Goal: Transaction & Acquisition: Download file/media

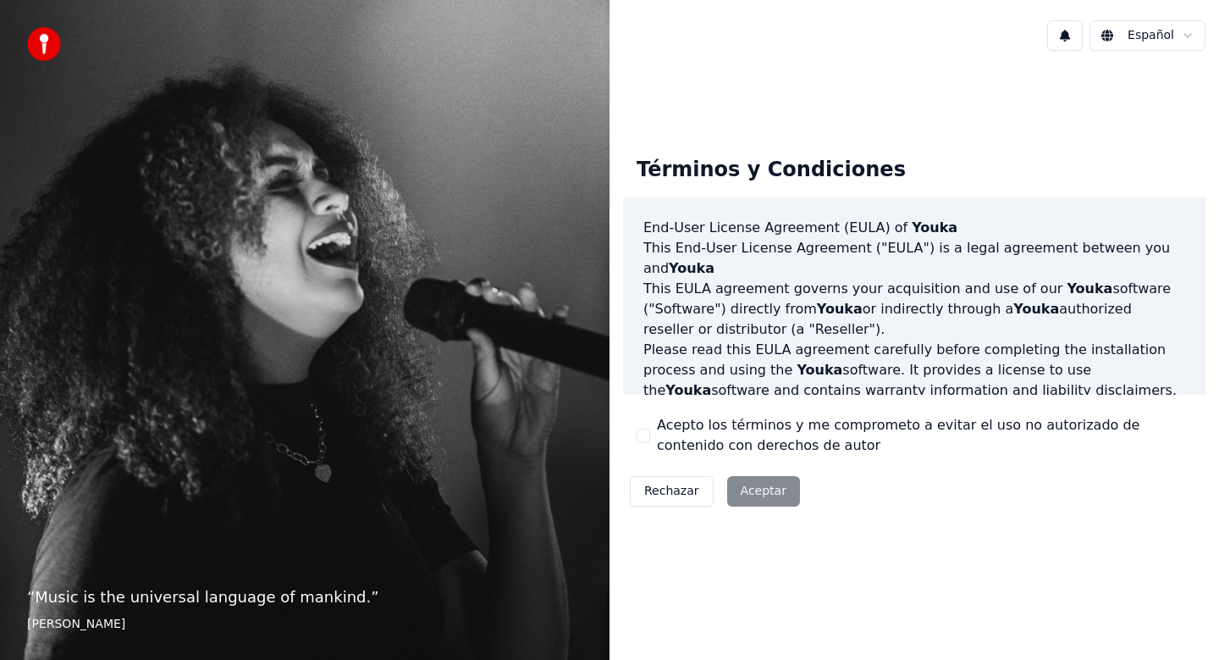
click at [642, 434] on button "Acepto los términos y me comprometo a evitar el uso no autorizado de contenido …" at bounding box center [644, 435] width 14 height 14
click at [1159, 27] on html "“ Music is the universal language of mankind. ” Henry Wadsworth Longfellow Espa…" at bounding box center [609, 330] width 1219 height 660
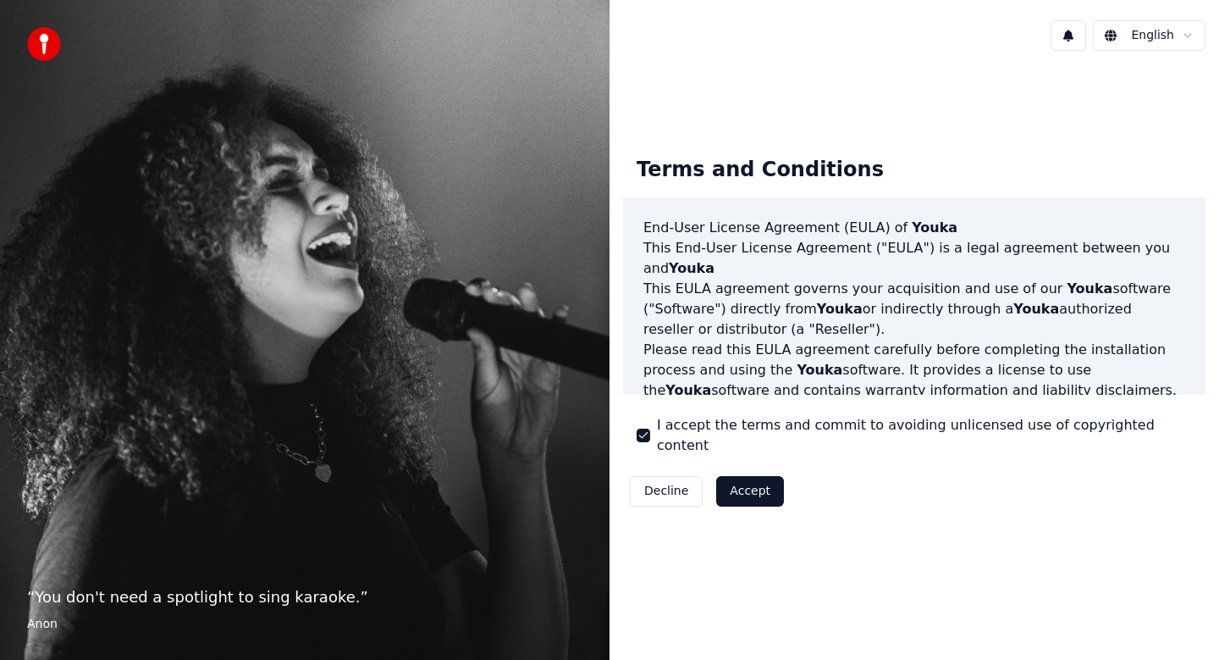
click at [1173, 38] on html "“ You don't need a spotlight to sing karaoke. ” Anon English Terms and Conditio…" at bounding box center [609, 330] width 1219 height 660
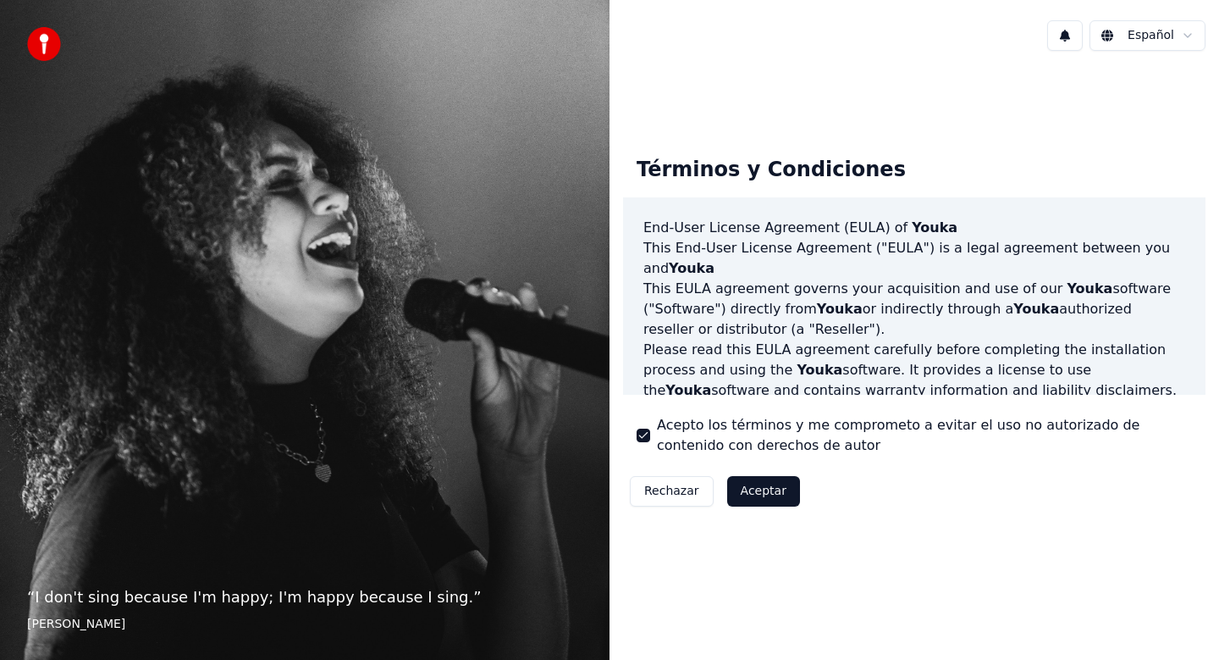
click at [772, 503] on button "Aceptar" at bounding box center [763, 491] width 73 height 30
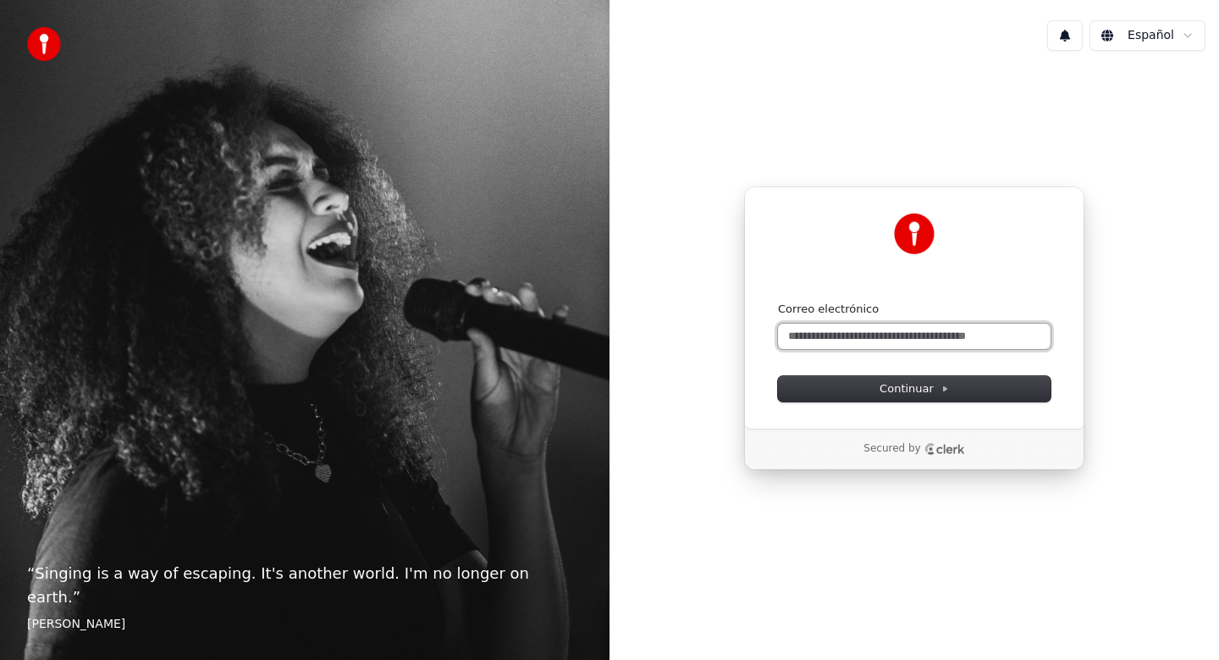
click at [943, 338] on input "Correo electrónico" at bounding box center [914, 335] width 273 height 25
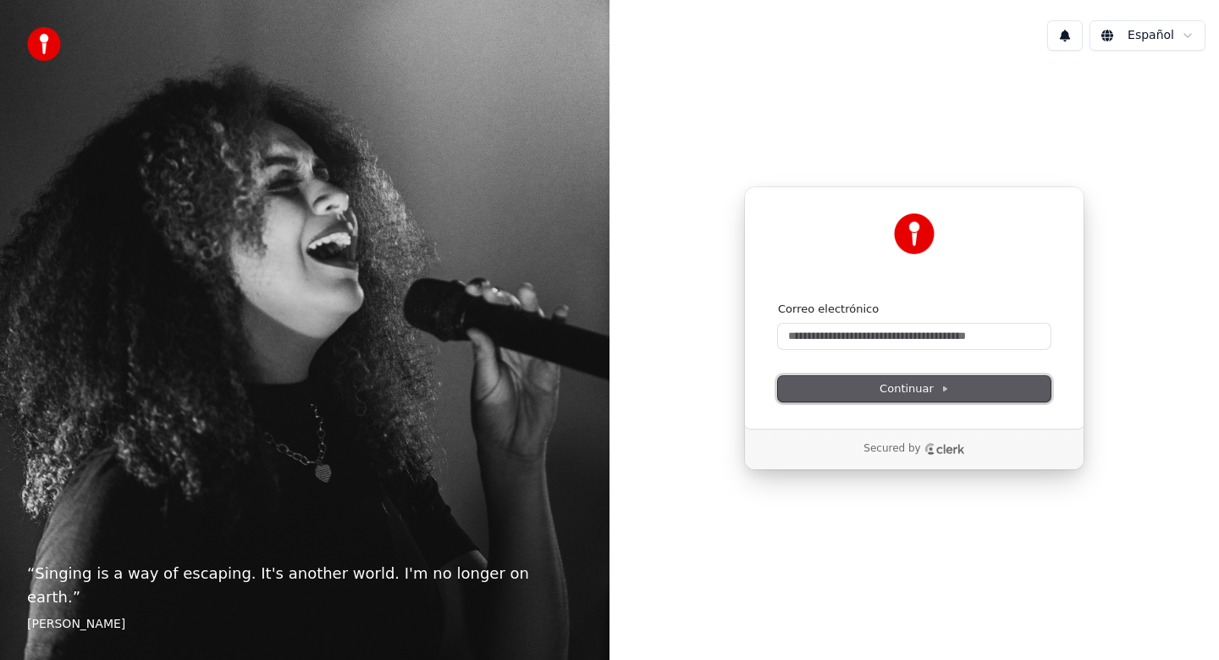
click at [951, 385] on button "Continuar" at bounding box center [914, 388] width 273 height 25
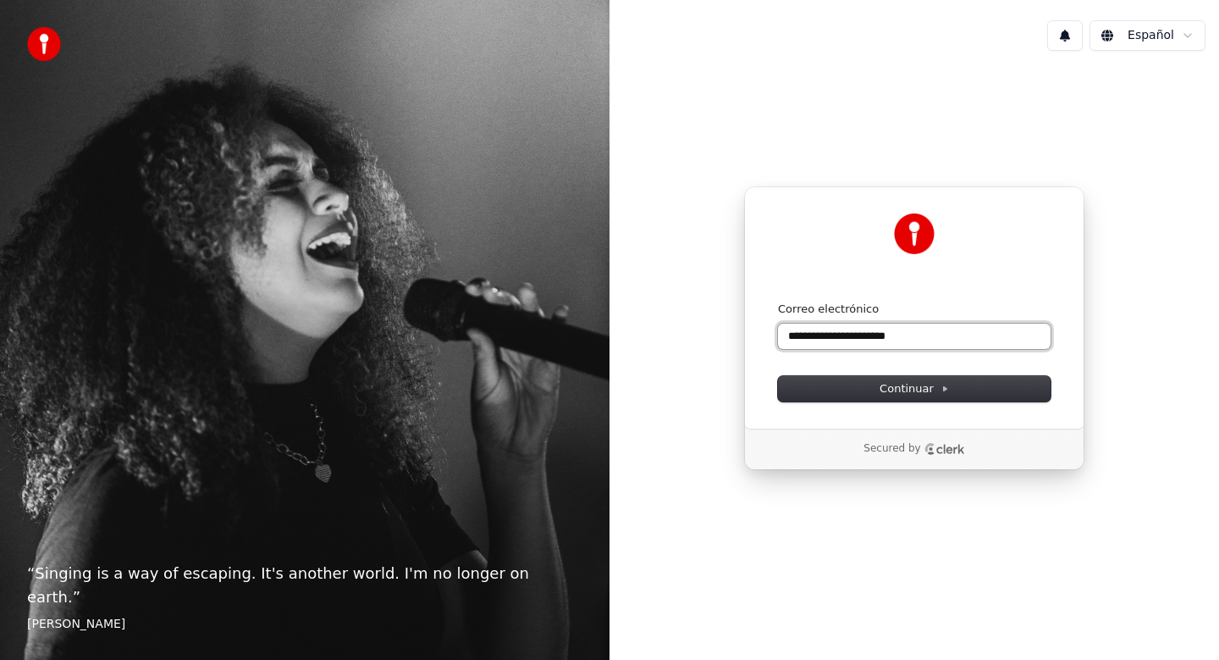
click at [778, 301] on button "submit" at bounding box center [778, 301] width 0 height 0
type input "**********"
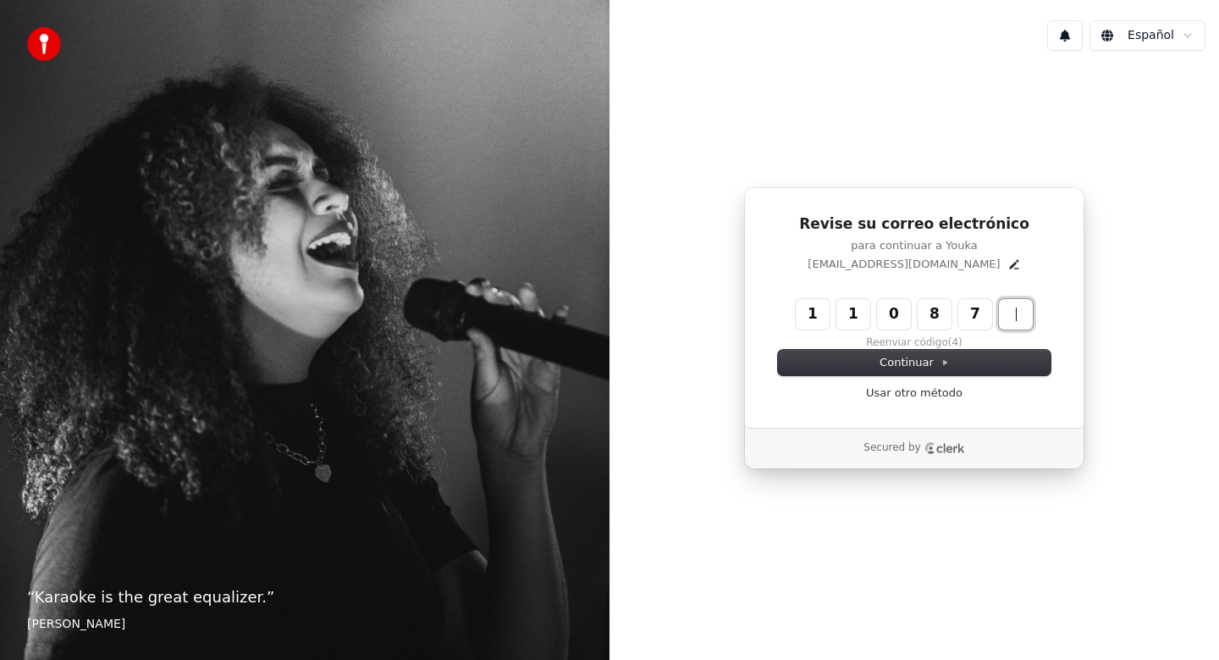
type input "******"
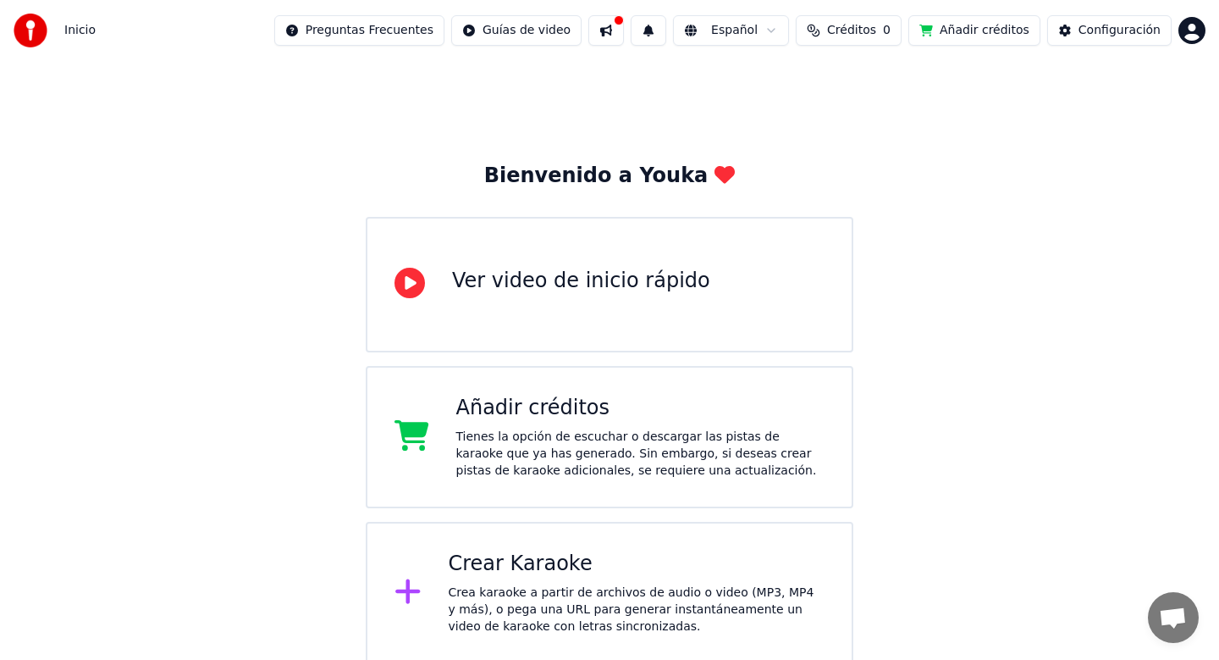
scroll to position [4, 0]
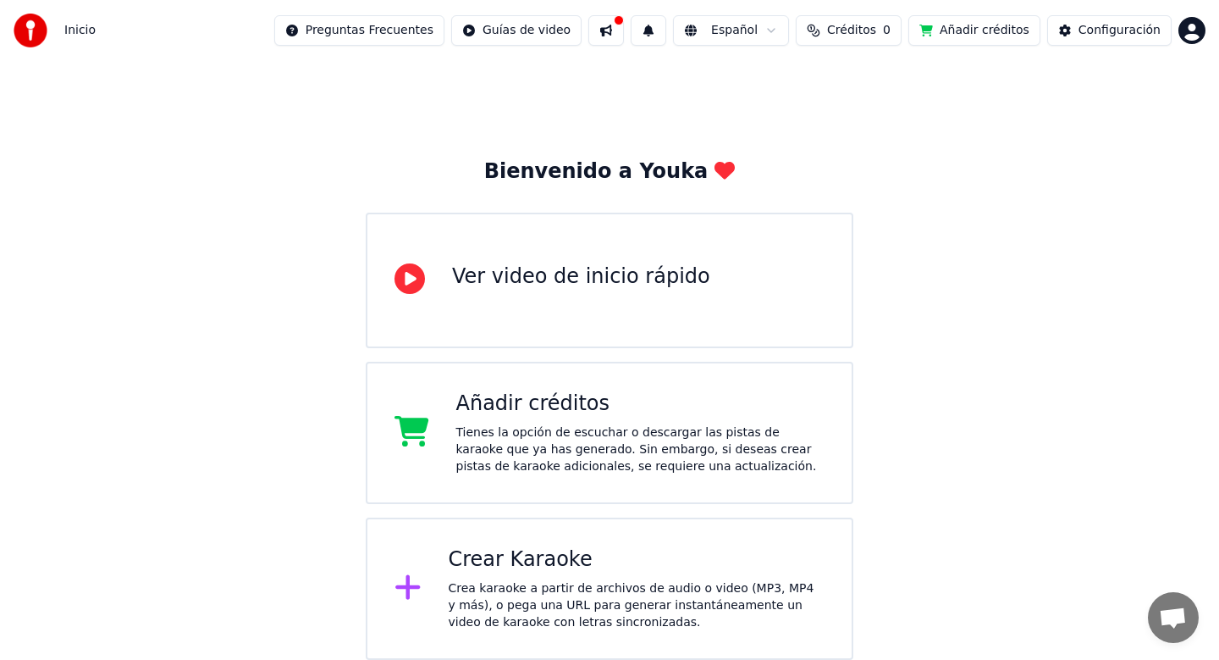
click at [392, 593] on div "Crear Karaoke Crea karaoke a partir de archivos de audio o video (MP3, MP4 y má…" at bounding box center [610, 588] width 488 height 142
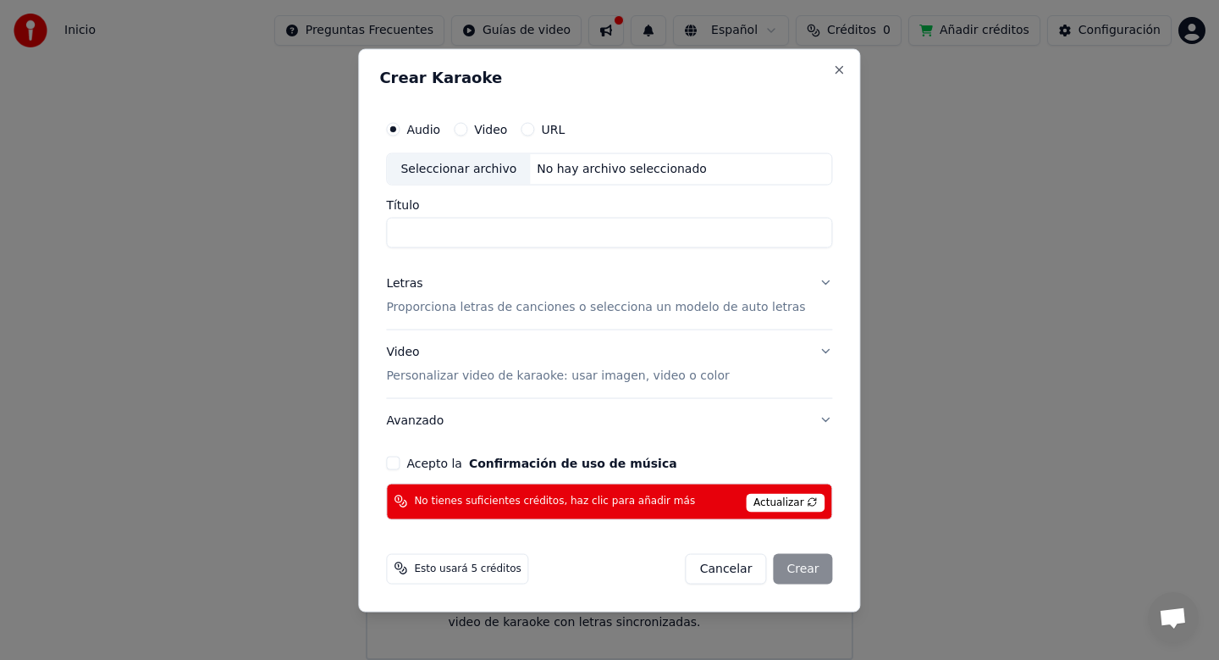
click at [422, 590] on div "Crear Karaoke Audio Video URL Seleccionar archivo No hay archivo seleccionado T…" at bounding box center [609, 329] width 502 height 563
click at [481, 130] on div "Video" at bounding box center [480, 129] width 53 height 14
click at [492, 124] on label "Video" at bounding box center [490, 129] width 33 height 12
click at [467, 124] on button "Video" at bounding box center [461, 129] width 14 height 14
click at [534, 130] on button "URL" at bounding box center [528, 129] width 14 height 14
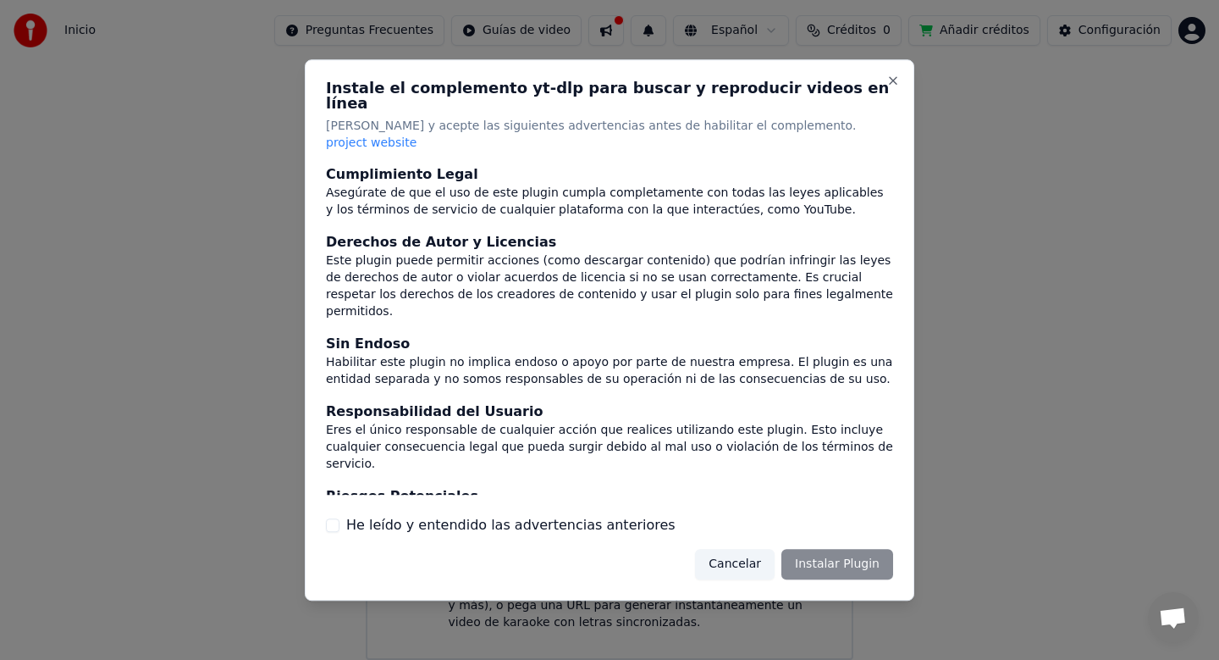
click at [542, 516] on label "He leído y entendido las advertencias anteriores" at bounding box center [510, 525] width 329 height 20
click at [340, 518] on button "He leído y entendido las advertencias anteriores" at bounding box center [333, 525] width 14 height 14
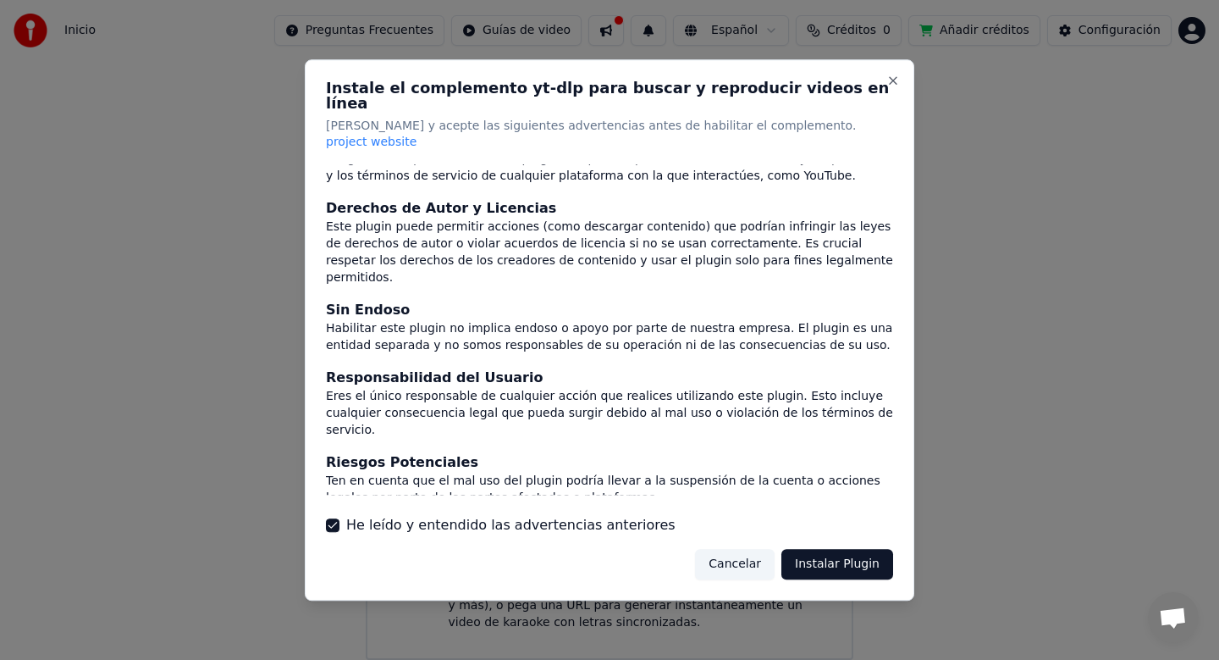
scroll to position [80, 0]
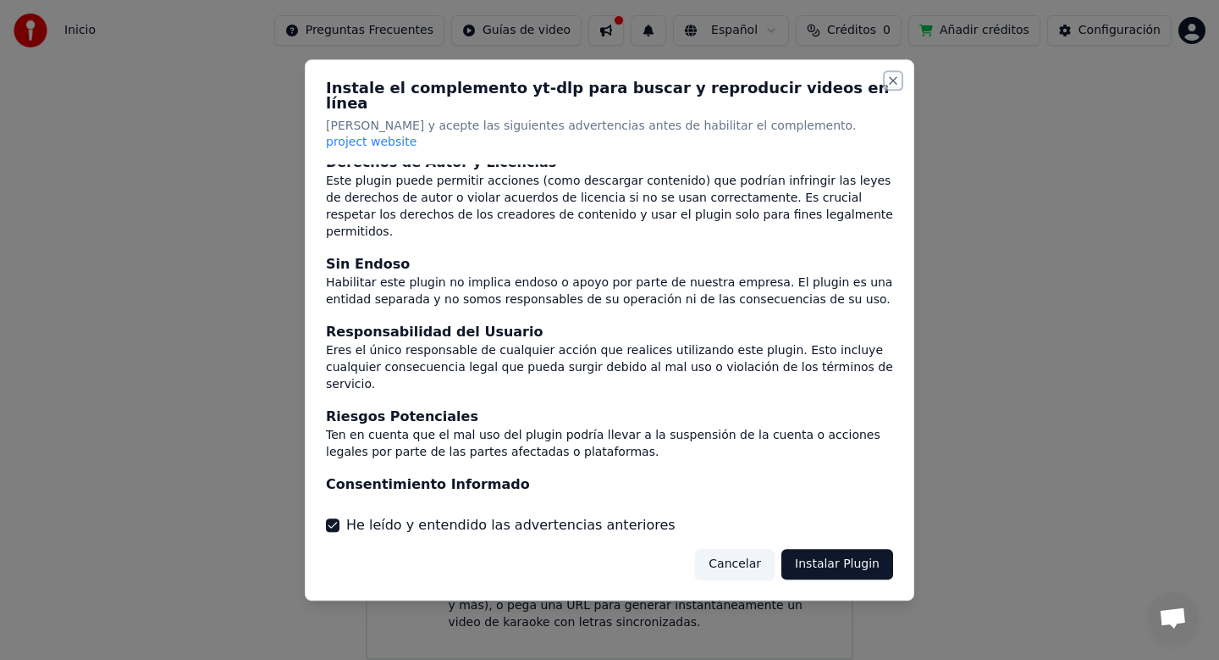
click at [897, 87] on button "Close" at bounding box center [894, 81] width 14 height 14
click at [749, 552] on button "Cancelar" at bounding box center [735, 564] width 80 height 30
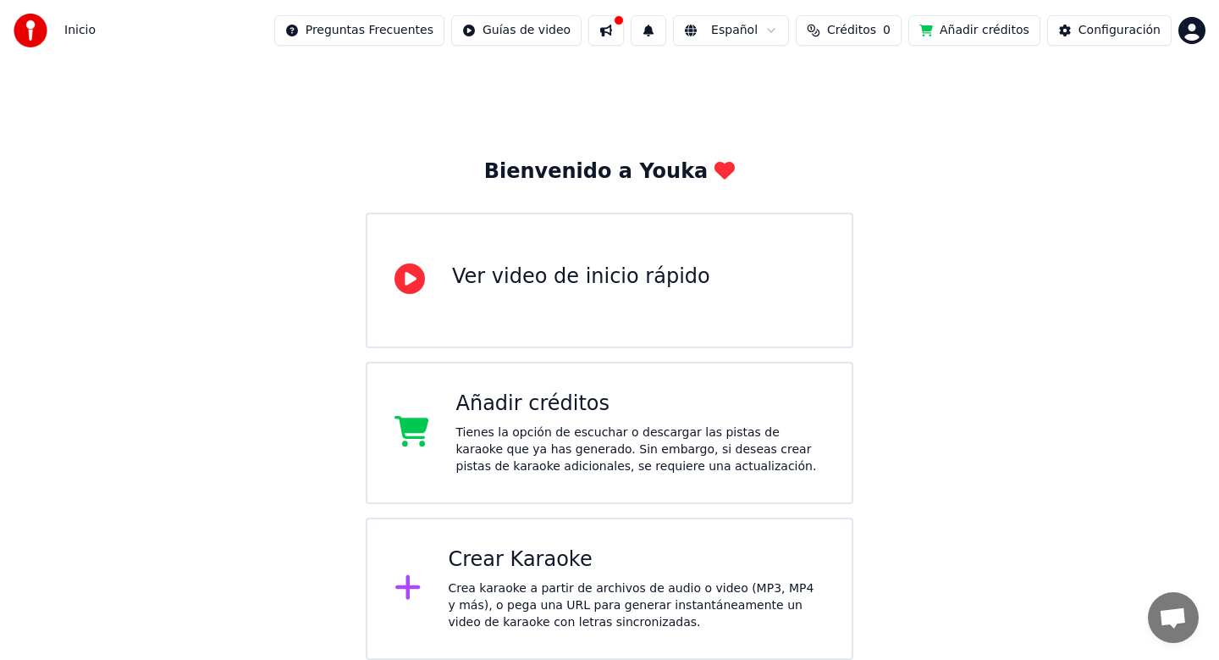
click at [574, 572] on div "Crear Karaoke" at bounding box center [637, 559] width 377 height 27
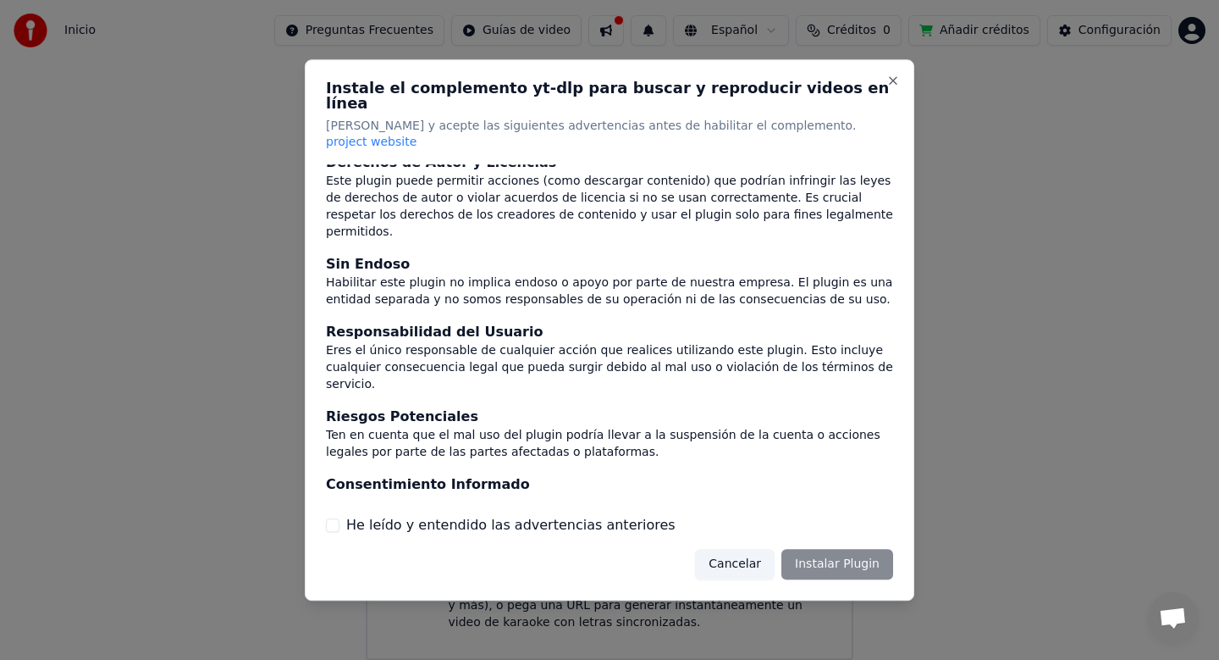
click at [336, 518] on button "He leído y entendido las advertencias anteriores" at bounding box center [333, 525] width 14 height 14
click at [807, 549] on button "Instalar Plugin" at bounding box center [838, 564] width 112 height 30
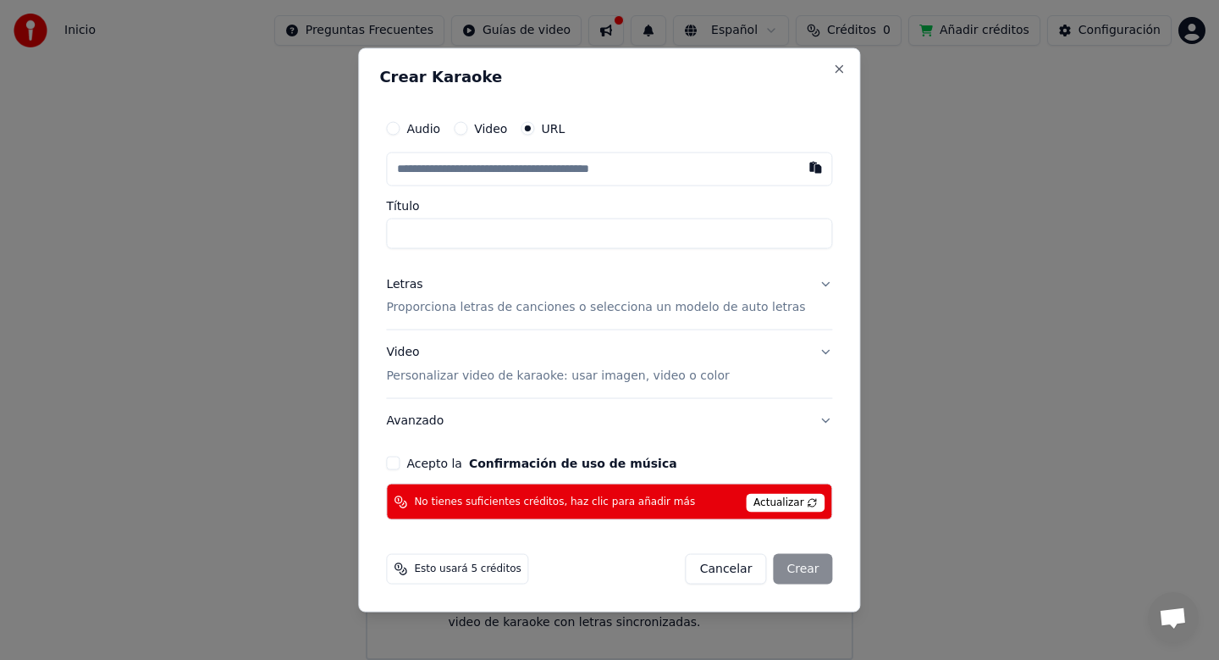
paste input "**********"
click at [625, 232] on input "Título" at bounding box center [609, 233] width 446 height 30
type input "**********"
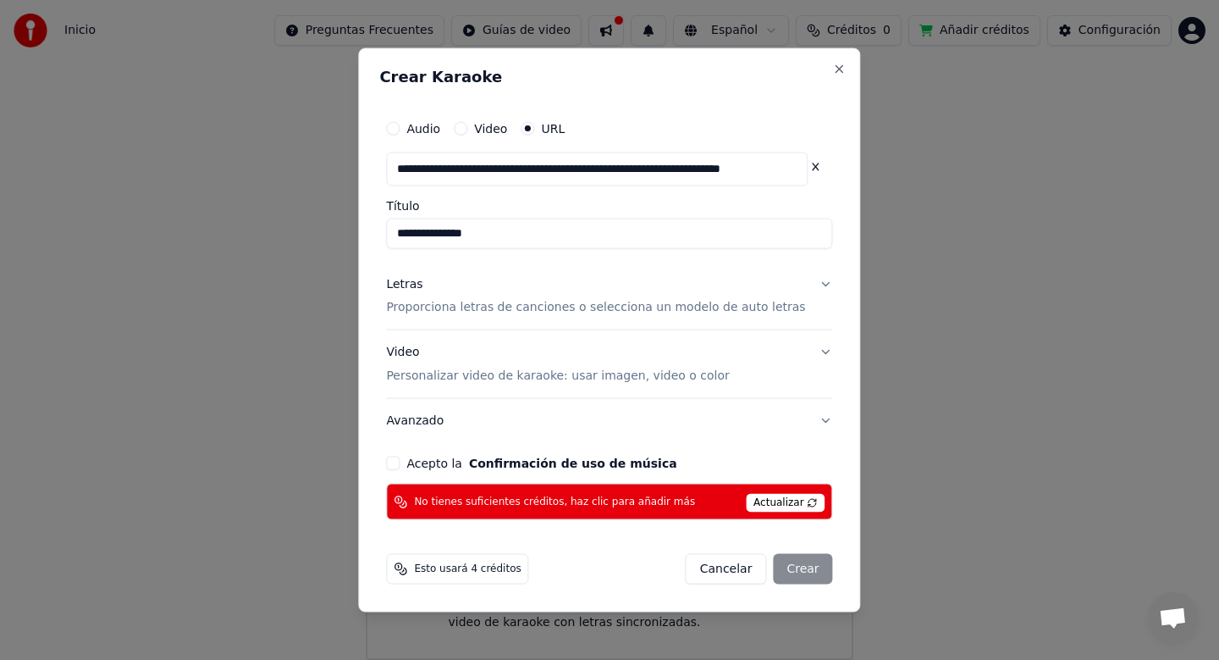
scroll to position [0, 0]
click at [662, 293] on div "Letras Proporciona letras de canciones o selecciona un modelo de auto letras" at bounding box center [595, 295] width 419 height 41
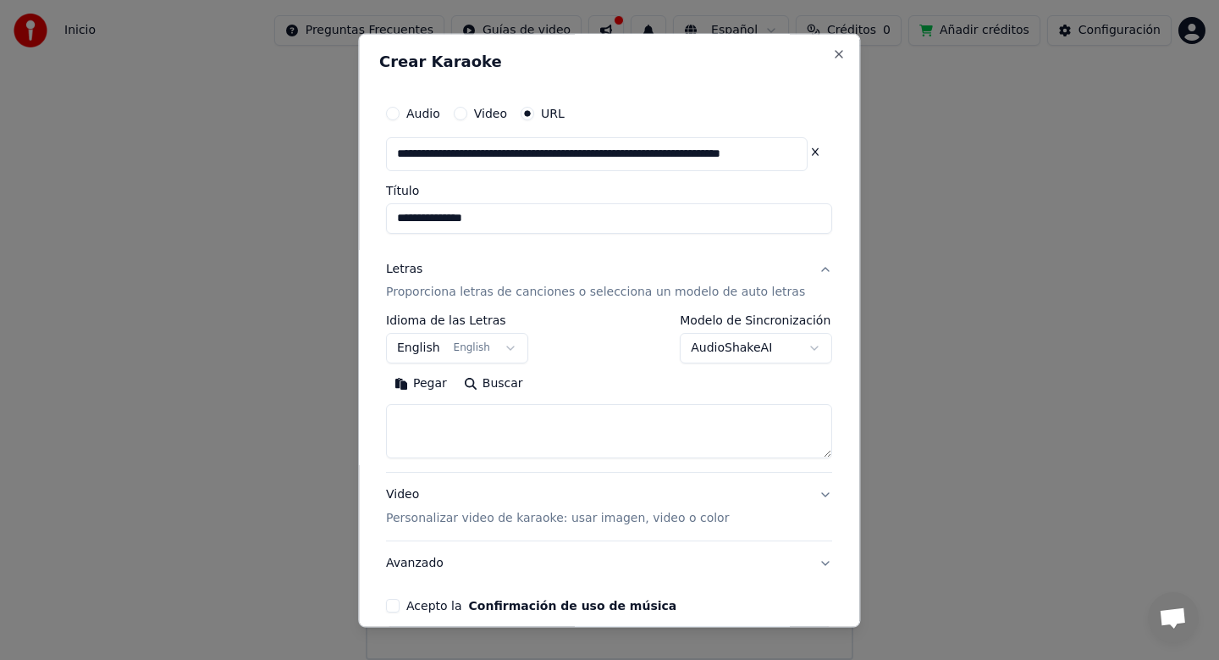
click at [493, 351] on body "**********" at bounding box center [609, 328] width 1219 height 664
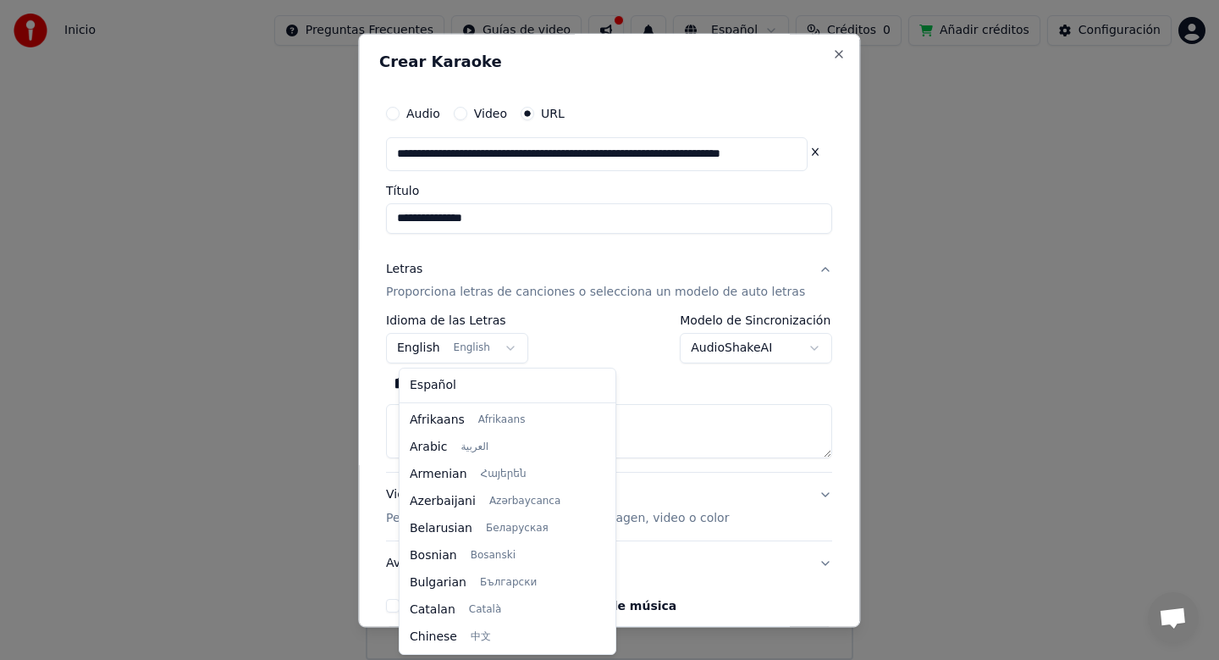
scroll to position [135, 0]
select select "**"
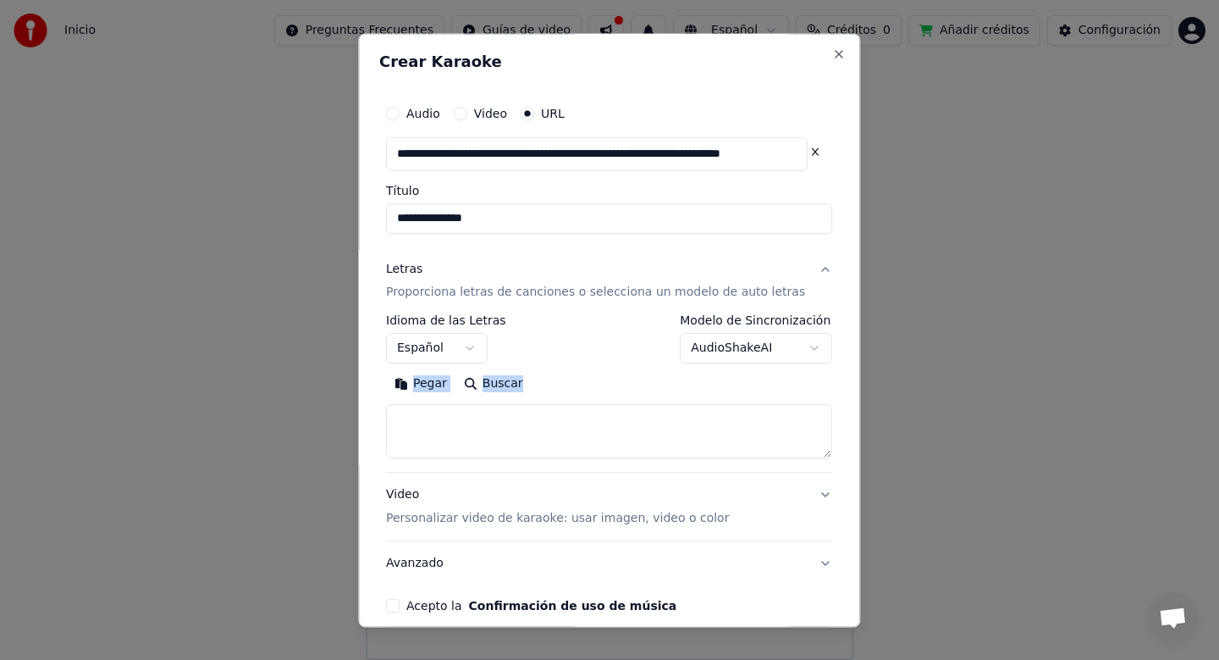
click at [665, 407] on div "Pegar Buscar" at bounding box center [609, 415] width 446 height 88
click at [655, 426] on textarea at bounding box center [609, 432] width 446 height 54
paste textarea "**********"
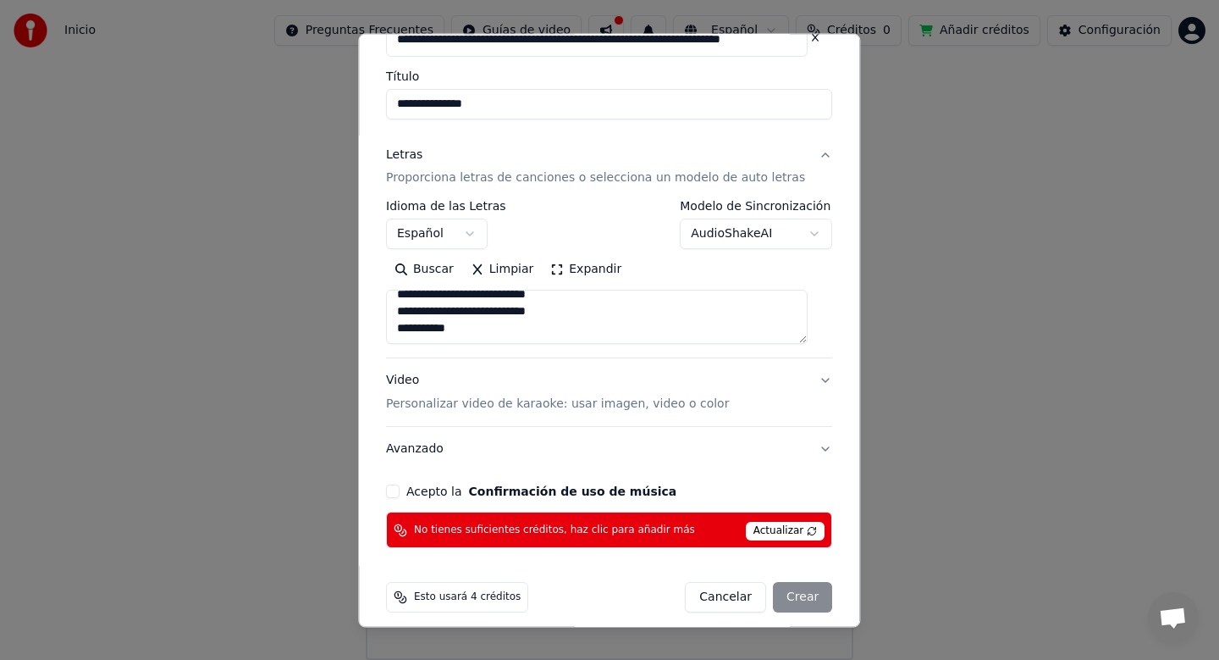
scroll to position [126, 0]
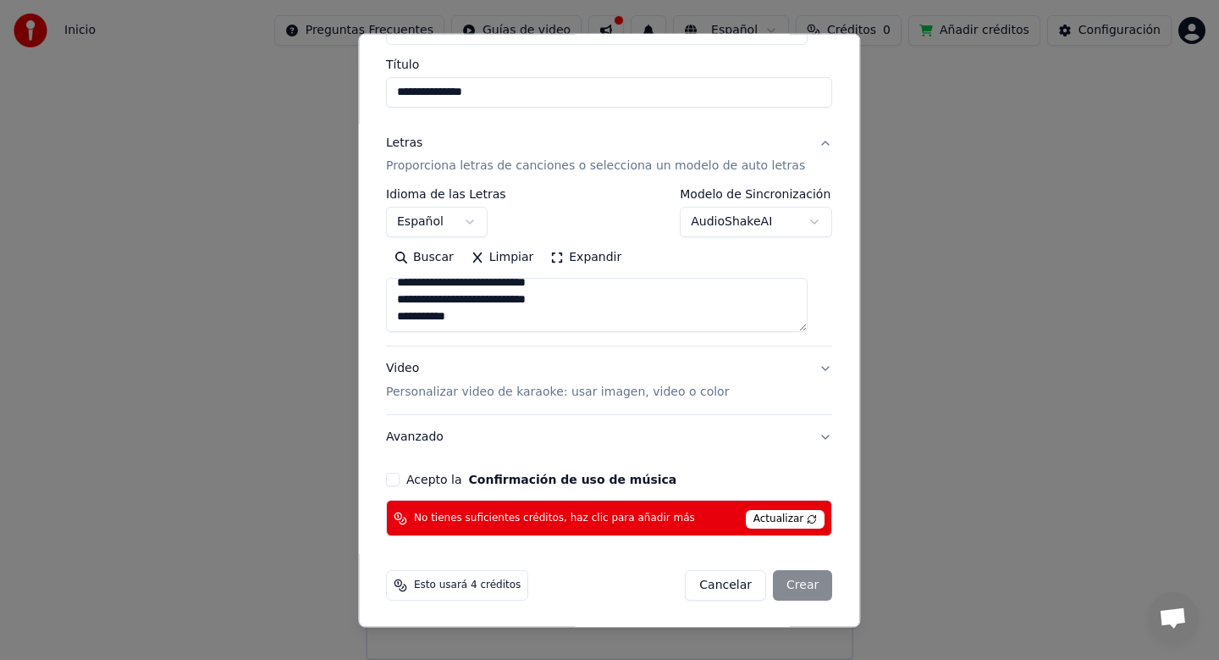
type textarea "**********"
click at [777, 381] on button "Video Personalizar video de karaoke: usar imagen, video o color" at bounding box center [609, 381] width 446 height 68
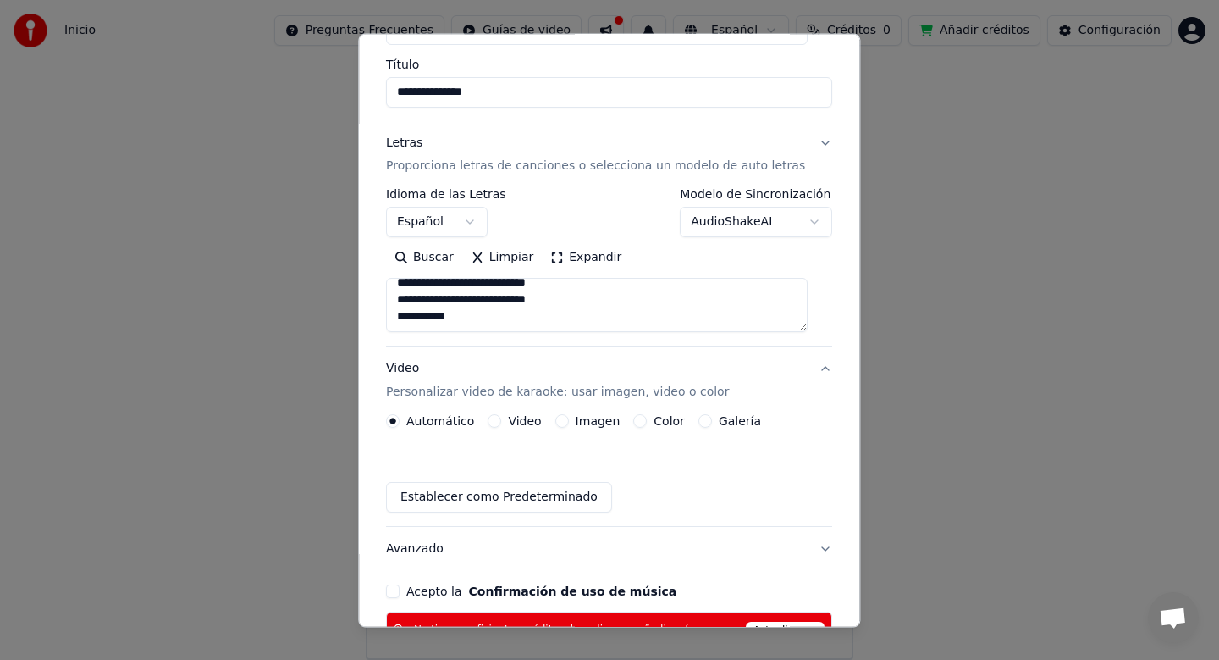
scroll to position [83, 0]
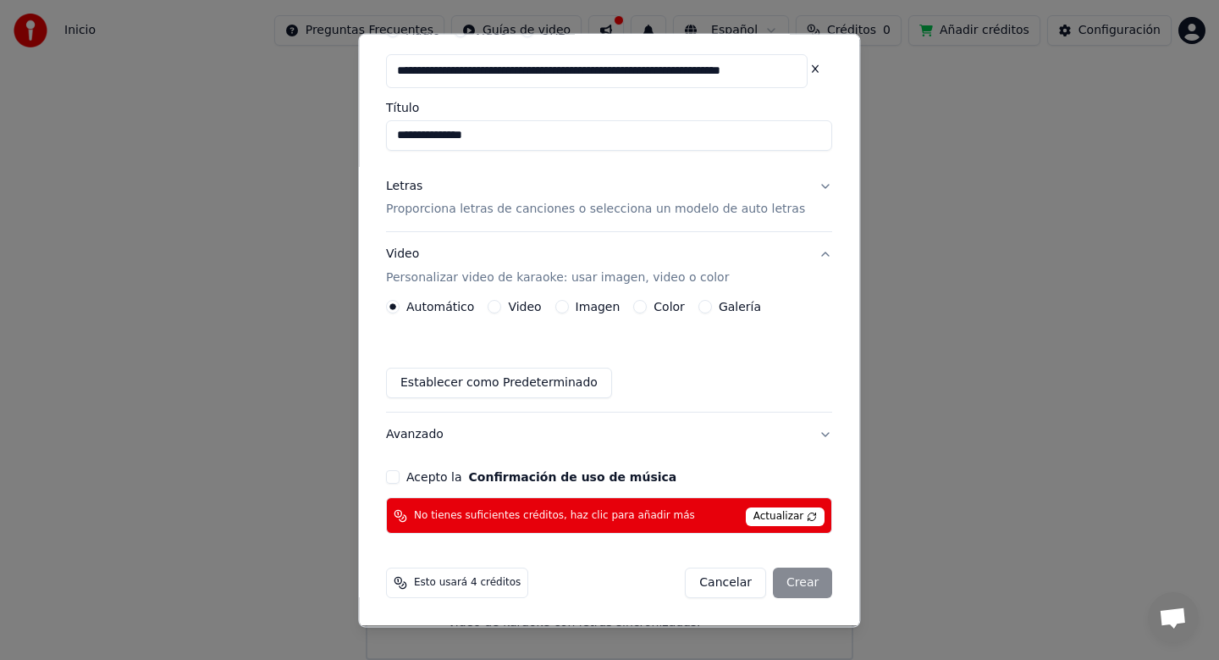
click at [517, 306] on label "Video" at bounding box center [525, 307] width 33 height 12
click at [502, 306] on button "Video" at bounding box center [496, 308] width 14 height 14
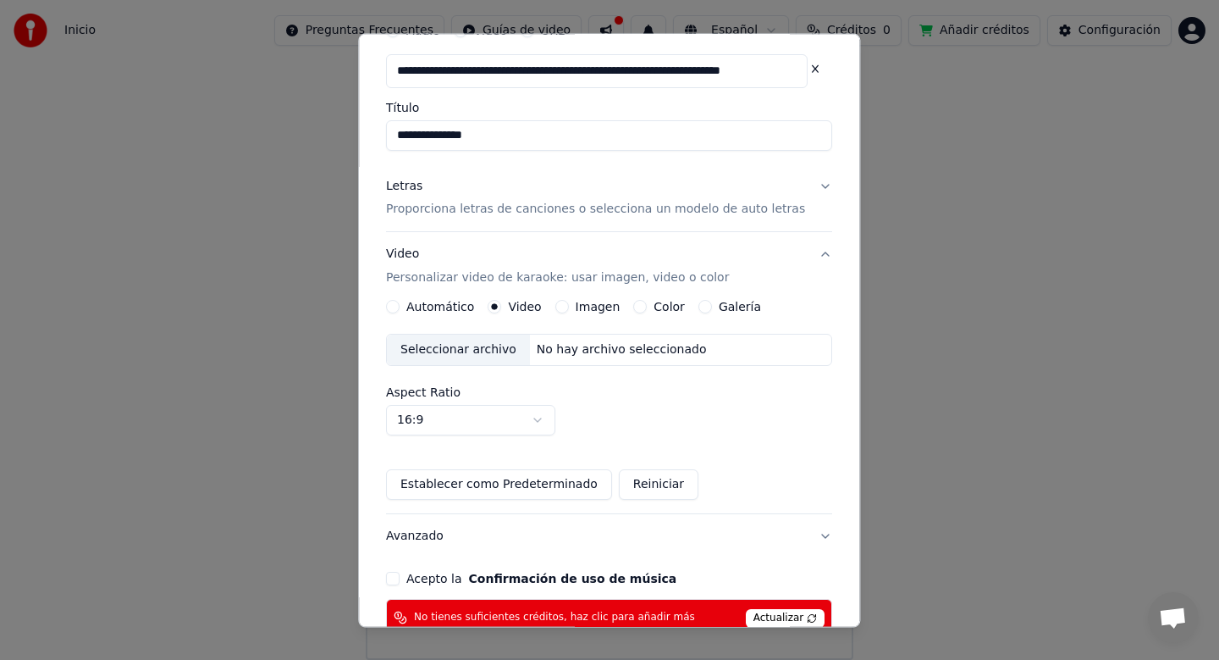
click at [445, 307] on label "Automático" at bounding box center [440, 307] width 68 height 12
click at [400, 307] on button "Automático" at bounding box center [393, 308] width 14 height 14
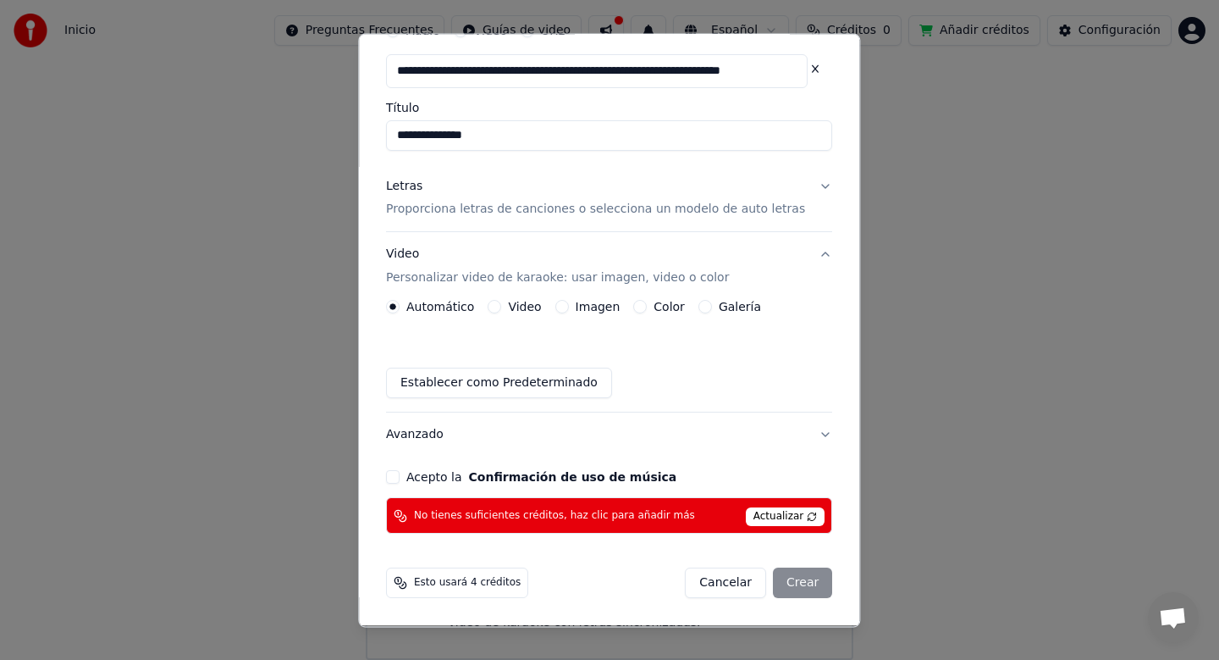
click at [662, 318] on div "Automático Video Imagen Color Galería Establecer como Predeterminado" at bounding box center [609, 350] width 446 height 98
click at [666, 297] on button "Video Personalizar video de karaoke: usar imagen, video o color" at bounding box center [609, 267] width 446 height 68
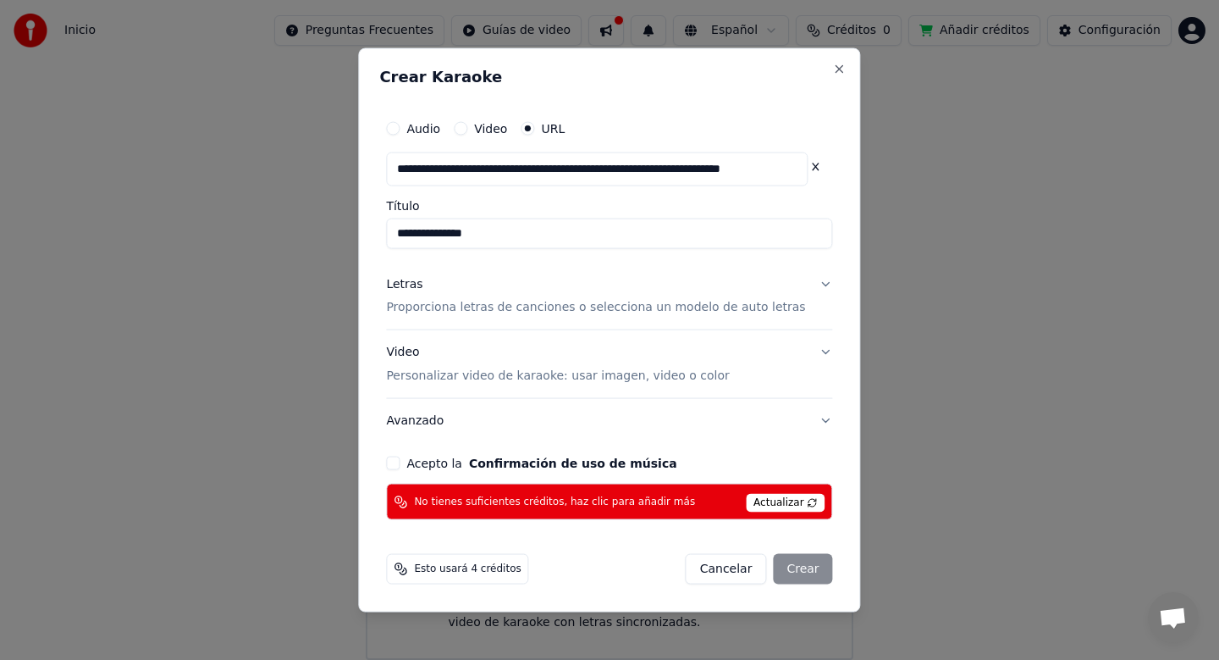
click at [718, 351] on div "Video Personalizar video de karaoke: usar imagen, video o color" at bounding box center [557, 364] width 343 height 41
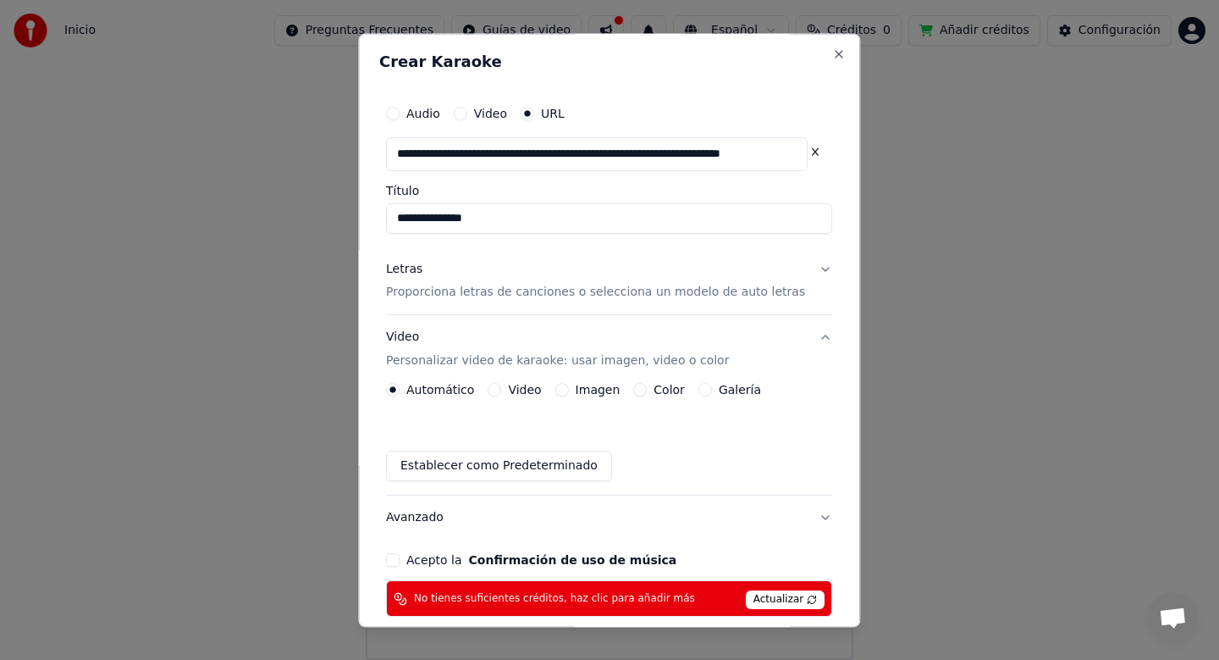
click at [803, 279] on button "Letras Proporciona letras de canciones o selecciona un modelo de auto letras" at bounding box center [609, 281] width 446 height 68
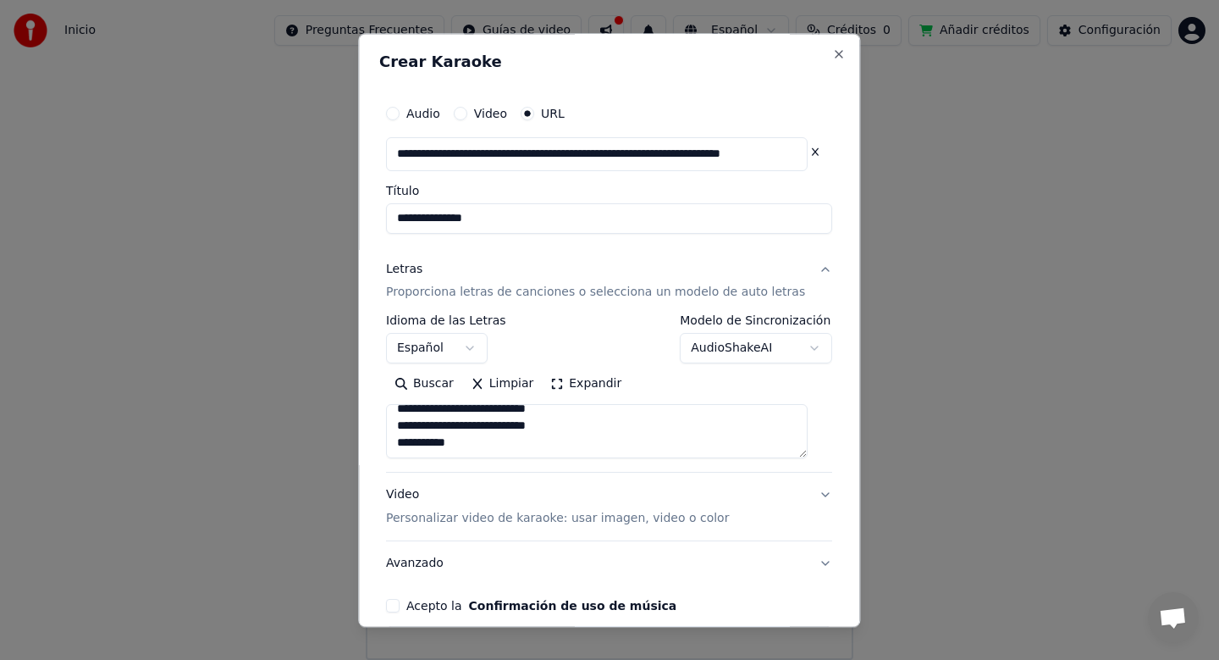
scroll to position [129, 0]
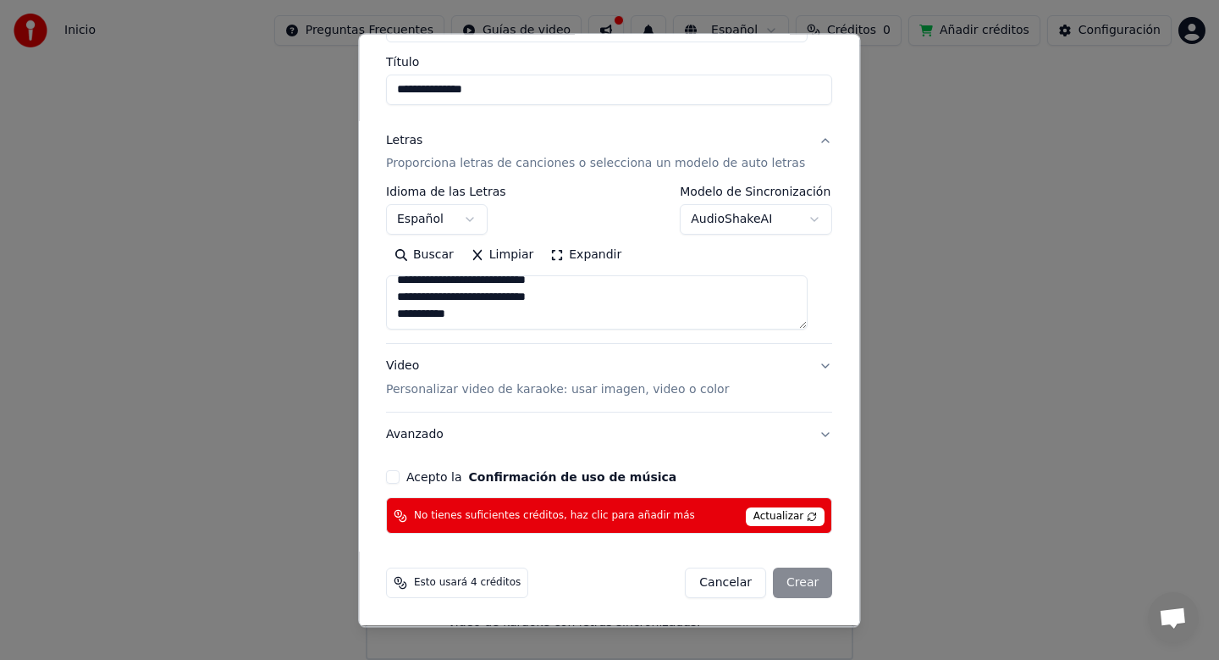
click at [804, 372] on button "Video Personalizar video de karaoke: usar imagen, video o color" at bounding box center [609, 379] width 446 height 68
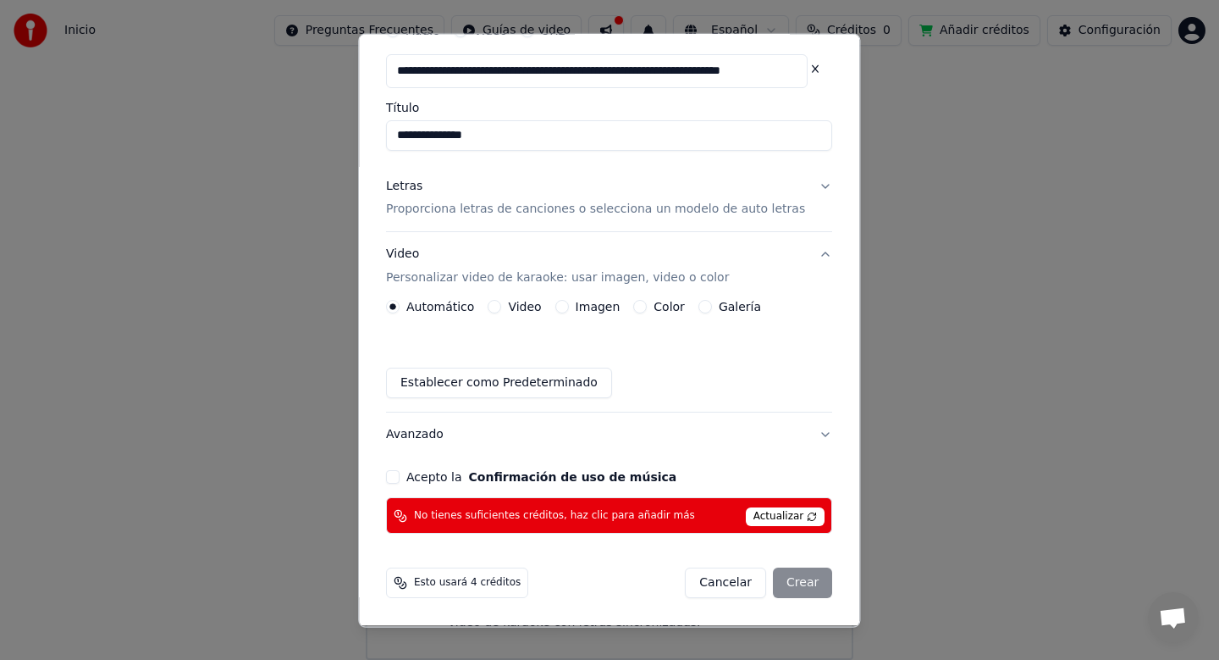
scroll to position [83, 0]
click at [666, 307] on label "Color" at bounding box center [670, 307] width 31 height 12
click at [648, 307] on button "Color" at bounding box center [641, 308] width 14 height 14
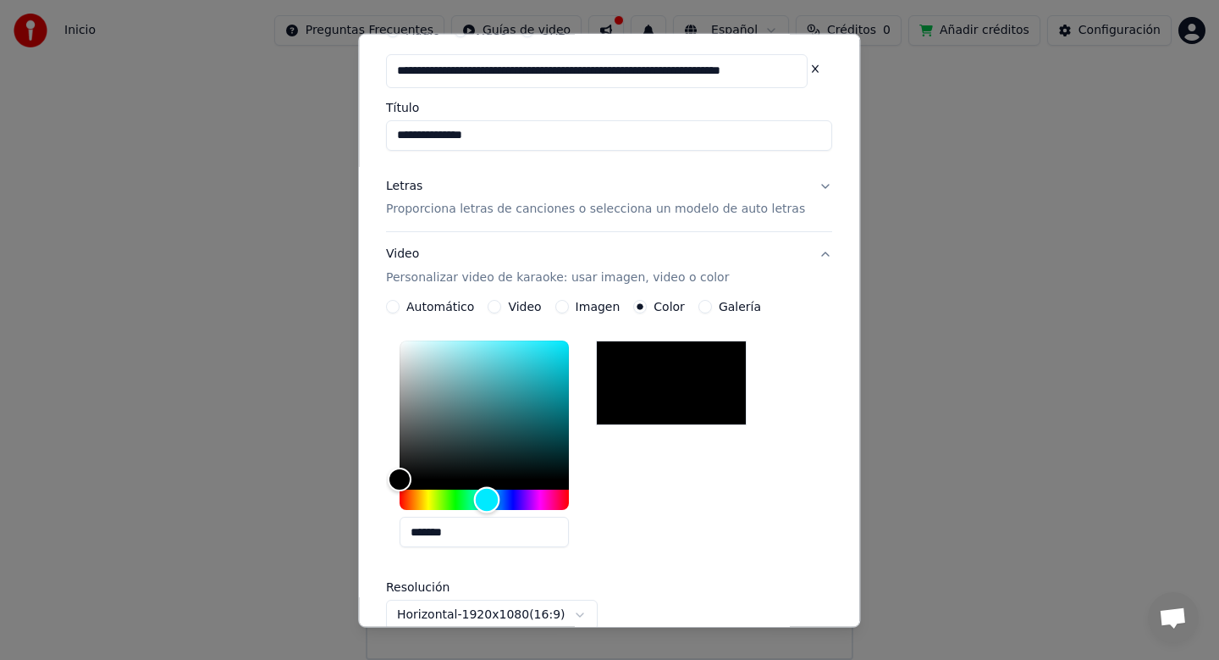
drag, startPoint x: 488, startPoint y: 495, endPoint x: 500, endPoint y: 495, distance: 11.9
click at [500, 495] on div "Hue" at bounding box center [484, 500] width 169 height 20
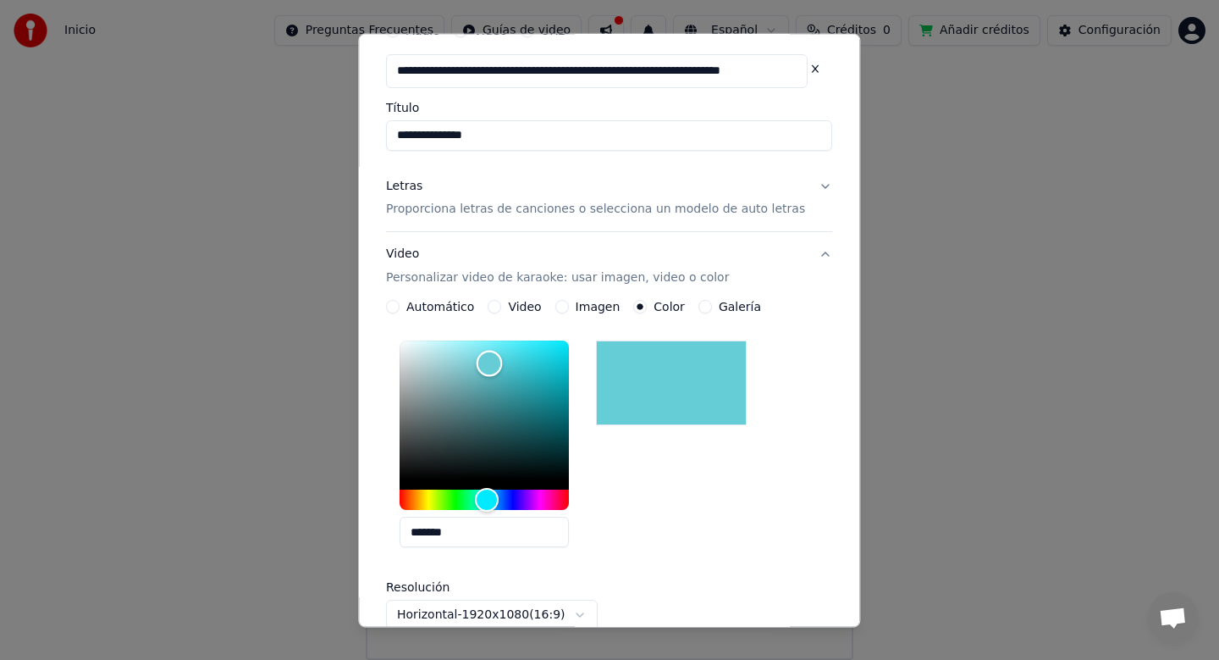
type input "*******"
drag, startPoint x: 526, startPoint y: 373, endPoint x: 501, endPoint y: 363, distance: 26.3
click at [501, 363] on div "Color" at bounding box center [484, 410] width 169 height 139
click at [542, 312] on label "Video" at bounding box center [525, 307] width 33 height 12
click at [502, 312] on button "Video" at bounding box center [496, 308] width 14 height 14
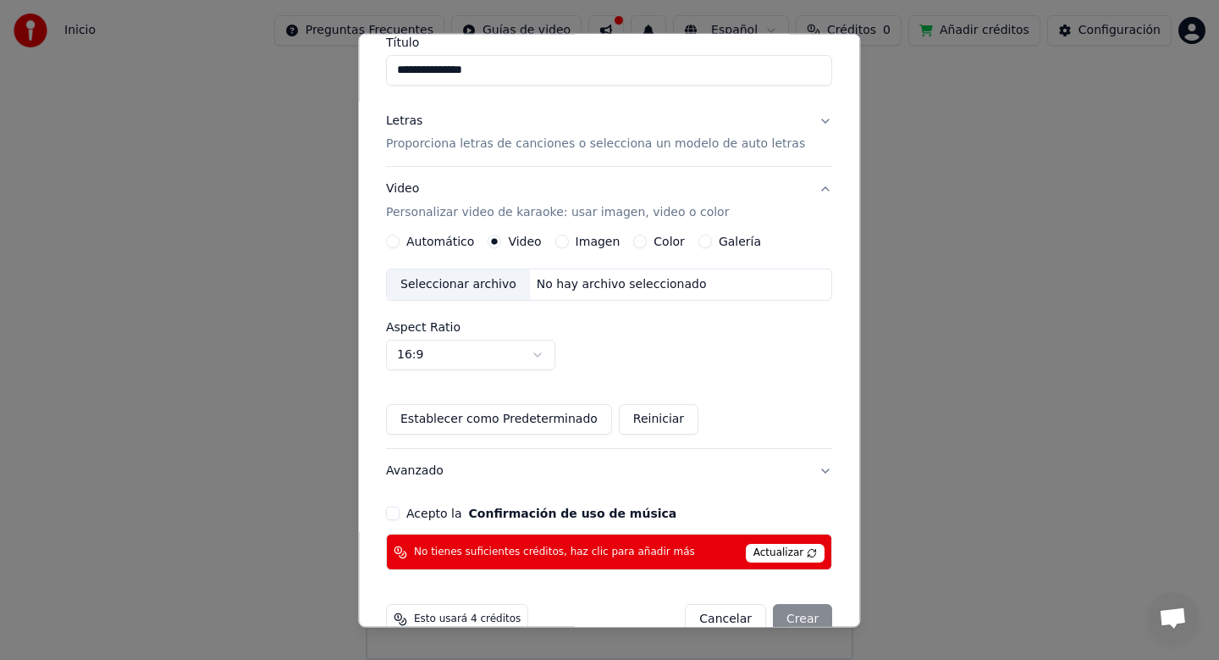
scroll to position [149, 0]
click at [666, 247] on label "Color" at bounding box center [670, 241] width 31 height 12
click at [648, 247] on button "Color" at bounding box center [641, 242] width 14 height 14
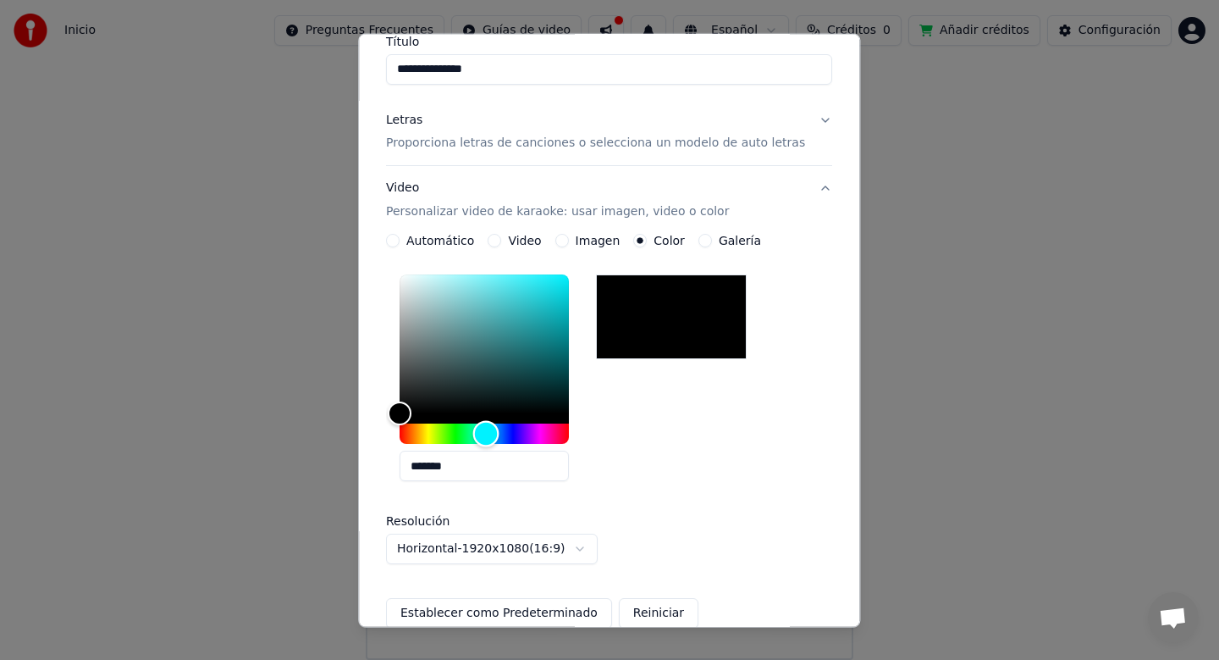
click at [499, 432] on div "Hue" at bounding box center [484, 434] width 169 height 20
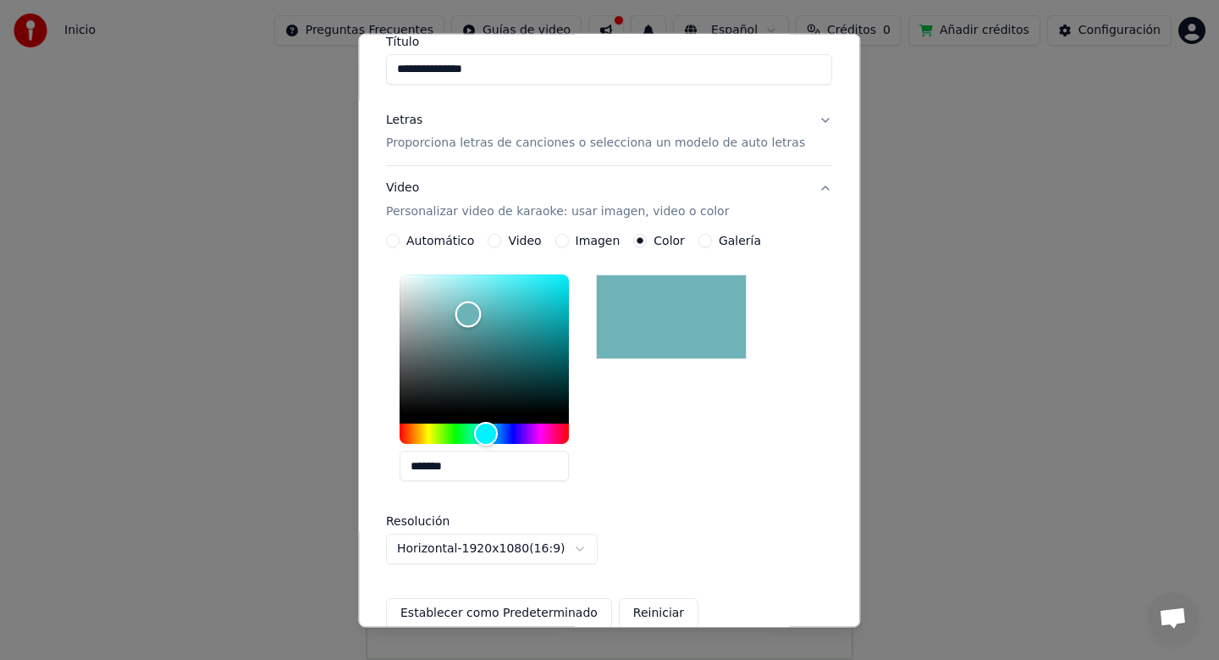
type input "*******"
drag, startPoint x: 499, startPoint y: 326, endPoint x: 481, endPoint y: 317, distance: 20.1
click at [481, 317] on div "Color" at bounding box center [484, 344] width 169 height 139
click at [787, 269] on div "*******" at bounding box center [609, 381] width 446 height 227
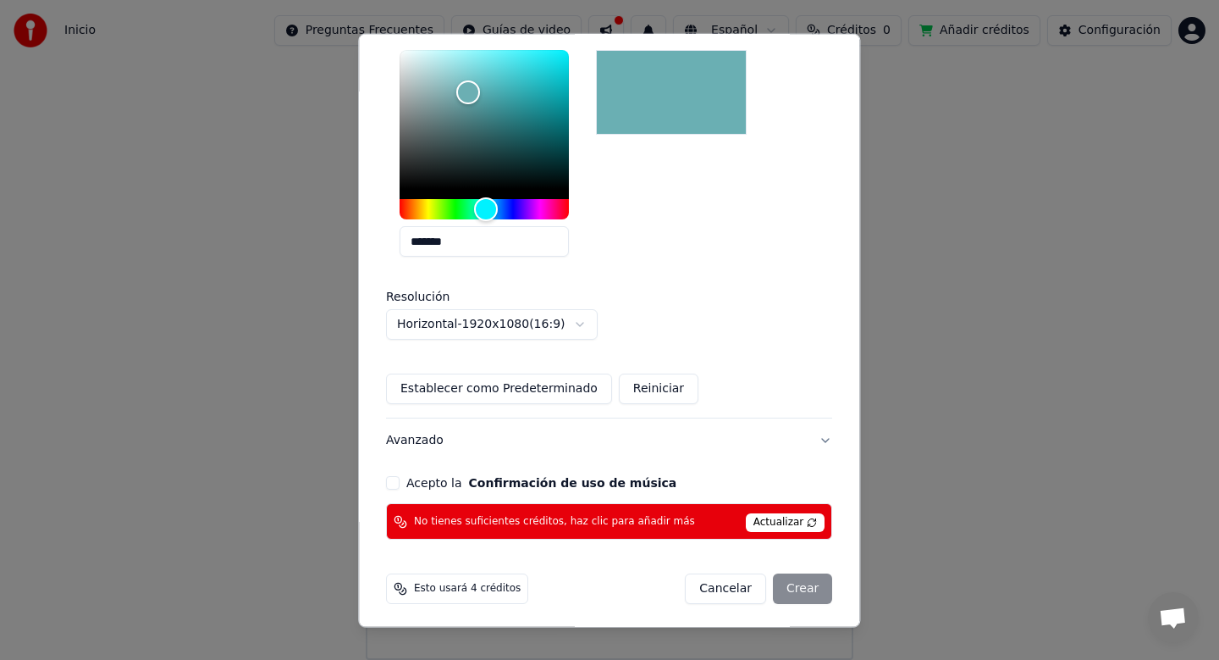
scroll to position [379, 0]
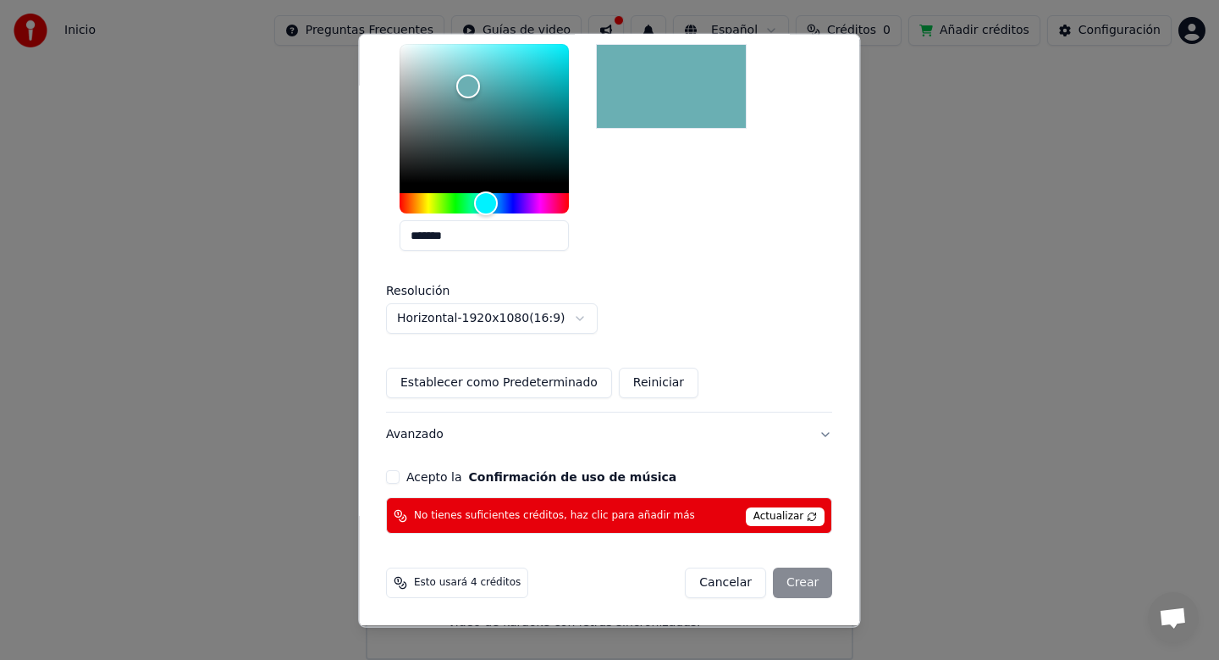
click at [400, 480] on button "Acepto la Confirmación de uso de música" at bounding box center [393, 478] width 14 height 14
click at [776, 518] on span "Actualizar" at bounding box center [786, 517] width 80 height 19
click at [799, 588] on div "Cancelar Crear" at bounding box center [759, 583] width 147 height 30
click at [583, 495] on div "**********" at bounding box center [609, 125] width 460 height 831
click at [567, 520] on span "No tienes suficientes créditos, haz clic para añadir más" at bounding box center [554, 516] width 281 height 14
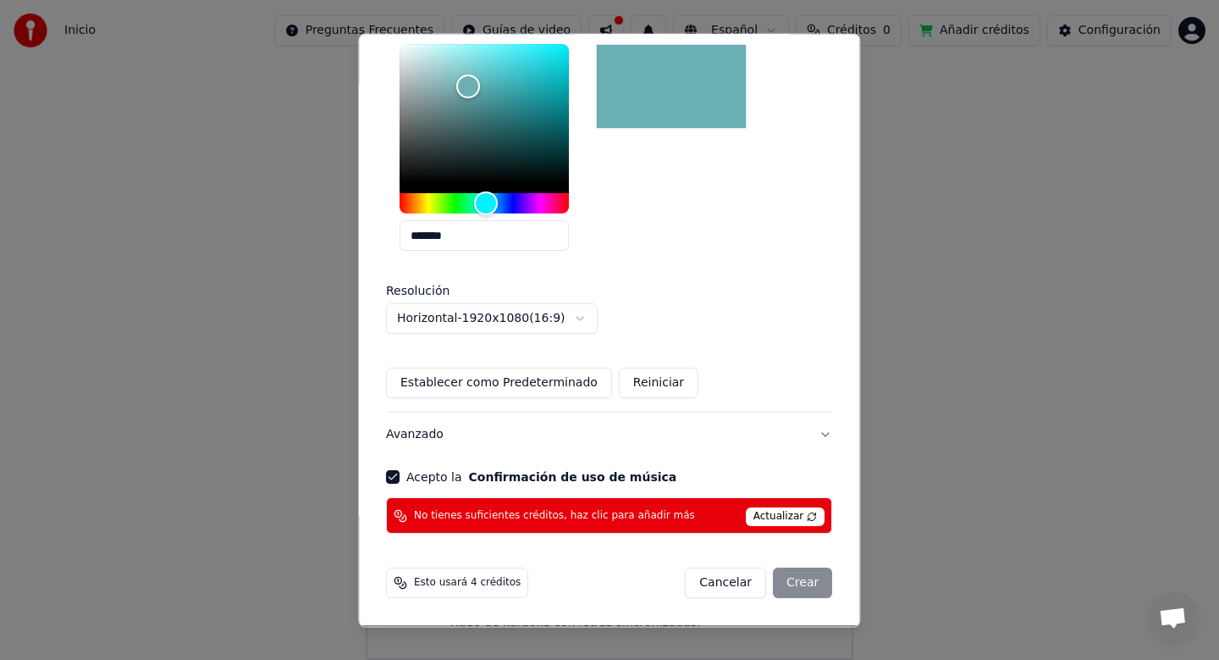
click at [764, 511] on span "Actualizar" at bounding box center [786, 517] width 80 height 19
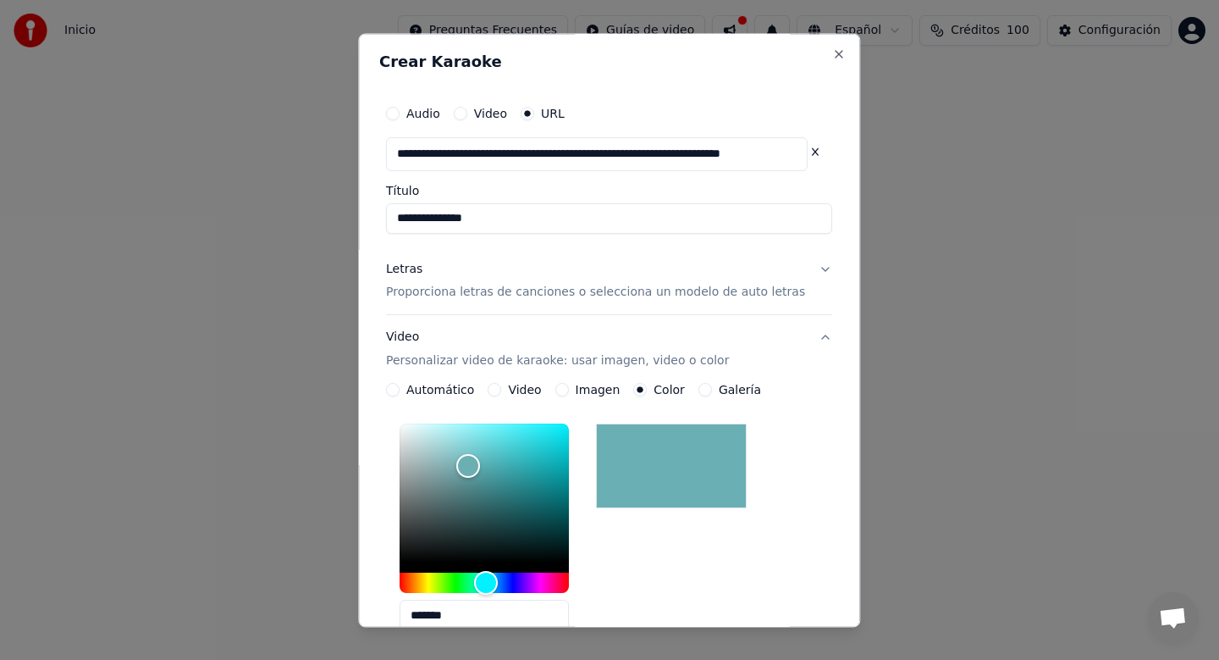
scroll to position [43, 0]
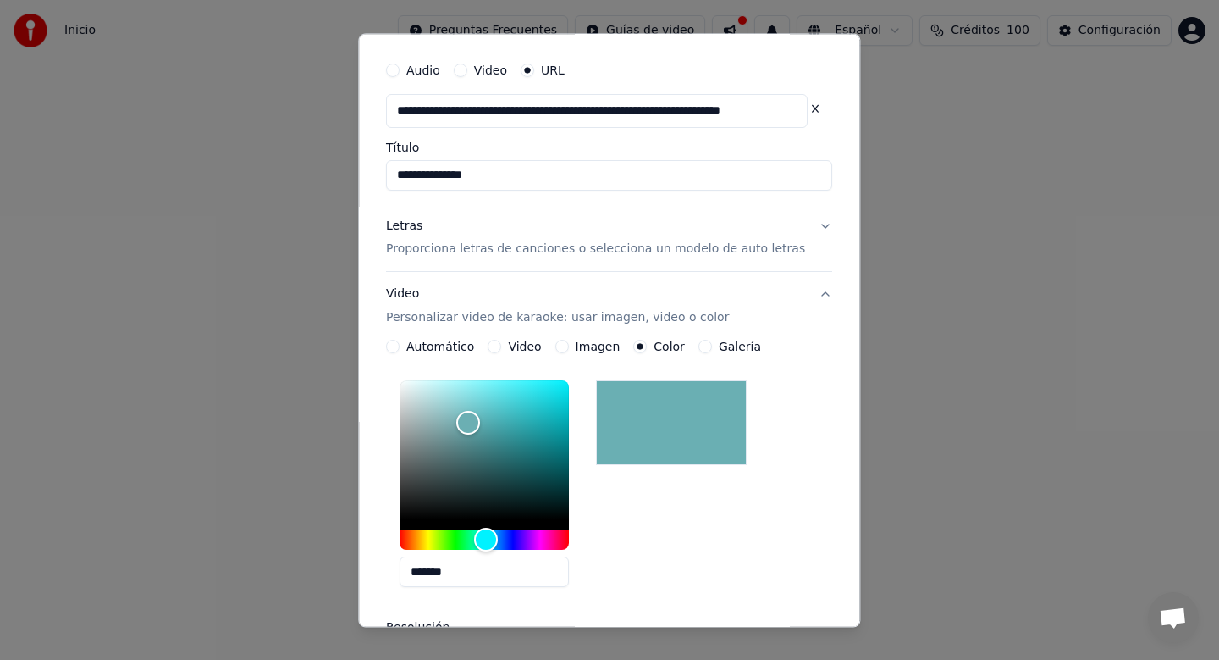
click at [600, 170] on input "**********" at bounding box center [609, 175] width 446 height 30
type input "**********"
click at [824, 196] on div "**********" at bounding box center [609, 437] width 460 height 781
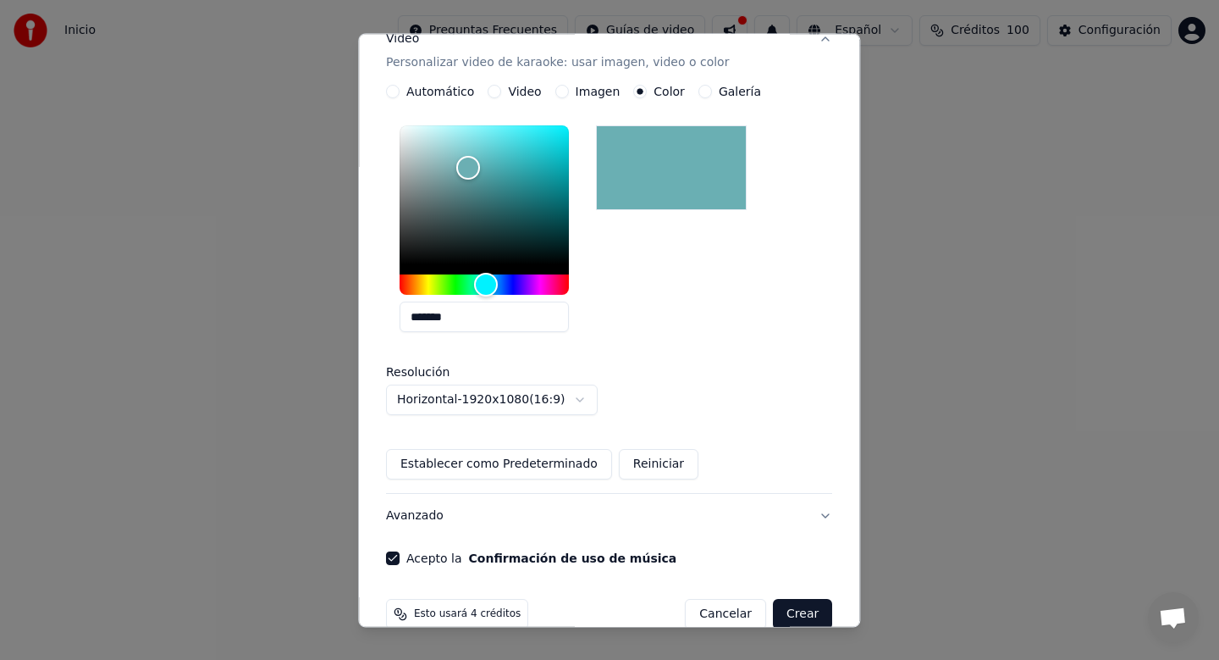
scroll to position [329, 0]
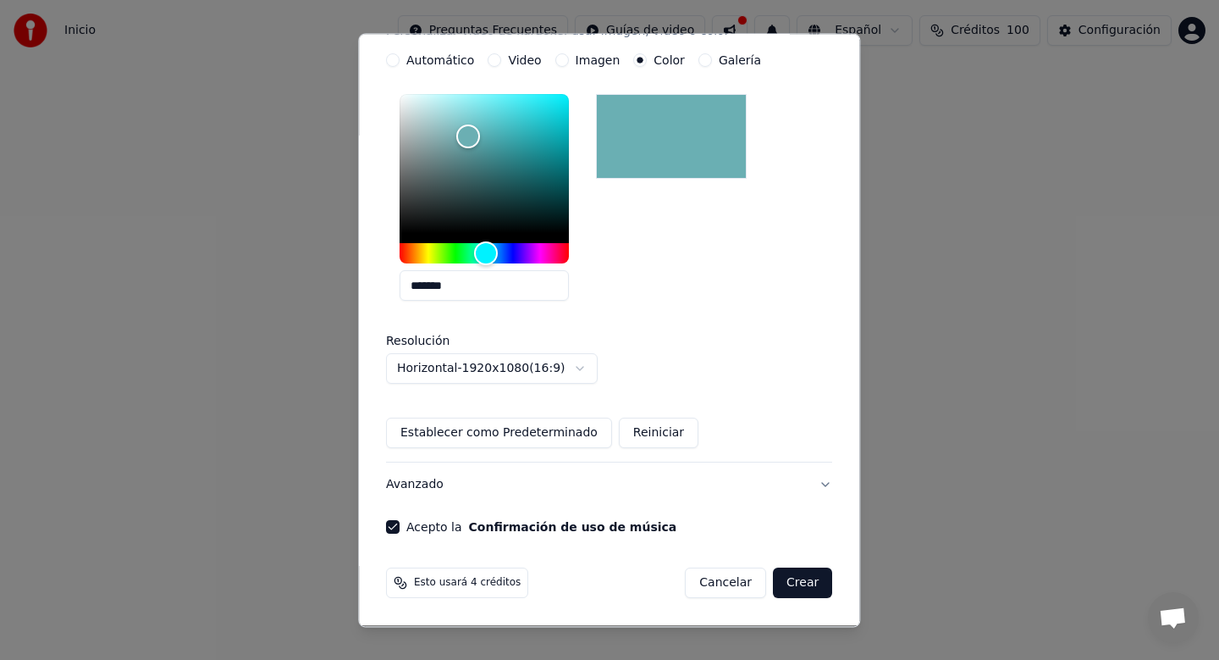
click at [804, 588] on button "Crear" at bounding box center [802, 583] width 59 height 30
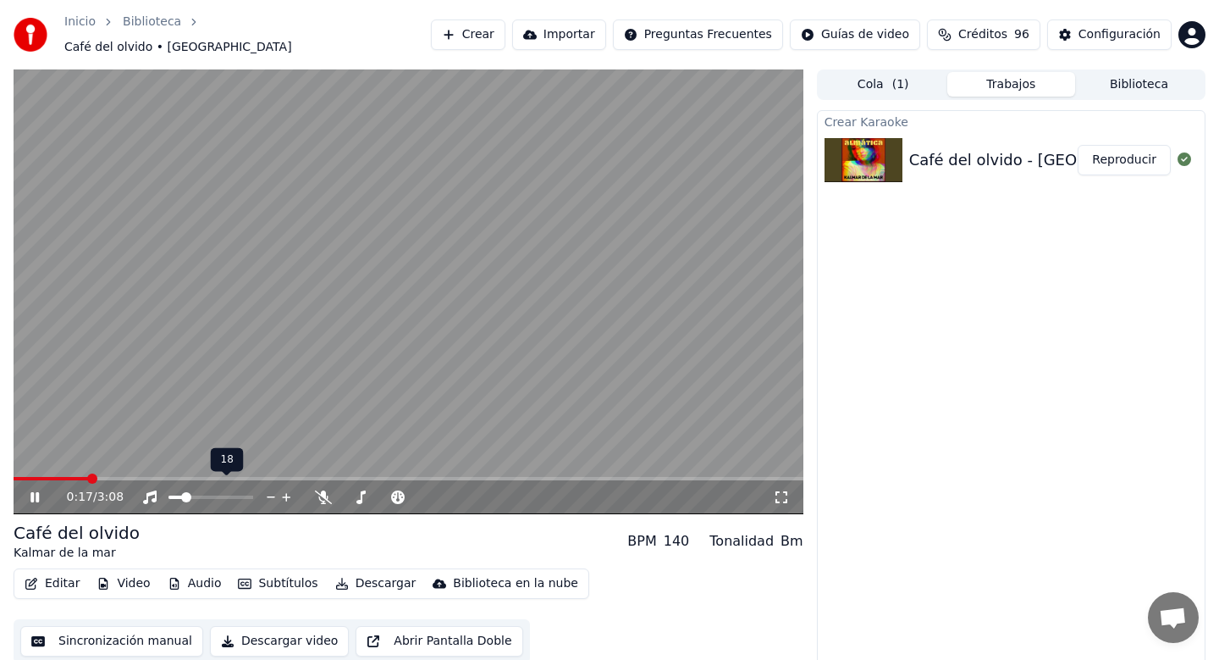
click at [183, 495] on span at bounding box center [176, 496] width 15 height 3
click at [199, 492] on span at bounding box center [201, 497] width 10 height 10
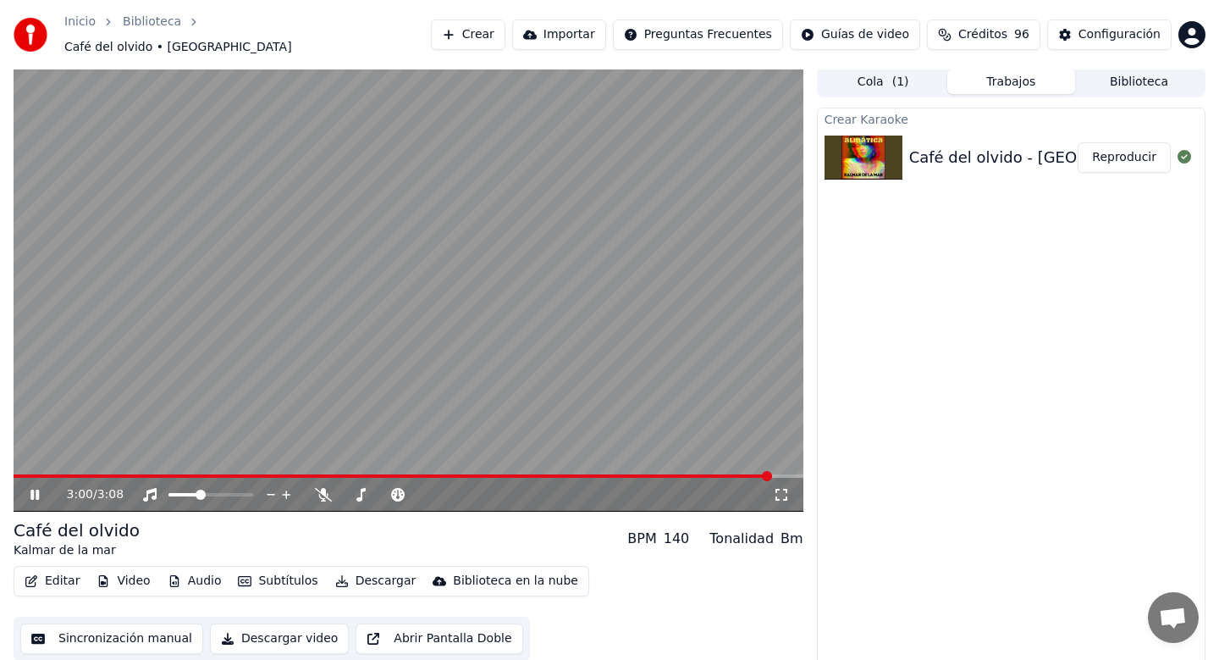
click at [24, 486] on div "3:00 / 3:08" at bounding box center [408, 494] width 777 height 17
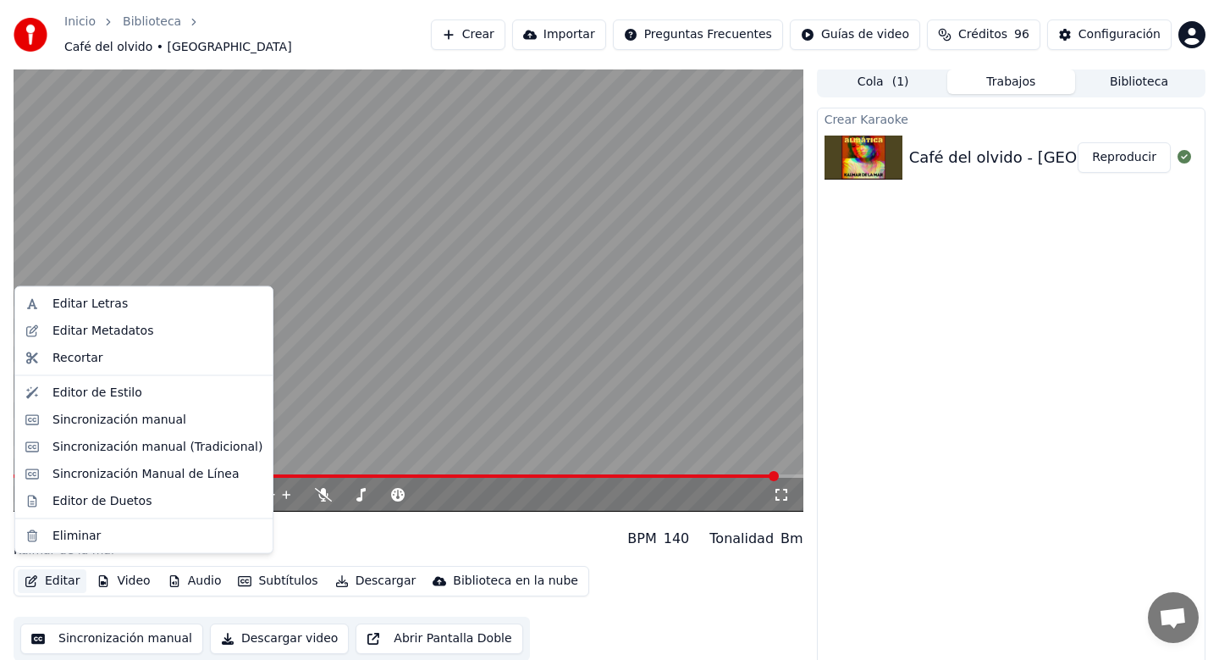
click at [58, 572] on button "Editar" at bounding box center [52, 581] width 69 height 24
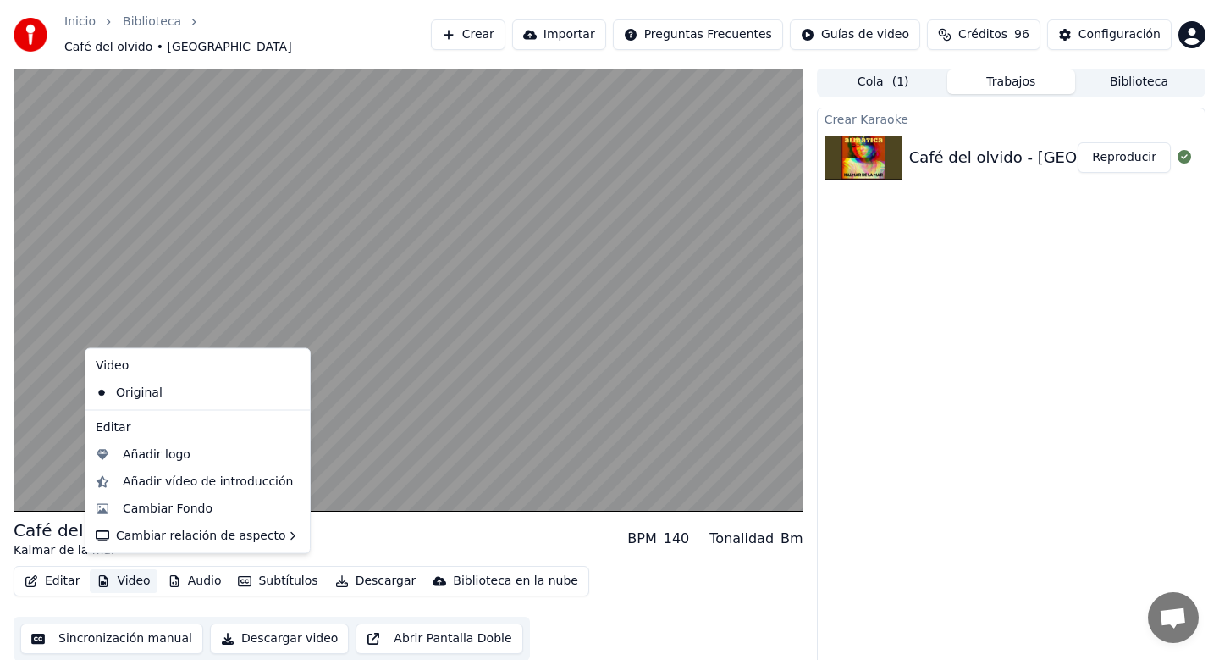
click at [130, 578] on button "Video" at bounding box center [123, 581] width 67 height 24
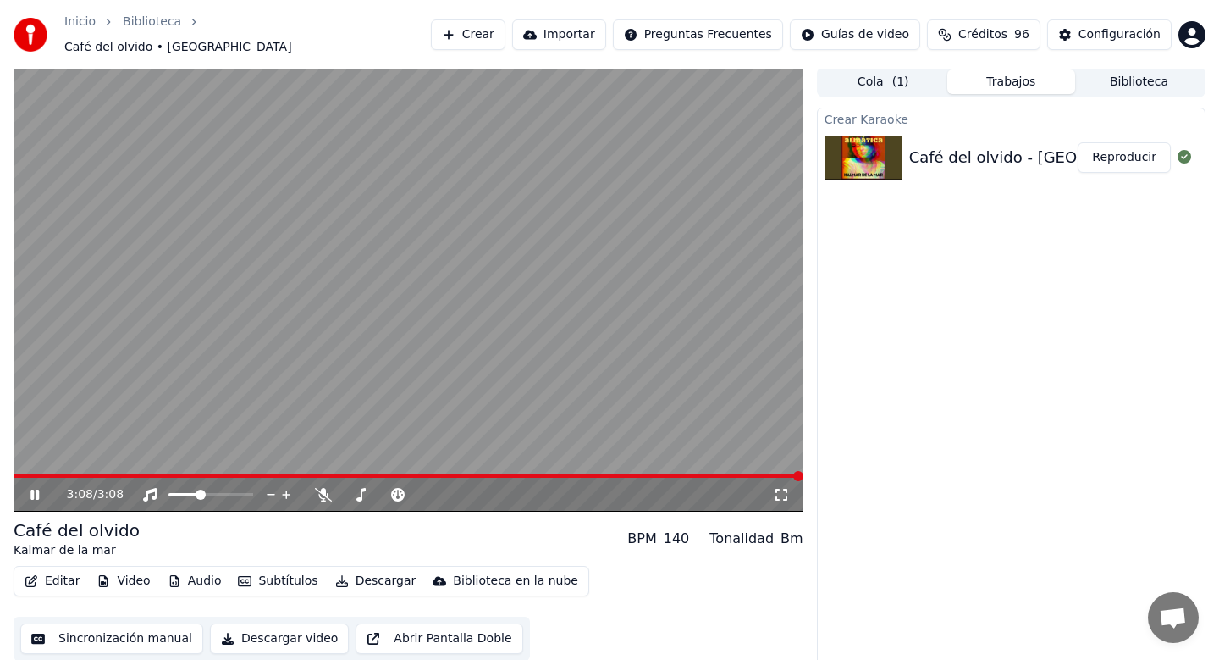
click at [126, 569] on button "Video" at bounding box center [123, 581] width 67 height 24
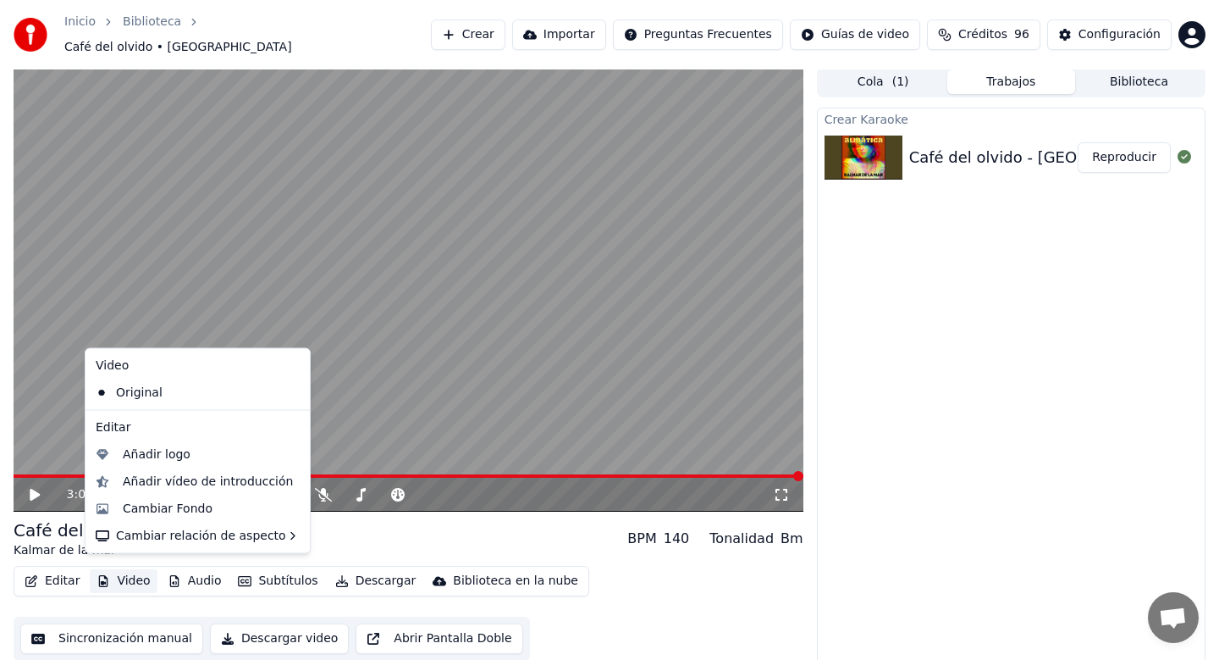
click at [288, 389] on icon at bounding box center [294, 392] width 12 height 14
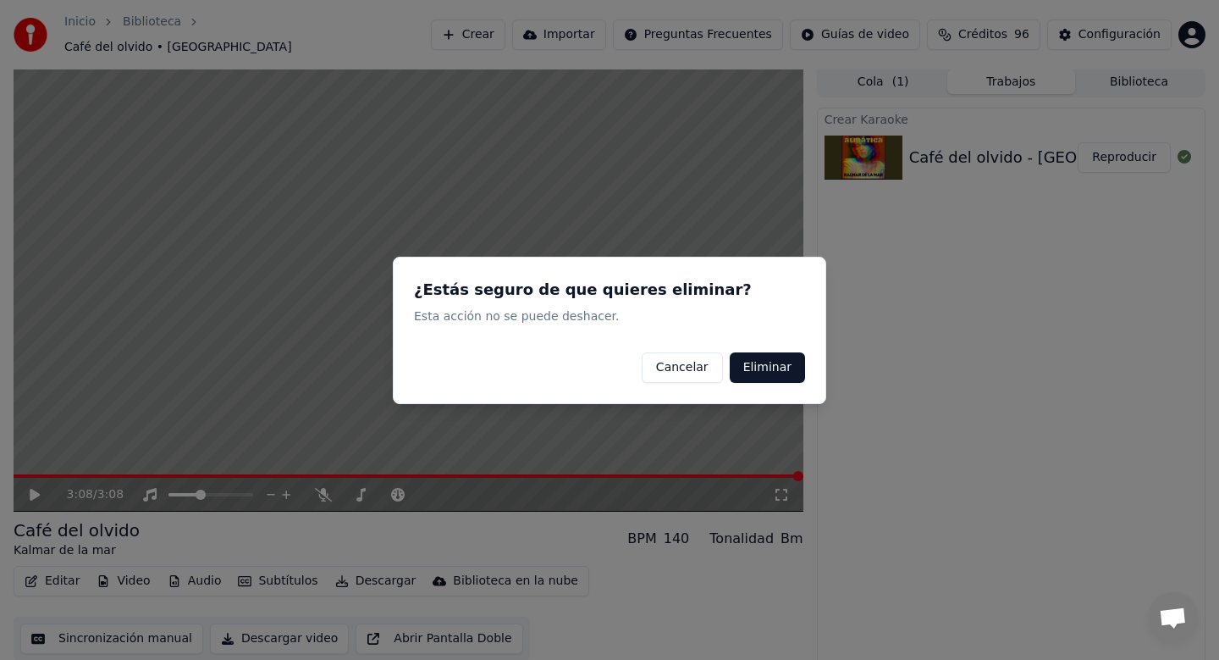
click at [761, 362] on button "Eliminar" at bounding box center [767, 366] width 75 height 30
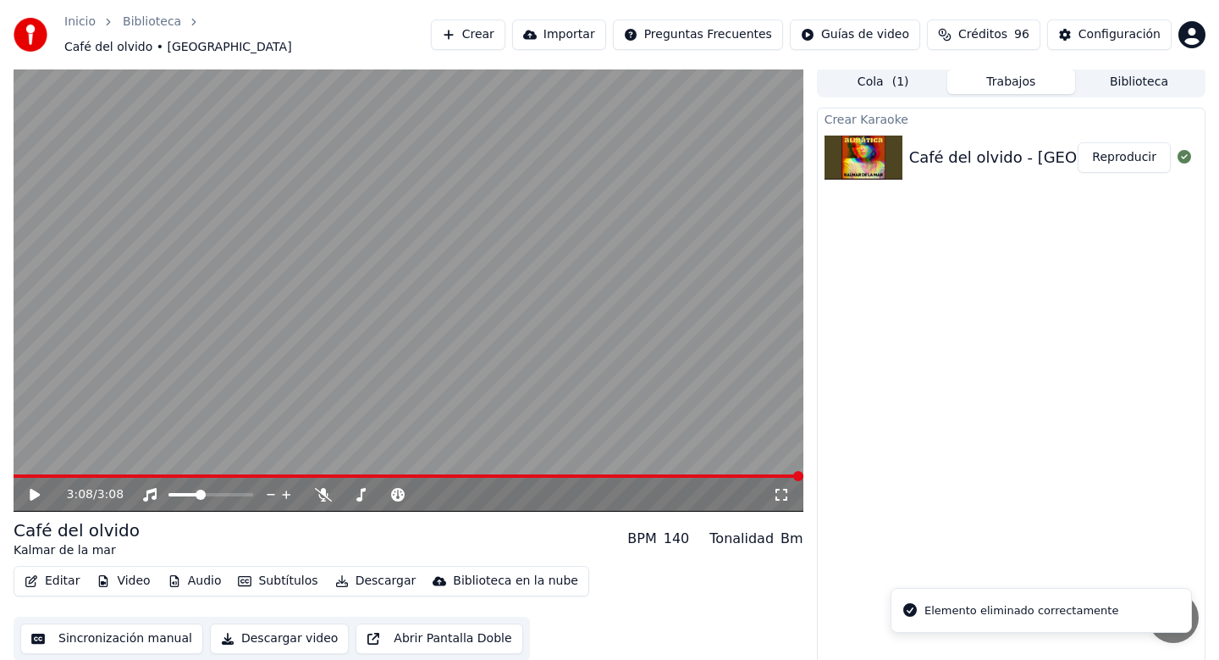
click at [122, 569] on button "Video" at bounding box center [123, 581] width 67 height 24
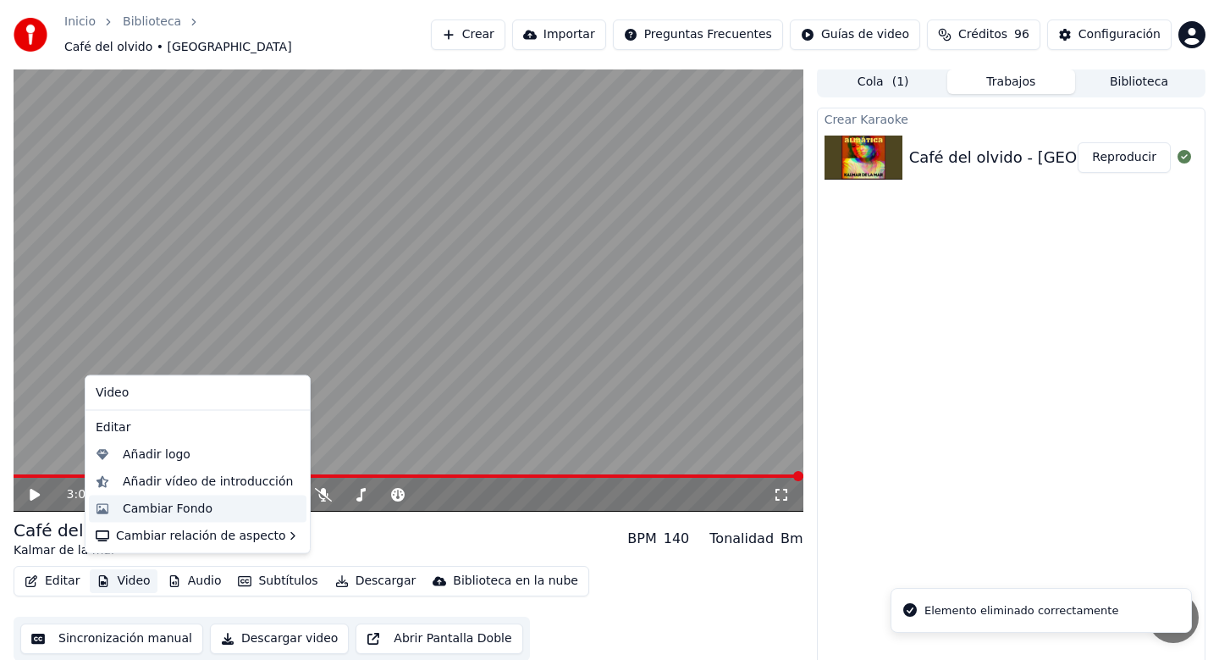
click at [173, 508] on div "Cambiar Fondo" at bounding box center [168, 508] width 90 height 17
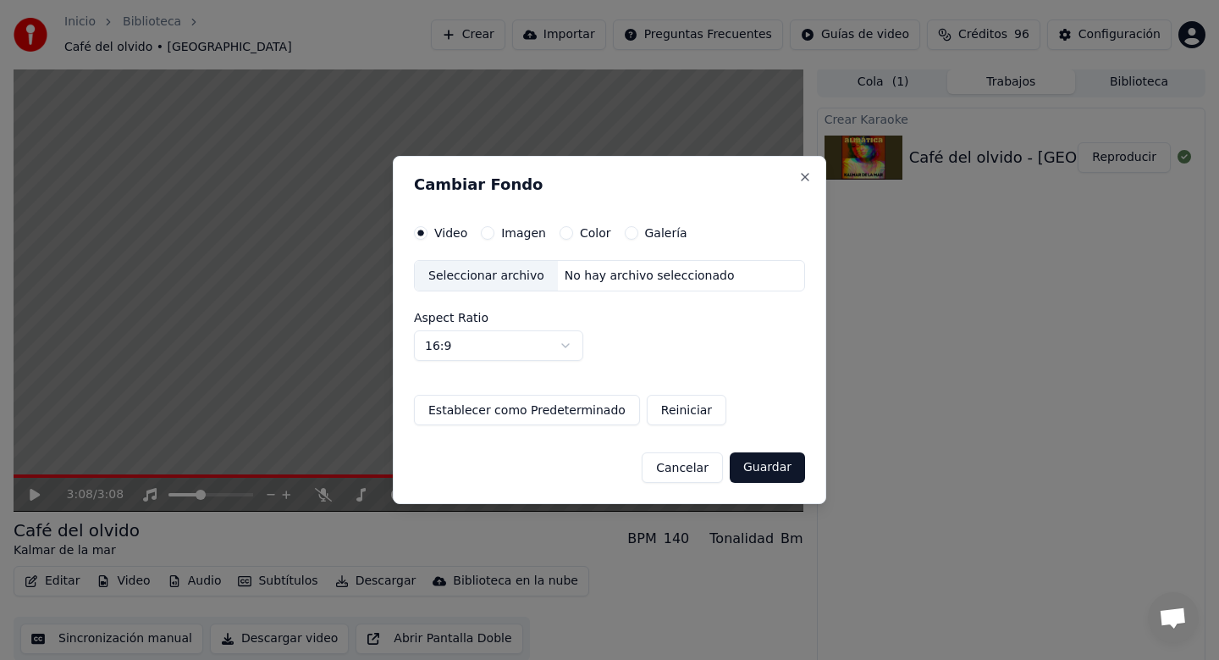
click at [501, 281] on div "Seleccionar archivo" at bounding box center [486, 276] width 143 height 30
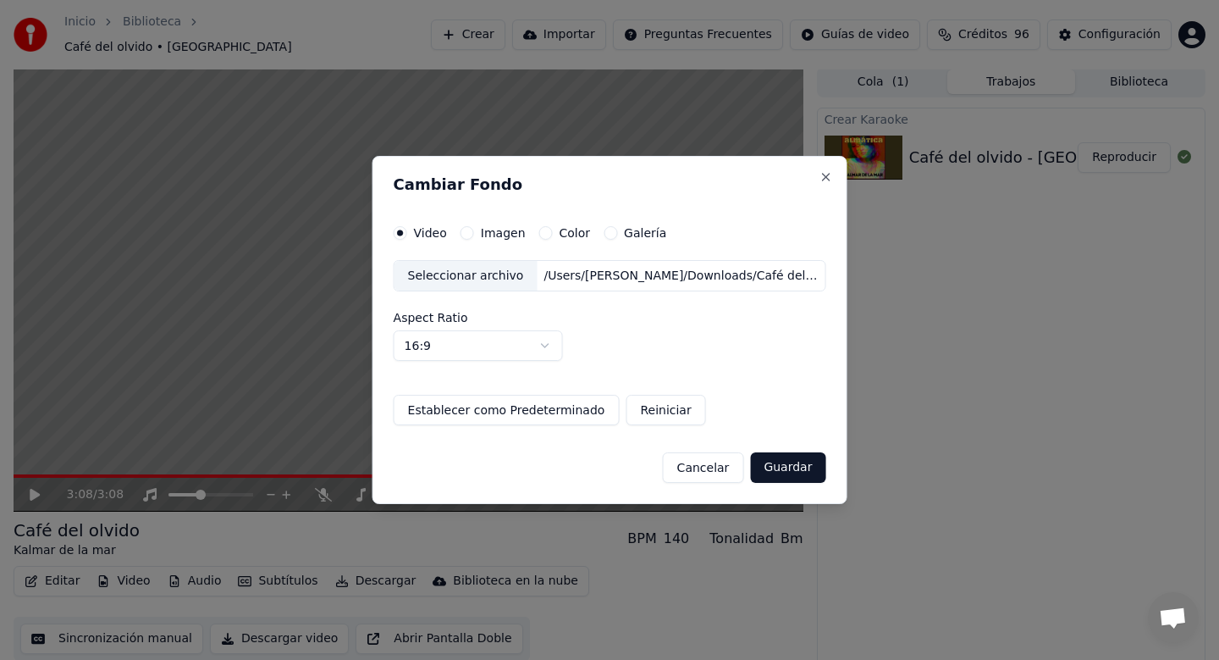
click at [771, 470] on button "Guardar" at bounding box center [787, 467] width 75 height 30
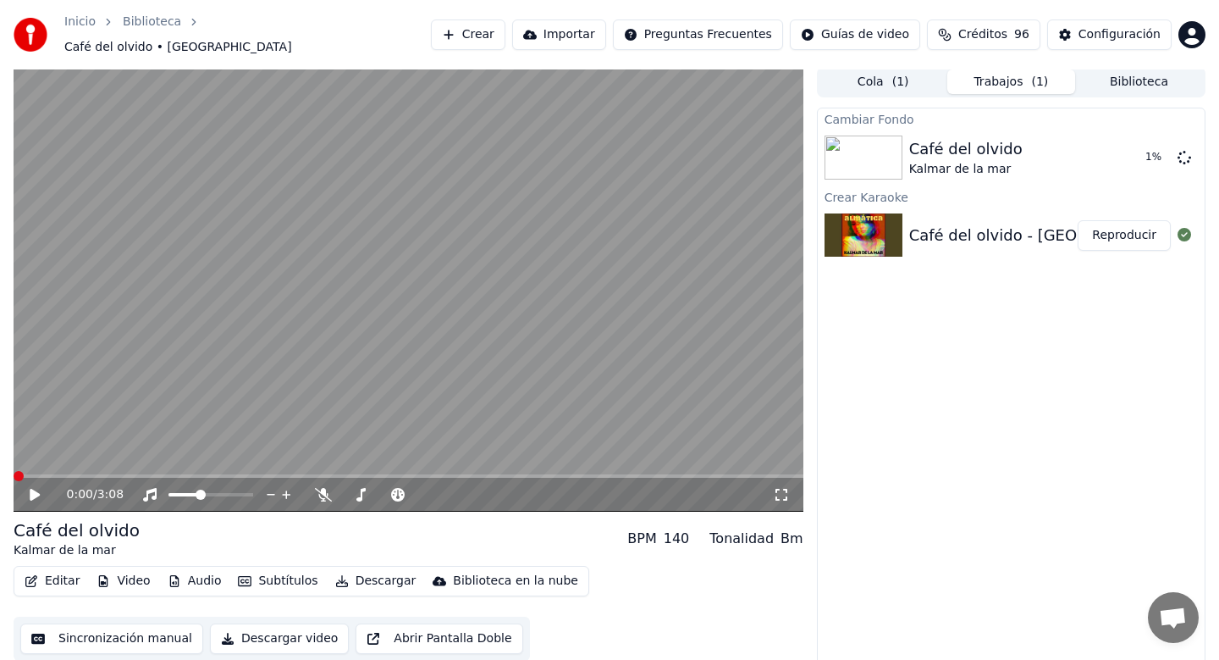
click at [14, 474] on span at bounding box center [14, 475] width 0 height 3
click at [24, 487] on div "0:00 / 3:08" at bounding box center [408, 494] width 777 height 17
click at [36, 489] on icon at bounding box center [35, 495] width 10 height 12
click at [54, 474] on span at bounding box center [409, 475] width 790 height 3
click at [82, 474] on span at bounding box center [409, 475] width 790 height 3
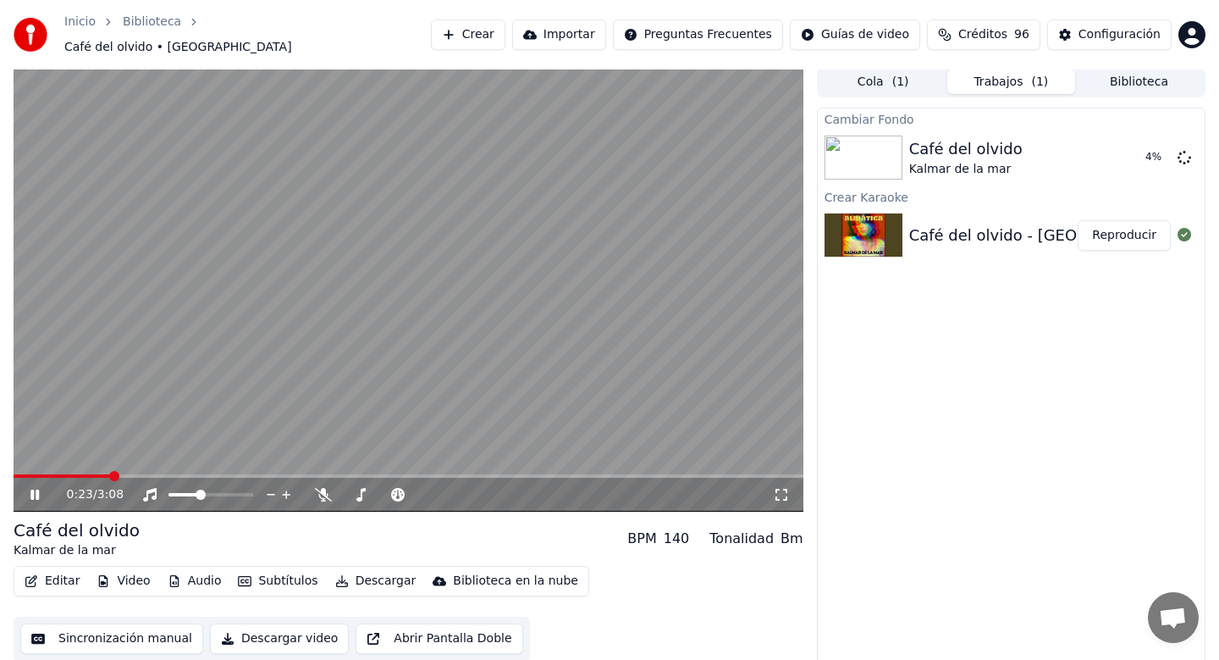
click at [109, 474] on span at bounding box center [409, 475] width 790 height 3
click at [141, 464] on video at bounding box center [409, 289] width 790 height 445
click at [140, 478] on div "0:23 / 3:08" at bounding box center [409, 495] width 790 height 34
click at [14, 474] on span at bounding box center [14, 475] width 0 height 3
click at [1097, 159] on button "Reproducir" at bounding box center [1124, 157] width 93 height 30
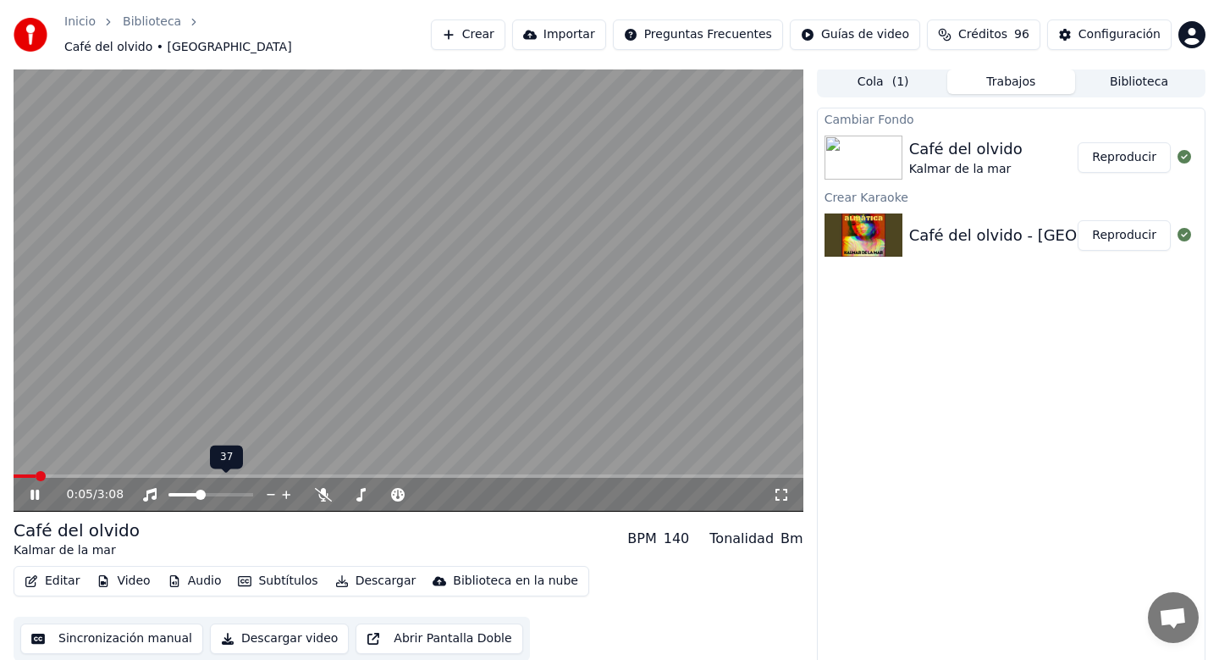
click at [289, 490] on icon at bounding box center [286, 494] width 8 height 8
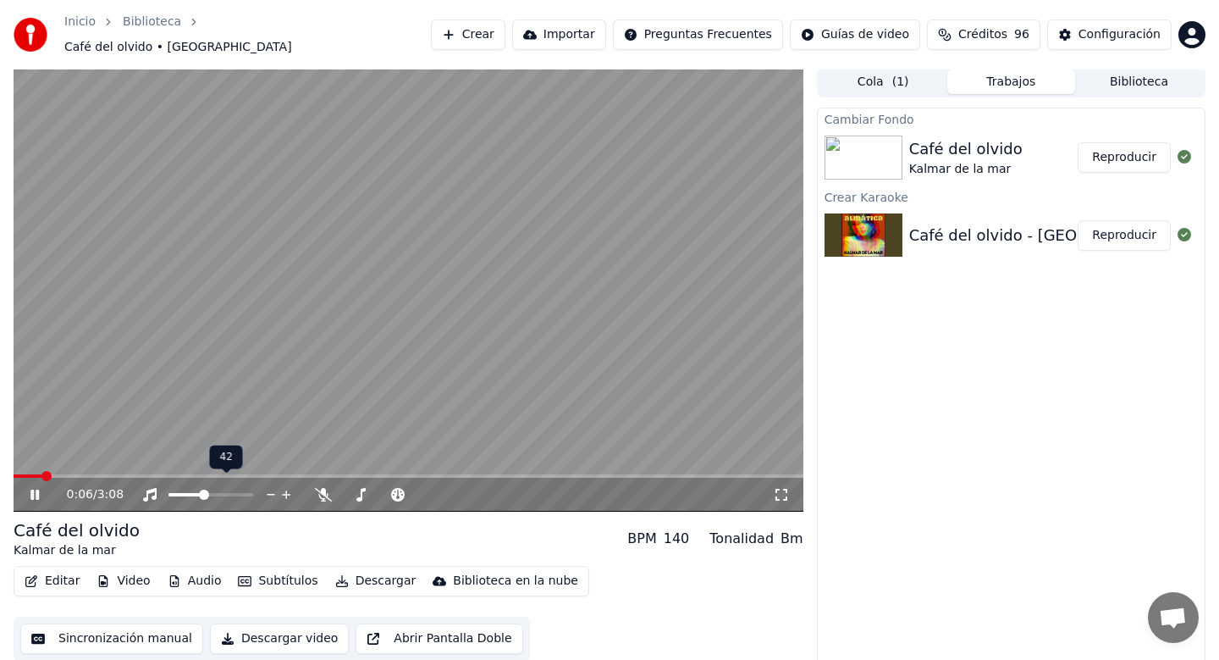
click at [289, 490] on icon at bounding box center [286, 494] width 8 height 8
click at [274, 487] on icon at bounding box center [271, 494] width 16 height 17
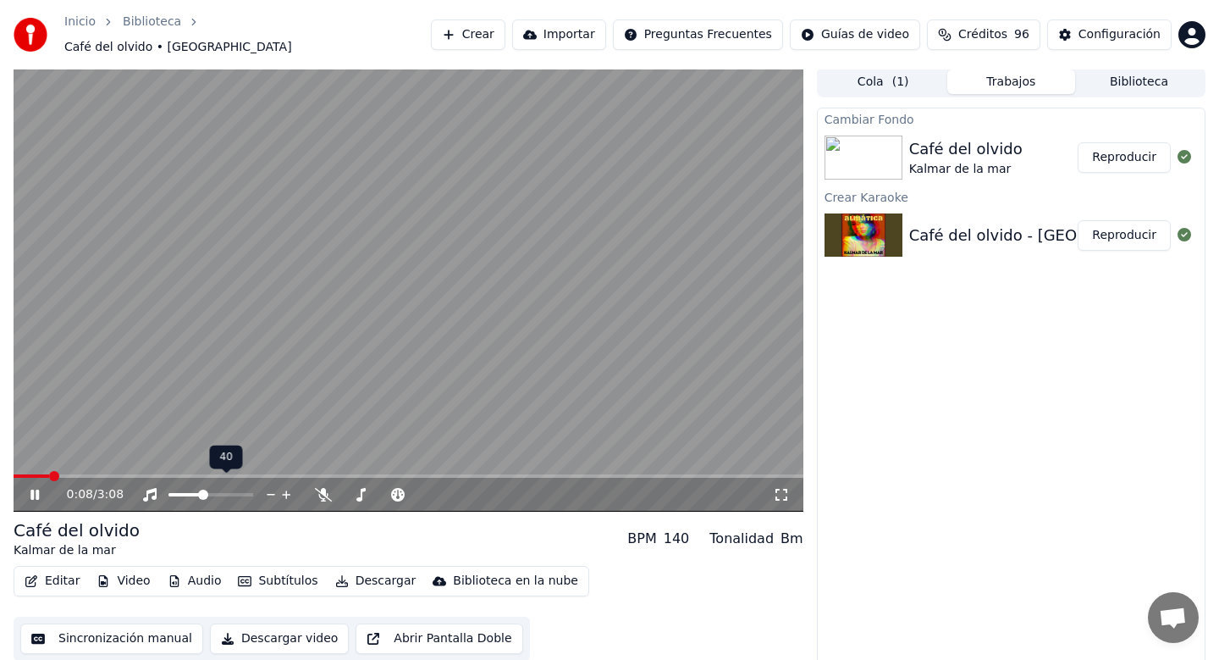
click at [274, 487] on icon at bounding box center [271, 494] width 16 height 17
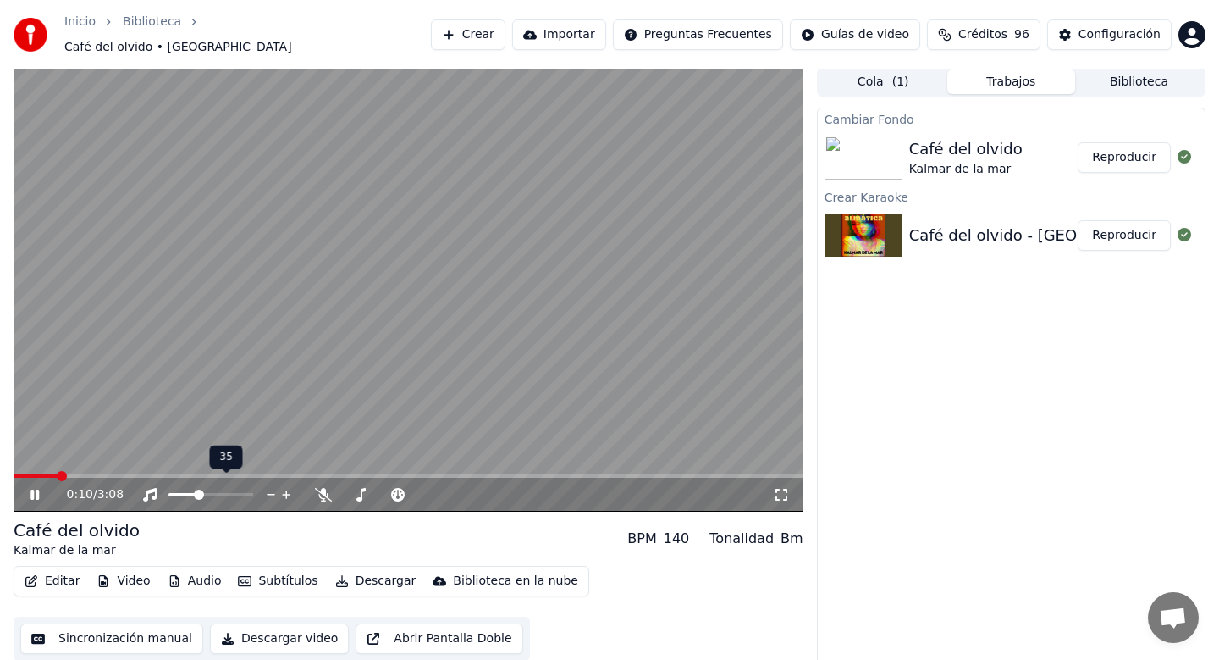
click at [274, 487] on icon at bounding box center [271, 494] width 16 height 17
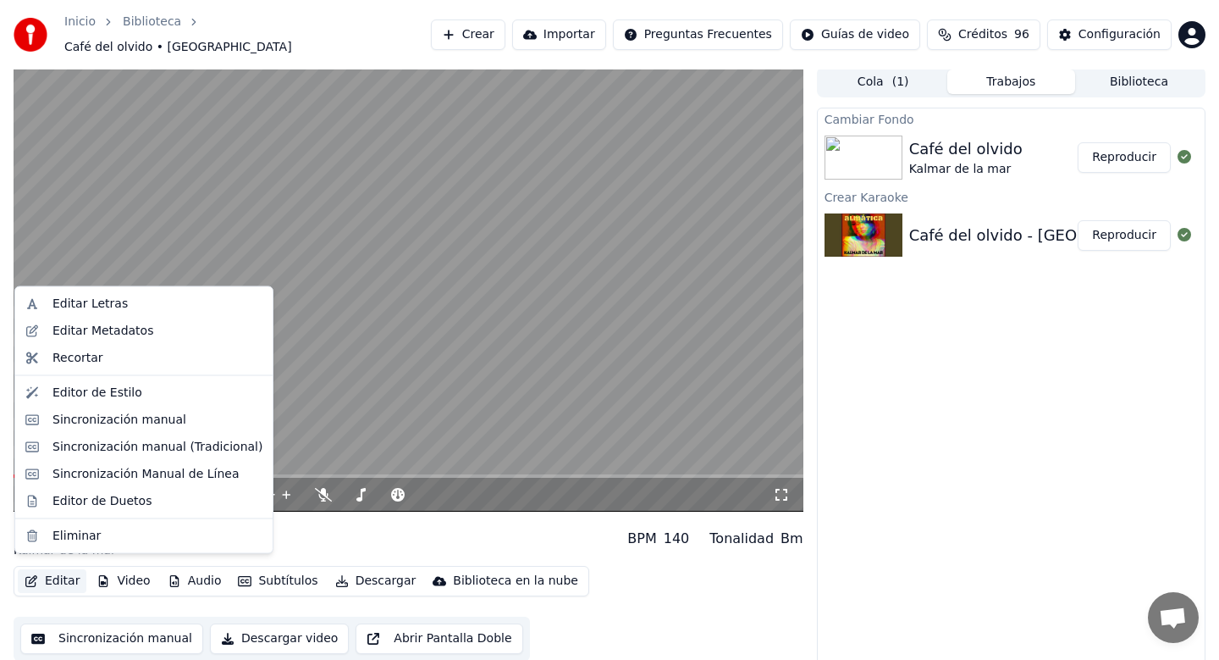
click at [67, 569] on button "Editar" at bounding box center [52, 581] width 69 height 24
click at [109, 299] on div "Editar Letras" at bounding box center [90, 304] width 75 height 17
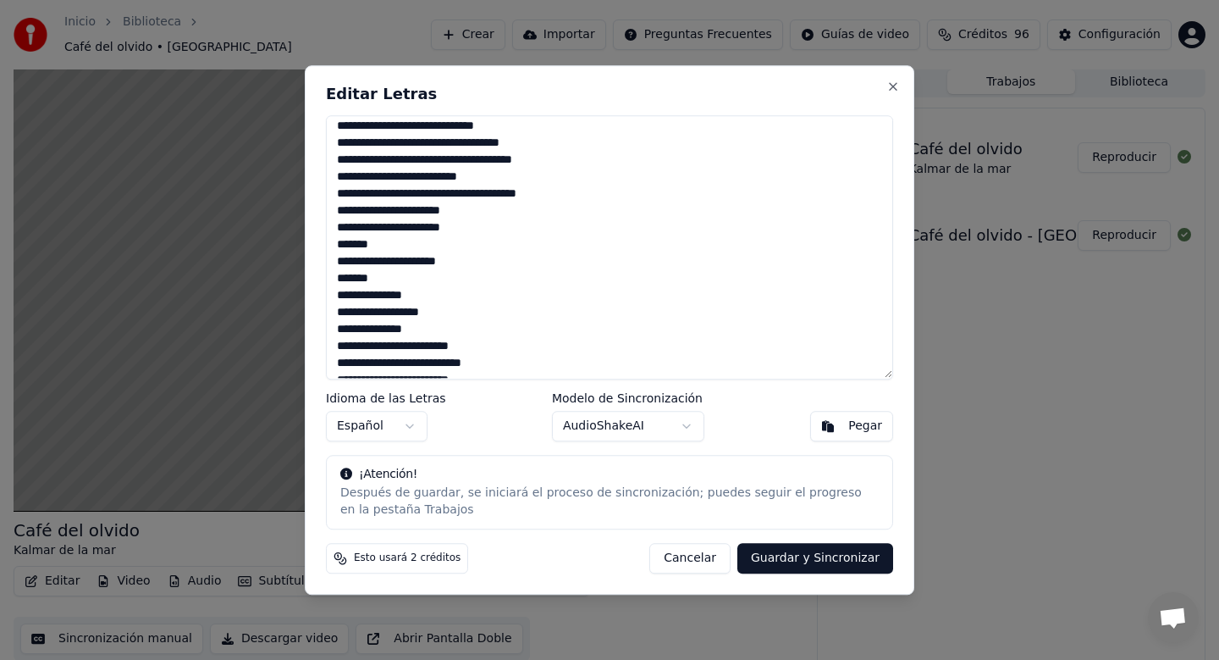
scroll to position [632, 0]
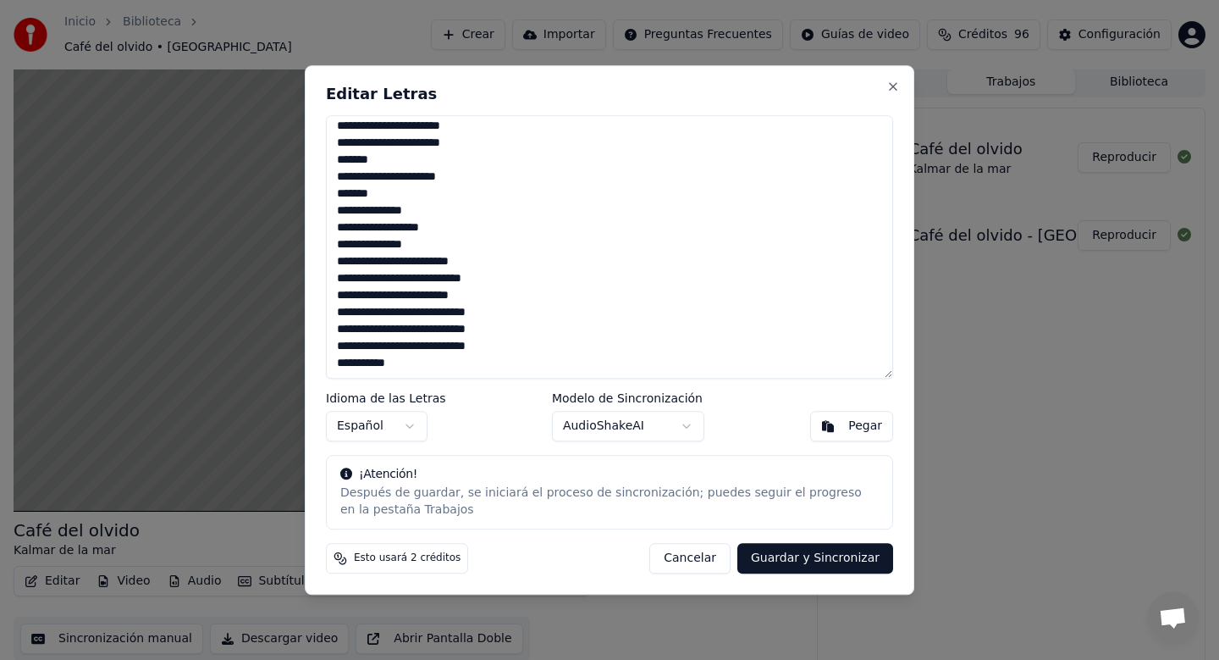
click at [431, 362] on textarea at bounding box center [609, 247] width 567 height 264
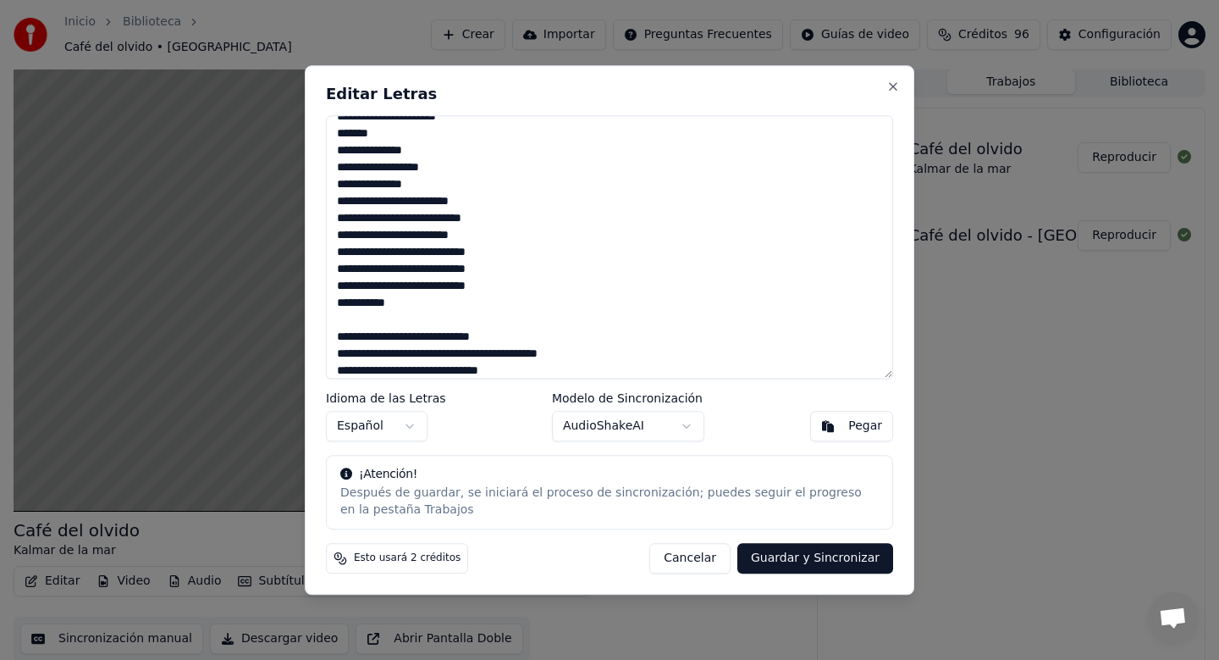
scroll to position [699, 0]
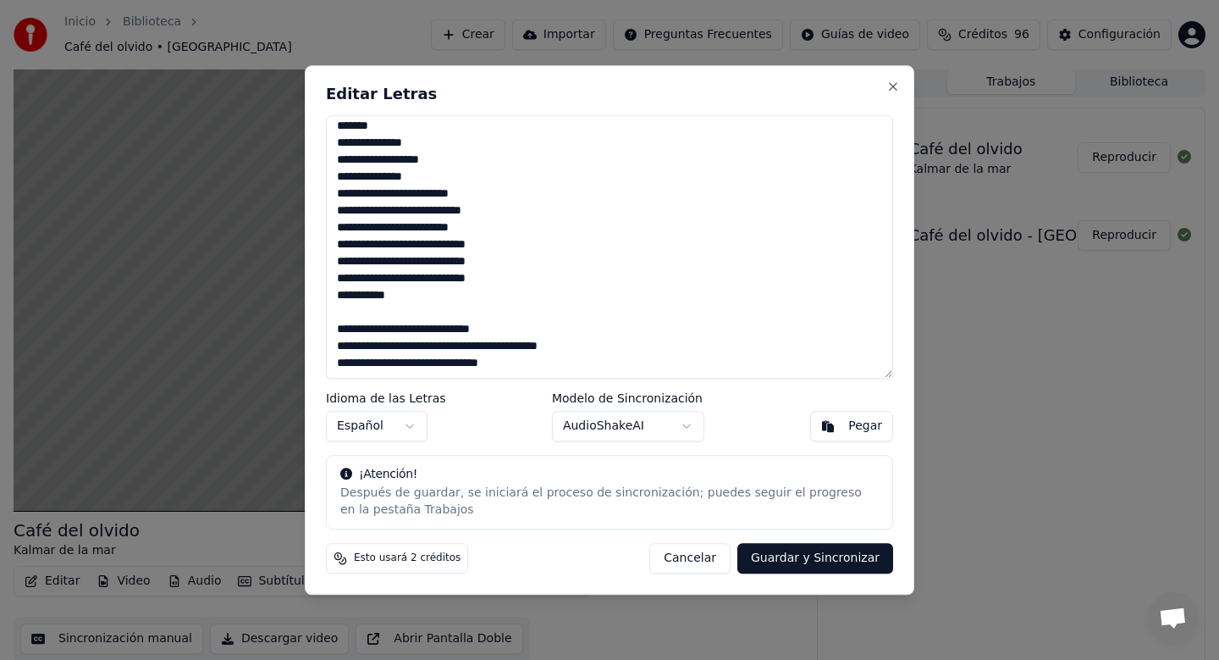
drag, startPoint x: 402, startPoint y: 372, endPoint x: 340, endPoint y: 364, distance: 63.1
click at [340, 364] on textarea at bounding box center [609, 247] width 567 height 264
click at [534, 325] on textarea at bounding box center [609, 247] width 567 height 264
drag, startPoint x: 425, startPoint y: 347, endPoint x: 515, endPoint y: 347, distance: 89.8
click at [515, 347] on textarea at bounding box center [609, 247] width 567 height 264
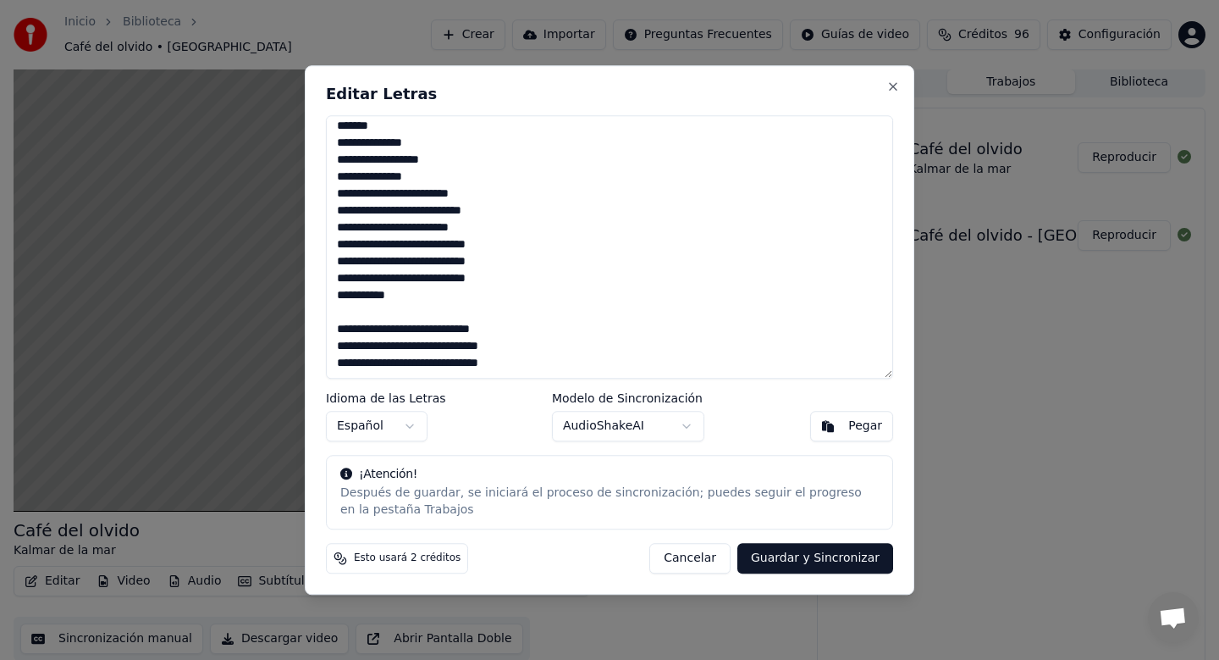
click at [549, 357] on textarea at bounding box center [609, 247] width 567 height 264
click at [793, 551] on button "Guardar y Sincronizar" at bounding box center [816, 558] width 156 height 30
type textarea "**********"
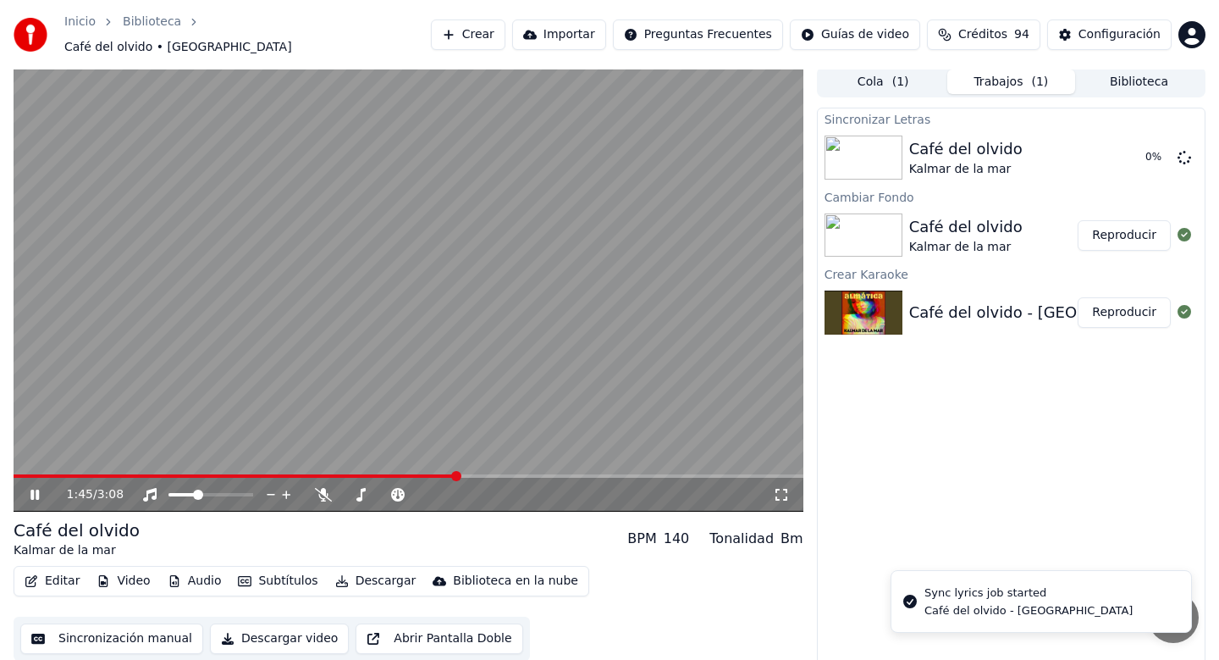
click at [662, 478] on div "1:45 / 3:08" at bounding box center [409, 495] width 790 height 34
click at [523, 471] on span at bounding box center [520, 476] width 10 height 10
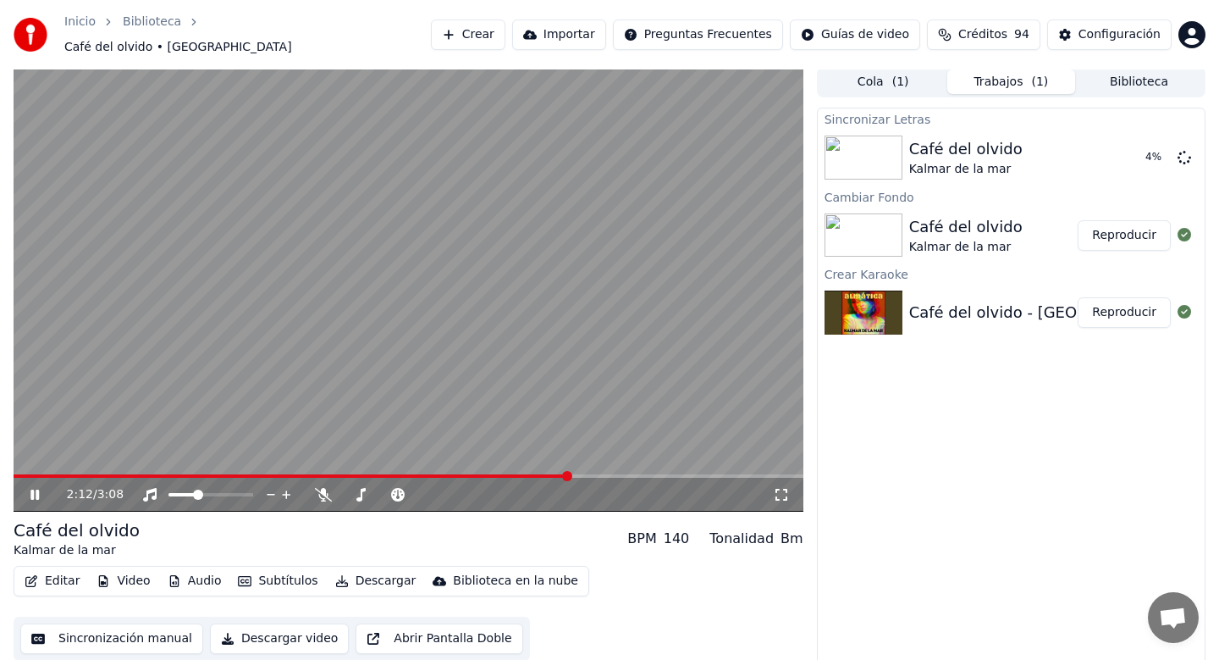
click at [608, 474] on span at bounding box center [409, 475] width 790 height 3
click at [687, 474] on span at bounding box center [409, 475] width 790 height 3
click at [766, 478] on div "2:43 / 3:08" at bounding box center [409, 495] width 790 height 34
click at [728, 474] on span at bounding box center [409, 475] width 790 height 3
click at [758, 474] on span at bounding box center [409, 475] width 790 height 3
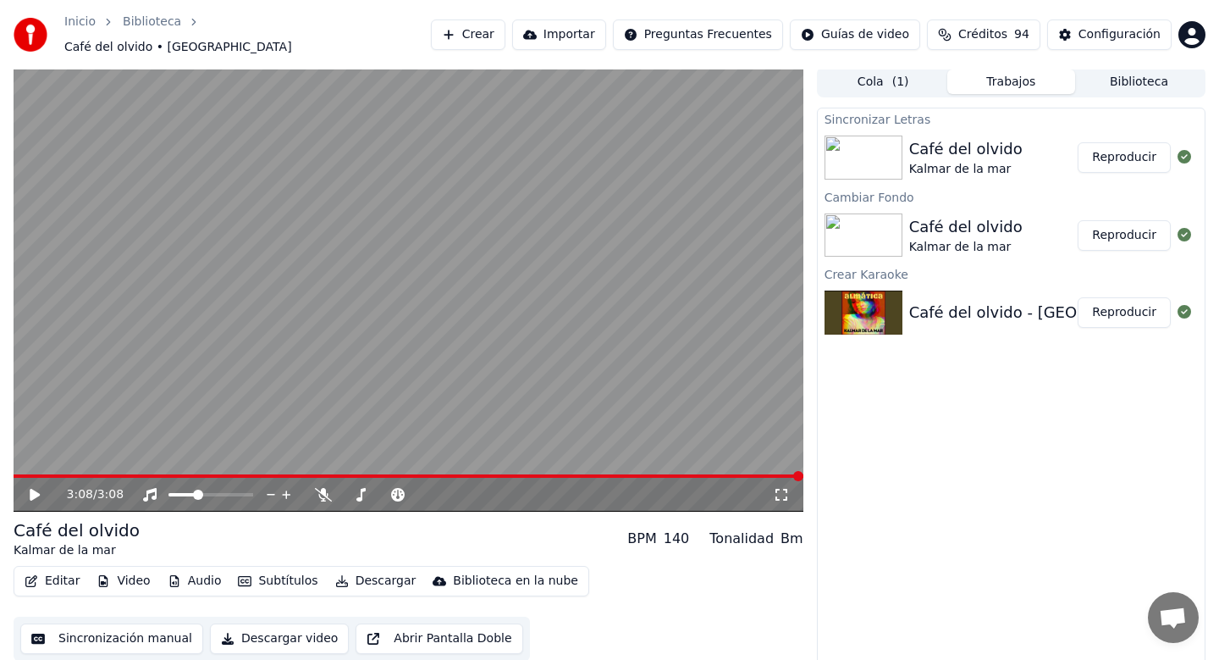
click at [1129, 147] on button "Reproducir" at bounding box center [1124, 157] width 93 height 30
click at [555, 474] on span at bounding box center [409, 475] width 790 height 3
click at [706, 474] on span at bounding box center [409, 475] width 790 height 3
click at [650, 478] on div "3:01 / 3:08" at bounding box center [409, 495] width 790 height 34
click at [650, 478] on div "3:02 / 3:08" at bounding box center [409, 495] width 790 height 34
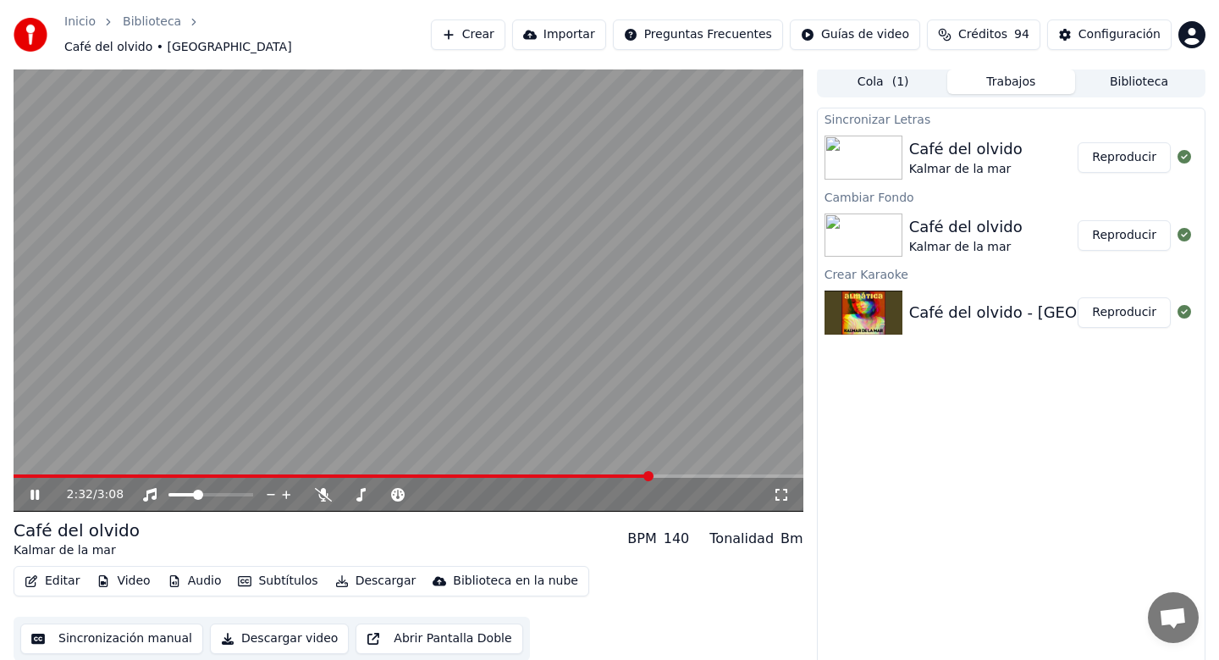
click at [650, 474] on span at bounding box center [333, 475] width 639 height 3
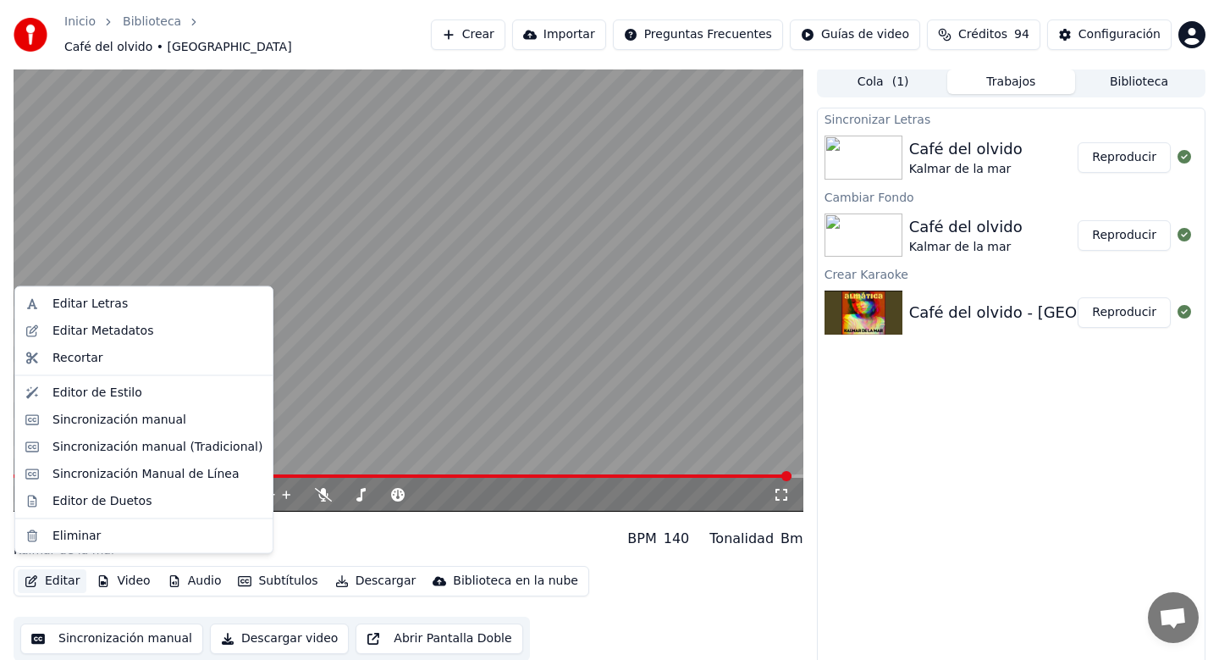
click at [41, 569] on button "Editar" at bounding box center [52, 581] width 69 height 24
click at [145, 418] on div "Sincronización manual" at bounding box center [120, 419] width 134 height 17
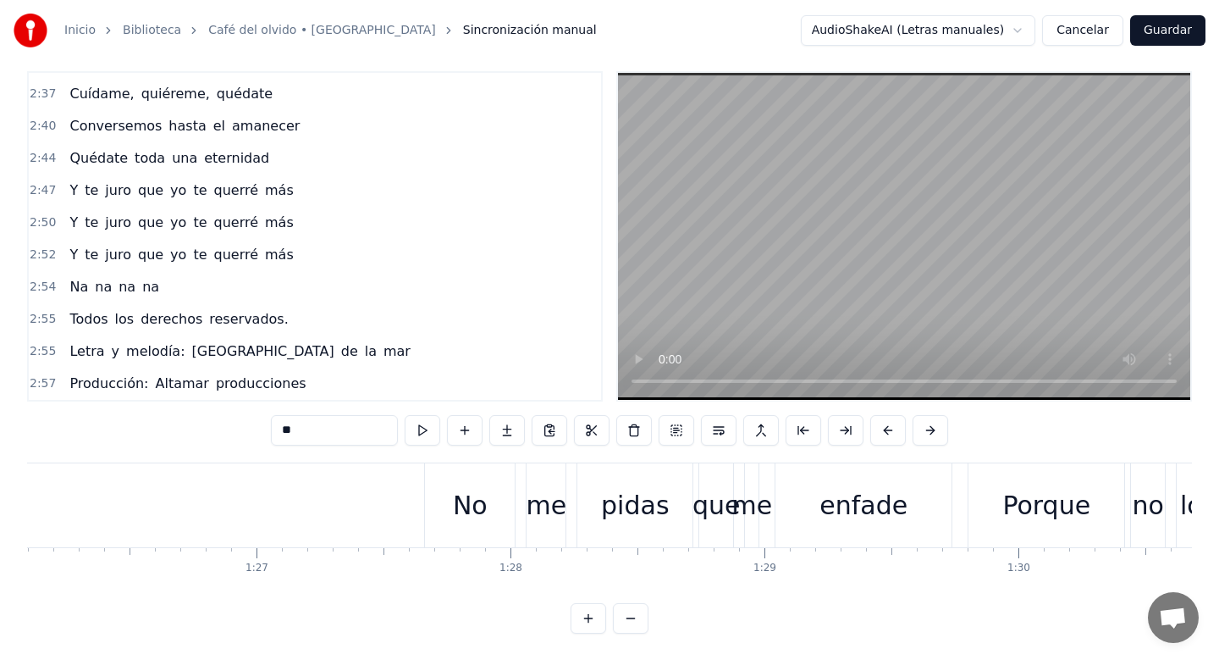
scroll to position [0, 22173]
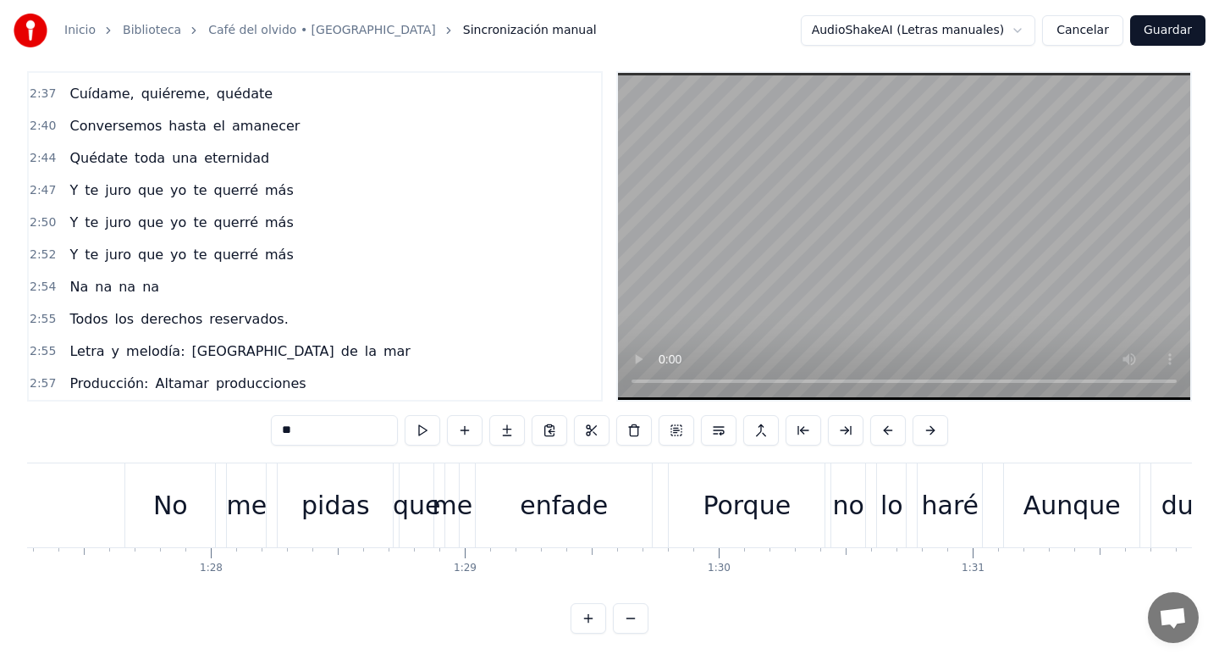
click at [1079, 34] on button "Cancelar" at bounding box center [1082, 30] width 81 height 30
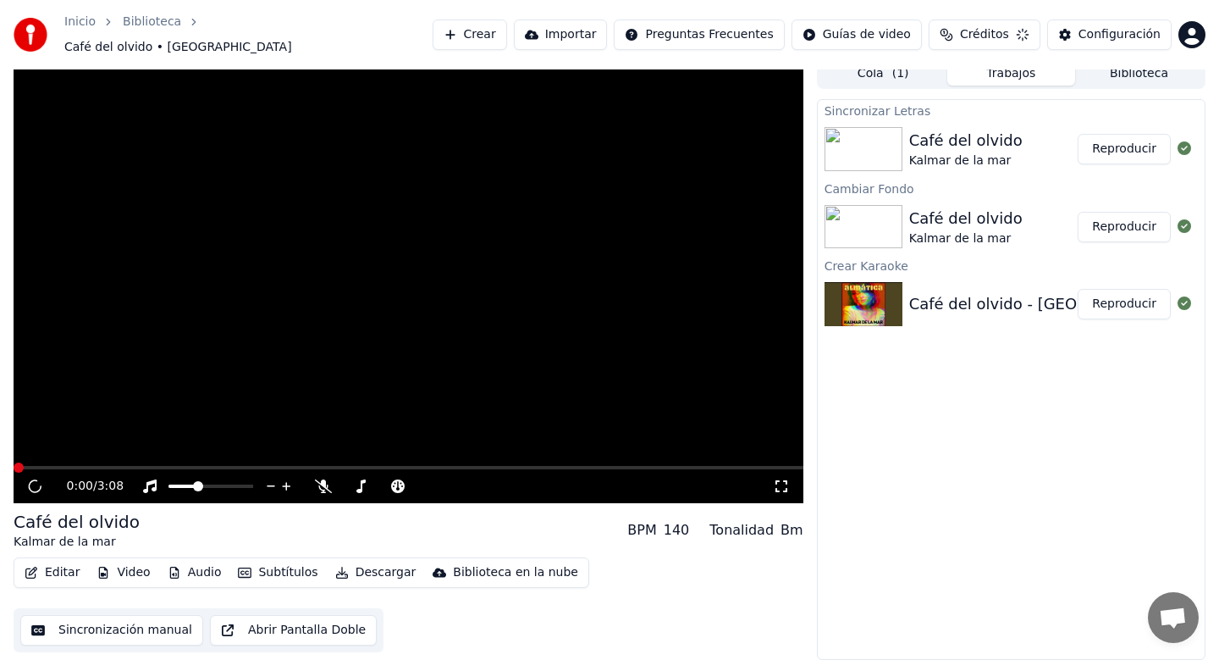
scroll to position [3, 0]
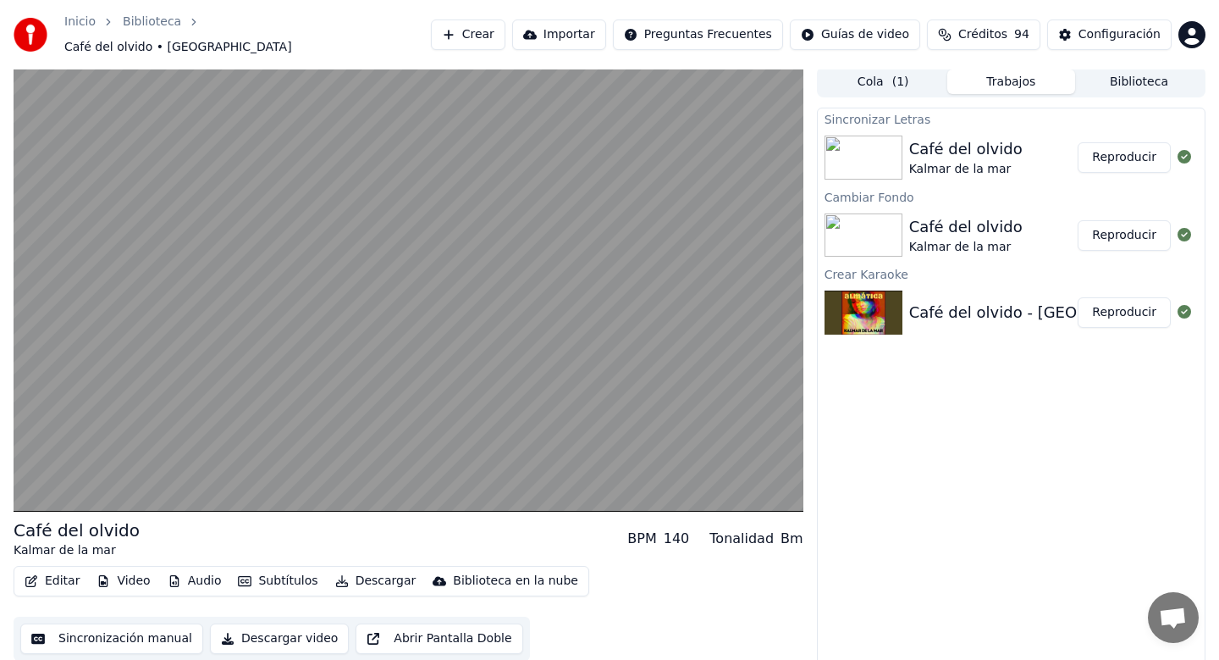
click at [1113, 222] on button "Reproducir" at bounding box center [1124, 235] width 93 height 30
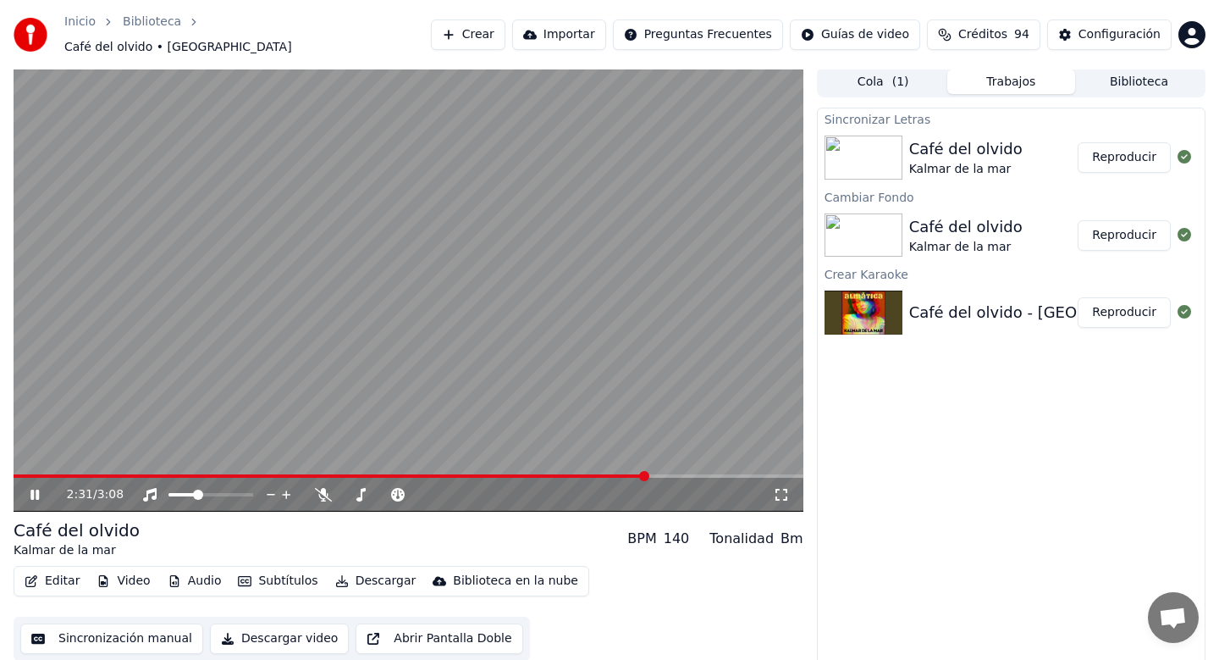
click at [649, 474] on span at bounding box center [409, 475] width 790 height 3
click at [746, 474] on span at bounding box center [409, 475] width 790 height 3
click at [749, 478] on div "2:59 / 3:08" at bounding box center [409, 495] width 790 height 34
click at [739, 474] on span at bounding box center [377, 475] width 727 height 3
click at [1128, 230] on button "Reproducir" at bounding box center [1124, 235] width 93 height 30
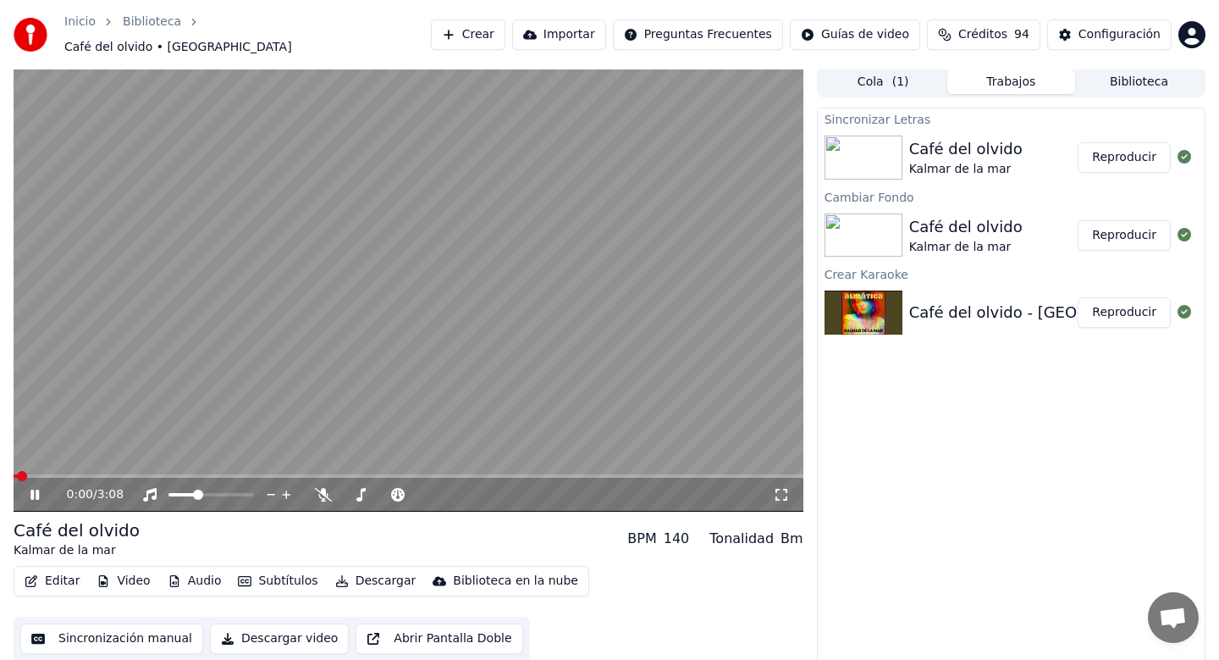
click at [196, 474] on span at bounding box center [409, 475] width 790 height 3
click at [578, 474] on span at bounding box center [409, 475] width 790 height 3
click at [690, 474] on span at bounding box center [409, 475] width 790 height 3
click at [691, 474] on span at bounding box center [409, 475] width 790 height 3
click at [741, 474] on span at bounding box center [409, 475] width 790 height 3
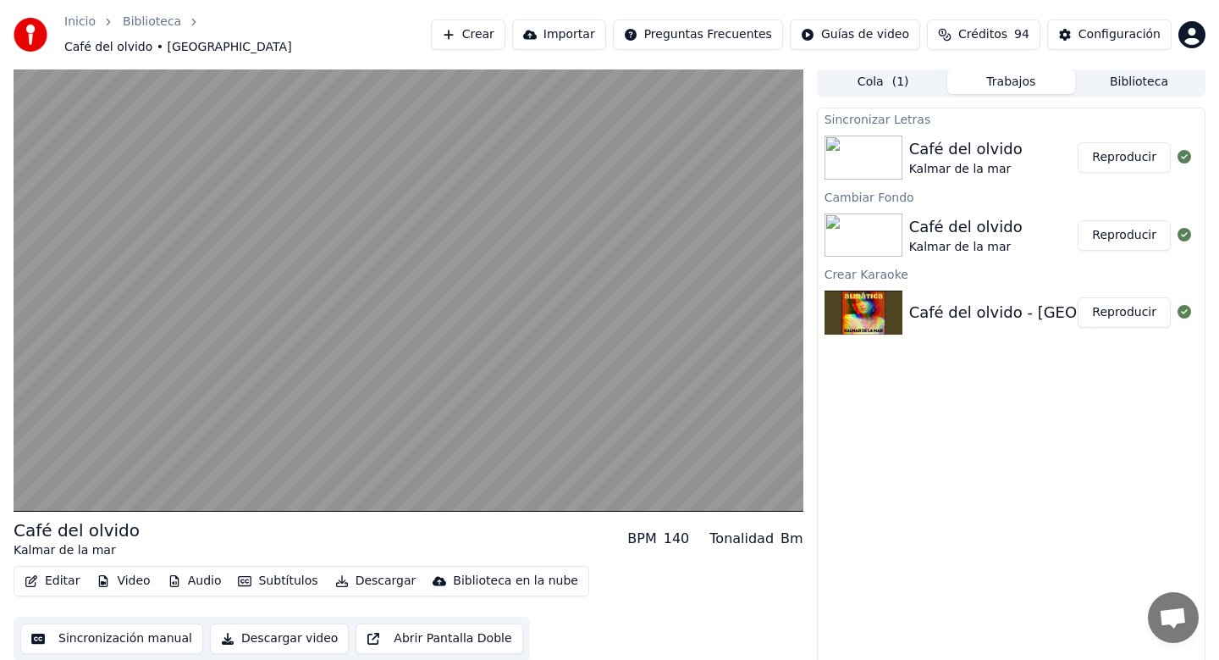
click at [372, 572] on button "Descargar" at bounding box center [376, 581] width 95 height 24
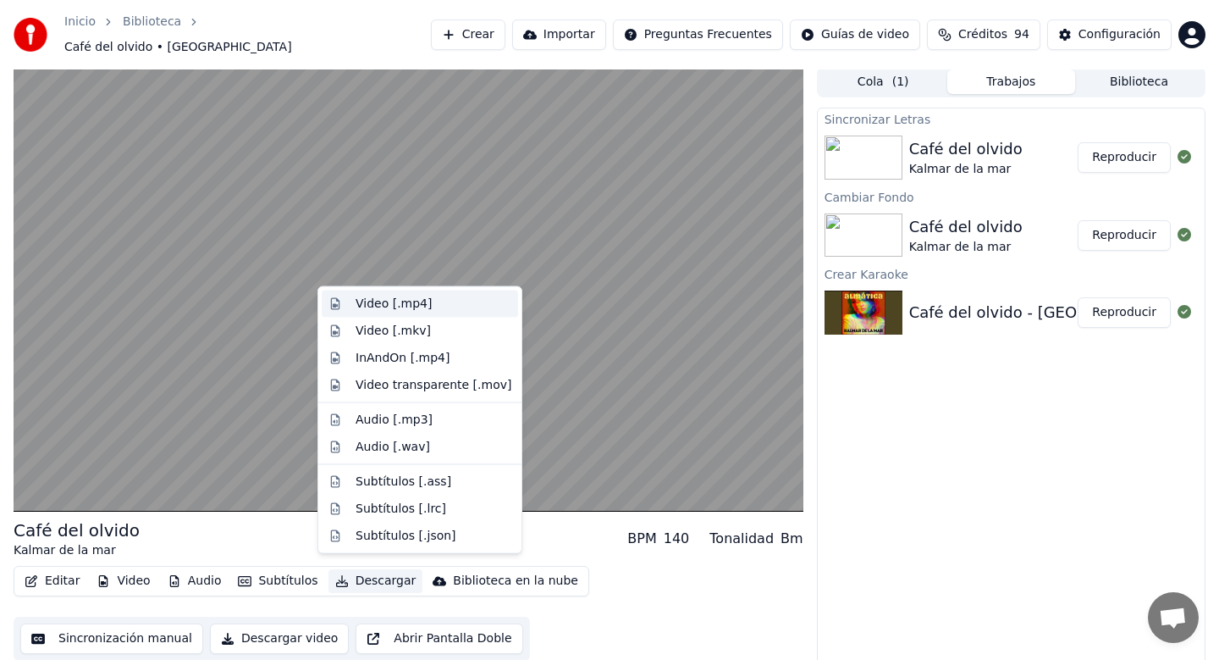
click at [451, 304] on div "Video [.mp4]" at bounding box center [434, 304] width 156 height 17
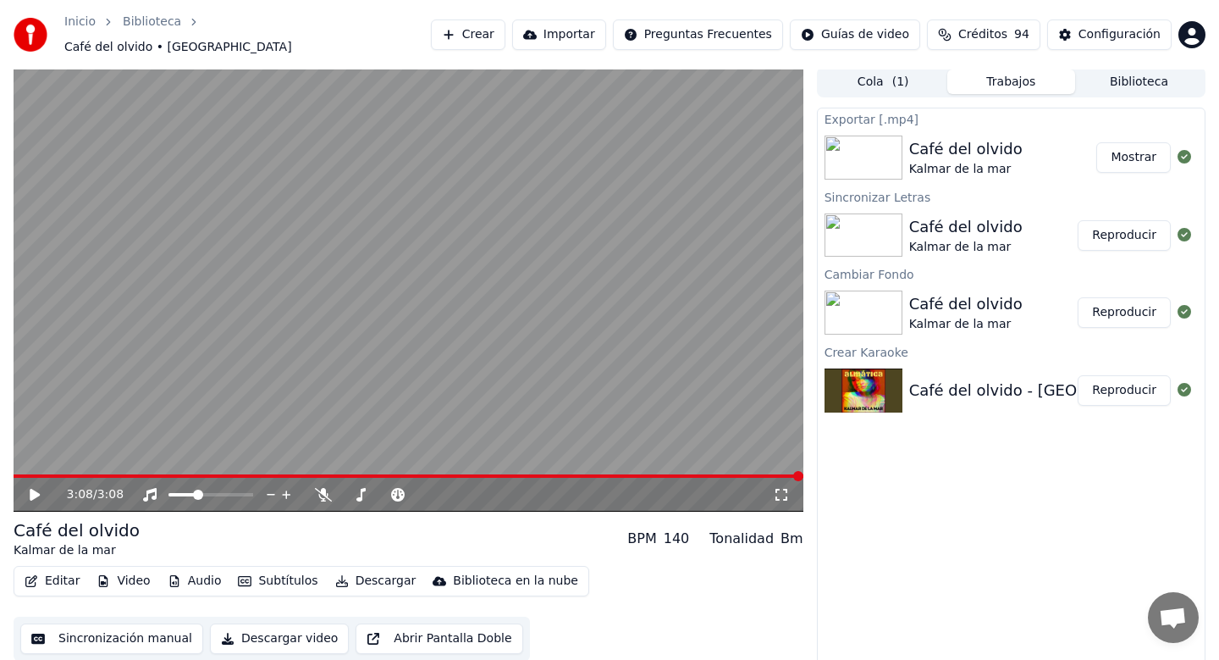
click at [1136, 150] on button "Mostrar" at bounding box center [1134, 157] width 75 height 30
click at [505, 35] on button "Crear" at bounding box center [468, 34] width 75 height 30
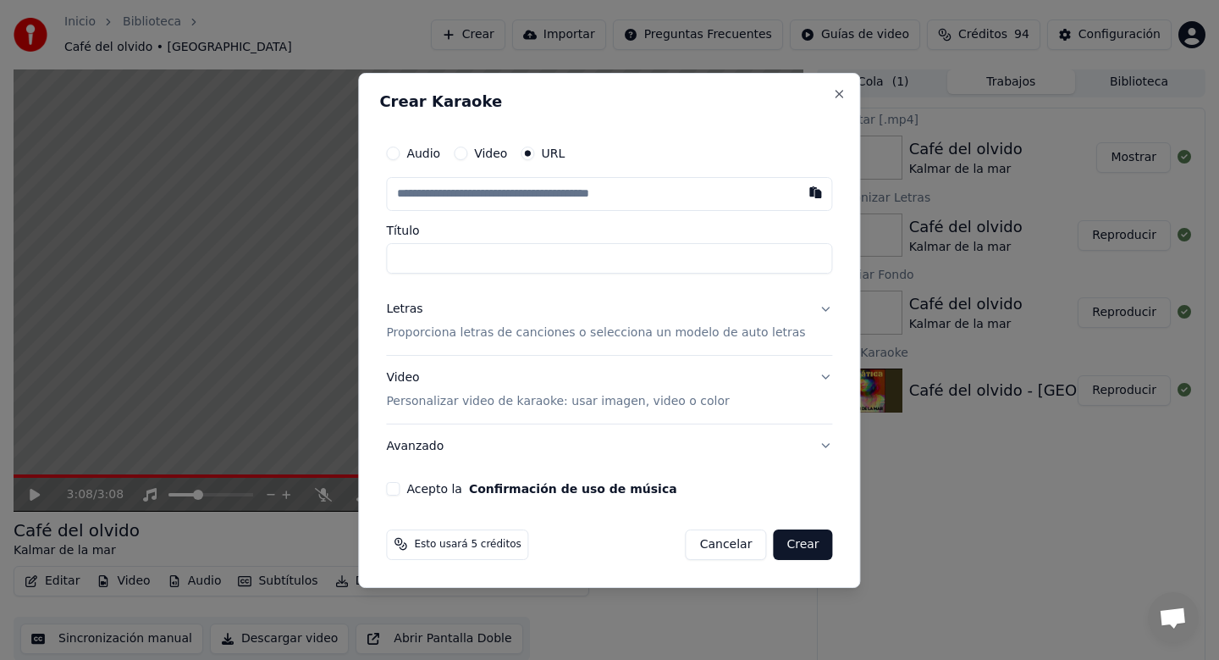
click at [532, 200] on input "text" at bounding box center [609, 194] width 446 height 34
paste input "**********"
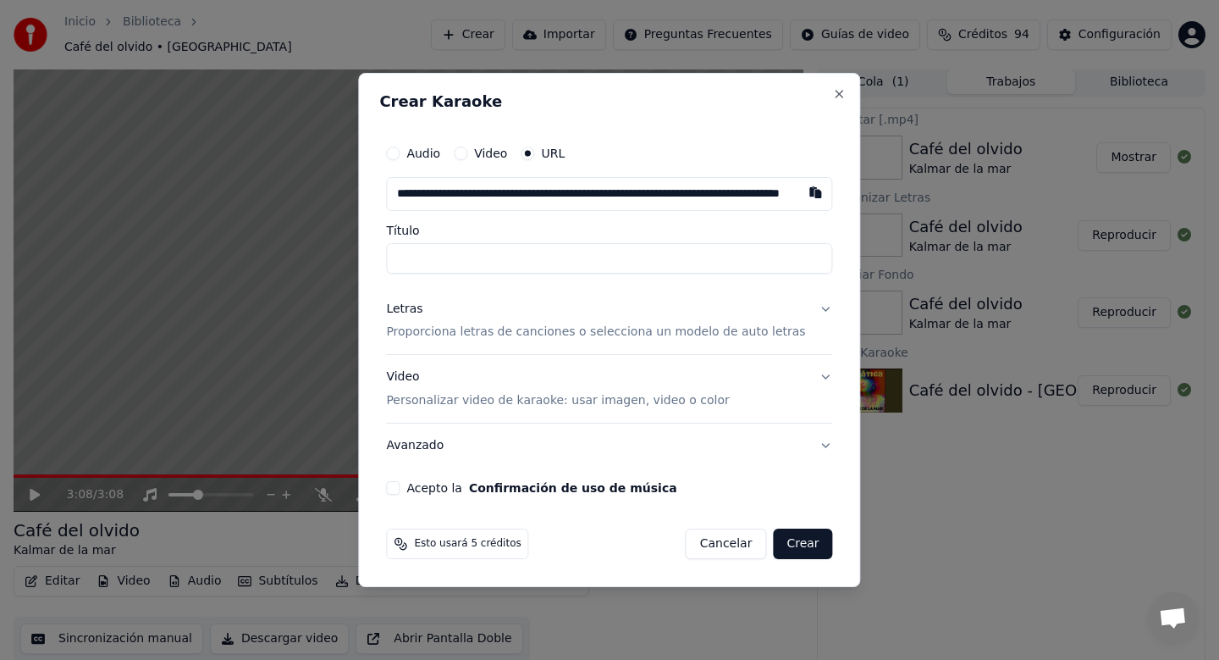
scroll to position [0, 206]
type input "**********"
click at [588, 253] on input "******" at bounding box center [609, 258] width 446 height 30
type input "**********"
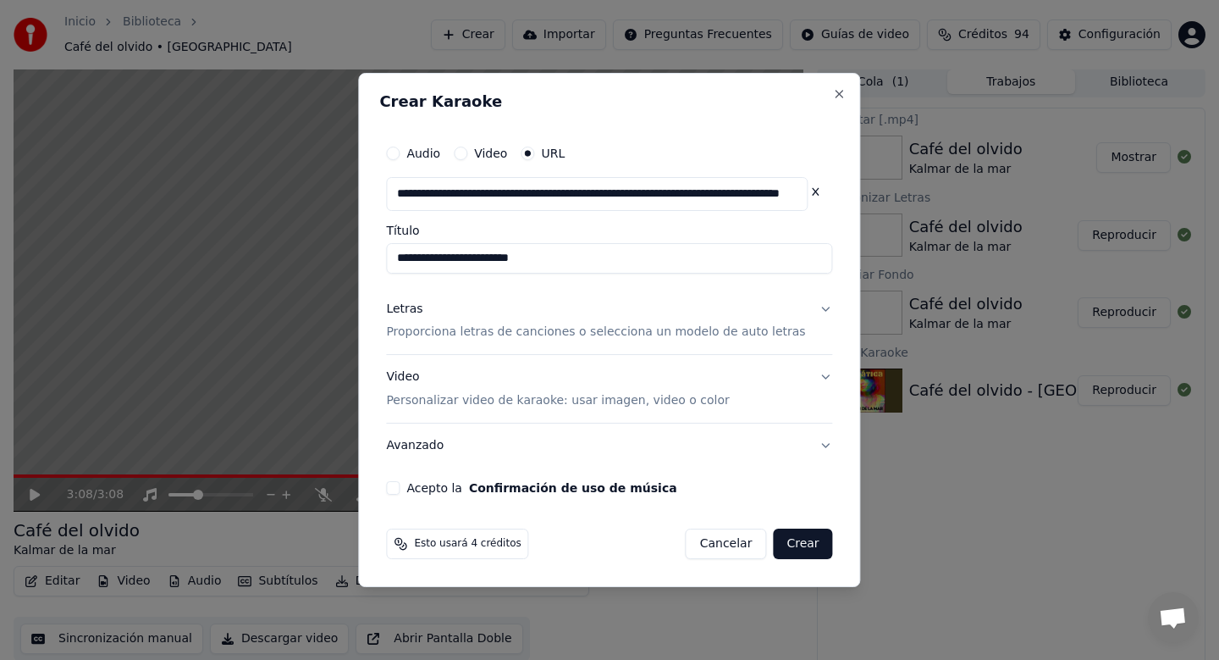
click at [808, 314] on button "Letras Proporciona letras de canciones o selecciona un modelo de auto letras" at bounding box center [609, 321] width 446 height 68
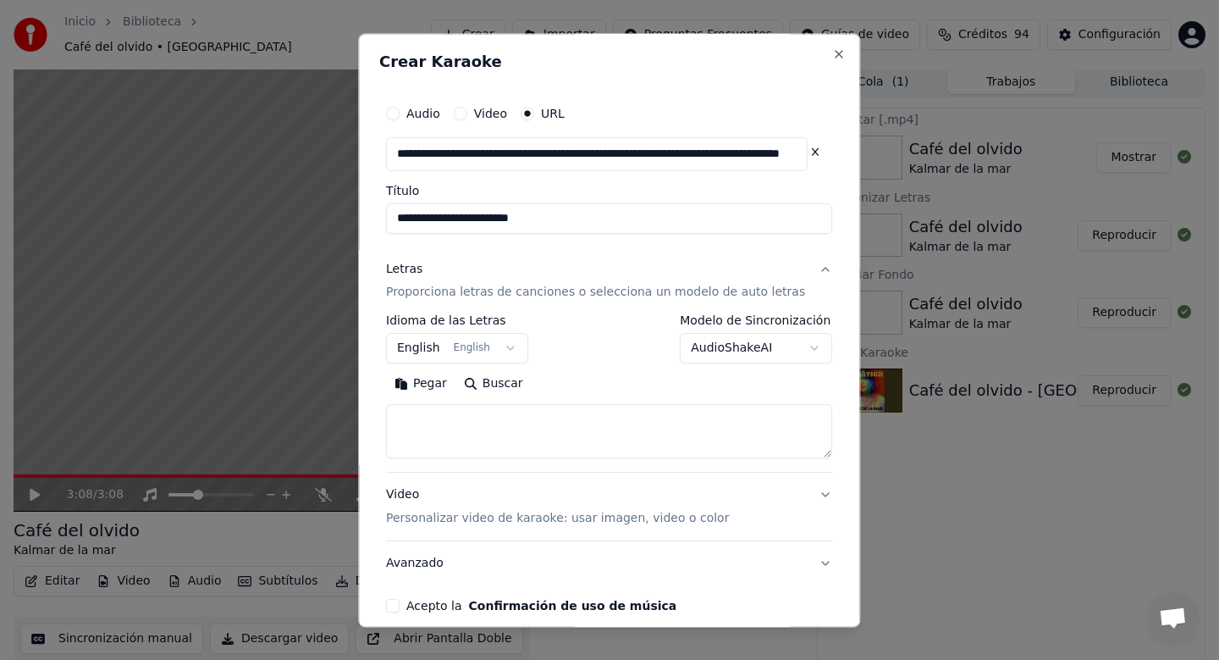
click at [666, 430] on textarea at bounding box center [609, 432] width 446 height 54
click at [497, 384] on button "Buscar" at bounding box center [494, 384] width 76 height 27
click at [495, 349] on body "**********" at bounding box center [609, 327] width 1219 height 660
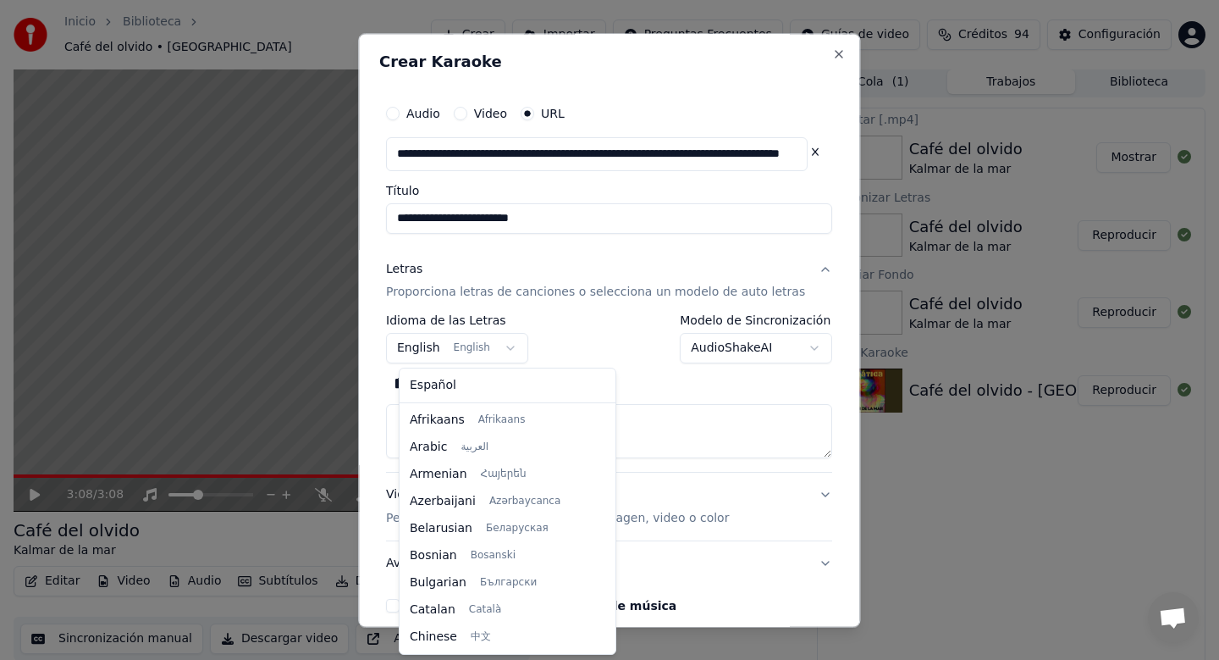
scroll to position [135, 0]
select select "**"
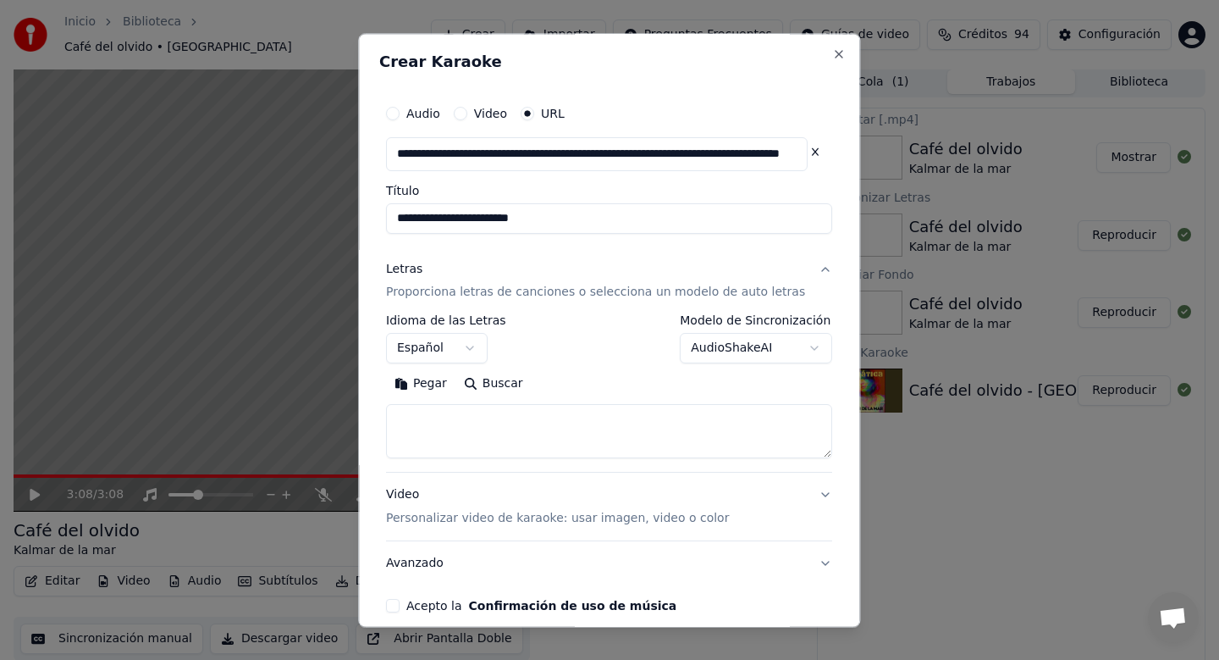
click at [519, 430] on textarea at bounding box center [609, 432] width 446 height 54
paste textarea "**********"
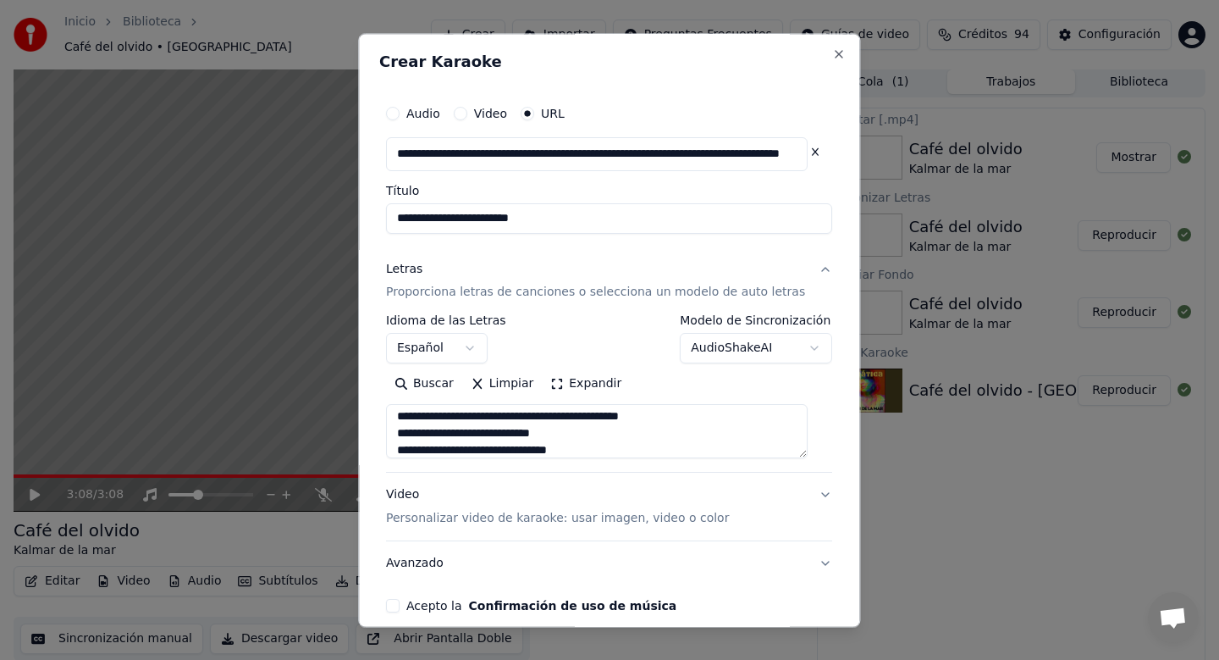
scroll to position [799, 0]
click at [695, 440] on textarea at bounding box center [597, 432] width 422 height 54
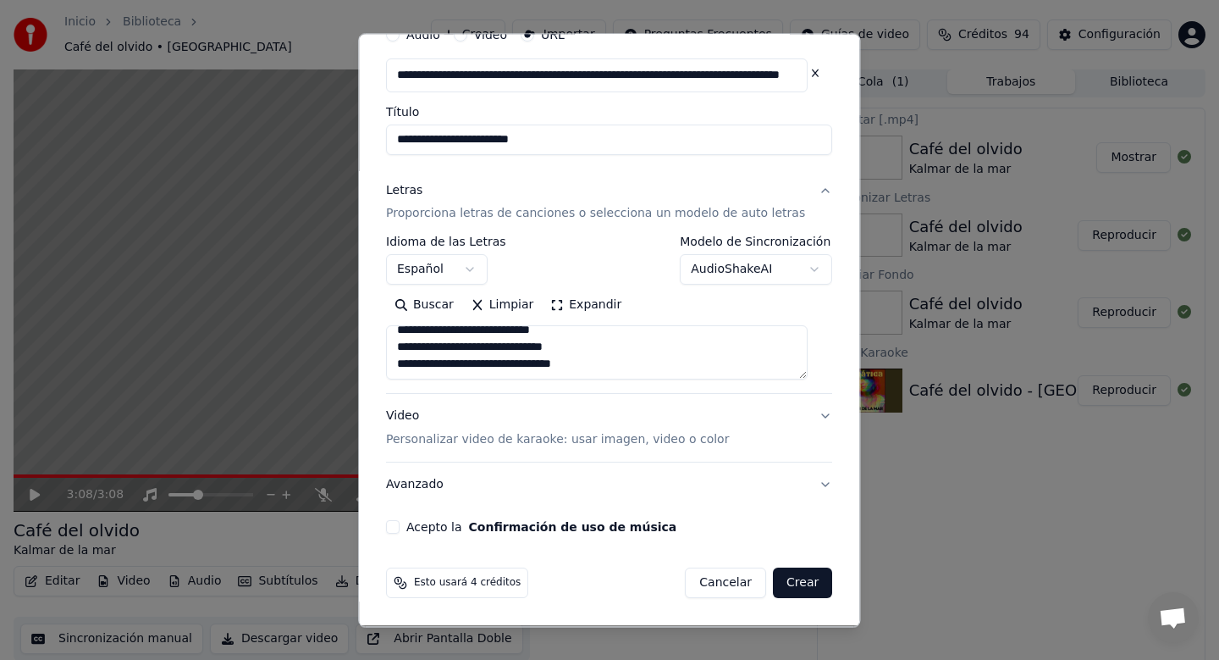
type textarea "**********"
click at [735, 418] on button "Video Personalizar video de karaoke: usar imagen, video o color" at bounding box center [609, 429] width 446 height 68
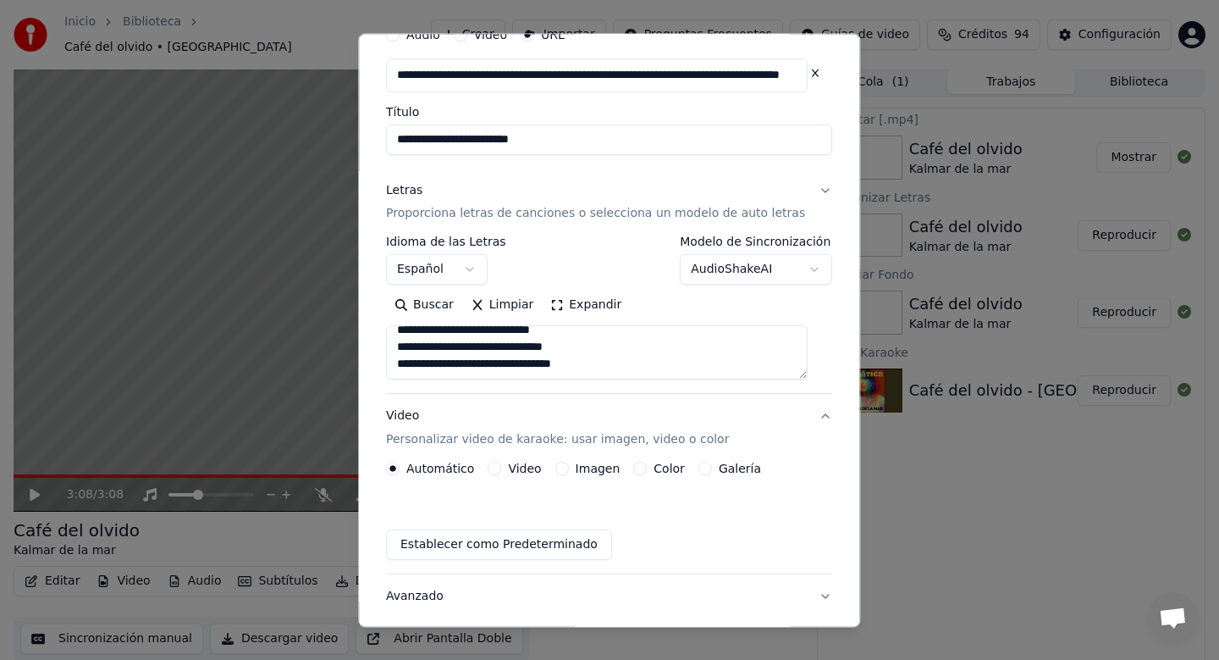
scroll to position [33, 0]
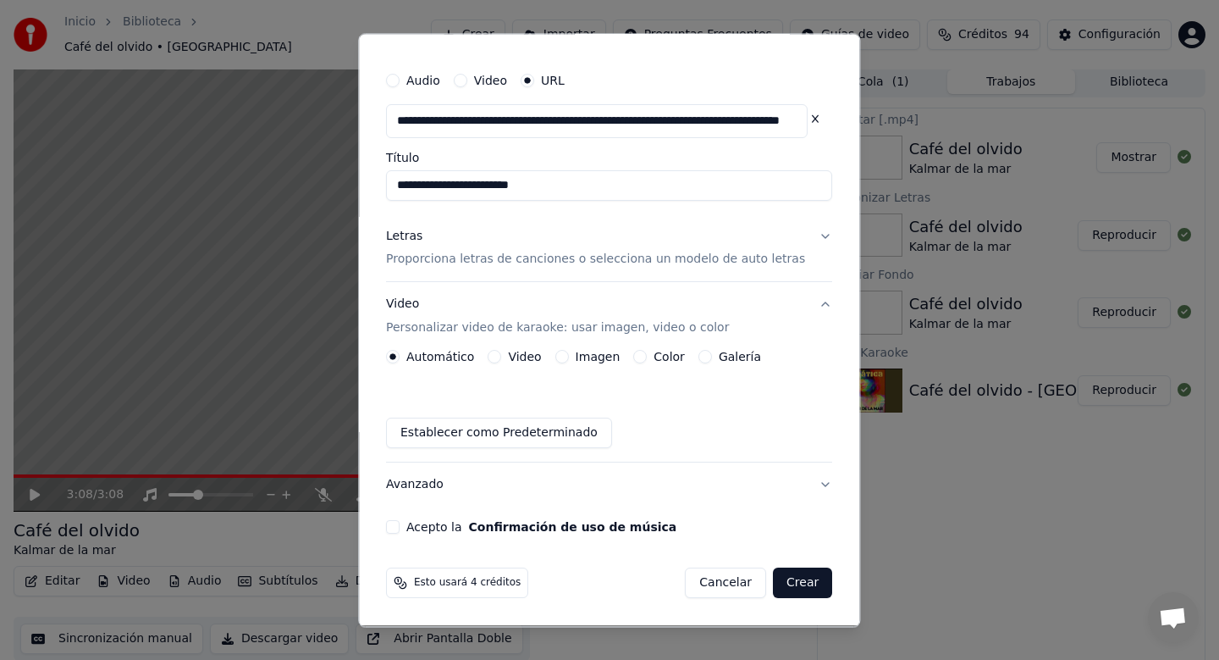
click at [502, 360] on button "Video" at bounding box center [496, 358] width 14 height 14
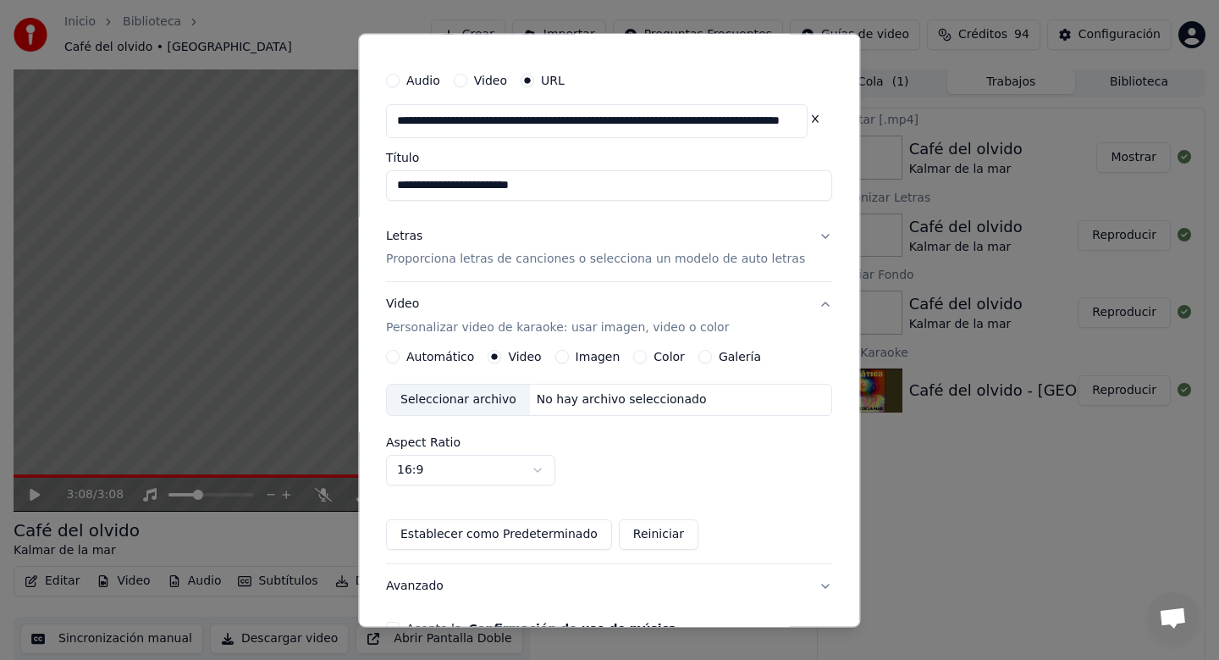
click at [484, 407] on div "Seleccionar archivo" at bounding box center [458, 400] width 143 height 30
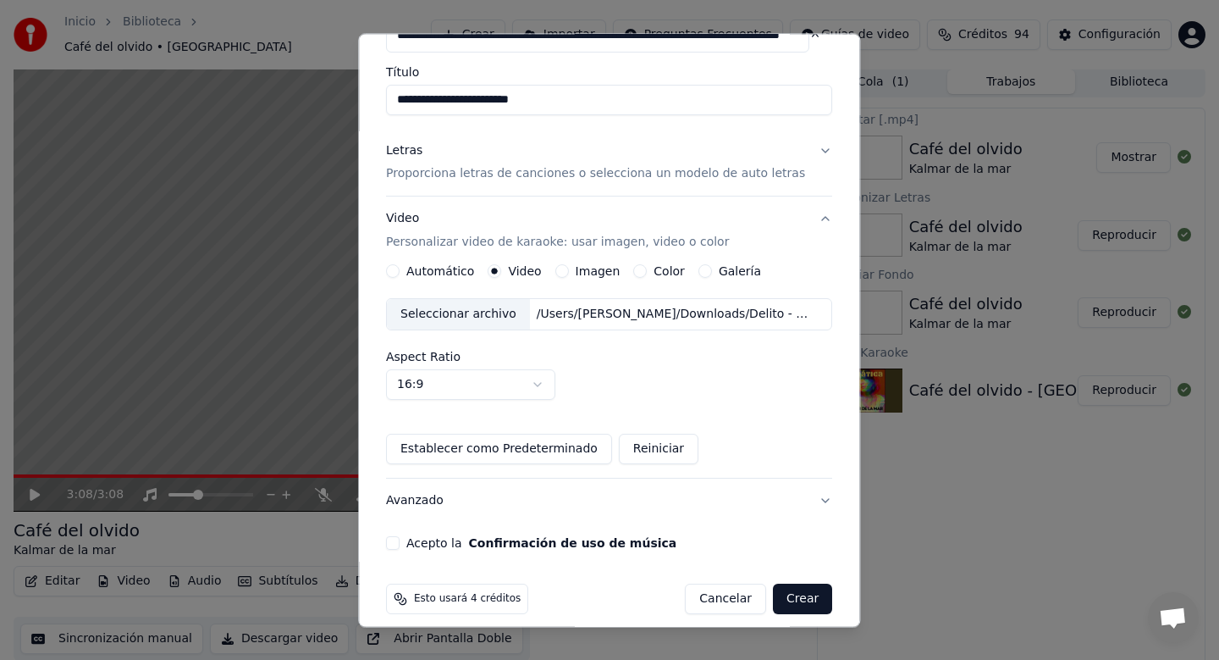
scroll to position [135, 0]
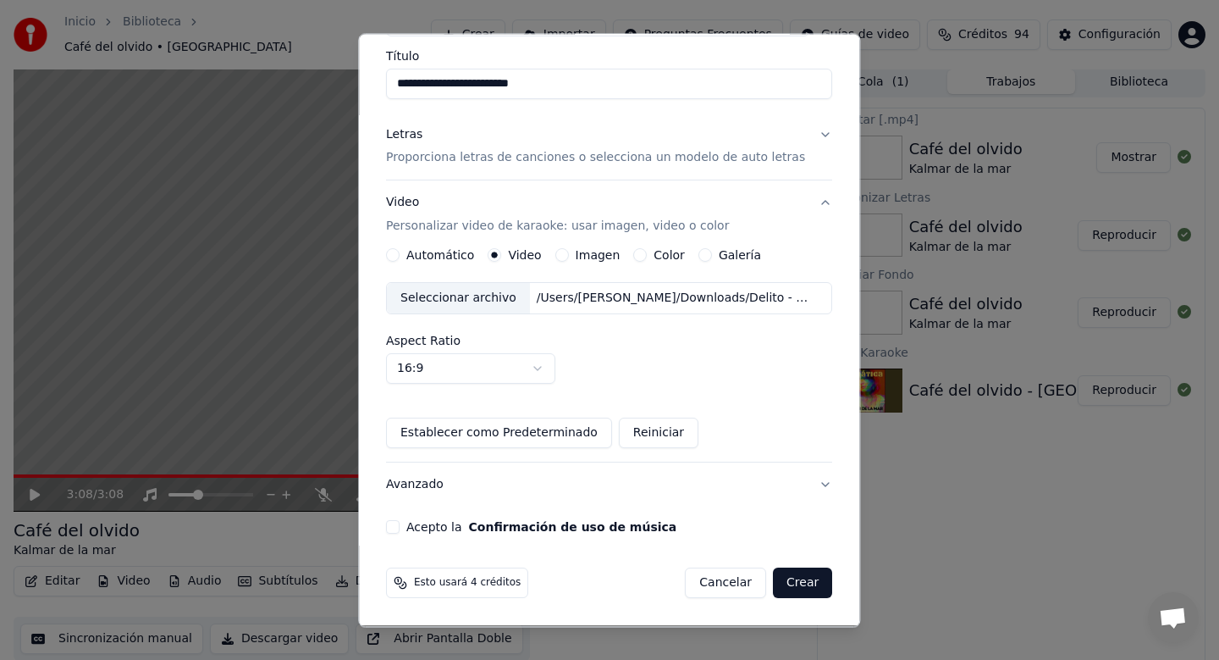
click at [400, 528] on button "Acepto la Confirmación de uso de música" at bounding box center [393, 528] width 14 height 14
click at [791, 584] on button "Crear" at bounding box center [802, 583] width 59 height 30
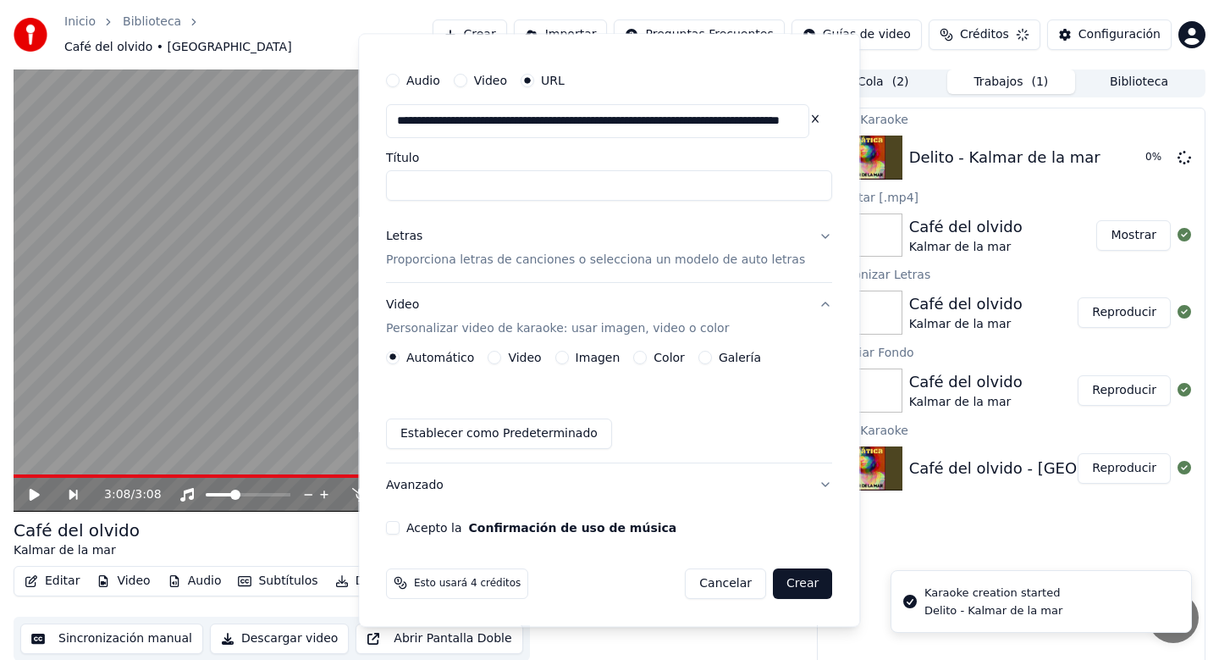
scroll to position [33, 0]
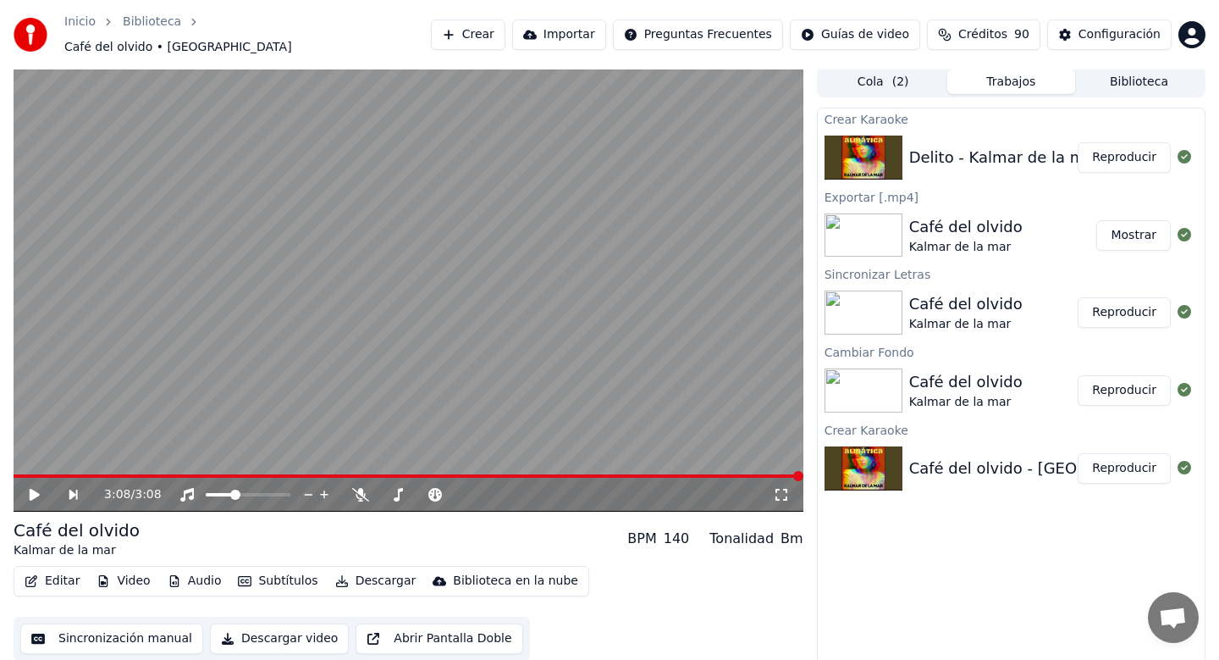
click at [1138, 147] on button "Reproducir" at bounding box center [1124, 157] width 93 height 30
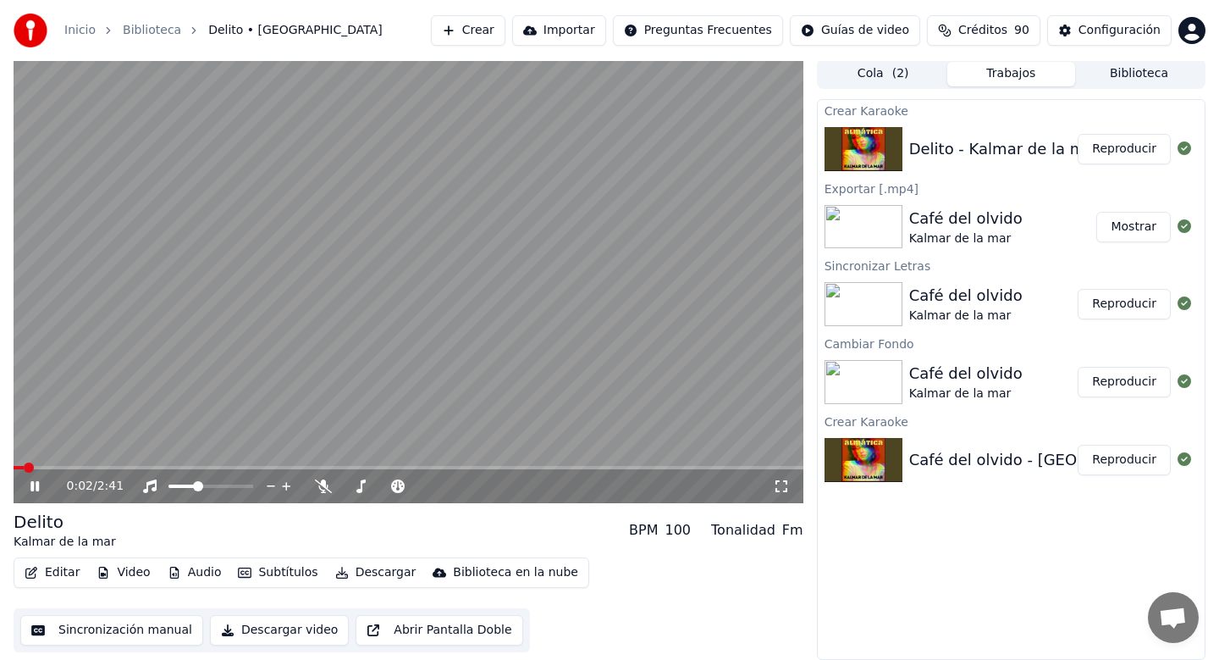
click at [47, 466] on span at bounding box center [409, 467] width 790 height 3
click at [80, 466] on span at bounding box center [409, 467] width 790 height 3
click at [102, 467] on span at bounding box center [409, 467] width 790 height 3
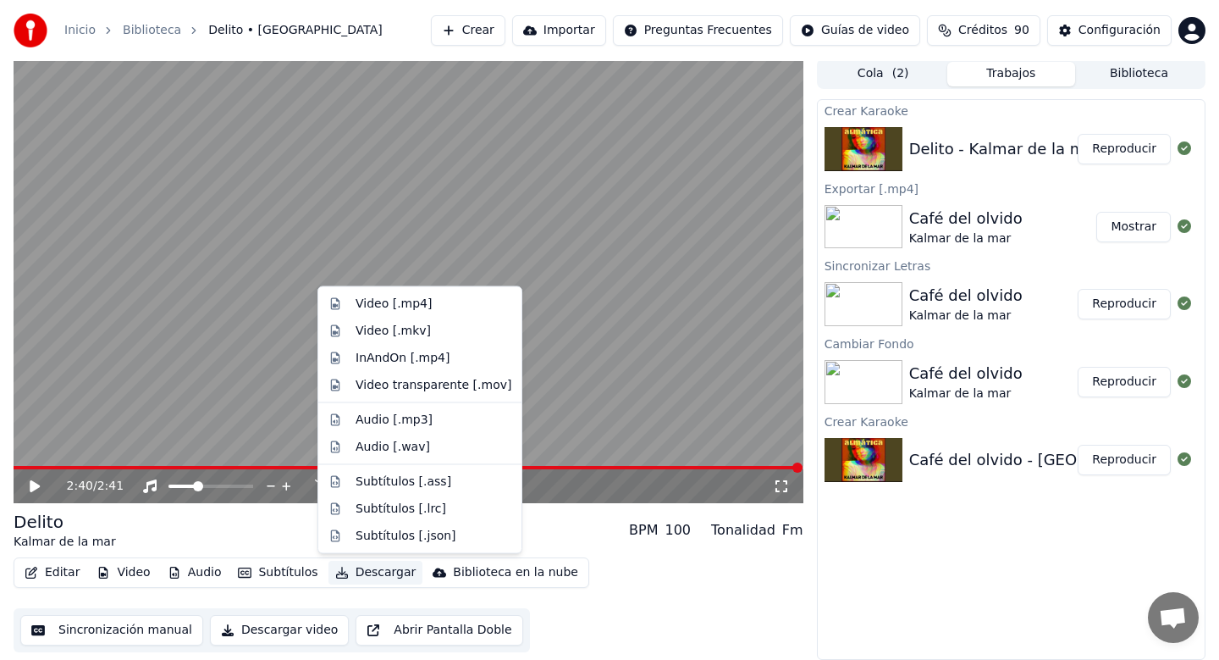
click at [358, 572] on button "Descargar" at bounding box center [376, 573] width 95 height 24
click at [426, 308] on div "Video [.mp4]" at bounding box center [394, 304] width 76 height 17
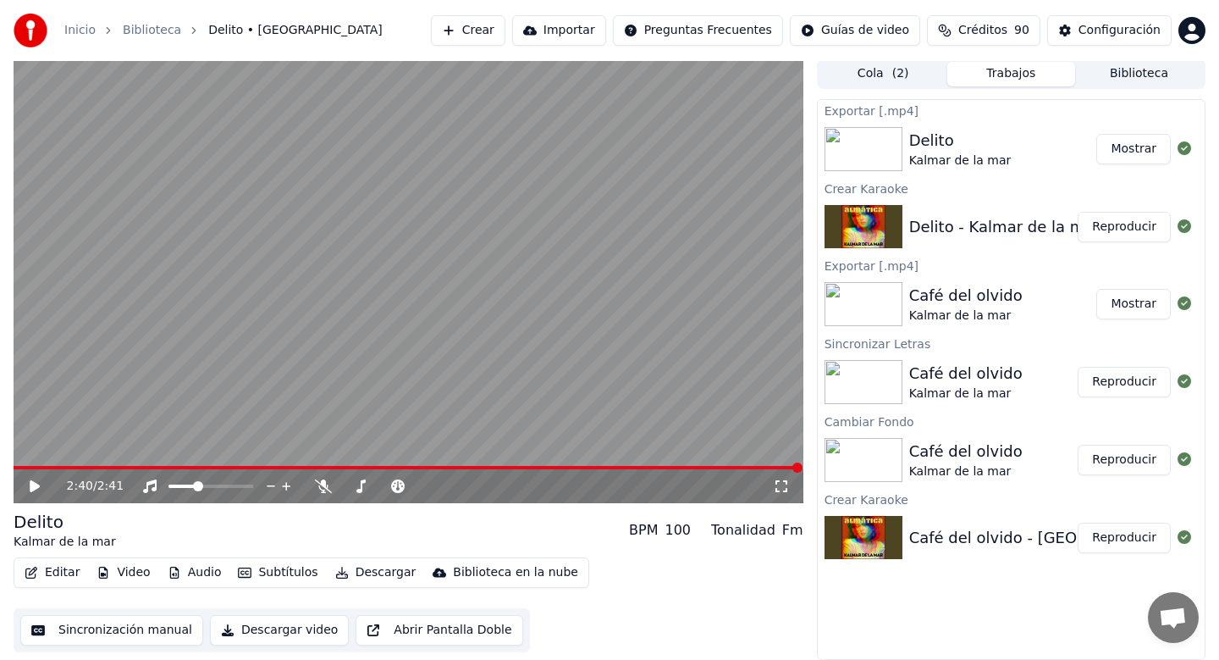
click at [1128, 148] on button "Mostrar" at bounding box center [1134, 149] width 75 height 30
click at [498, 24] on button "Crear" at bounding box center [468, 30] width 75 height 30
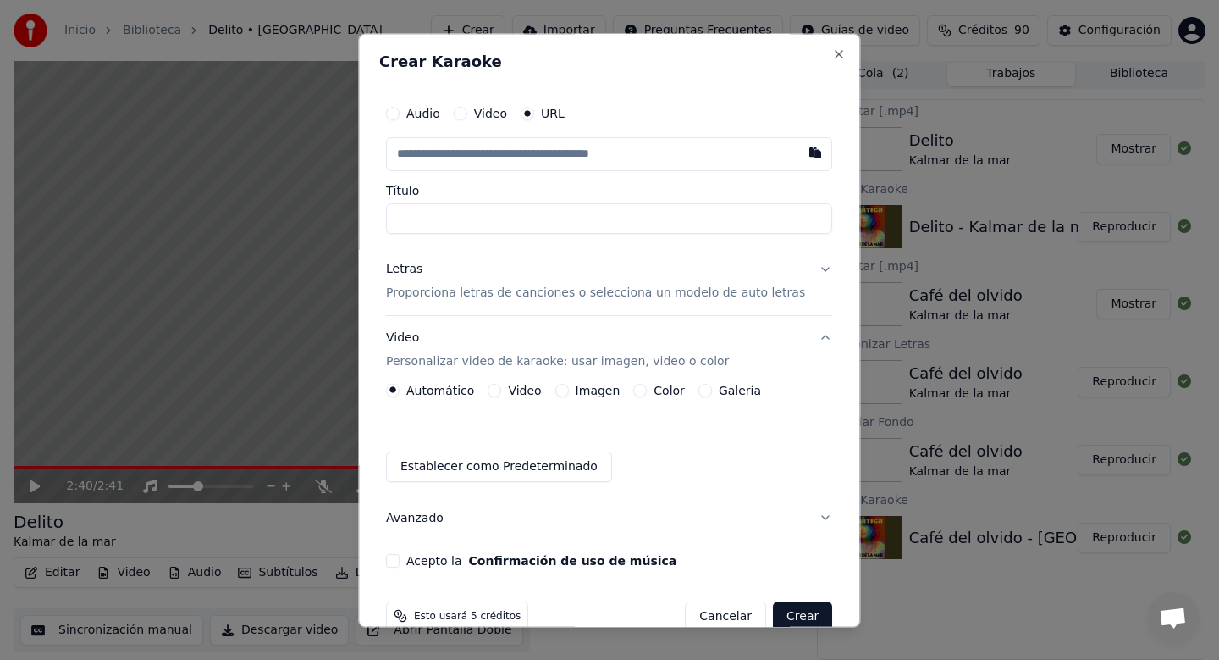
click at [485, 156] on input "text" at bounding box center [609, 154] width 446 height 34
click at [494, 150] on input "text" at bounding box center [609, 154] width 446 height 34
paste input "**********"
type input "**********"
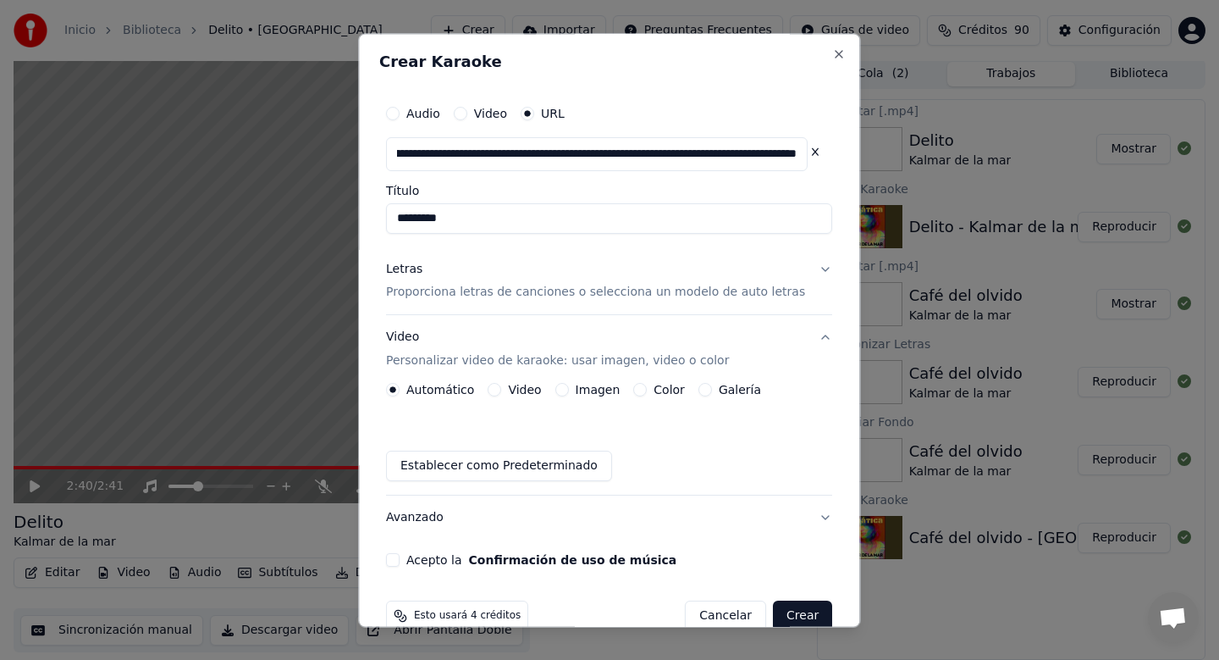
type input "*********"
click at [542, 218] on input "*********" at bounding box center [609, 218] width 446 height 30
type input "**********"
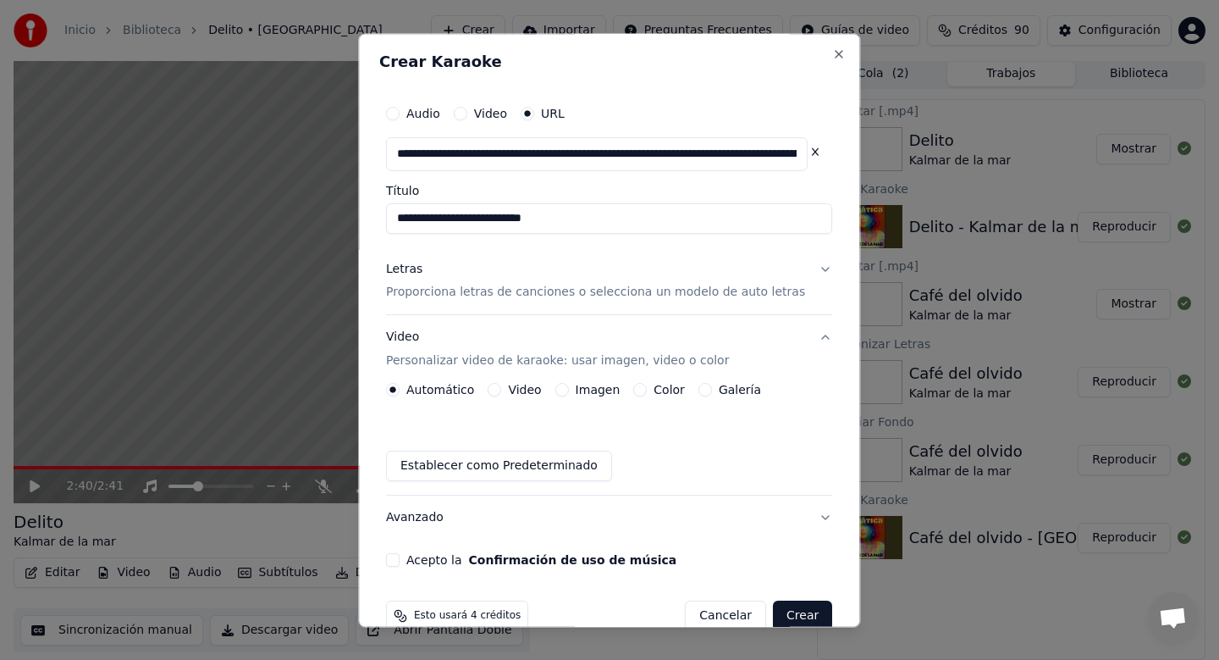
click at [671, 286] on p "Proporciona letras de canciones o selecciona un modelo de auto letras" at bounding box center [595, 293] width 419 height 17
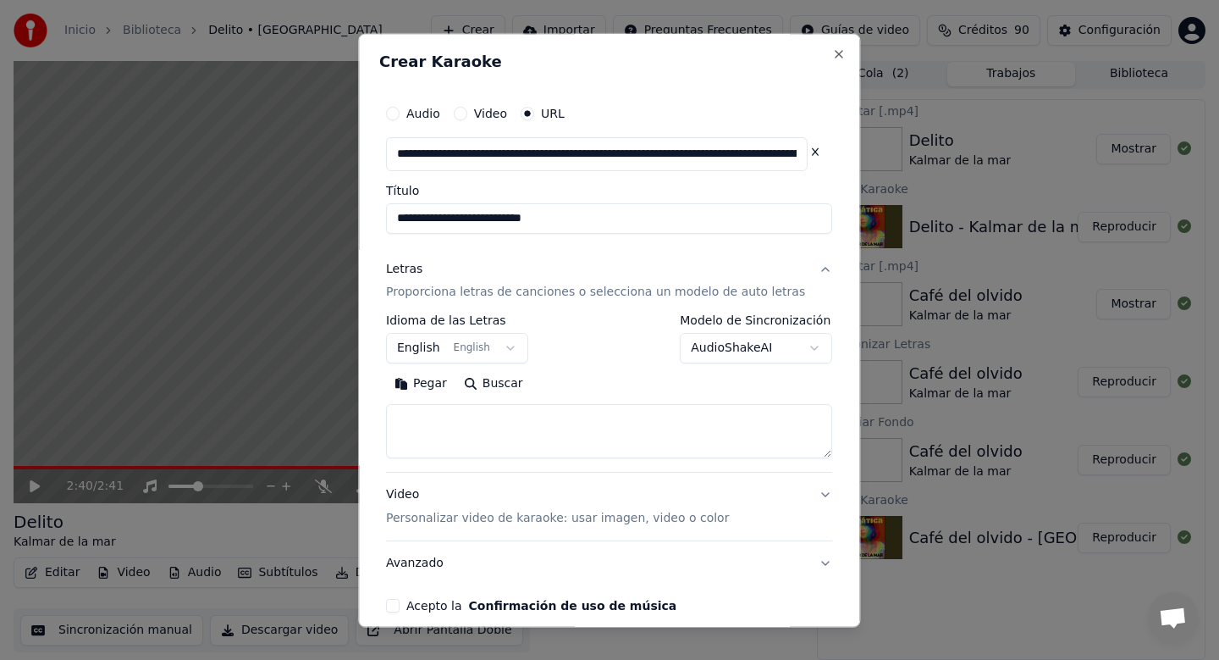
click at [580, 434] on textarea at bounding box center [609, 432] width 446 height 54
click at [485, 351] on body "**********" at bounding box center [609, 327] width 1219 height 660
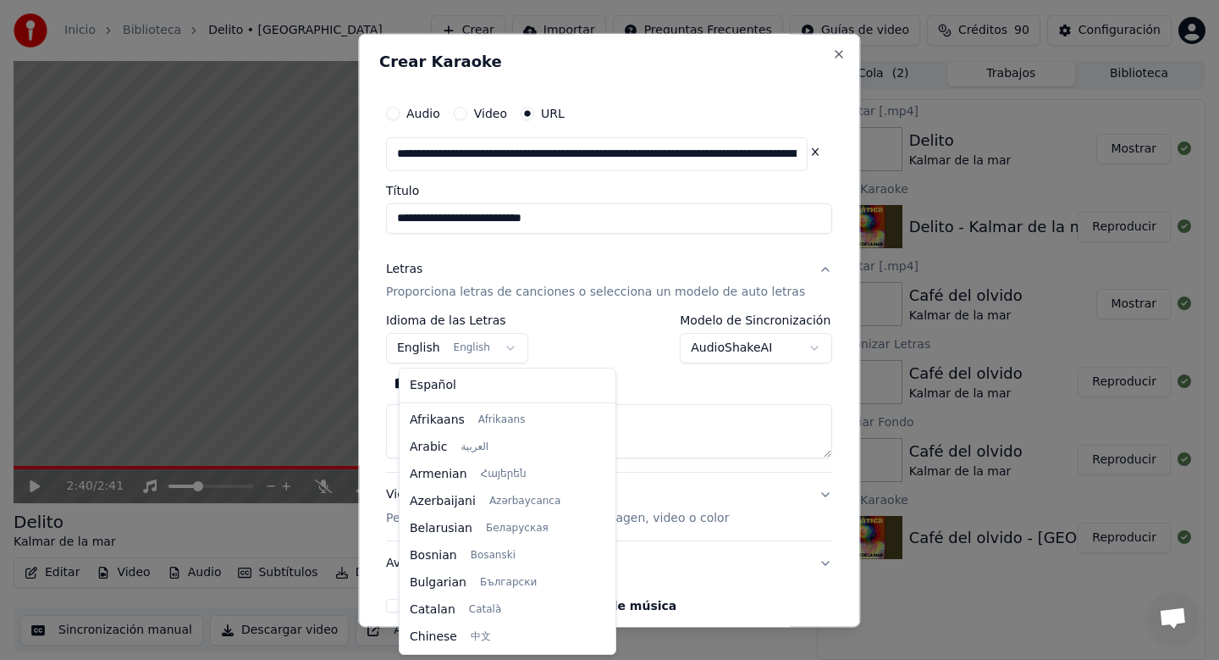
scroll to position [135, 0]
select select "**"
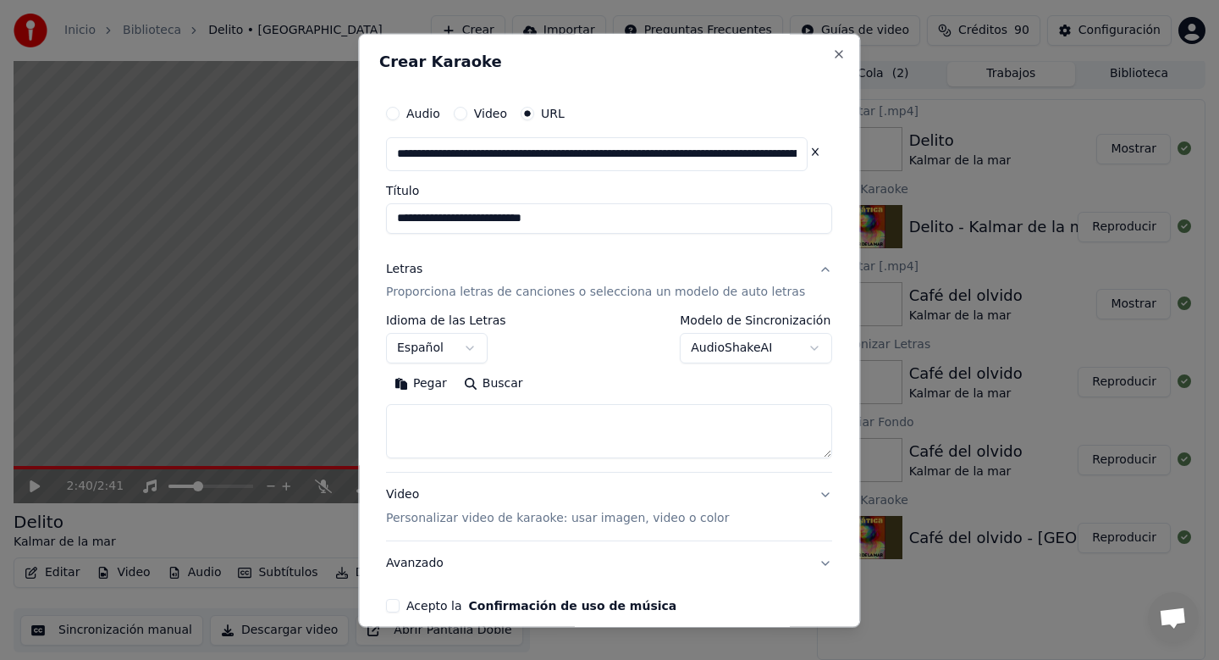
click at [529, 429] on textarea at bounding box center [609, 432] width 446 height 54
click at [600, 417] on textarea at bounding box center [609, 432] width 446 height 54
paste textarea "**********"
click at [410, 420] on textarea at bounding box center [597, 432] width 422 height 54
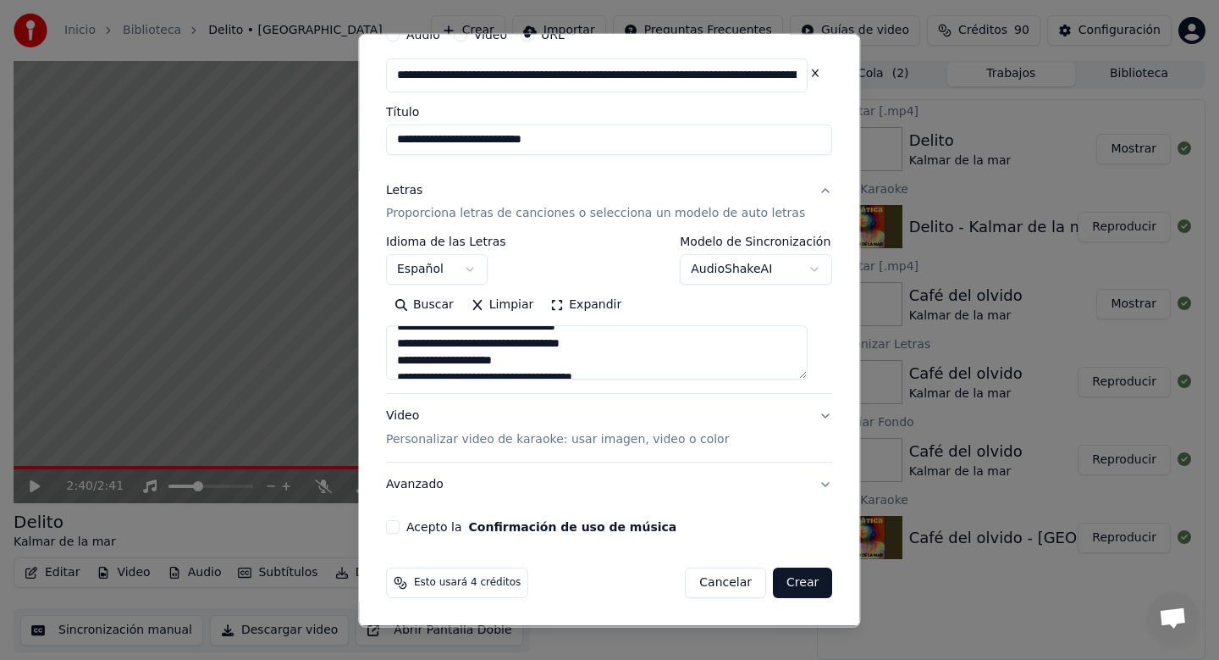
scroll to position [926, 0]
type textarea "**********"
click at [808, 419] on button "Video Personalizar video de karaoke: usar imagen, video o color" at bounding box center [609, 429] width 446 height 68
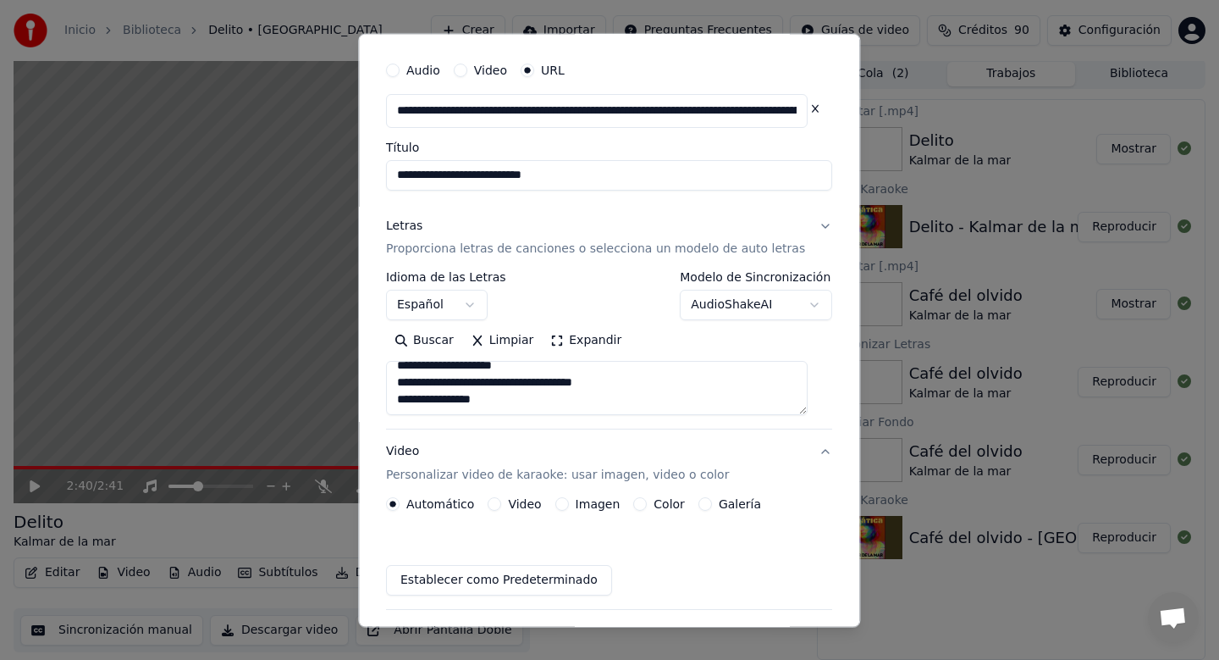
scroll to position [33, 0]
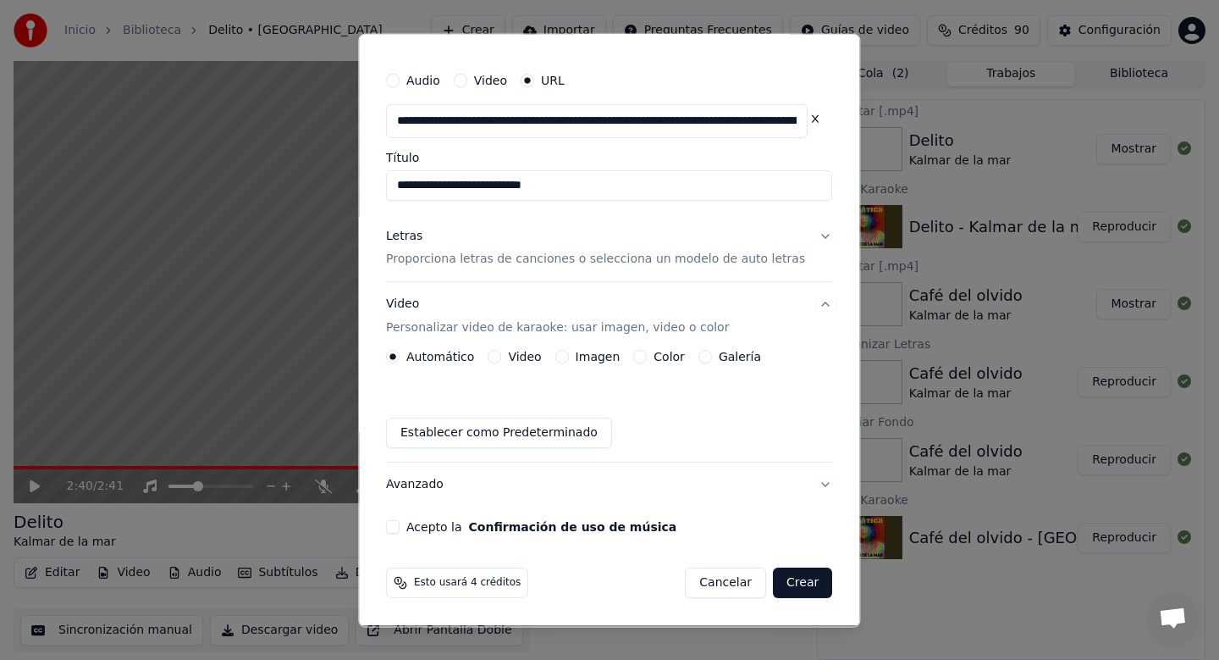
click at [524, 363] on label "Video" at bounding box center [525, 357] width 33 height 12
click at [502, 363] on button "Video" at bounding box center [496, 358] width 14 height 14
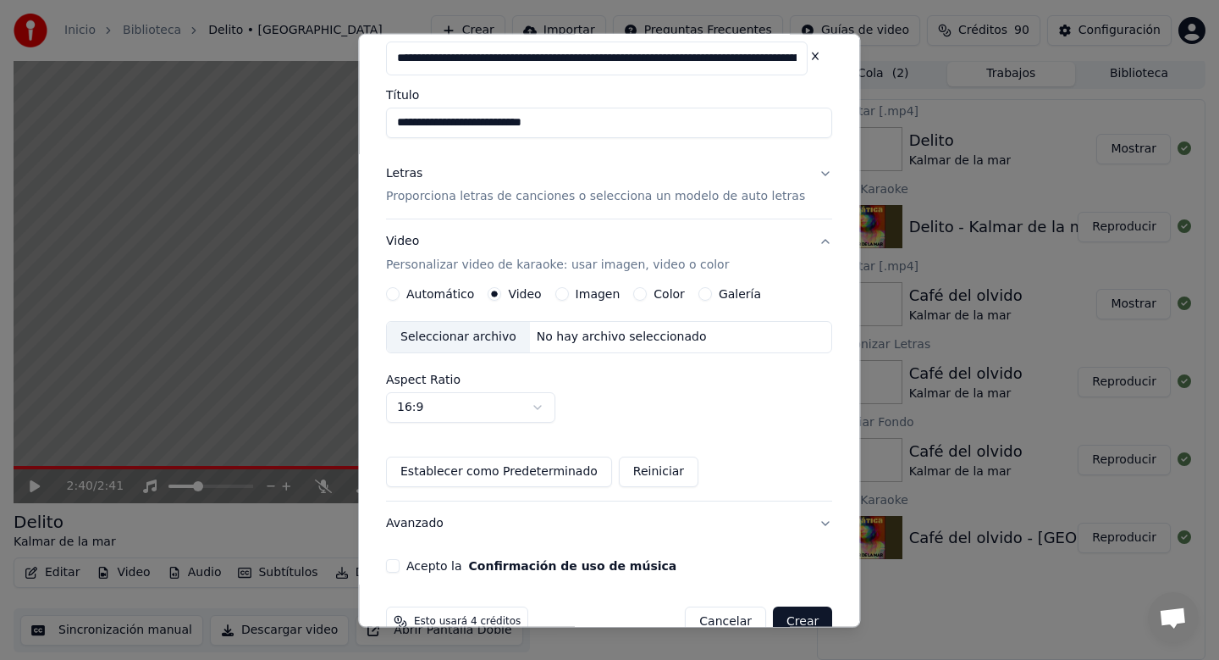
scroll to position [135, 0]
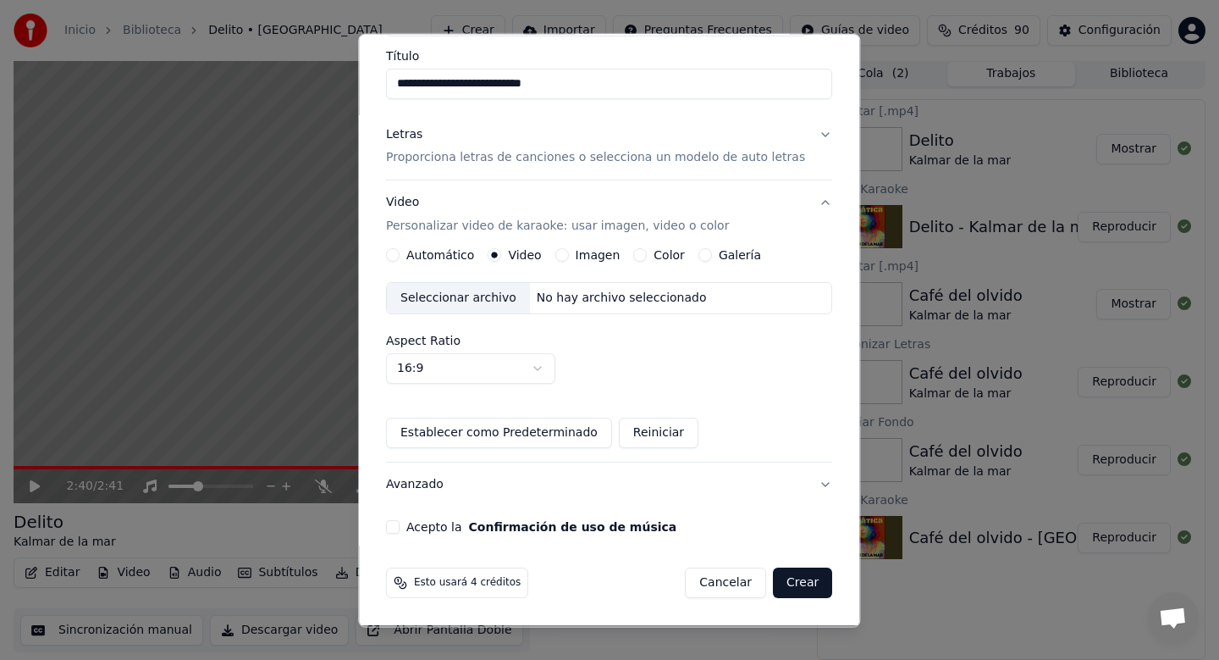
click at [402, 534] on div "**********" at bounding box center [609, 248] width 460 height 586
click at [400, 528] on button "Acepto la Confirmación de uso de música" at bounding box center [393, 528] width 14 height 14
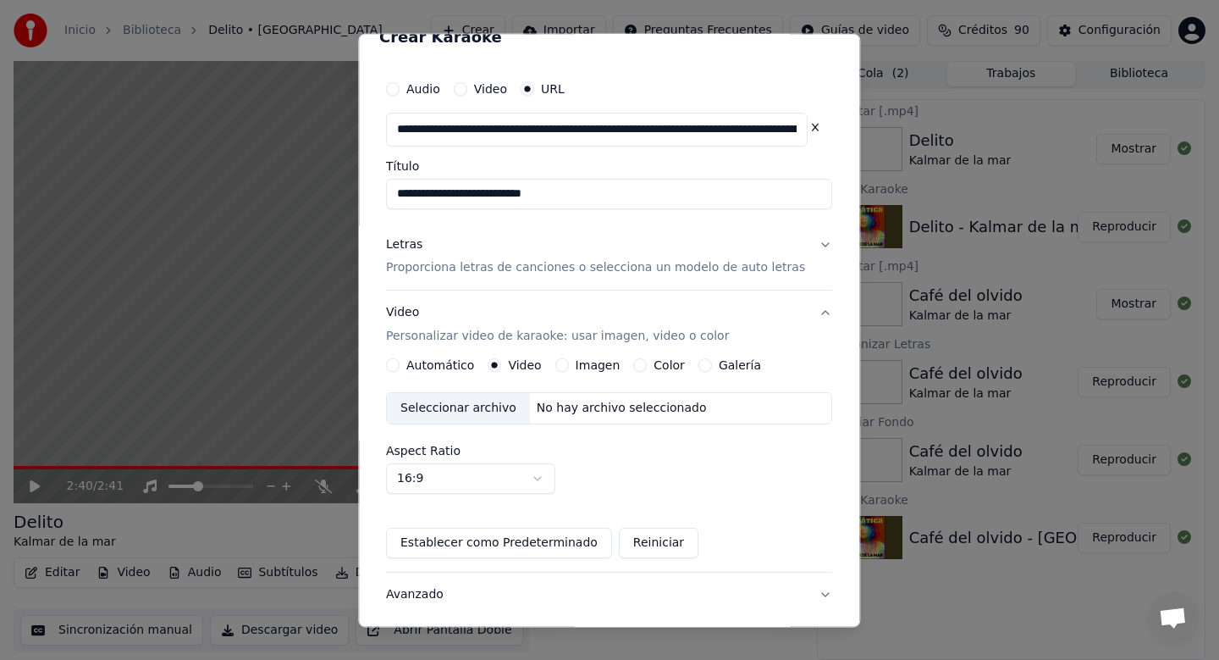
scroll to position [19, 0]
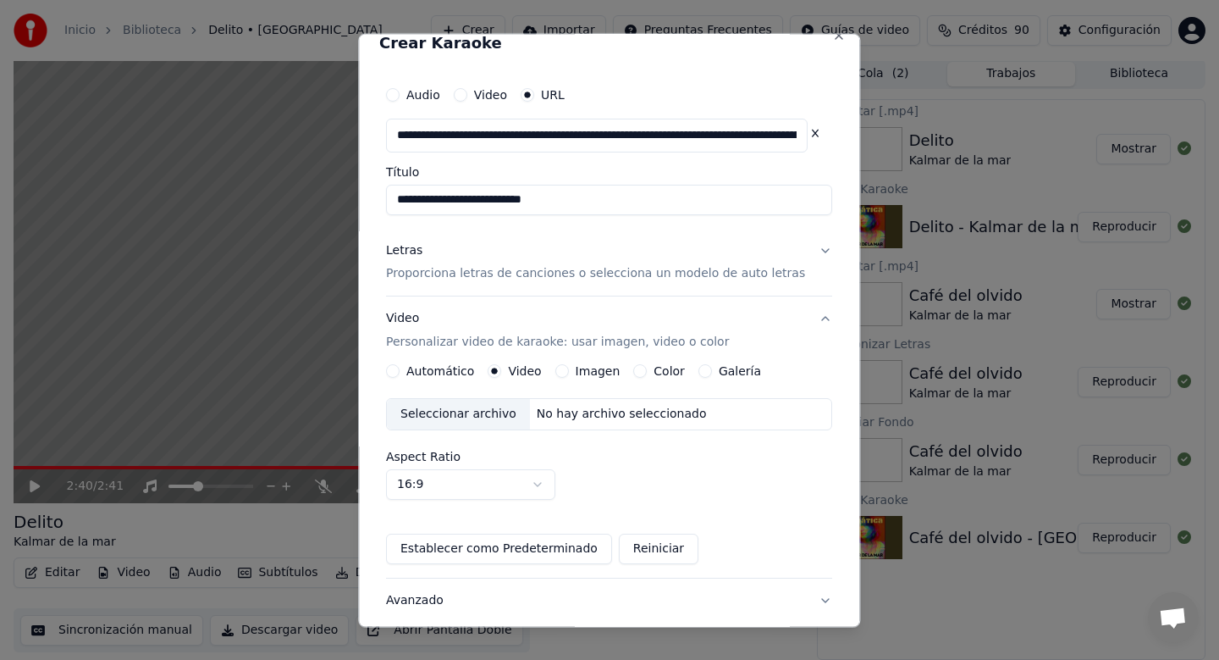
click at [596, 274] on p "Proporciona letras de canciones o selecciona un modelo de auto letras" at bounding box center [595, 274] width 419 height 17
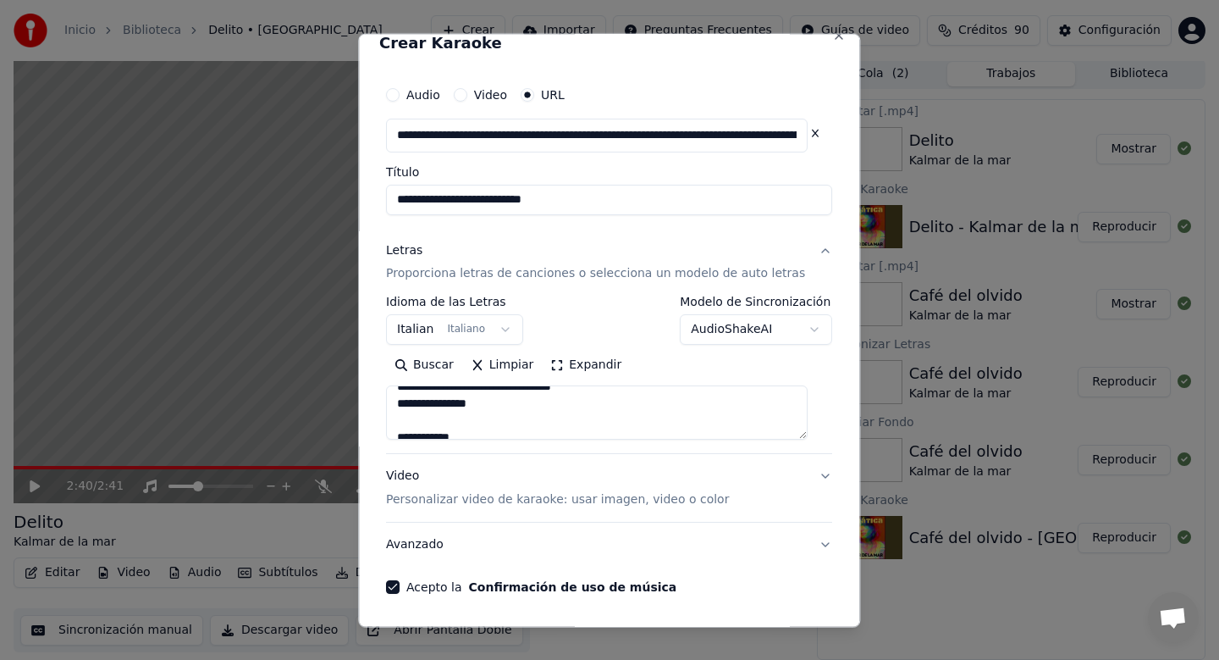
scroll to position [0, 0]
drag, startPoint x: 504, startPoint y: 423, endPoint x: 412, endPoint y: 379, distance: 102.3
click at [412, 379] on div "Buscar Limpiar Expandir" at bounding box center [609, 396] width 446 height 88
click at [509, 430] on textarea at bounding box center [597, 413] width 422 height 54
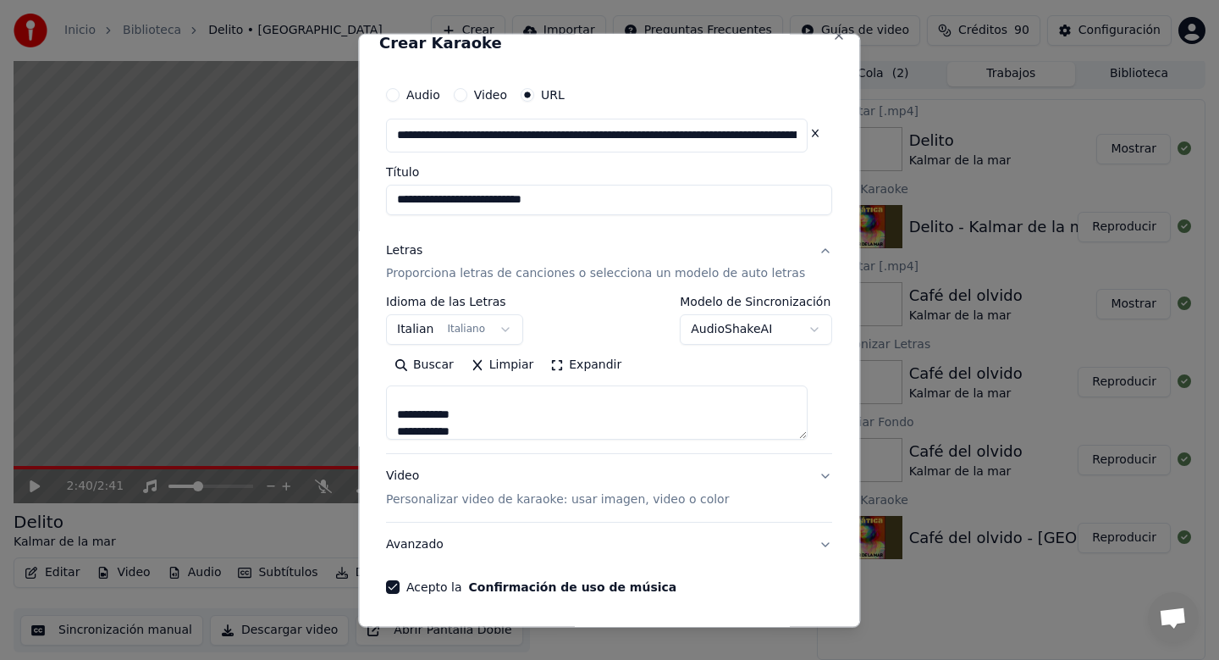
scroll to position [0, 0]
click at [409, 403] on textarea at bounding box center [597, 413] width 422 height 54
type textarea "**********"
click at [624, 195] on input "**********" at bounding box center [609, 200] width 446 height 30
click at [689, 169] on label "Título" at bounding box center [609, 172] width 446 height 12
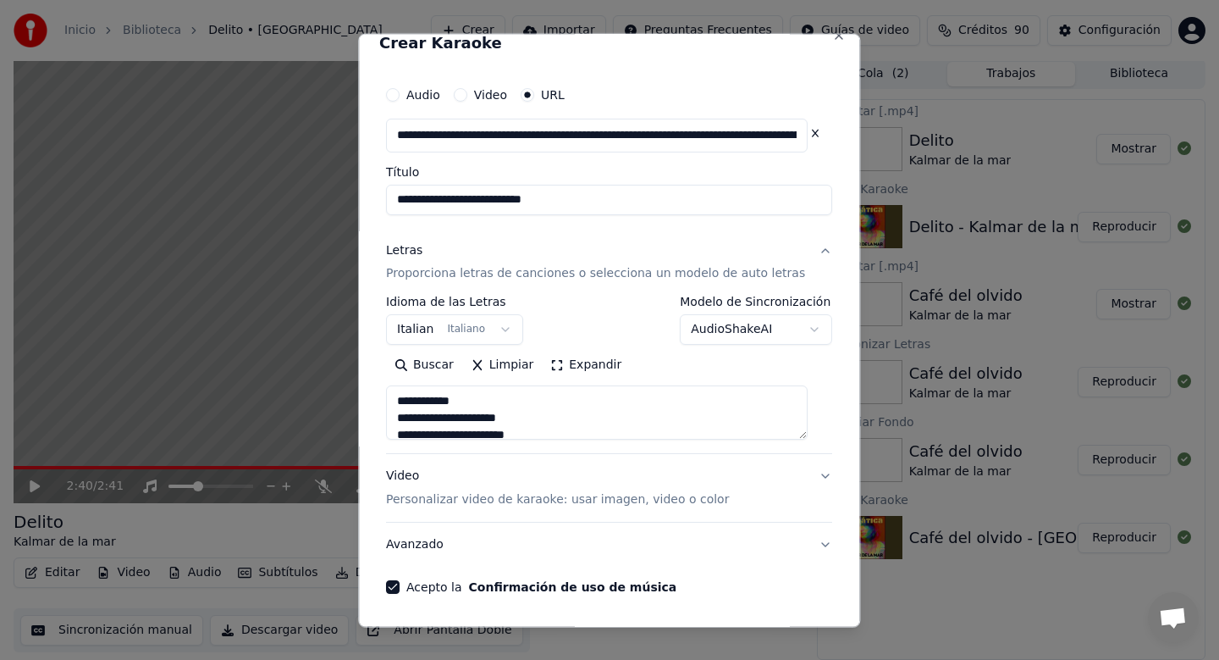
click at [689, 185] on input "**********" at bounding box center [609, 200] width 446 height 30
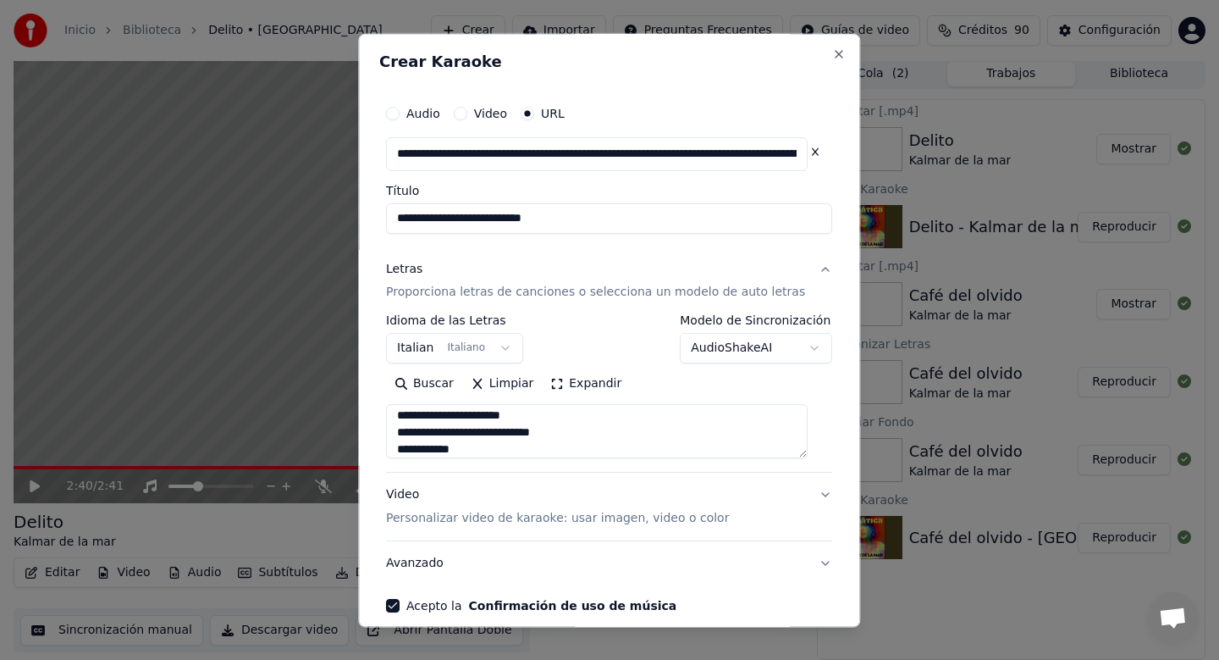
scroll to position [79, 0]
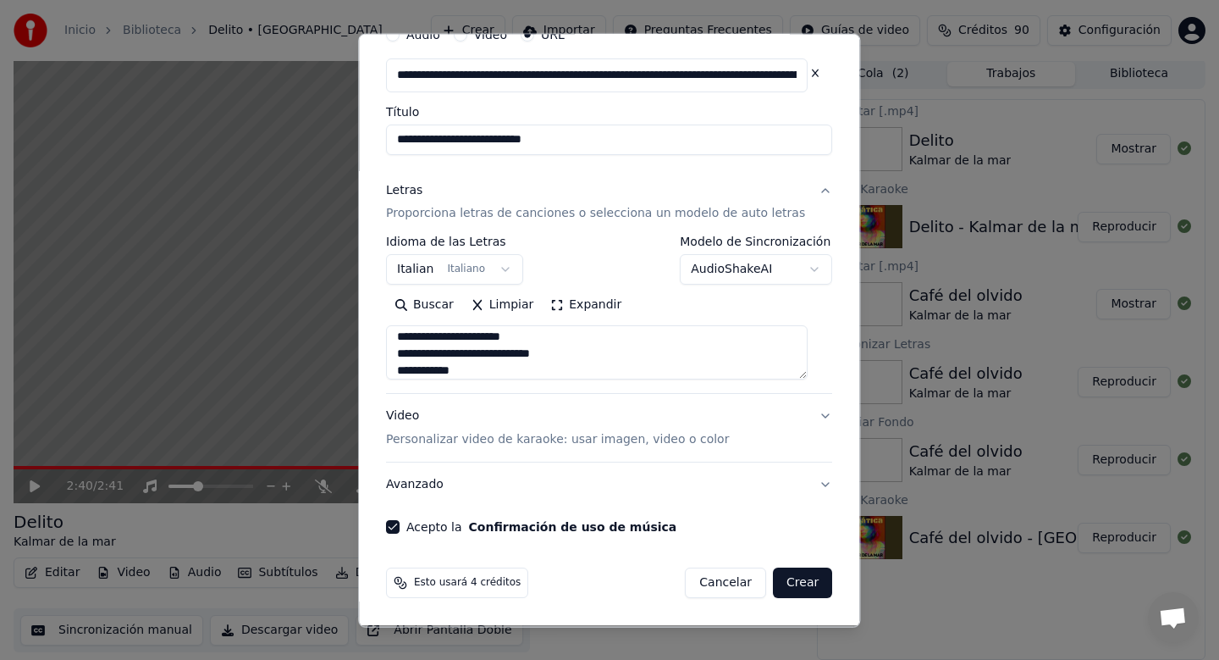
click at [795, 426] on button "Video Personalizar video de karaoke: usar imagen, video o color" at bounding box center [609, 429] width 446 height 68
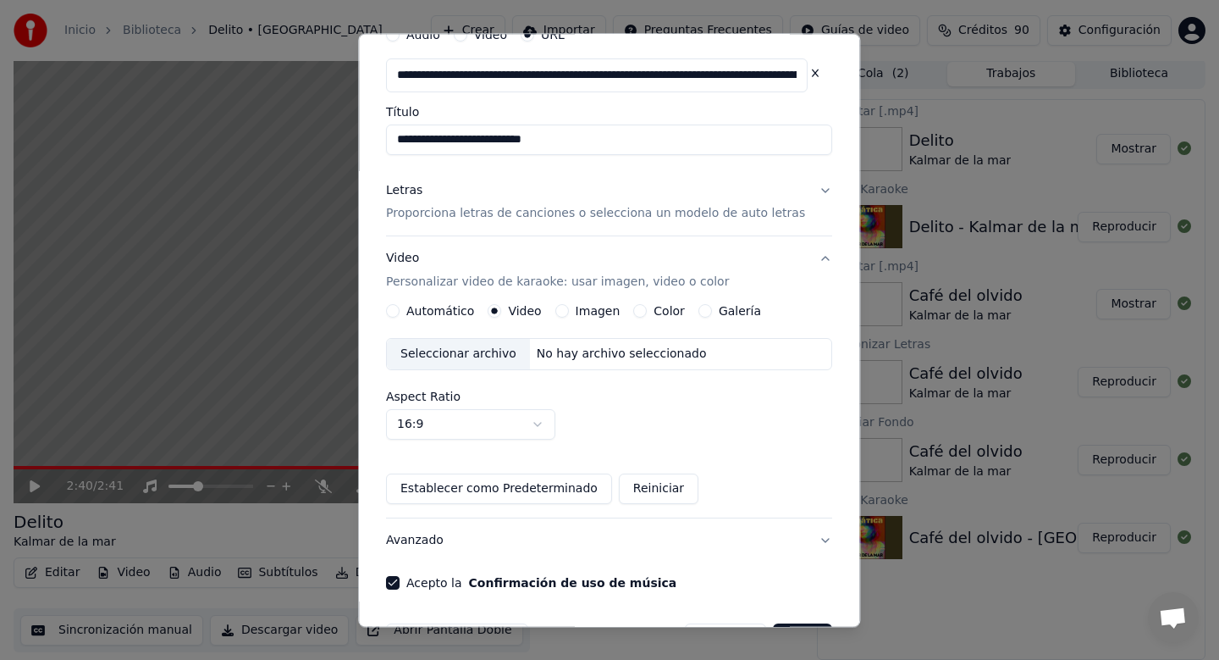
click at [478, 356] on div "Seleccionar archivo" at bounding box center [458, 355] width 143 height 30
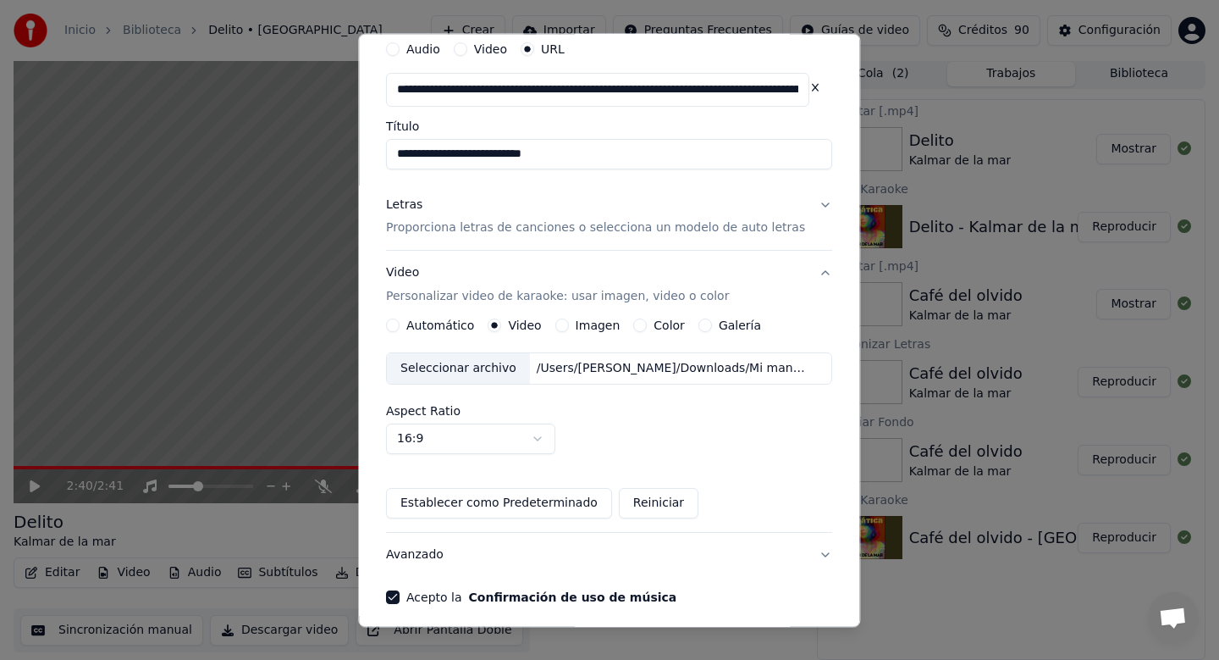
scroll to position [135, 0]
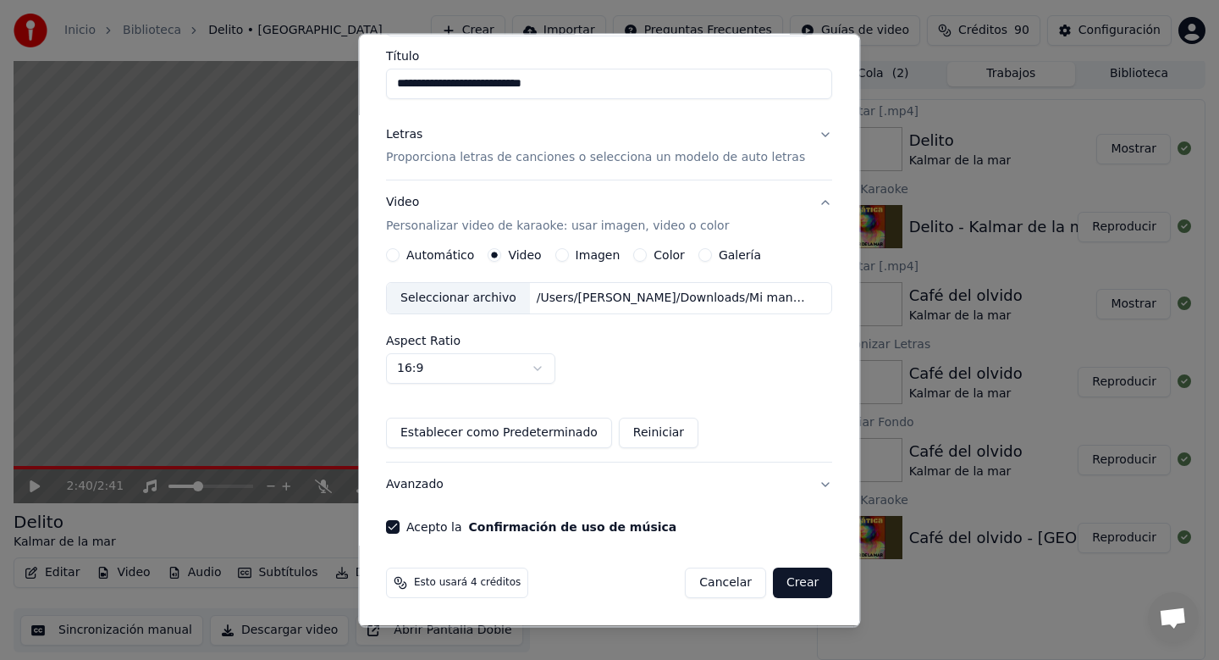
click at [793, 601] on div "Esto usará 4 créditos Cancelar Crear" at bounding box center [609, 583] width 460 height 44
click at [792, 572] on button "Crear" at bounding box center [802, 583] width 59 height 30
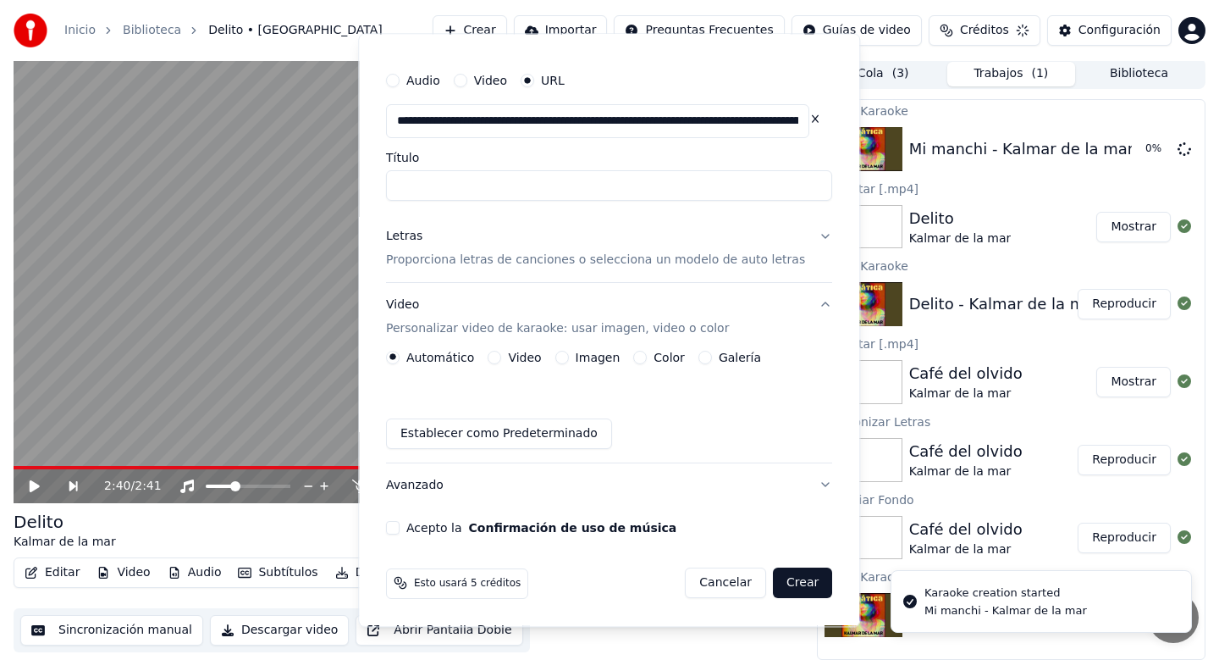
scroll to position [33, 0]
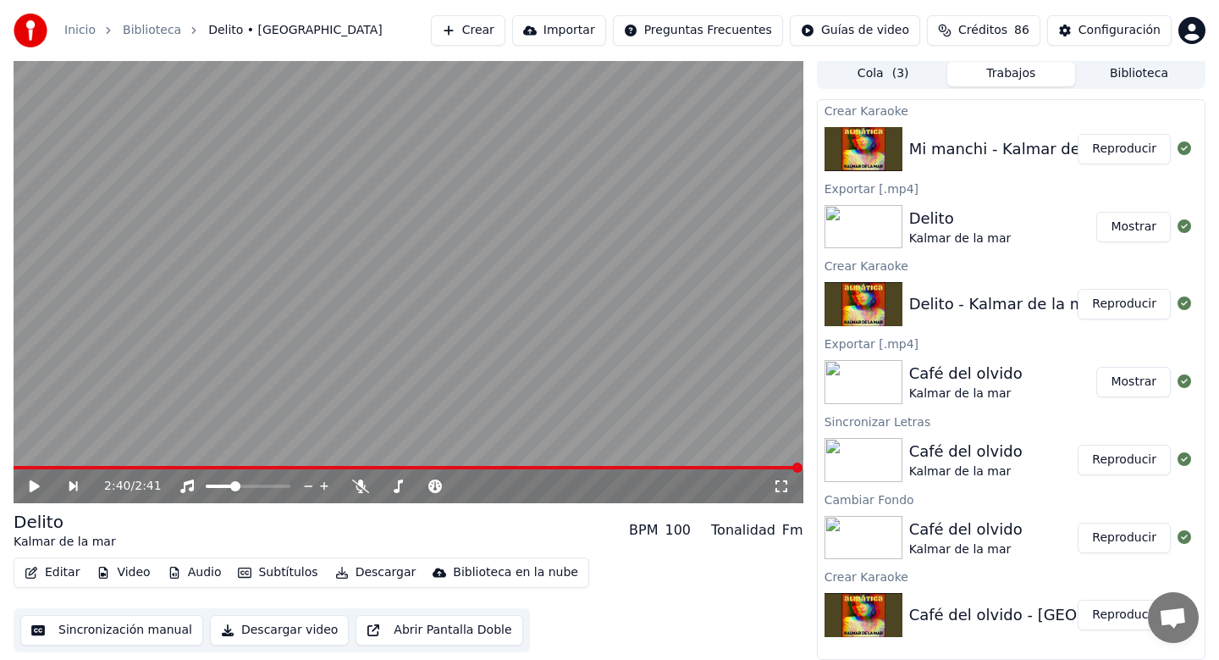
click at [1125, 161] on button "Reproducir" at bounding box center [1124, 149] width 93 height 30
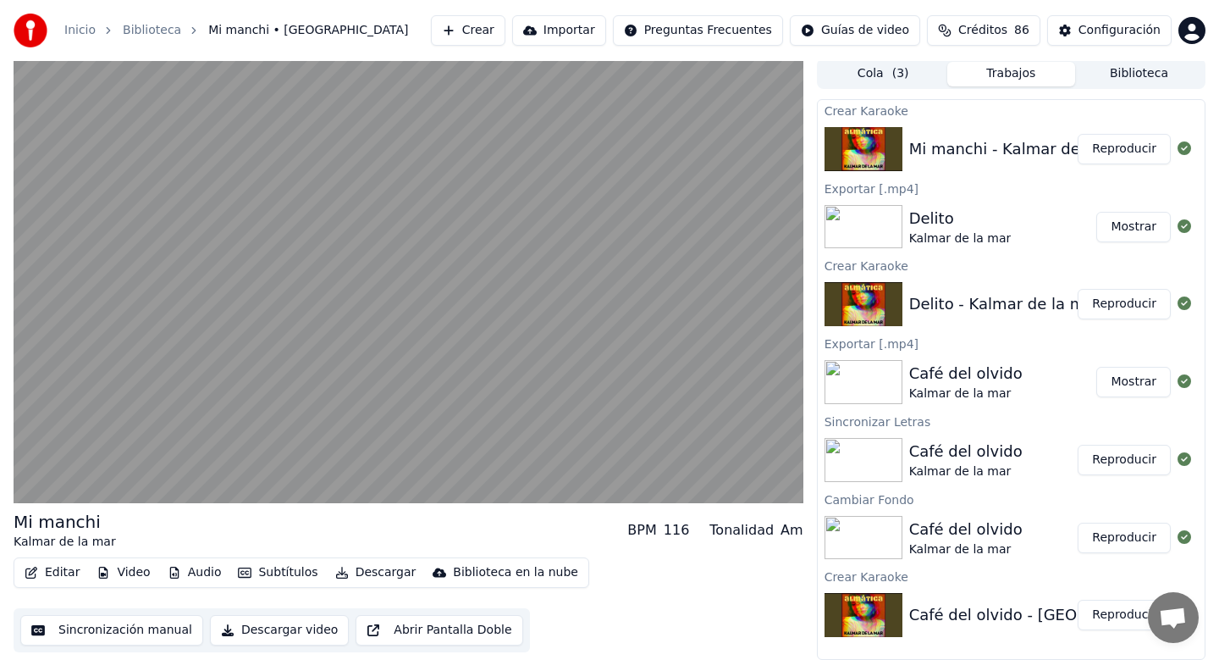
click at [1113, 153] on button "Reproducir" at bounding box center [1124, 149] width 93 height 30
click at [1114, 151] on button "Reproducir" at bounding box center [1124, 149] width 93 height 30
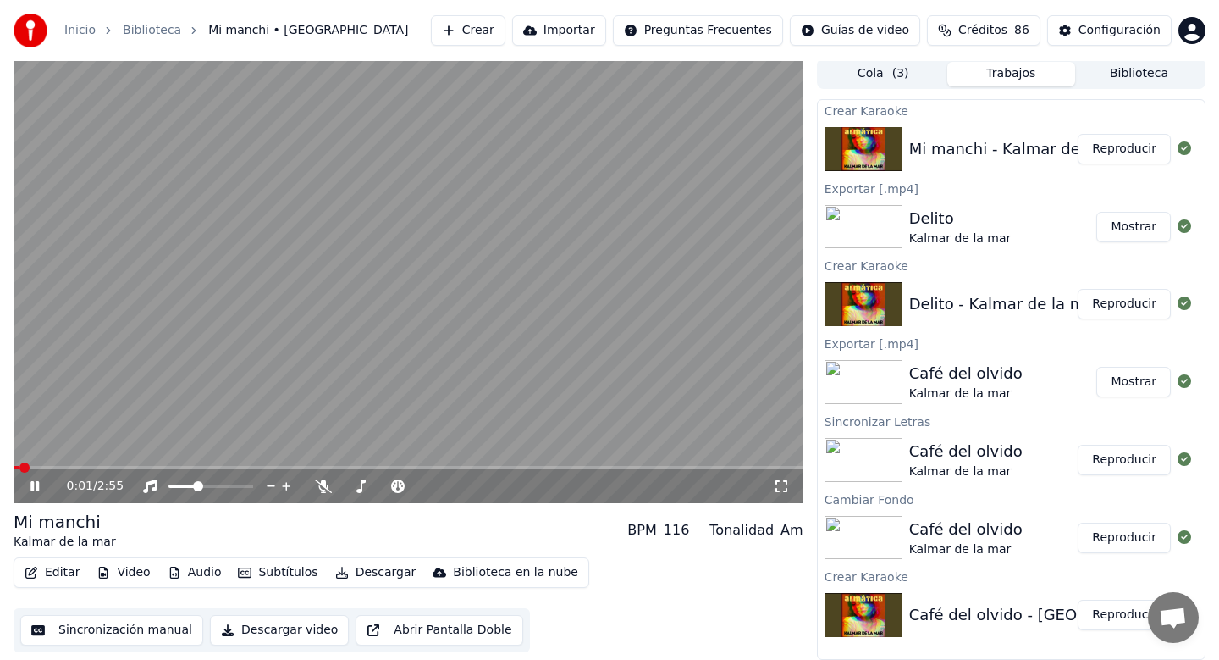
click at [54, 466] on span at bounding box center [409, 467] width 790 height 3
click at [137, 464] on video at bounding box center [409, 280] width 790 height 445
click at [141, 474] on div "0:10 / 2:55" at bounding box center [409, 486] width 790 height 34
click at [145, 473] on div "0:10 / 2:55" at bounding box center [409, 486] width 790 height 34
click at [151, 472] on div "0:10 / 2:55" at bounding box center [409, 486] width 790 height 34
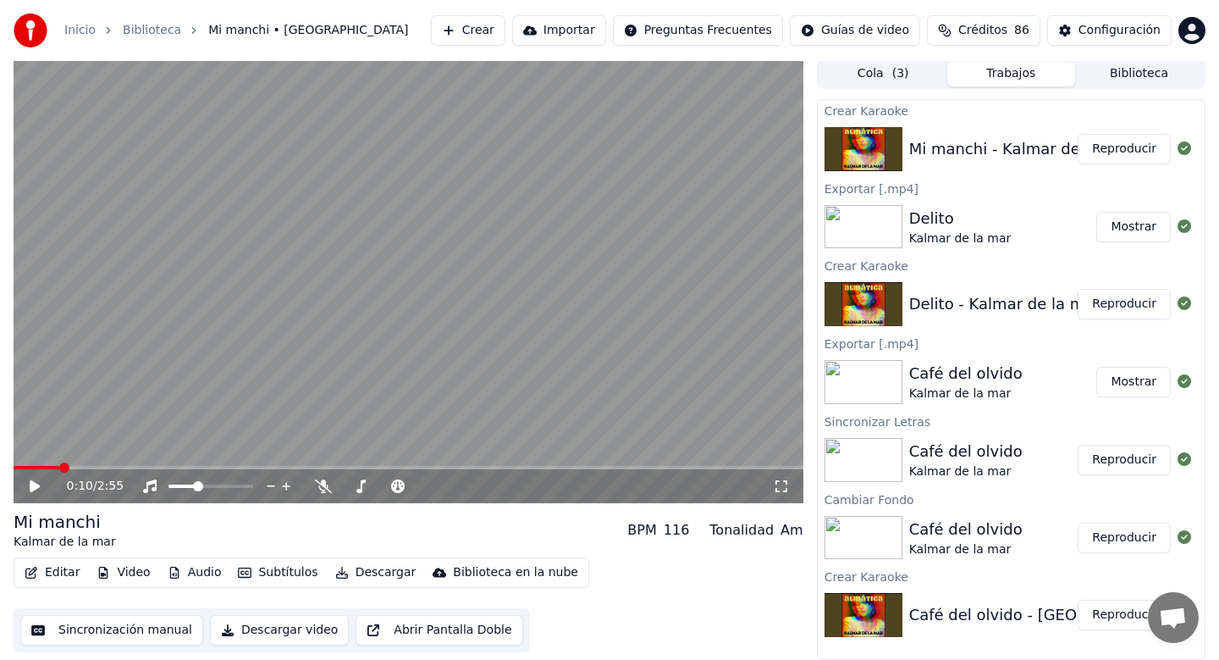
click at [158, 471] on div "0:10 / 2:55" at bounding box center [409, 486] width 790 height 34
click at [169, 468] on span at bounding box center [409, 467] width 790 height 3
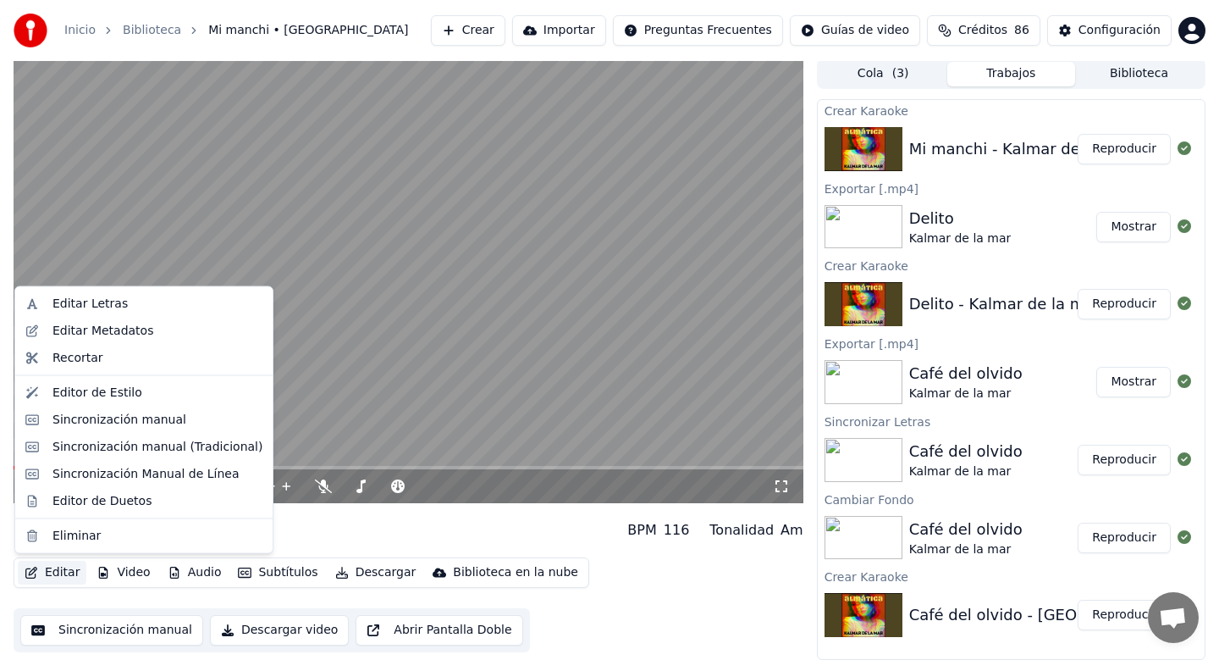
click at [40, 574] on button "Editar" at bounding box center [52, 573] width 69 height 24
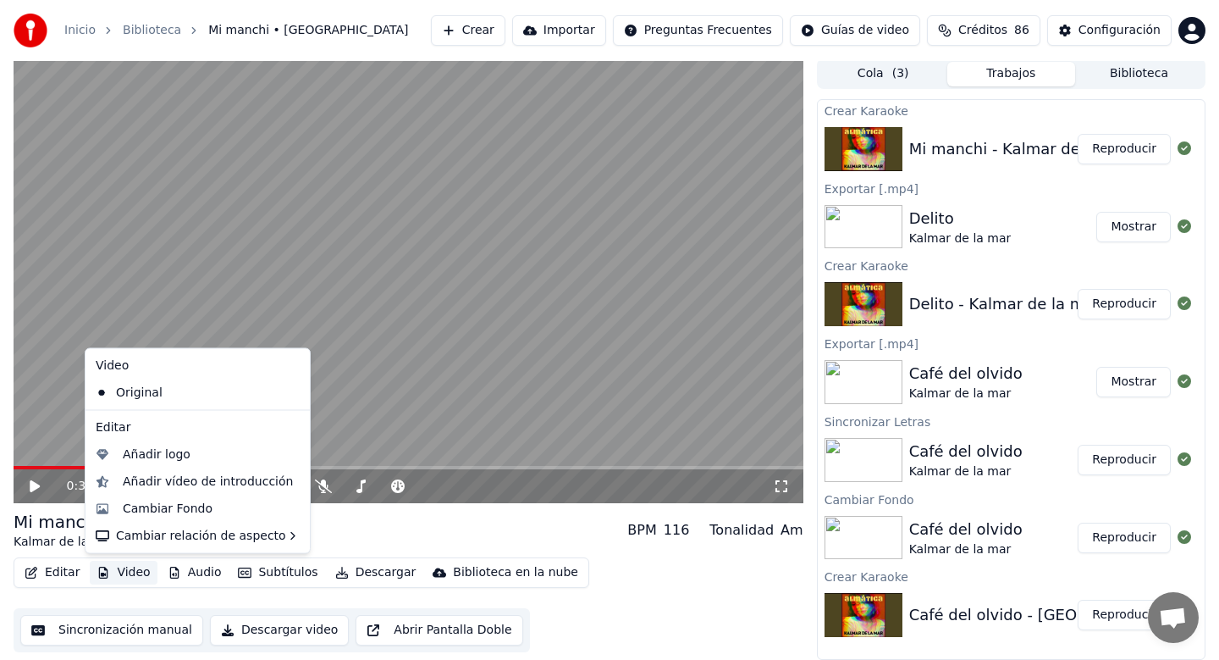
click at [130, 576] on button "Video" at bounding box center [123, 573] width 67 height 24
click at [130, 569] on button "Video" at bounding box center [123, 573] width 67 height 24
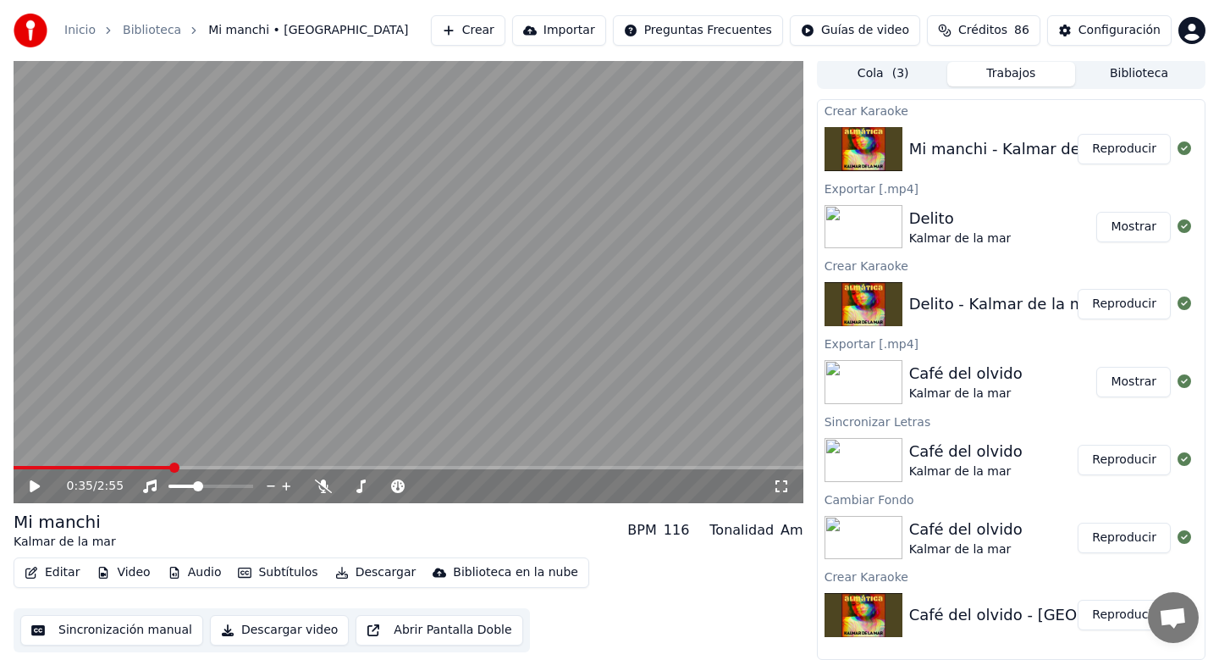
click at [813, 63] on div "0:35 / 2:55 Mi [PERSON_NAME] de la mar BPM 116 Tonalidad Am Editar Video Audio …" at bounding box center [609, 358] width 1219 height 601
drag, startPoint x: 184, startPoint y: 462, endPoint x: 312, endPoint y: 462, distance: 128.7
click at [312, 462] on video at bounding box center [409, 280] width 790 height 445
click at [278, 467] on span at bounding box center [409, 467] width 790 height 3
click at [522, 466] on span at bounding box center [409, 467] width 790 height 3
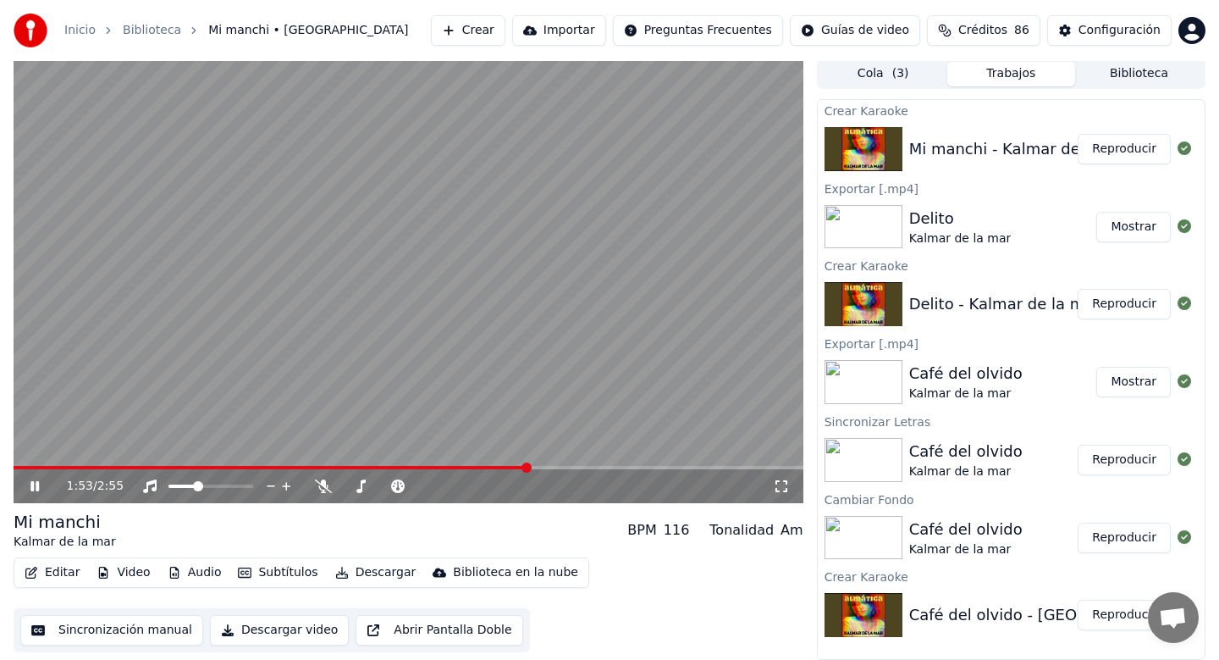
click at [26, 494] on div "1:53 / 2:55" at bounding box center [408, 486] width 777 height 17
click at [55, 568] on button "Editar" at bounding box center [52, 573] width 69 height 24
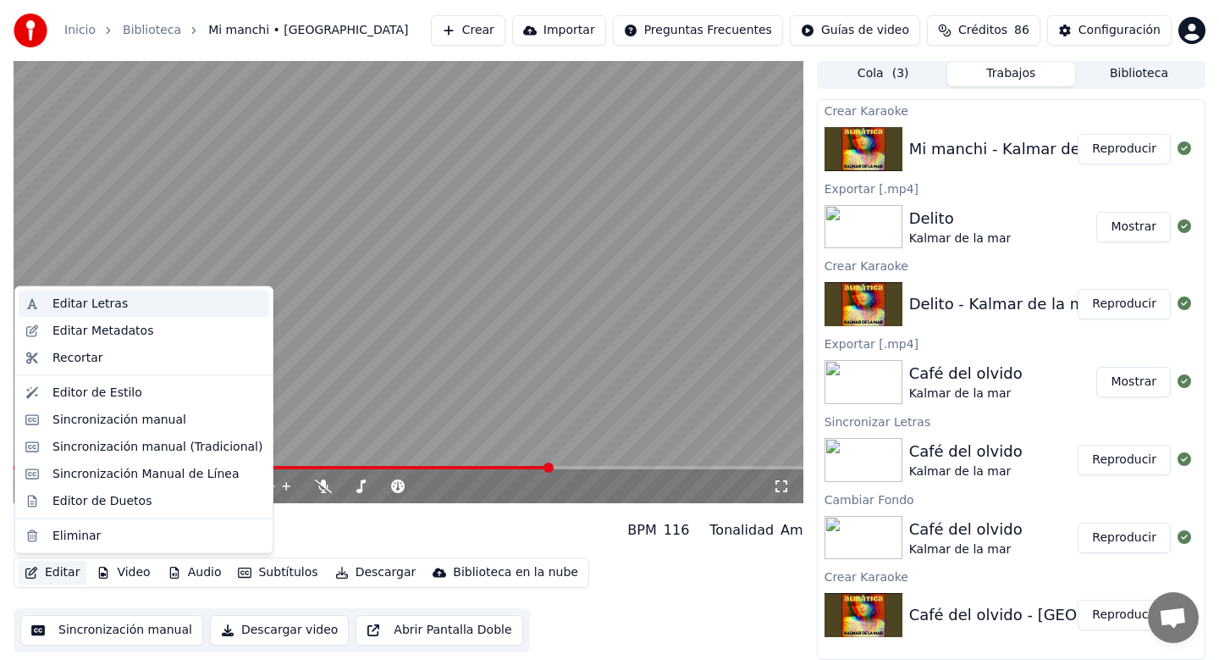
click at [129, 304] on div "Editar Letras" at bounding box center [158, 304] width 210 height 17
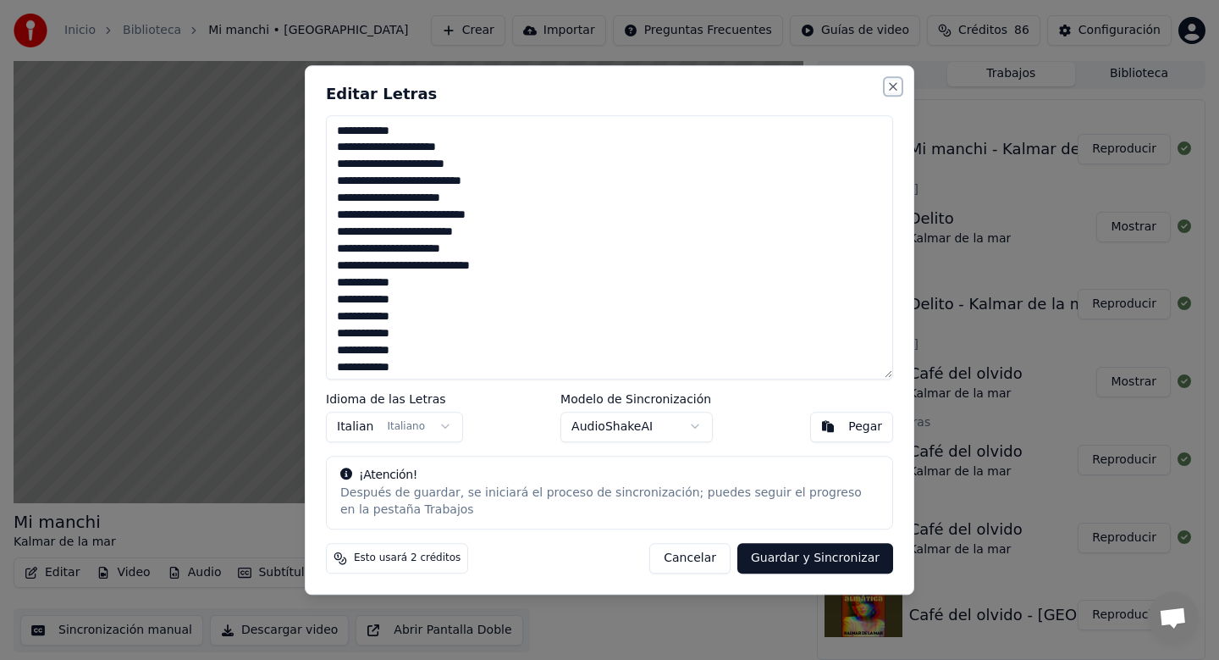
click at [898, 80] on button "Close" at bounding box center [894, 87] width 14 height 14
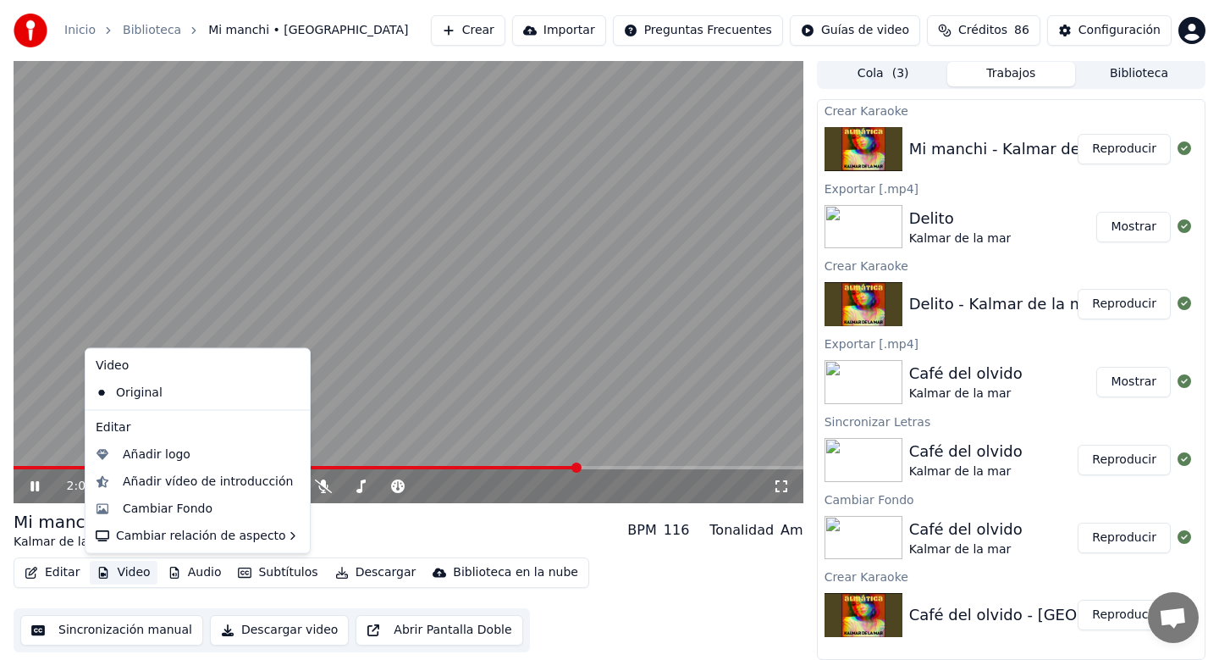
click at [123, 578] on button "Video" at bounding box center [123, 573] width 67 height 24
click at [158, 512] on div "Cambiar Fondo" at bounding box center [168, 508] width 90 height 17
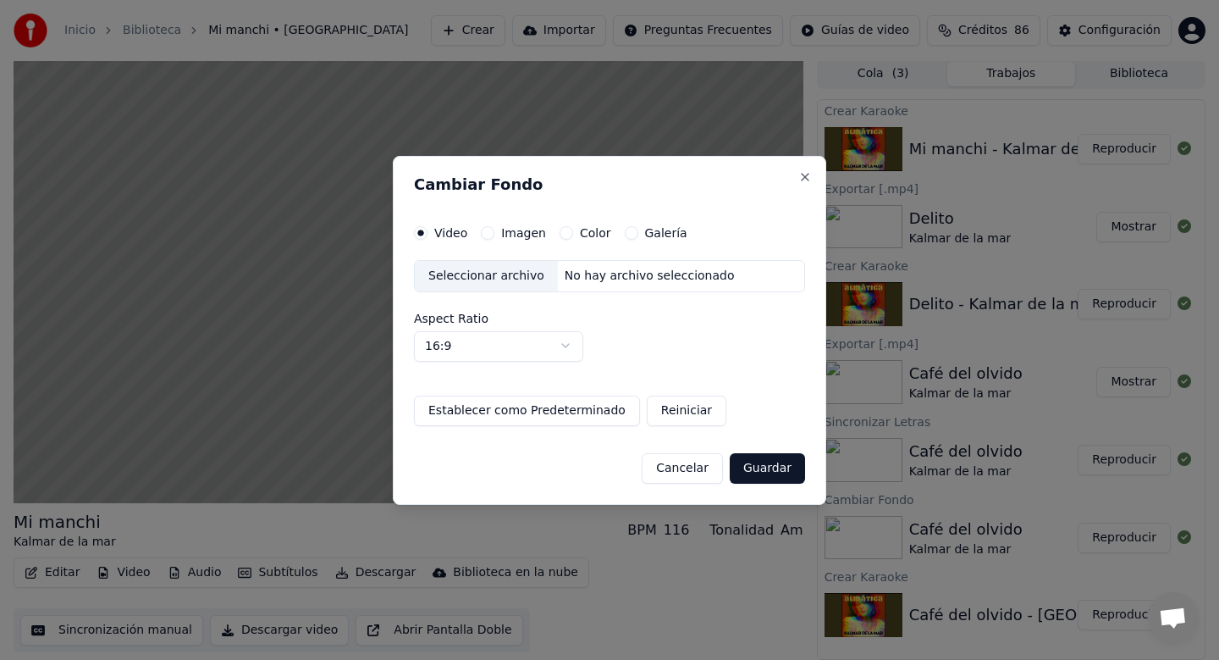
click at [465, 283] on div "Seleccionar archivo" at bounding box center [486, 276] width 143 height 30
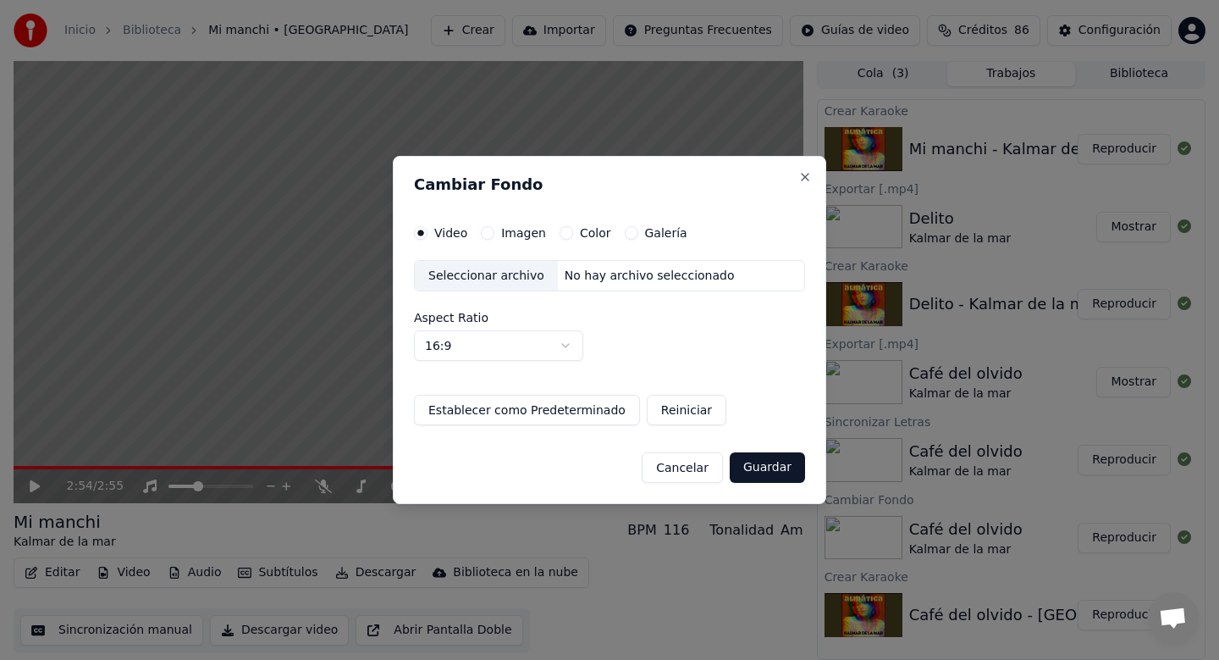
click at [488, 256] on div "Video Imagen Color Galería Seleccionar archivo No hay archivo seleccionado Aspe…" at bounding box center [609, 326] width 391 height 200
click at [486, 274] on div "Seleccionar archivo" at bounding box center [486, 276] width 143 height 30
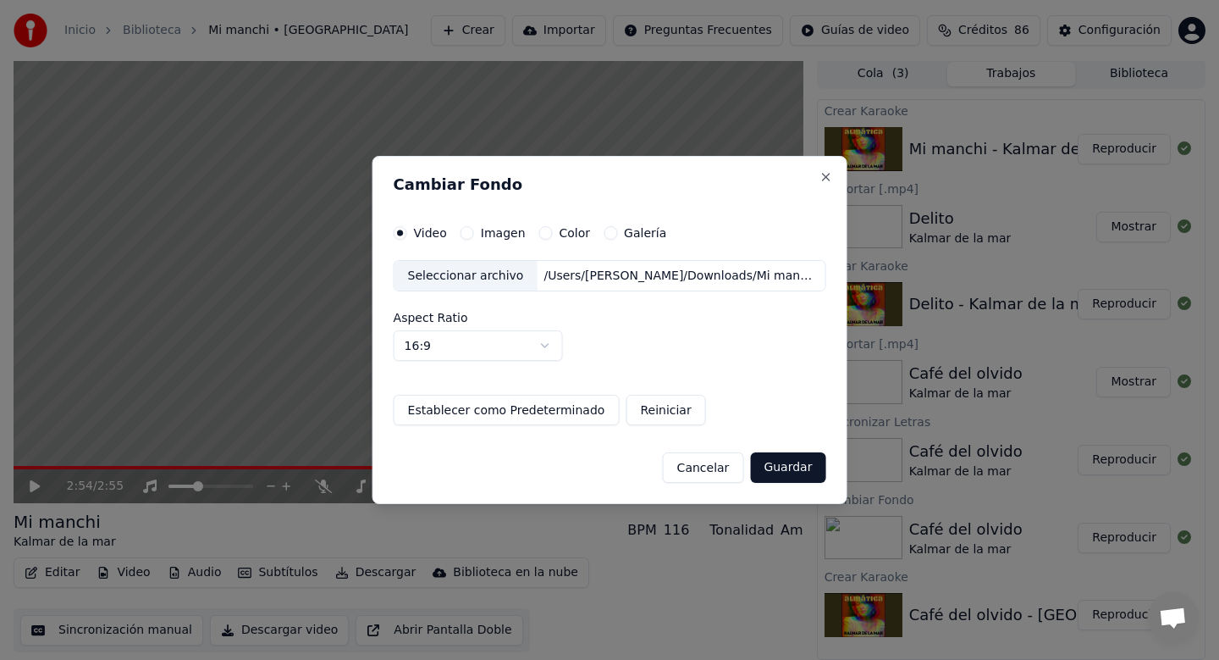
click at [775, 467] on button "Guardar" at bounding box center [787, 467] width 75 height 30
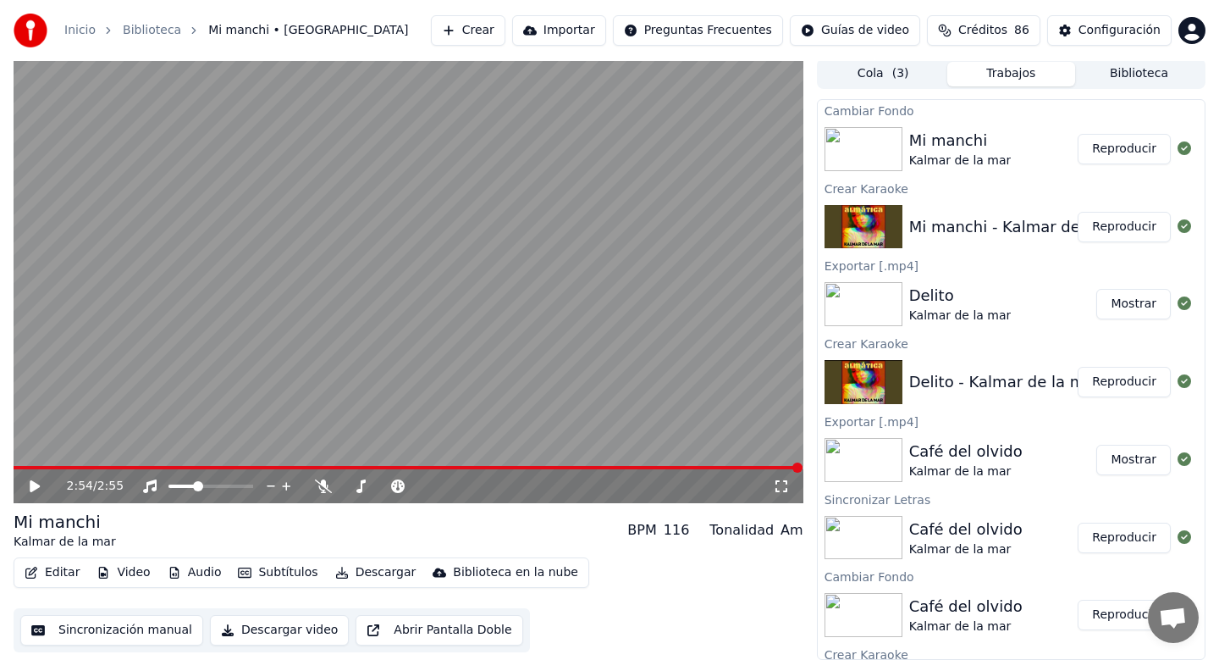
click at [1135, 142] on button "Reproducir" at bounding box center [1124, 149] width 93 height 30
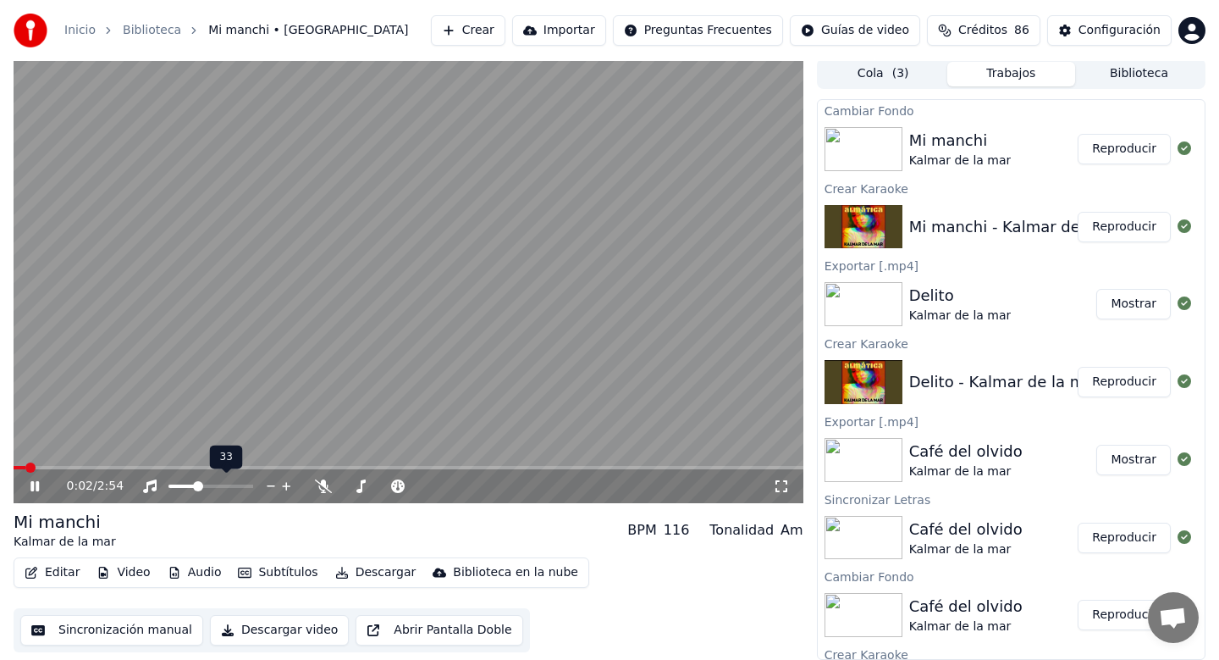
click at [252, 478] on div at bounding box center [226, 486] width 136 height 17
click at [229, 482] on div at bounding box center [226, 486] width 136 height 17
click at [206, 489] on div at bounding box center [226, 486] width 136 height 17
click at [207, 484] on span at bounding box center [207, 486] width 10 height 10
click at [233, 484] on span at bounding box center [230, 486] width 10 height 10
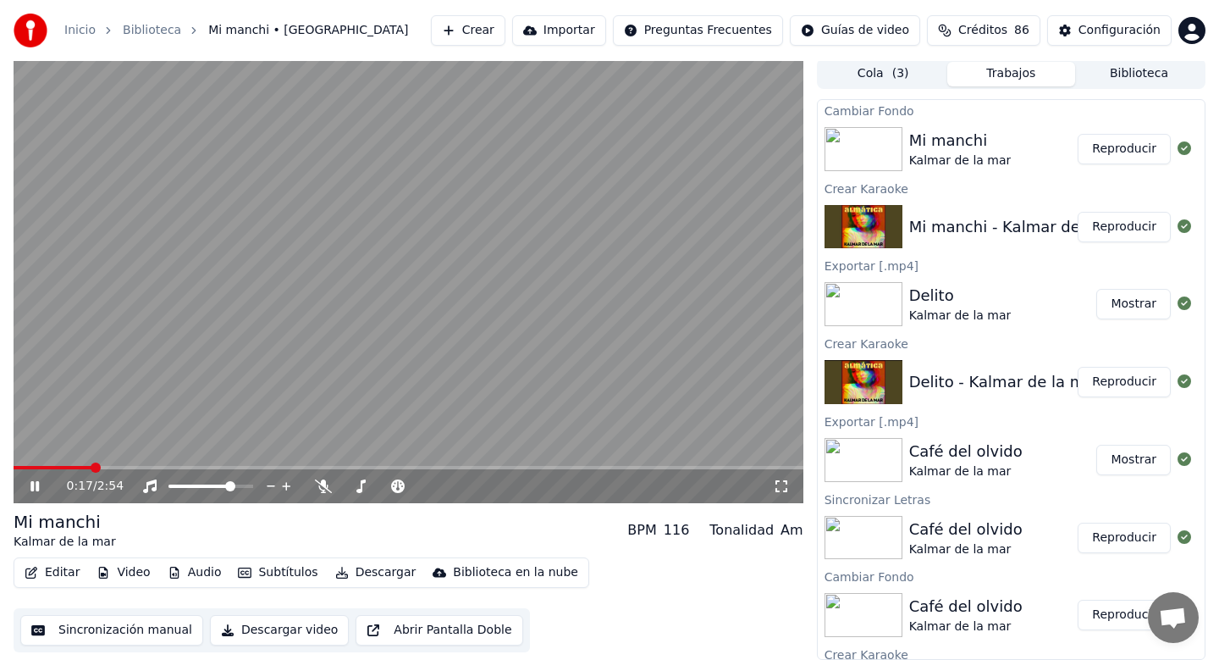
click at [26, 467] on span at bounding box center [53, 467] width 78 height 3
click at [82, 464] on video at bounding box center [409, 280] width 790 height 445
click at [93, 466] on span at bounding box center [409, 467] width 790 height 3
click at [32, 485] on icon at bounding box center [35, 486] width 10 height 12
click at [206, 482] on div at bounding box center [226, 486] width 136 height 17
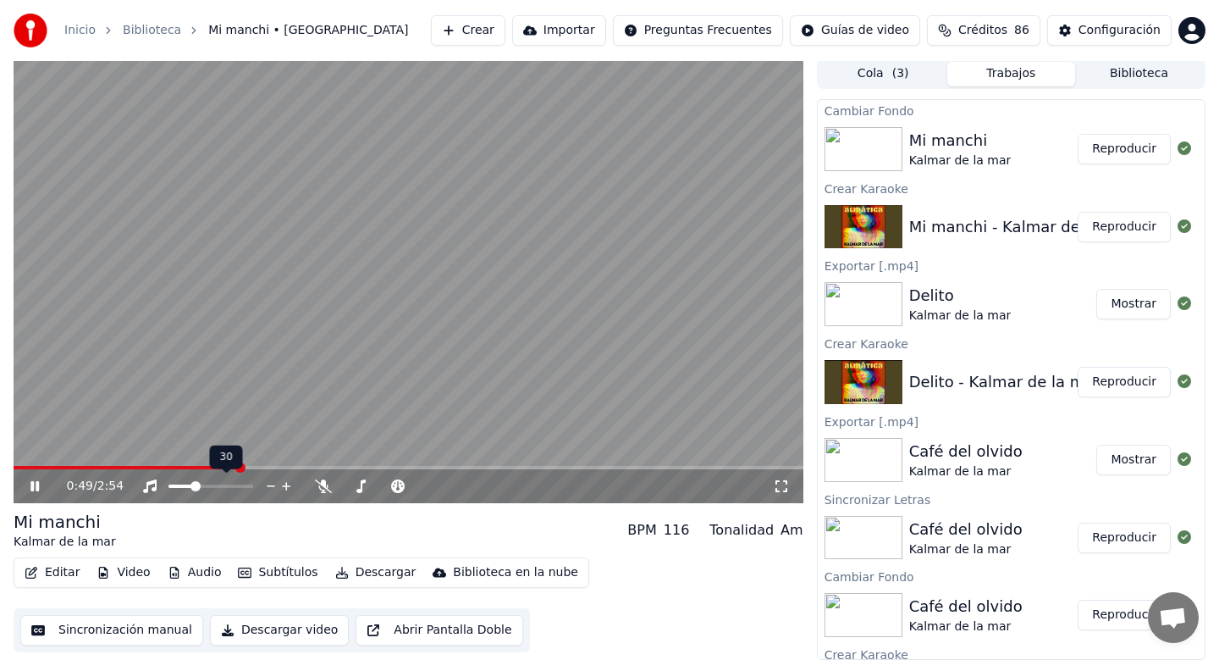
click at [193, 484] on span at bounding box center [181, 485] width 25 height 3
click at [188, 486] on span at bounding box center [179, 485] width 20 height 3
click at [188, 486] on span at bounding box center [191, 486] width 10 height 10
click at [182, 484] on span at bounding box center [185, 486] width 10 height 10
click at [525, 468] on span at bounding box center [283, 467] width 539 height 3
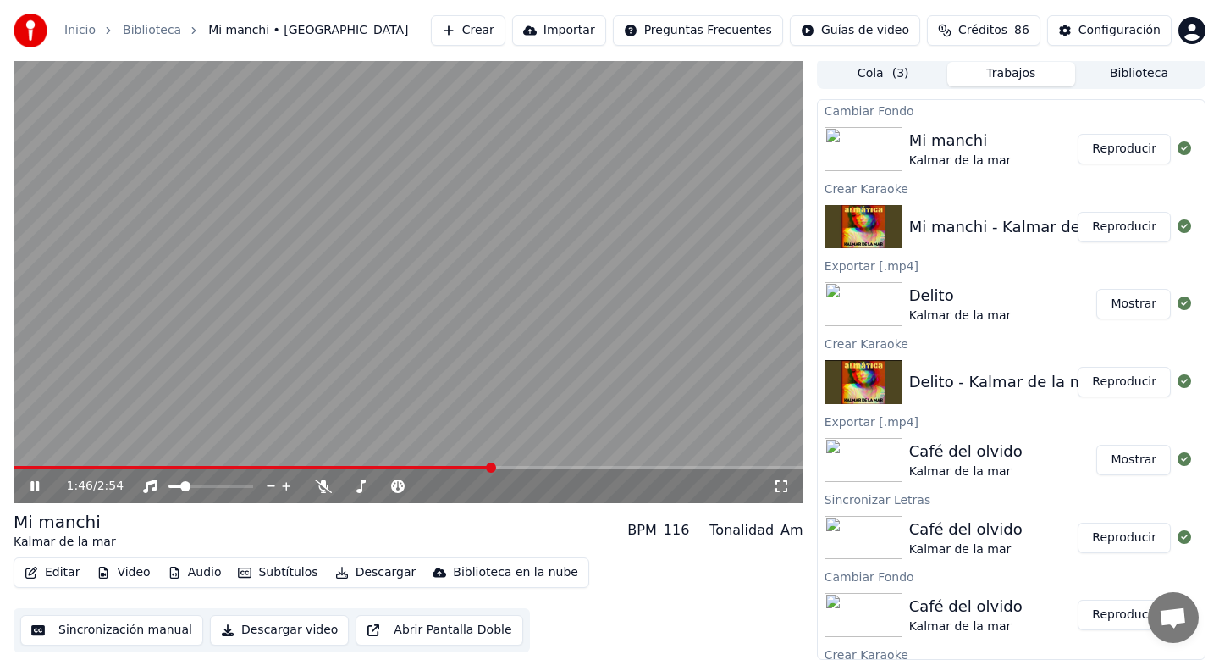
click at [492, 466] on span at bounding box center [253, 467] width 478 height 3
click at [717, 466] on span at bounding box center [409, 467] width 790 height 3
click at [760, 467] on span at bounding box center [409, 467] width 790 height 3
click at [551, 469] on div "2:46 / 2:54" at bounding box center [409, 486] width 790 height 34
click at [538, 466] on span at bounding box center [276, 467] width 524 height 3
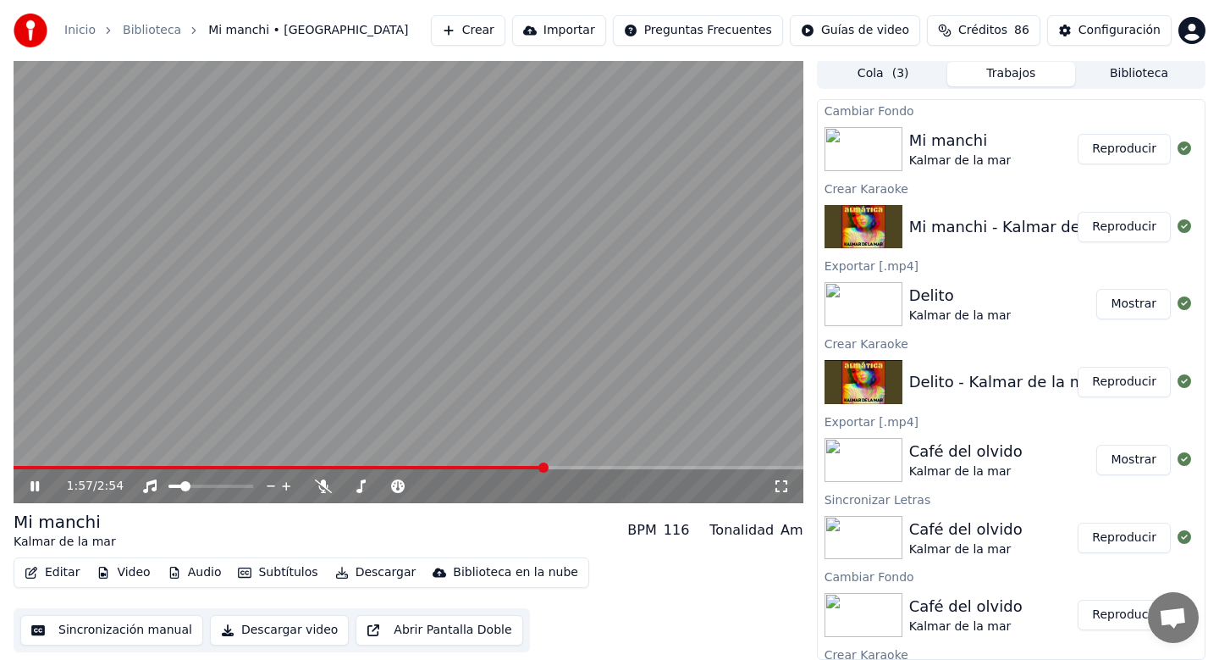
click at [499, 470] on div "1:57 / 2:54" at bounding box center [409, 486] width 790 height 34
click at [461, 468] on span at bounding box center [237, 467] width 447 height 3
click at [53, 567] on button "Editar" at bounding box center [52, 573] width 69 height 24
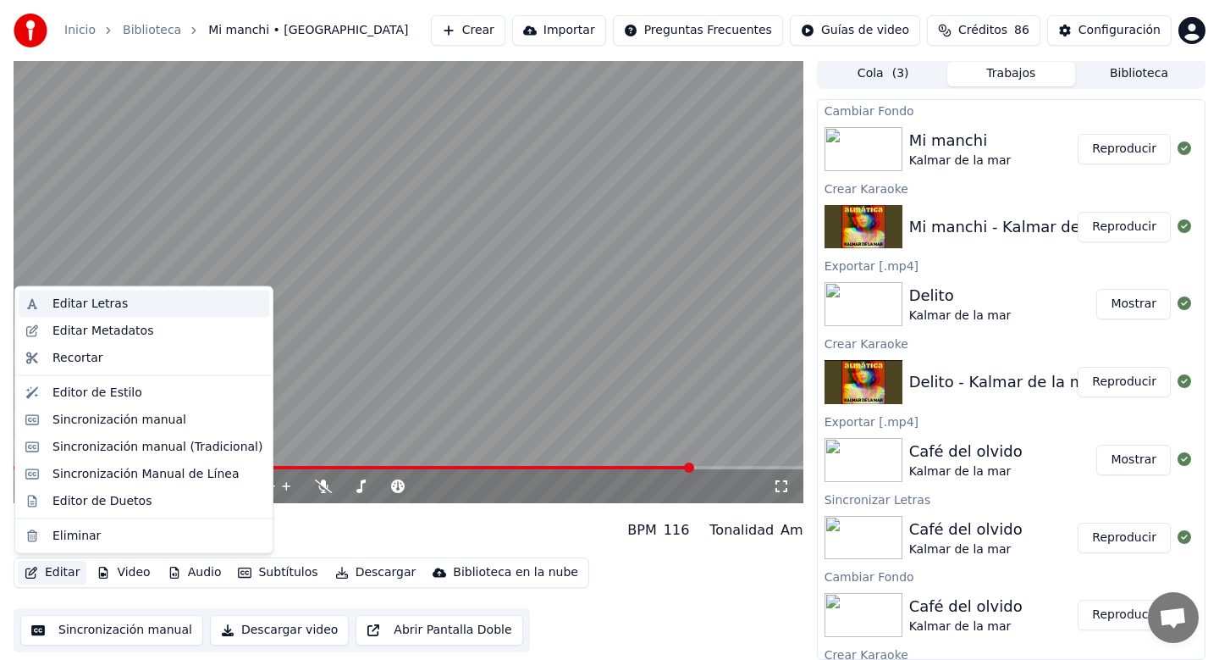
click at [119, 303] on div "Editar Letras" at bounding box center [90, 304] width 75 height 17
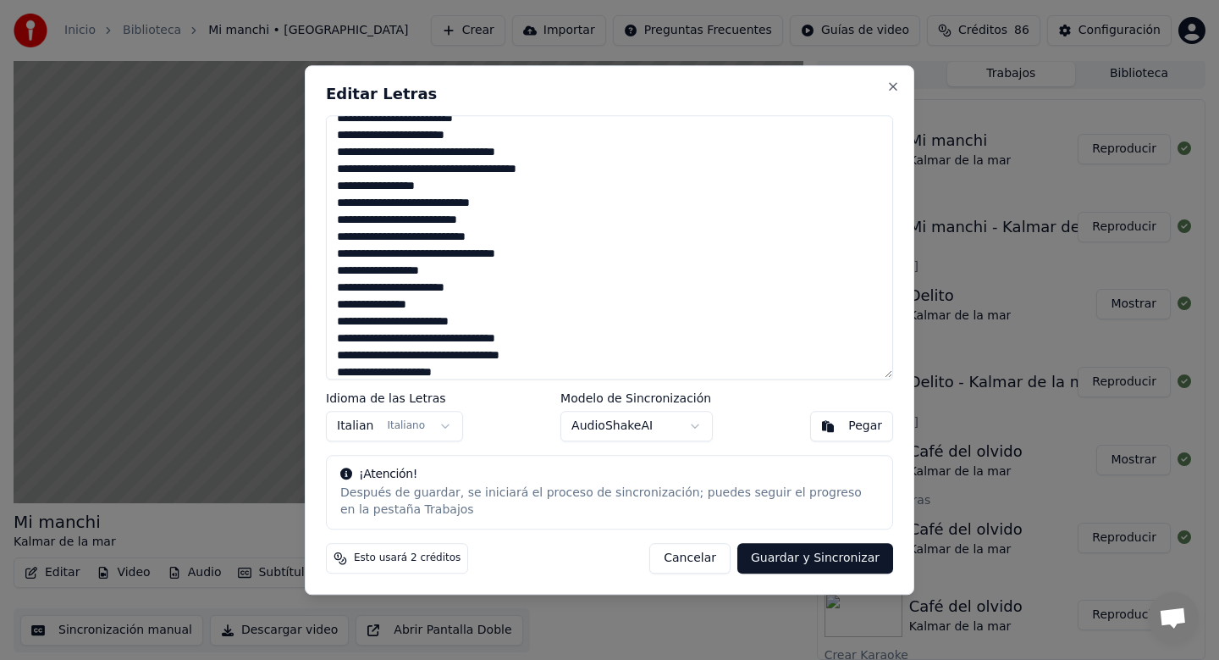
scroll to position [466, 0]
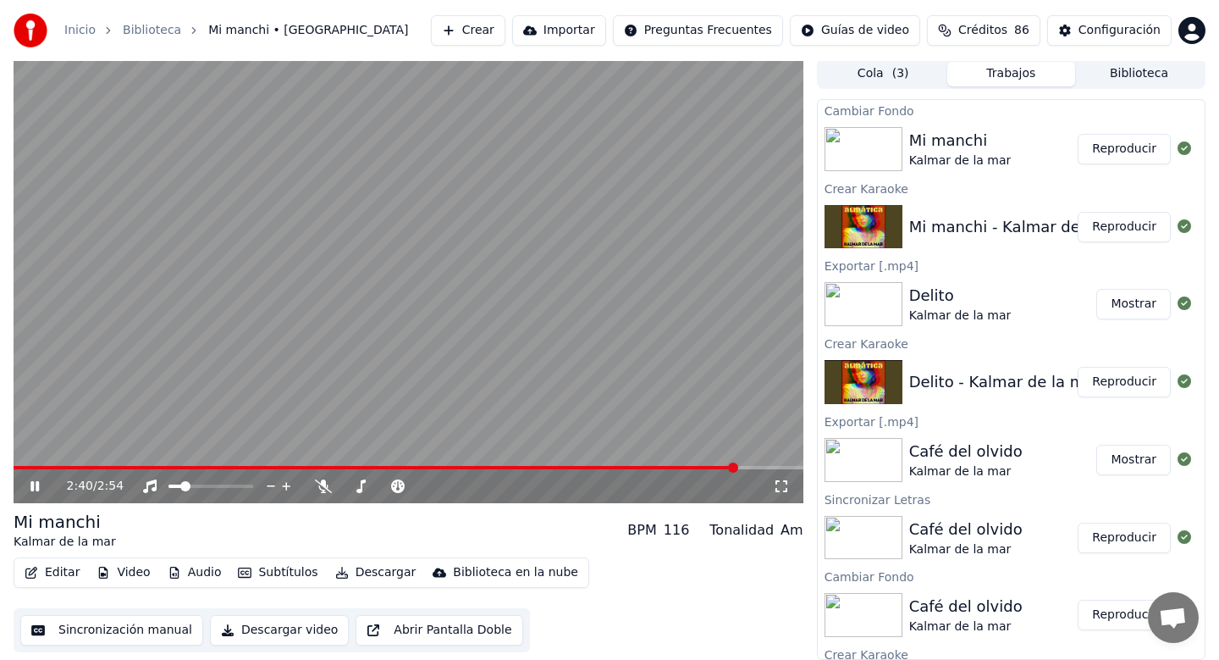
click at [53, 570] on button "Editar" at bounding box center [52, 573] width 69 height 24
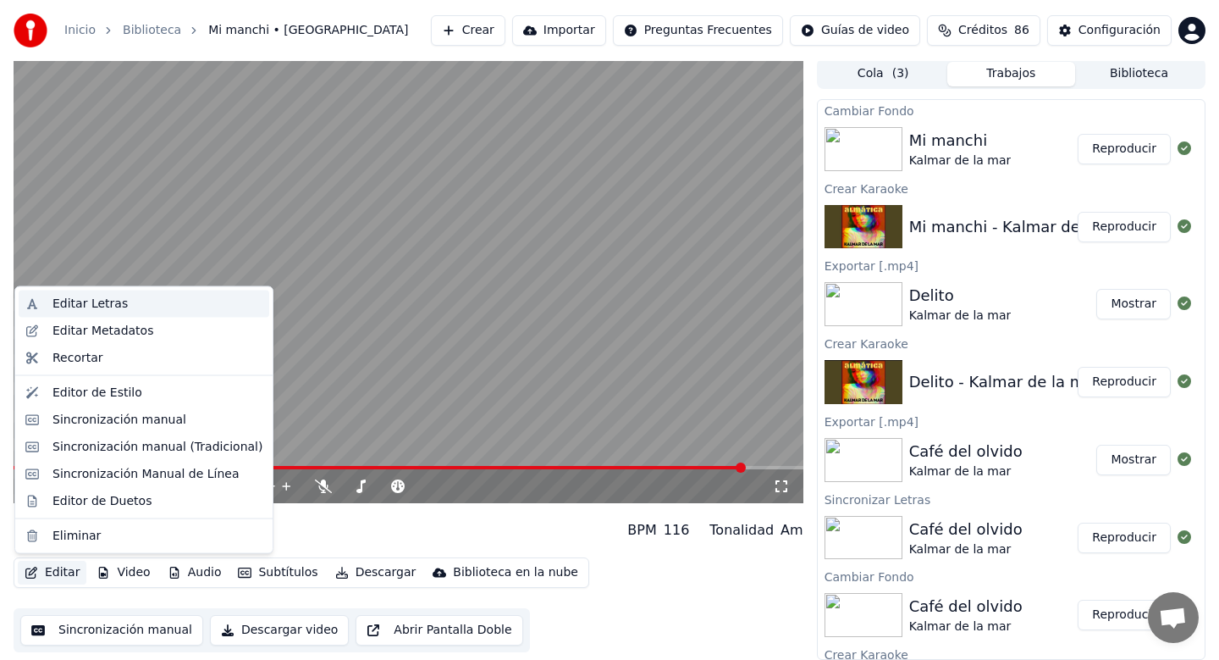
click at [165, 307] on div "Editar Letras" at bounding box center [158, 304] width 210 height 17
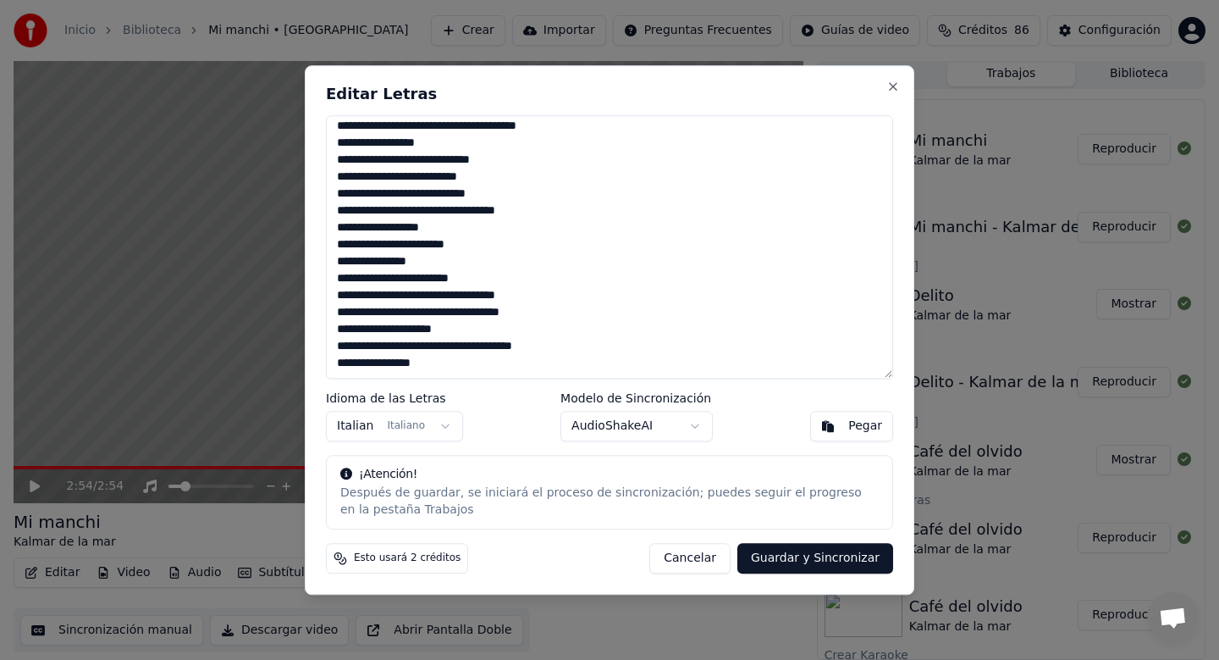
scroll to position [445, 0]
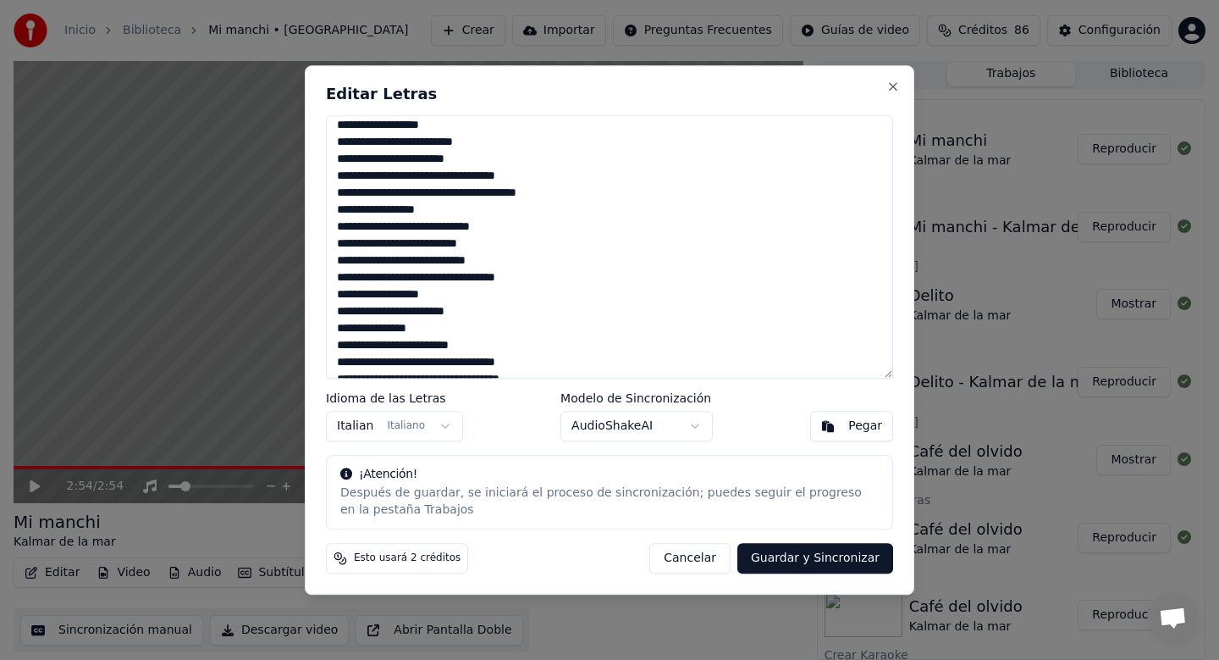
drag, startPoint x: 520, startPoint y: 263, endPoint x: 340, endPoint y: 258, distance: 179.6
click at [340, 258] on textarea at bounding box center [609, 247] width 567 height 264
click at [508, 262] on textarea at bounding box center [609, 247] width 567 height 264
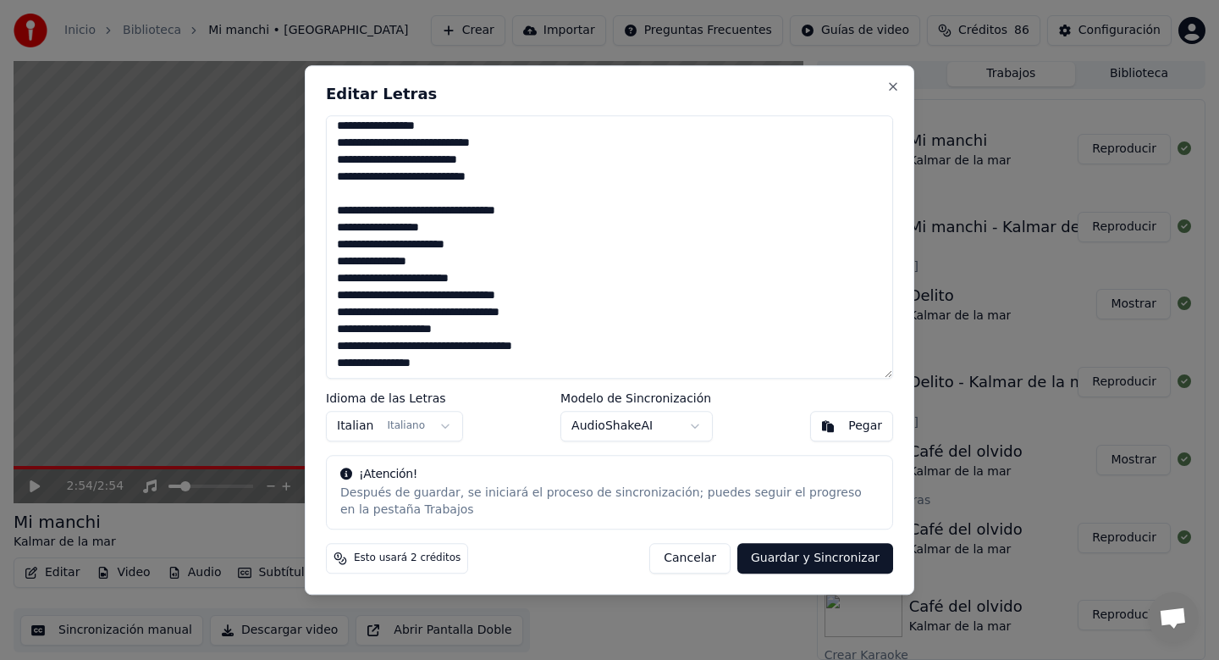
paste textarea "**********"
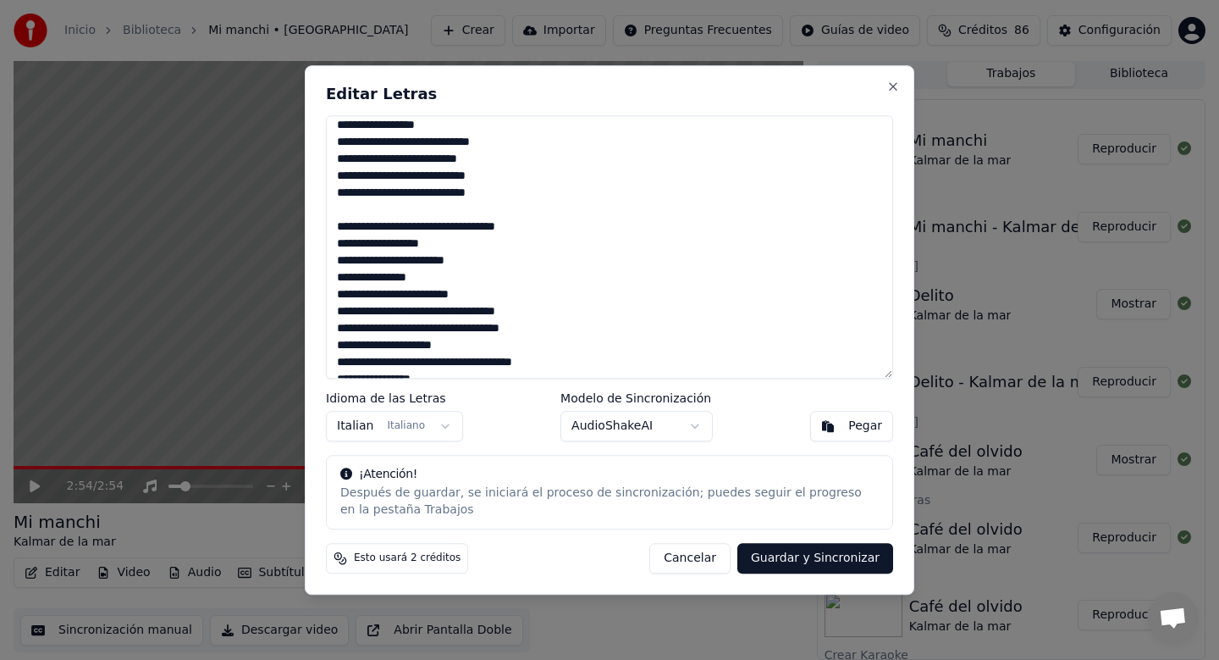
scroll to position [547, 0]
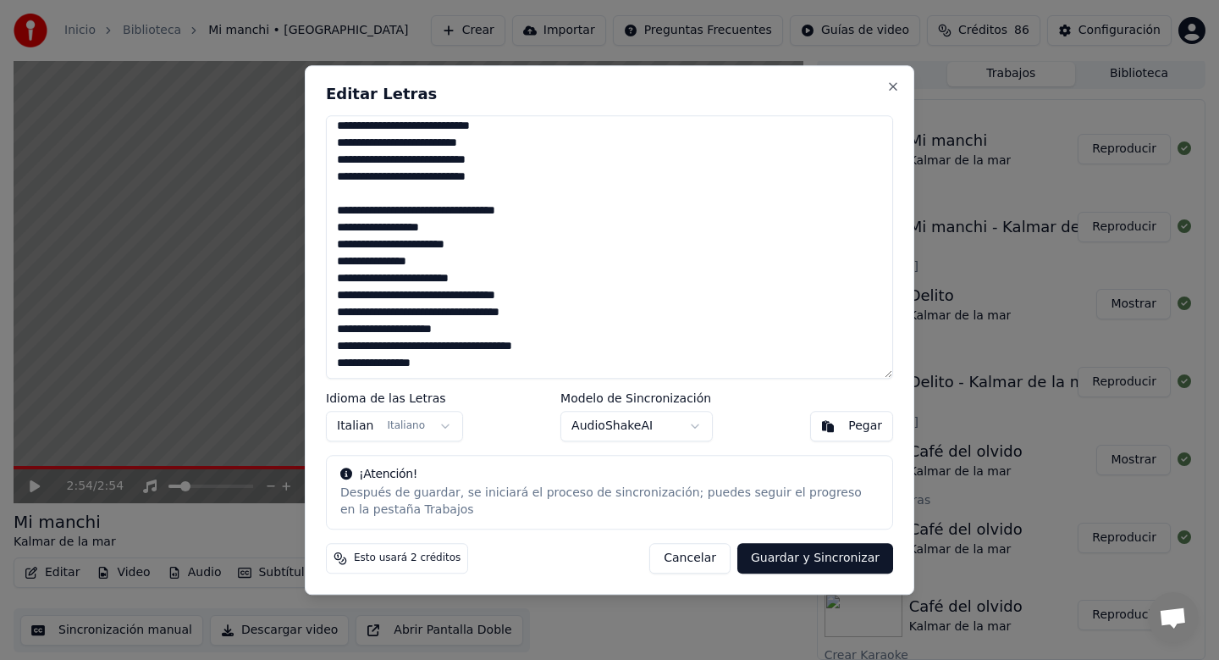
paste textarea "**********"
drag, startPoint x: 496, startPoint y: 281, endPoint x: 410, endPoint y: 283, distance: 86.4
click at [410, 283] on textarea at bounding box center [609, 247] width 567 height 264
click at [554, 291] on textarea at bounding box center [609, 247] width 567 height 264
click at [500, 368] on textarea at bounding box center [609, 247] width 567 height 264
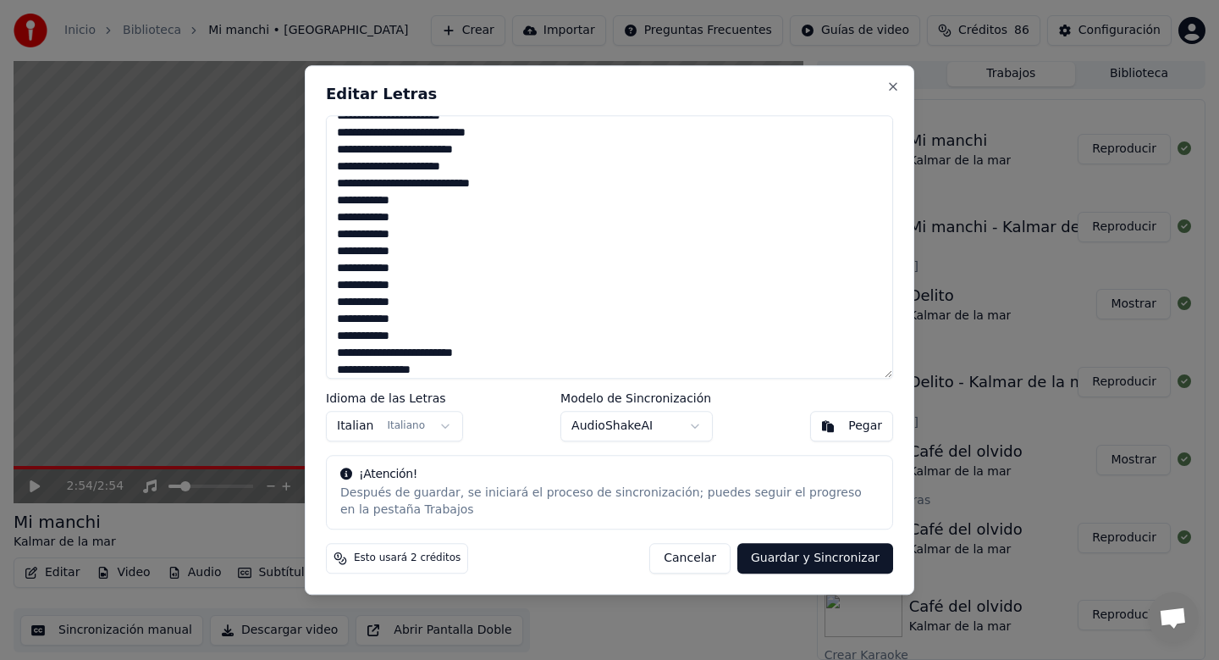
scroll to position [69, 0]
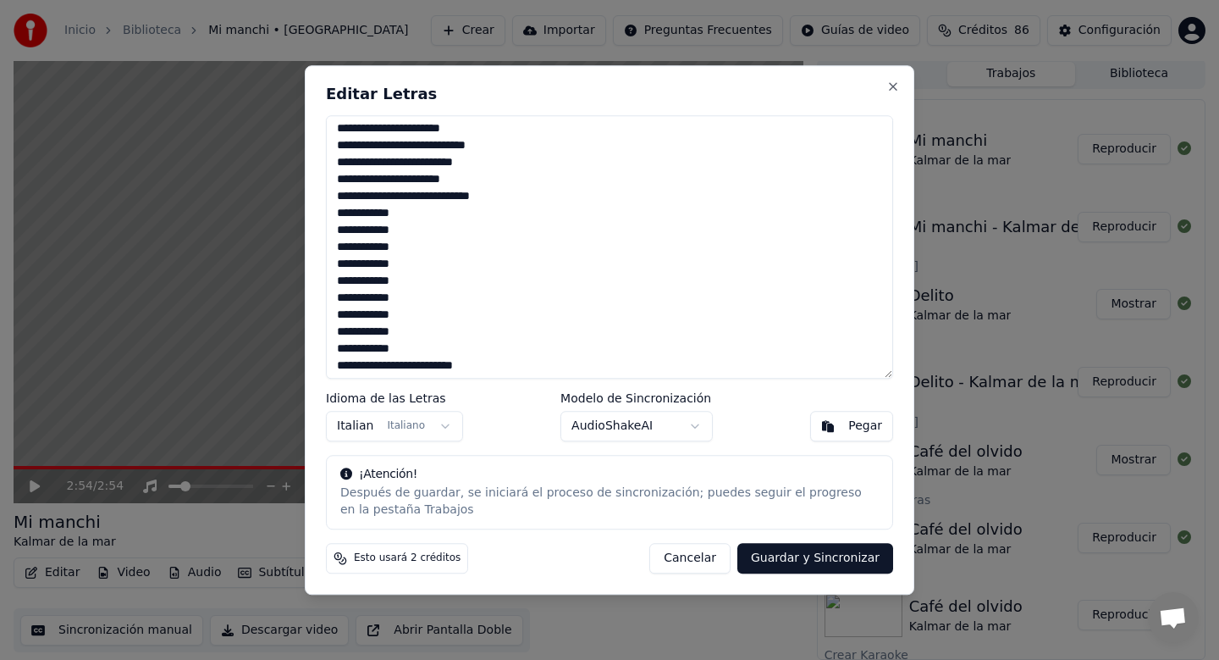
type textarea "**********"
click at [782, 555] on button "Guardar y Sincronizar" at bounding box center [816, 558] width 156 height 30
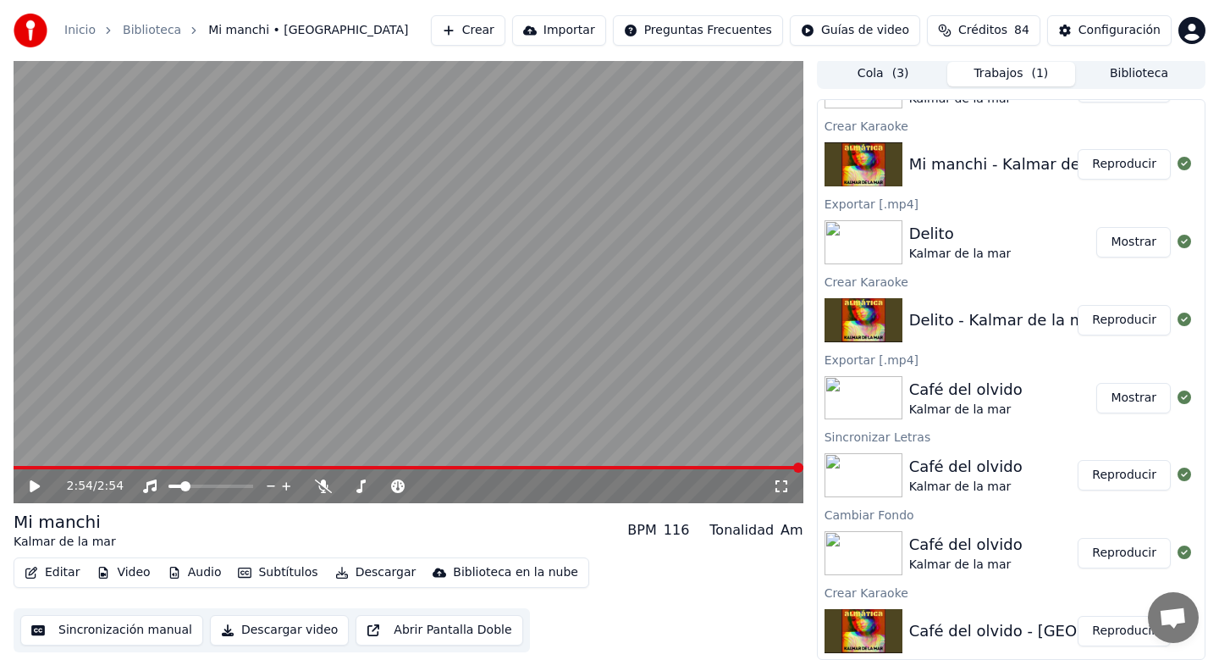
scroll to position [0, 0]
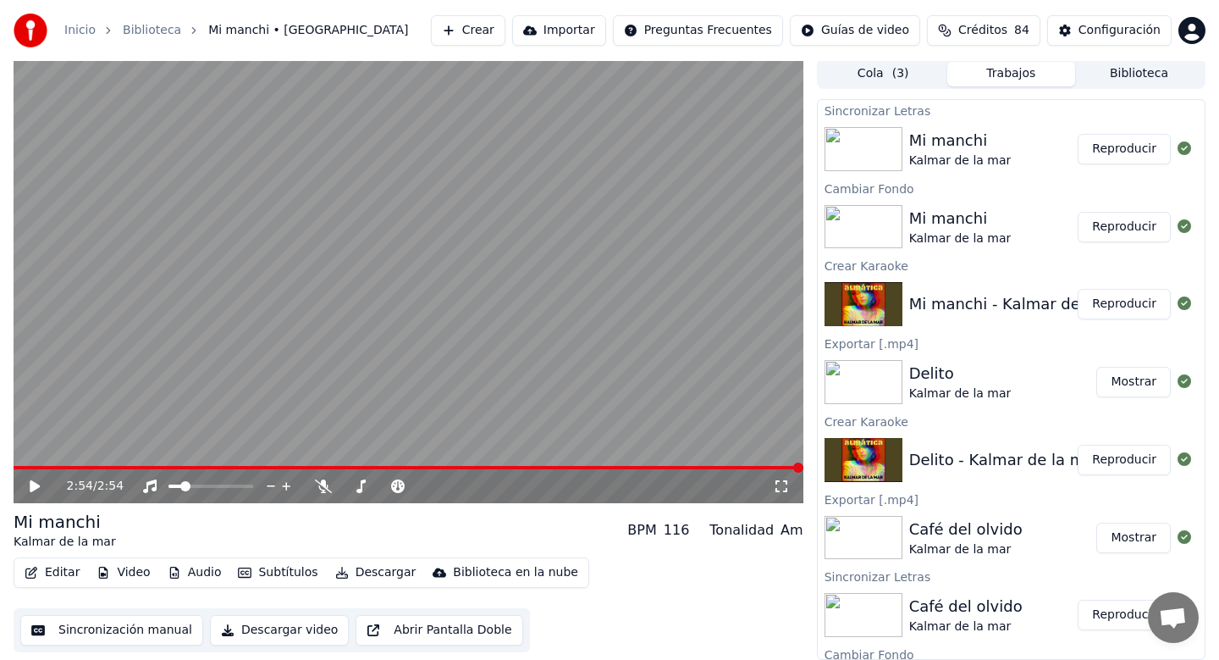
click at [1126, 152] on button "Reproducir" at bounding box center [1124, 149] width 93 height 30
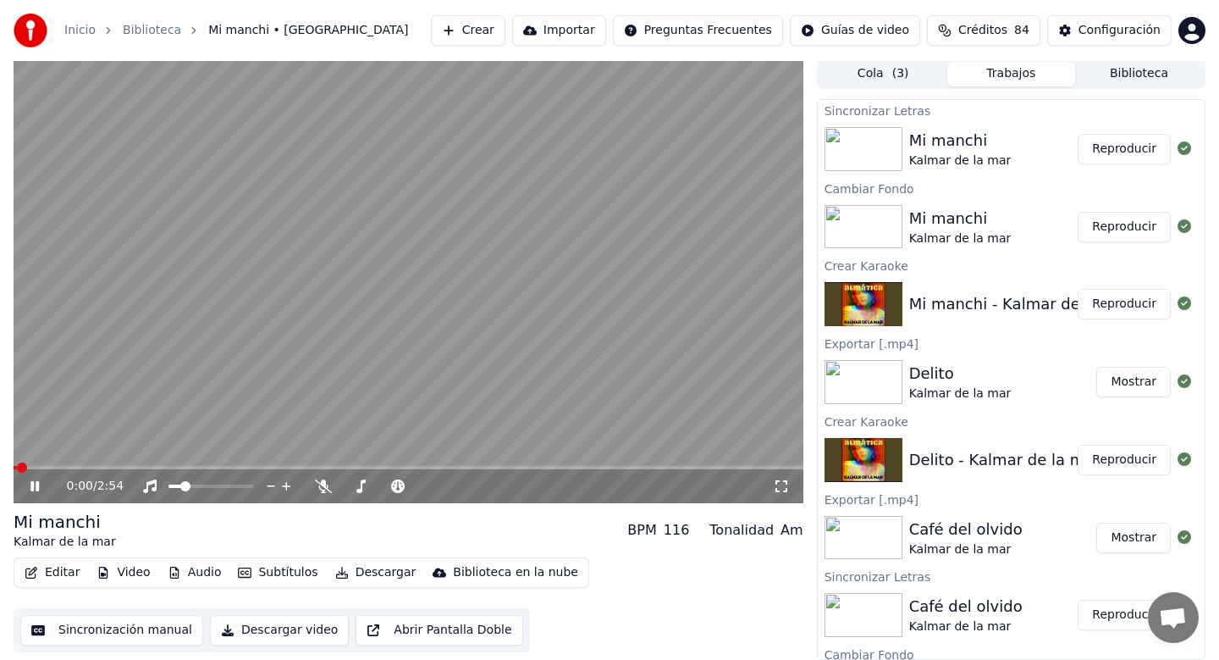
click at [264, 462] on video at bounding box center [409, 280] width 790 height 445
click at [286, 467] on span at bounding box center [409, 467] width 790 height 3
click at [38, 491] on icon at bounding box center [47, 486] width 40 height 14
click at [200, 488] on div at bounding box center [226, 486] width 136 height 17
click at [198, 485] on span at bounding box center [200, 486] width 10 height 10
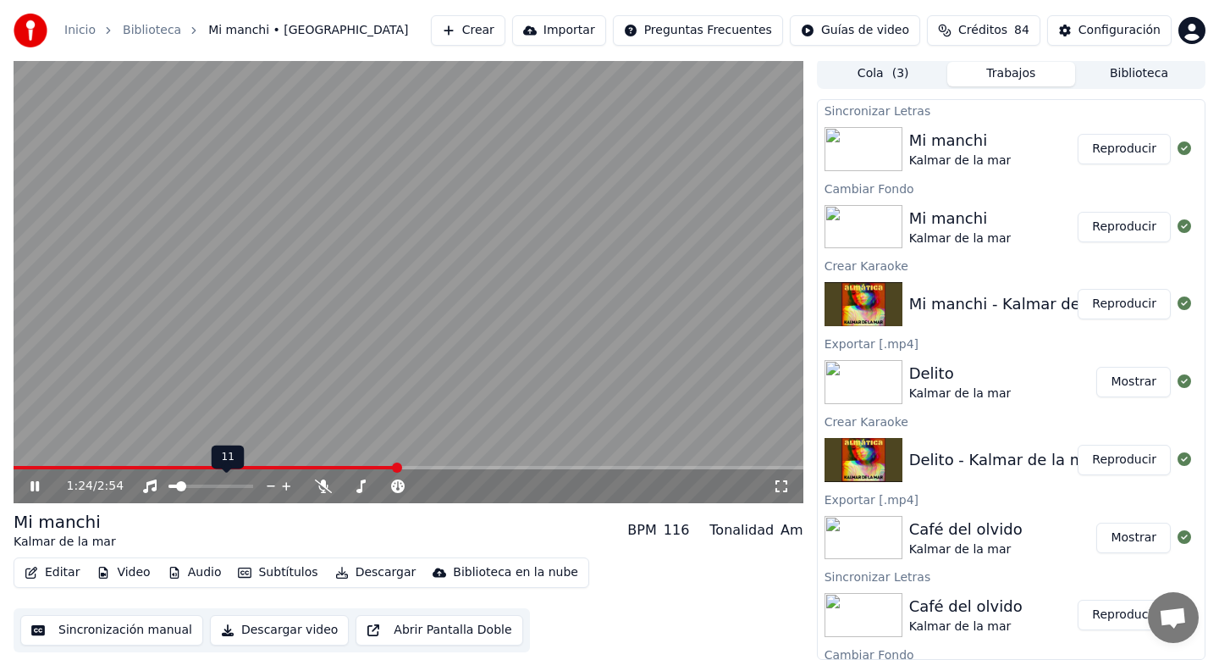
click at [178, 485] on span at bounding box center [181, 486] width 10 height 10
click at [51, 572] on button "Editar" at bounding box center [52, 573] width 69 height 24
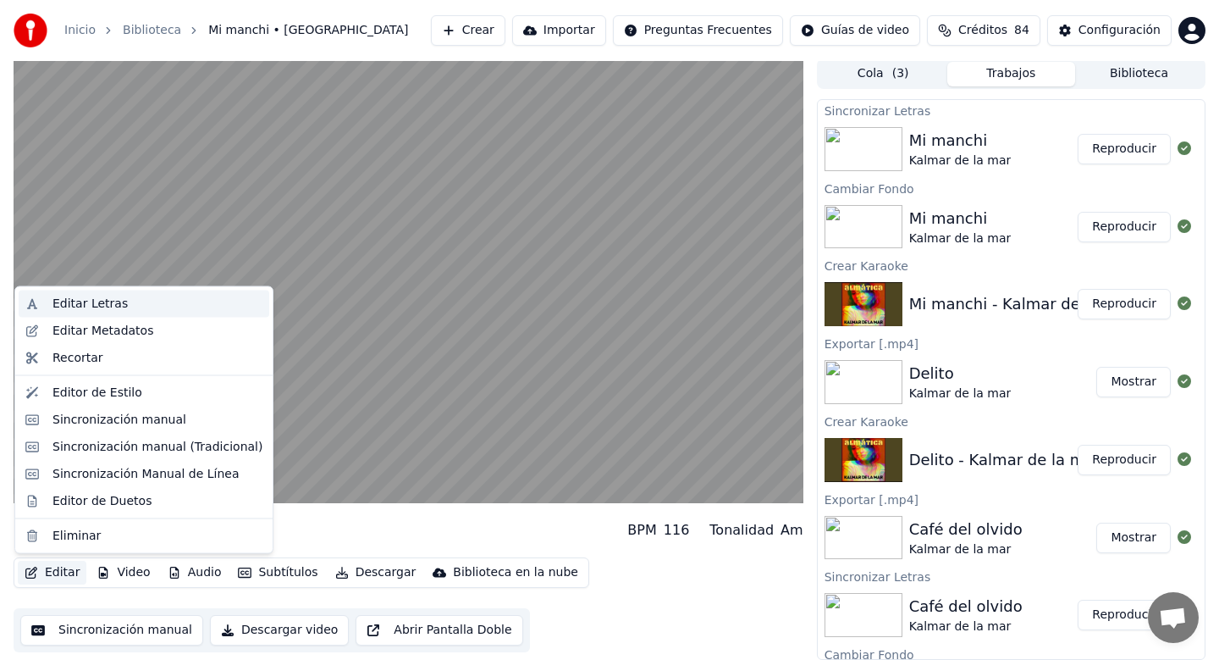
click at [164, 311] on div "Editar Letras" at bounding box center [158, 304] width 210 height 17
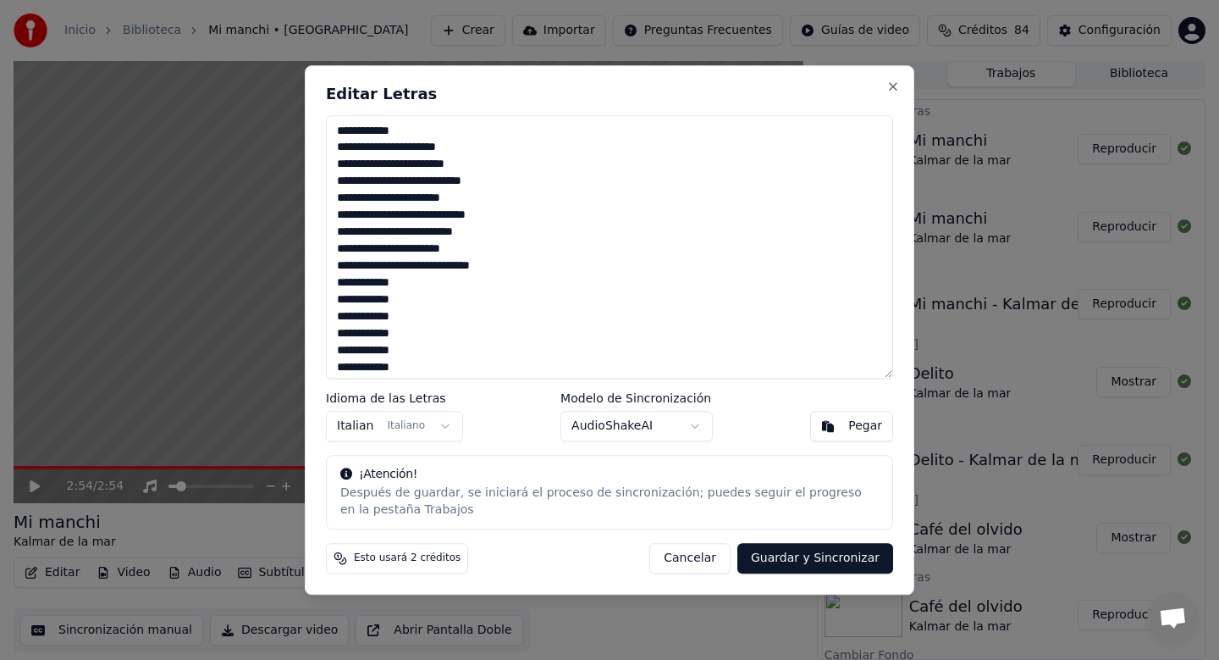
drag, startPoint x: 335, startPoint y: 279, endPoint x: 446, endPoint y: 365, distance: 140.1
click at [446, 365] on textarea at bounding box center [609, 247] width 567 height 264
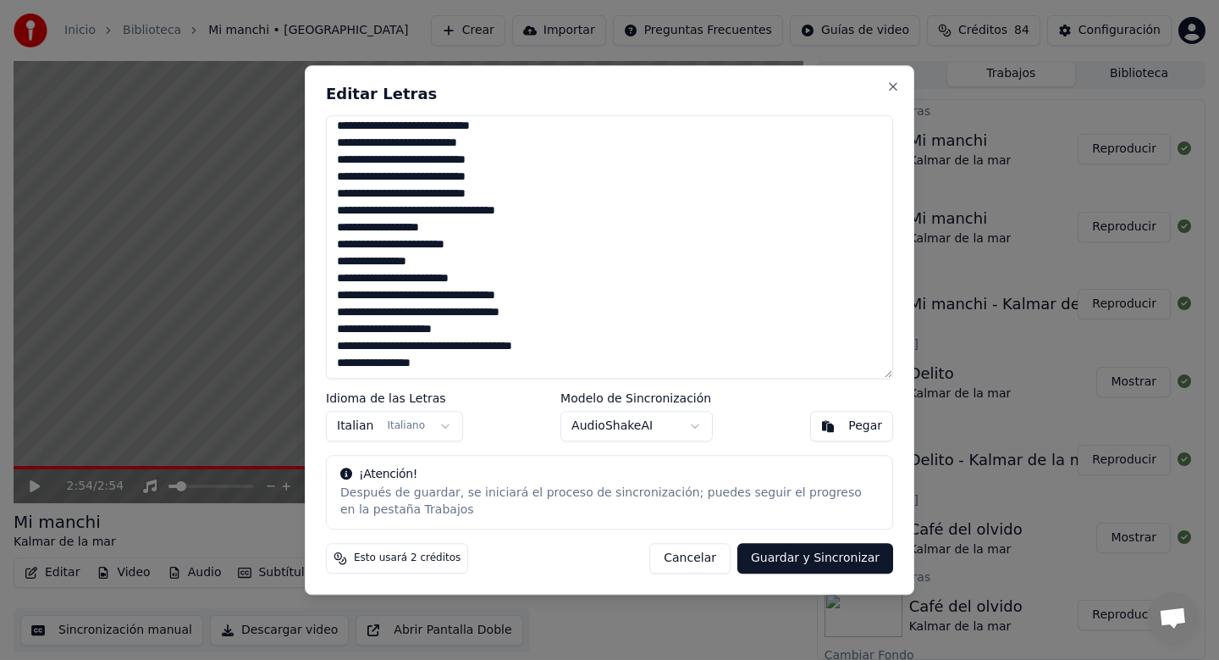
click at [503, 372] on textarea at bounding box center [609, 247] width 567 height 264
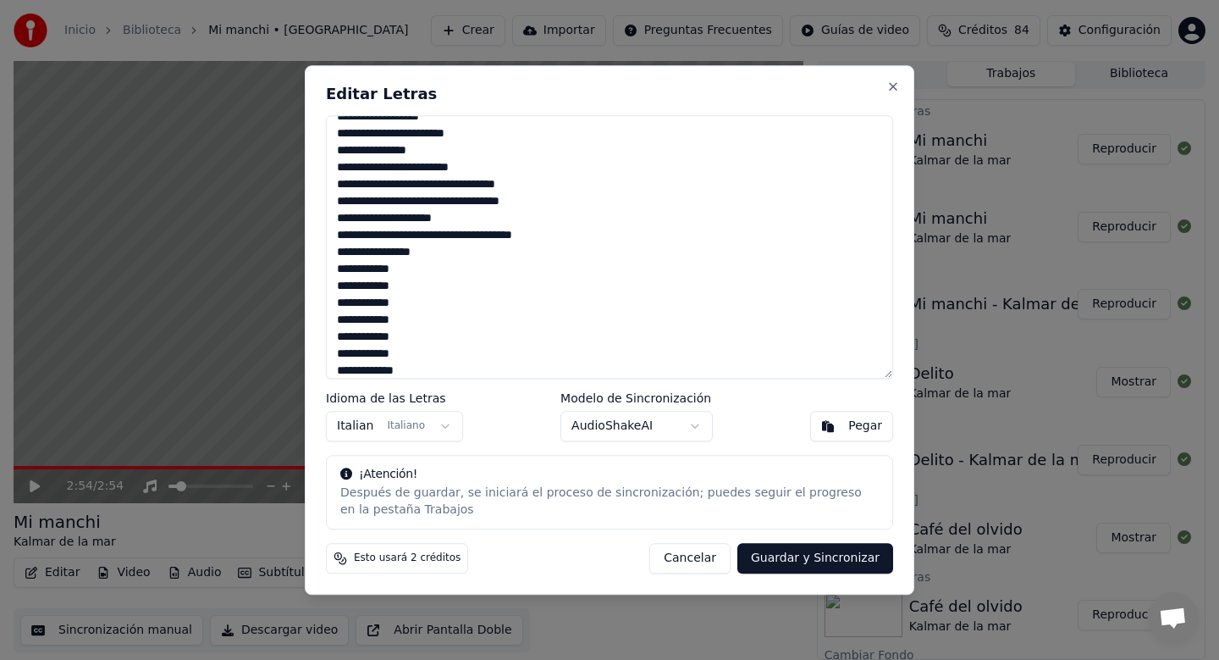
scroll to position [674, 0]
type textarea "**********"
click at [811, 551] on button "Guardar y Sincronizar" at bounding box center [816, 558] width 156 height 30
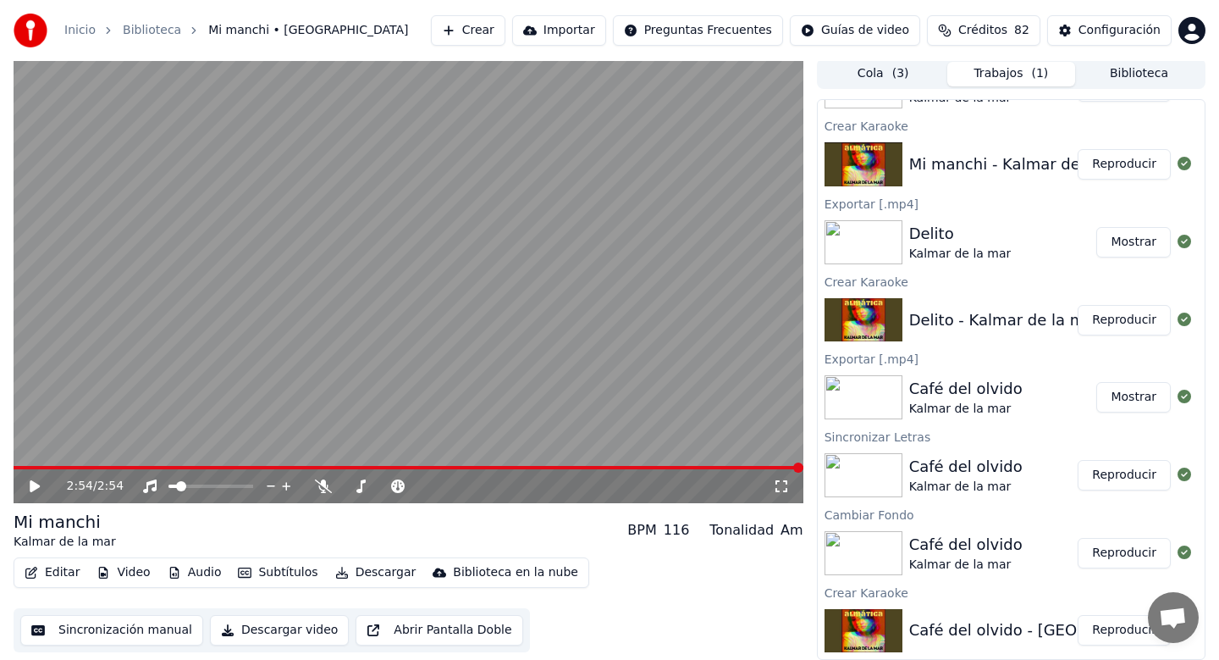
scroll to position [0, 0]
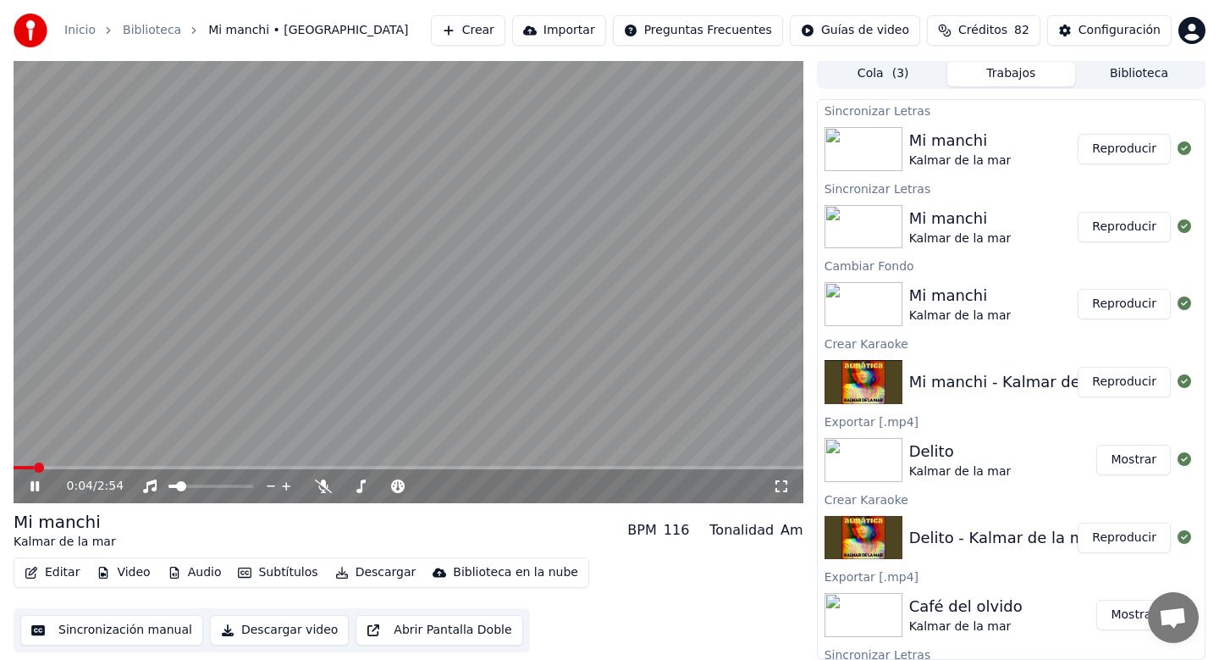
click at [1114, 146] on button "Reproducir" at bounding box center [1124, 149] width 93 height 30
click at [204, 484] on span at bounding box center [211, 485] width 85 height 3
click at [217, 482] on div at bounding box center [226, 486] width 136 height 17
click at [213, 489] on div at bounding box center [226, 486] width 136 height 17
click at [182, 484] on span at bounding box center [185, 486] width 10 height 10
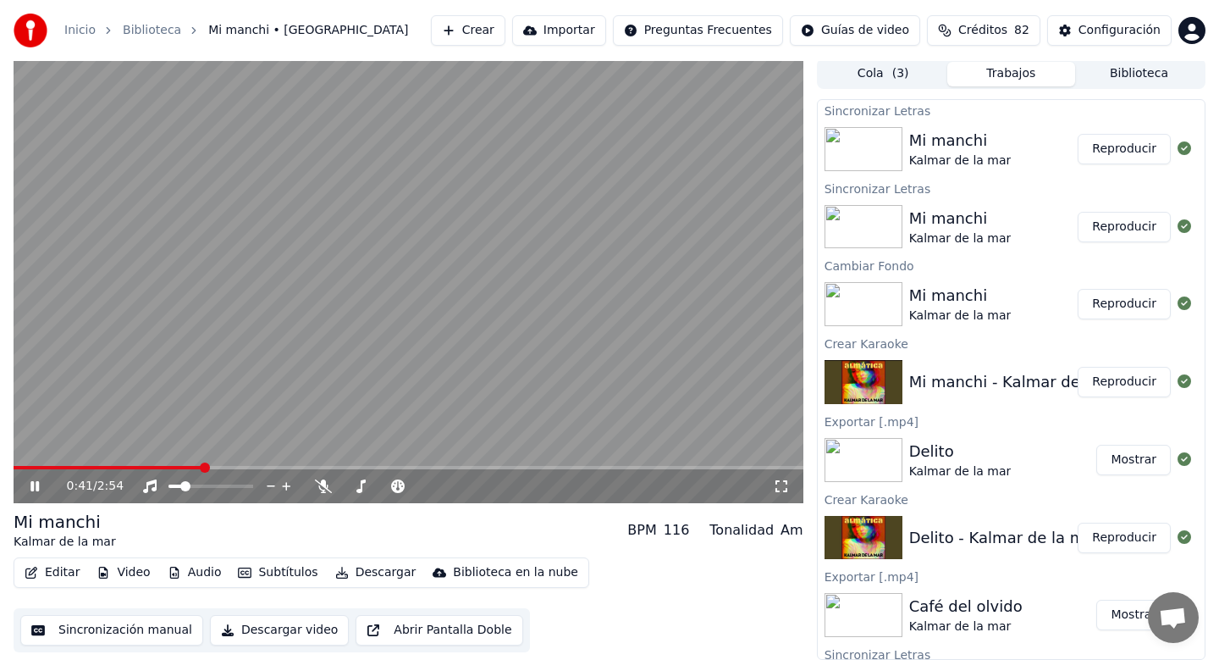
click at [225, 469] on div "0:41 / 2:54" at bounding box center [409, 486] width 790 height 34
click at [264, 468] on span at bounding box center [409, 467] width 790 height 3
click at [314, 466] on span at bounding box center [409, 467] width 790 height 3
click at [371, 468] on span at bounding box center [409, 467] width 790 height 3
click at [412, 468] on span at bounding box center [409, 467] width 790 height 3
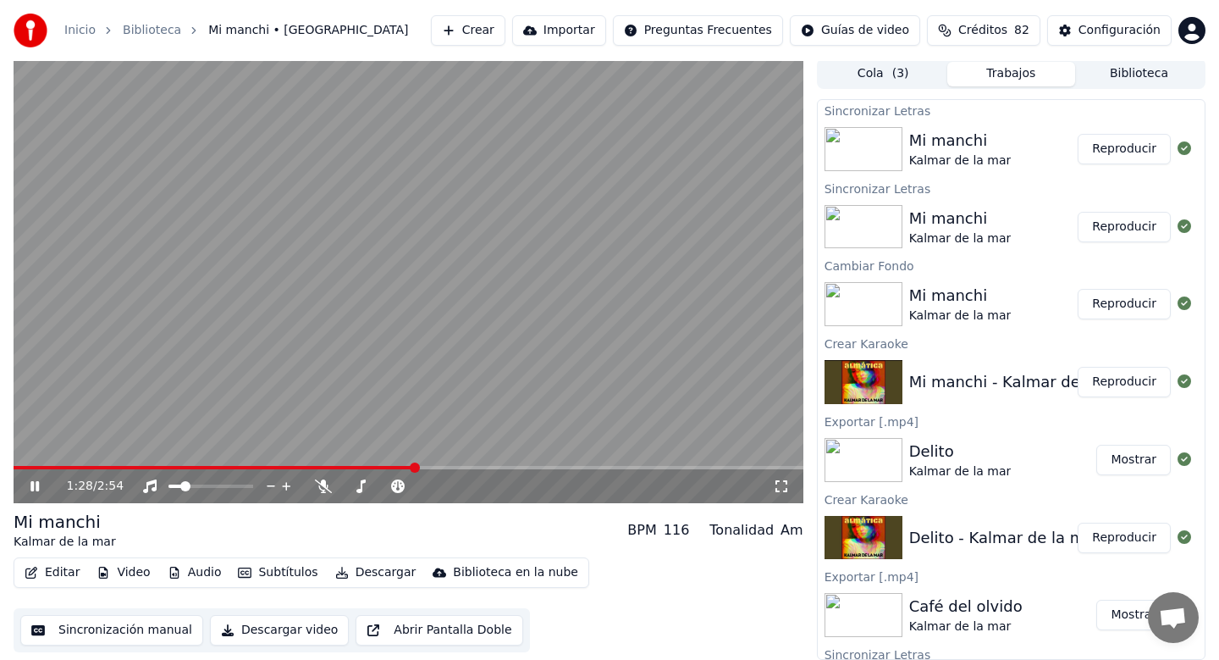
click at [479, 469] on div "1:28 / 2:54" at bounding box center [409, 486] width 790 height 34
click at [471, 467] on span at bounding box center [409, 467] width 790 height 3
click at [519, 466] on span at bounding box center [409, 467] width 790 height 3
click at [550, 466] on span at bounding box center [409, 467] width 790 height 3
click at [576, 467] on span at bounding box center [409, 467] width 790 height 3
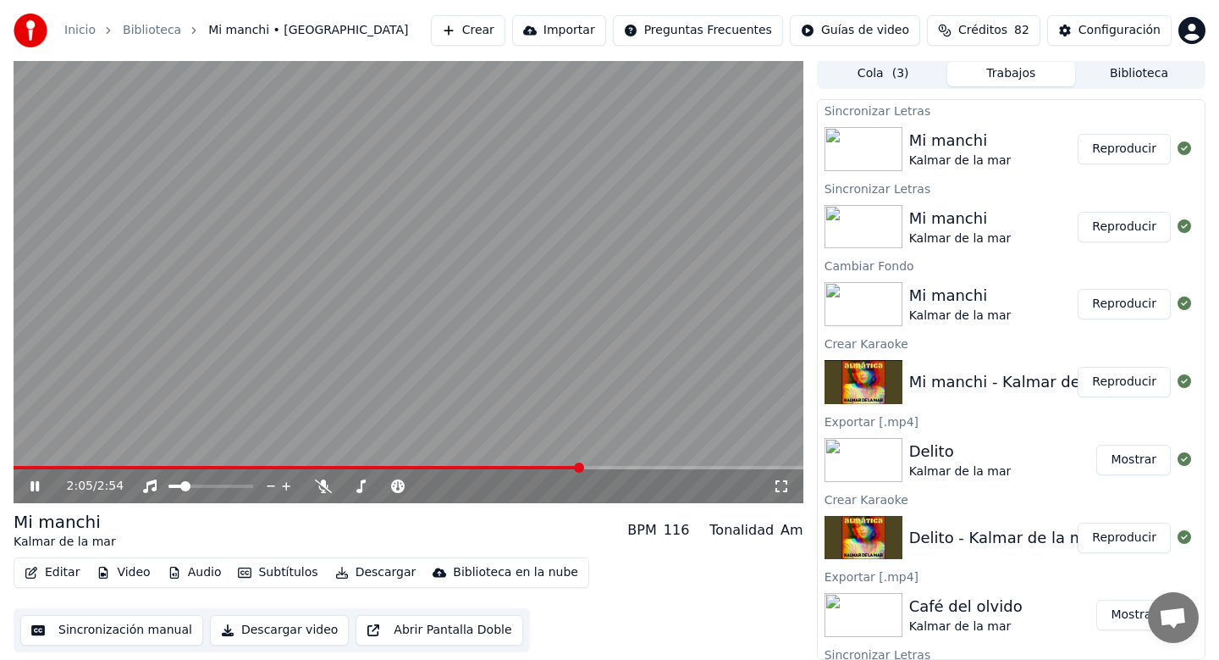
click at [638, 463] on video at bounding box center [409, 280] width 790 height 445
click at [653, 467] on span at bounding box center [409, 467] width 790 height 3
click at [675, 424] on video at bounding box center [409, 280] width 790 height 445
click at [698, 469] on div "2:23 / 2:54" at bounding box center [409, 486] width 790 height 34
click at [698, 466] on span at bounding box center [409, 467] width 790 height 3
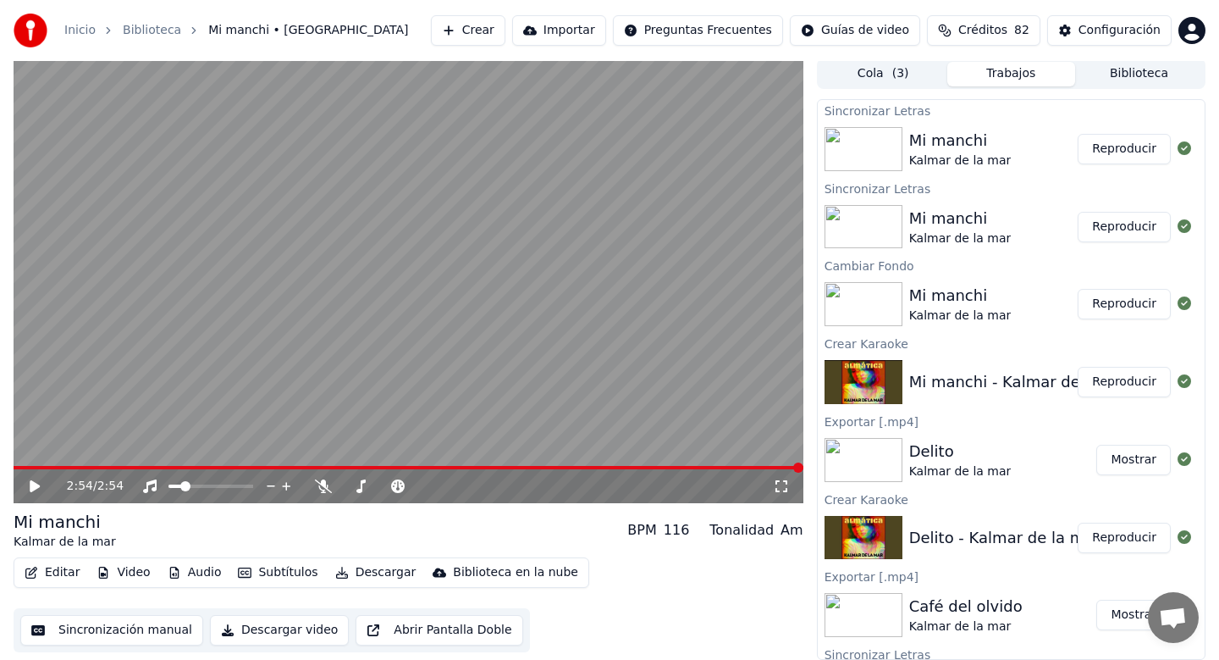
click at [358, 580] on button "Descargar" at bounding box center [376, 573] width 95 height 24
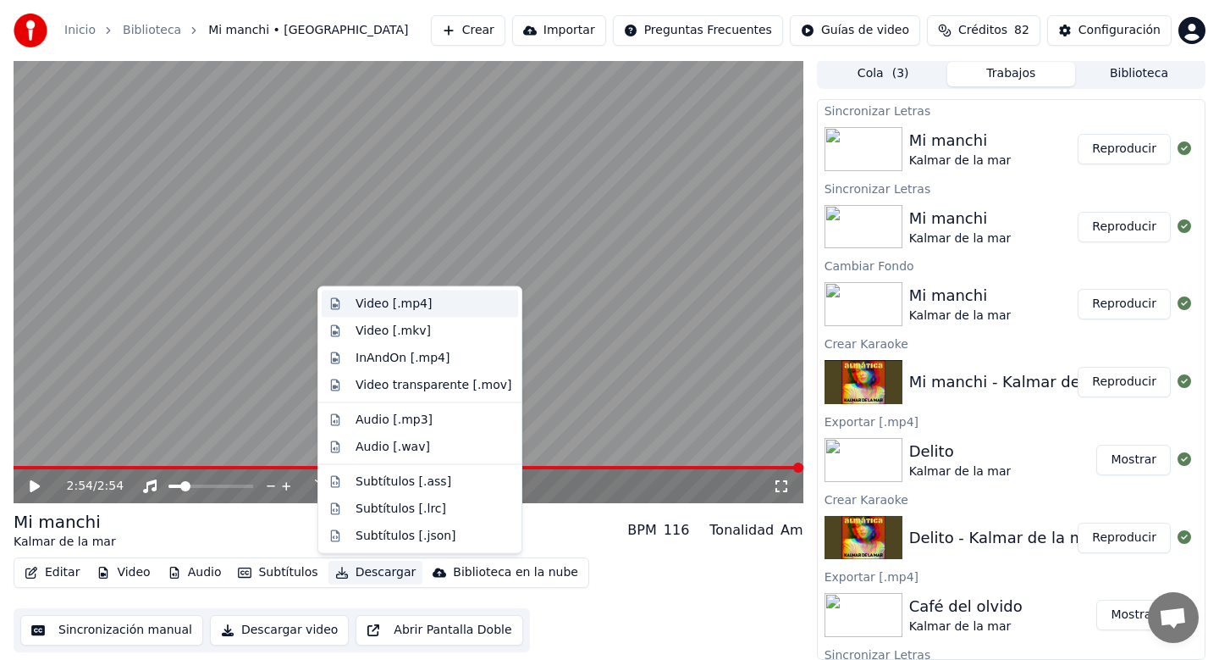
click at [445, 298] on div "Video [.mp4]" at bounding box center [434, 304] width 156 height 17
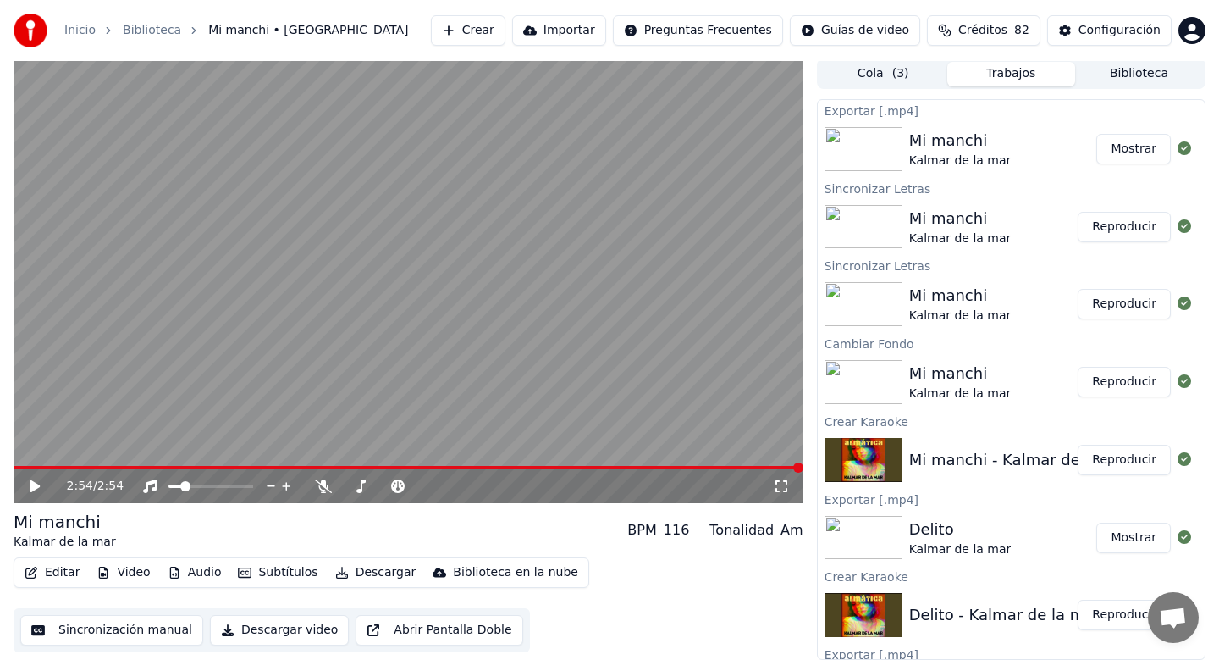
click at [1142, 155] on button "Mostrar" at bounding box center [1134, 149] width 75 height 30
